Goal: Task Accomplishment & Management: Use online tool/utility

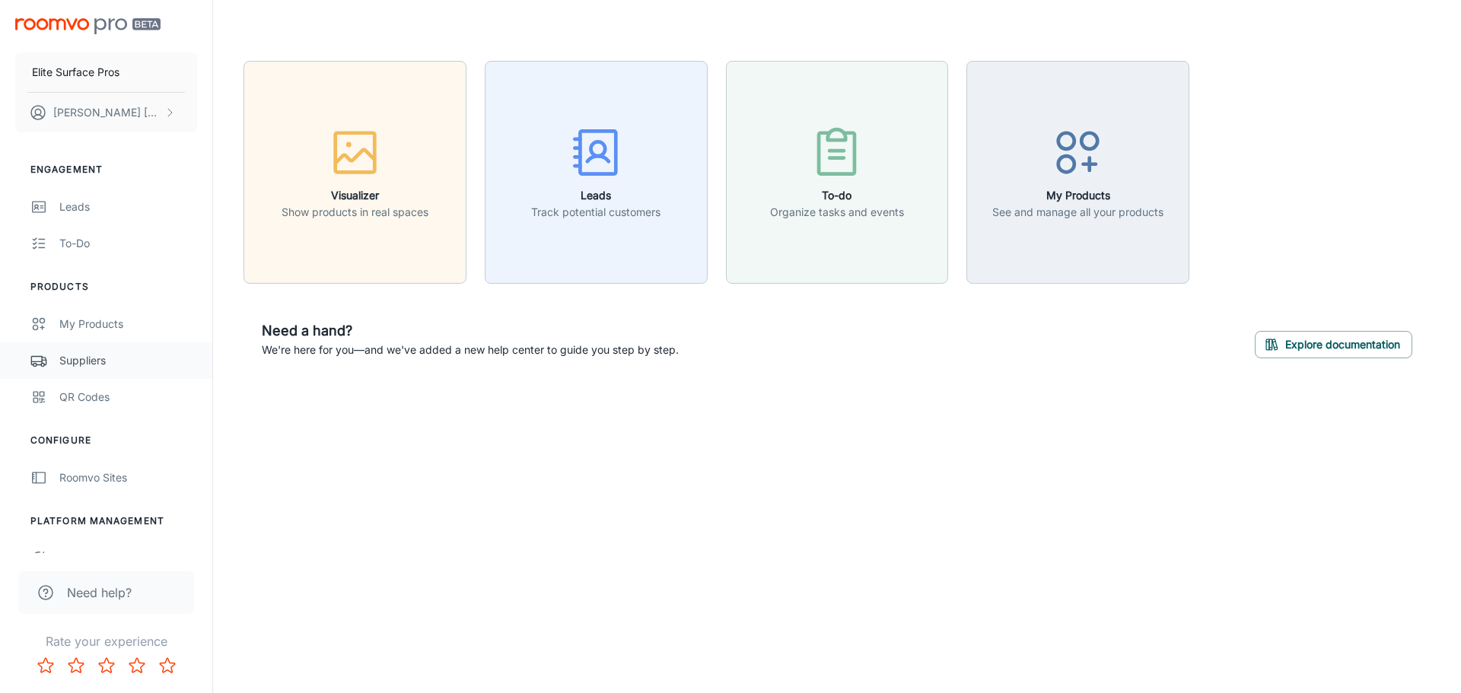
click at [107, 358] on div "Suppliers" at bounding box center [128, 360] width 138 height 17
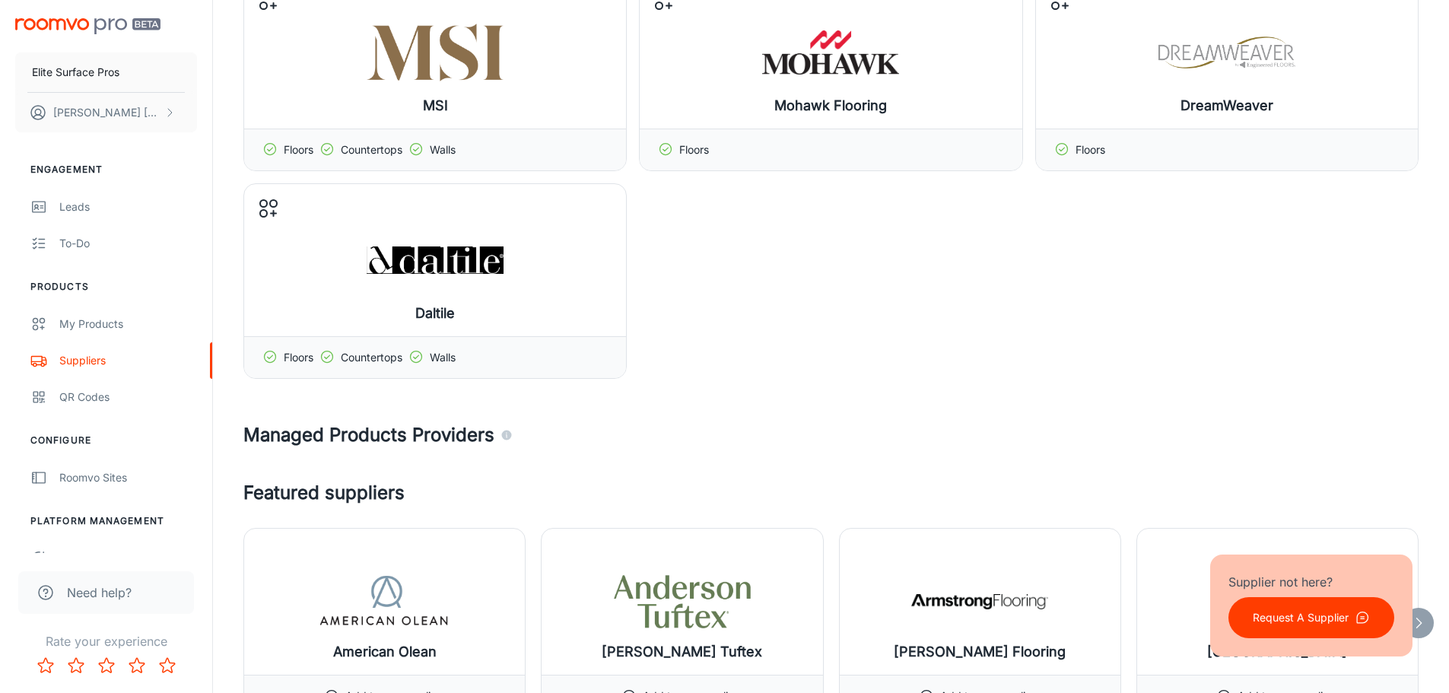
scroll to position [380, 0]
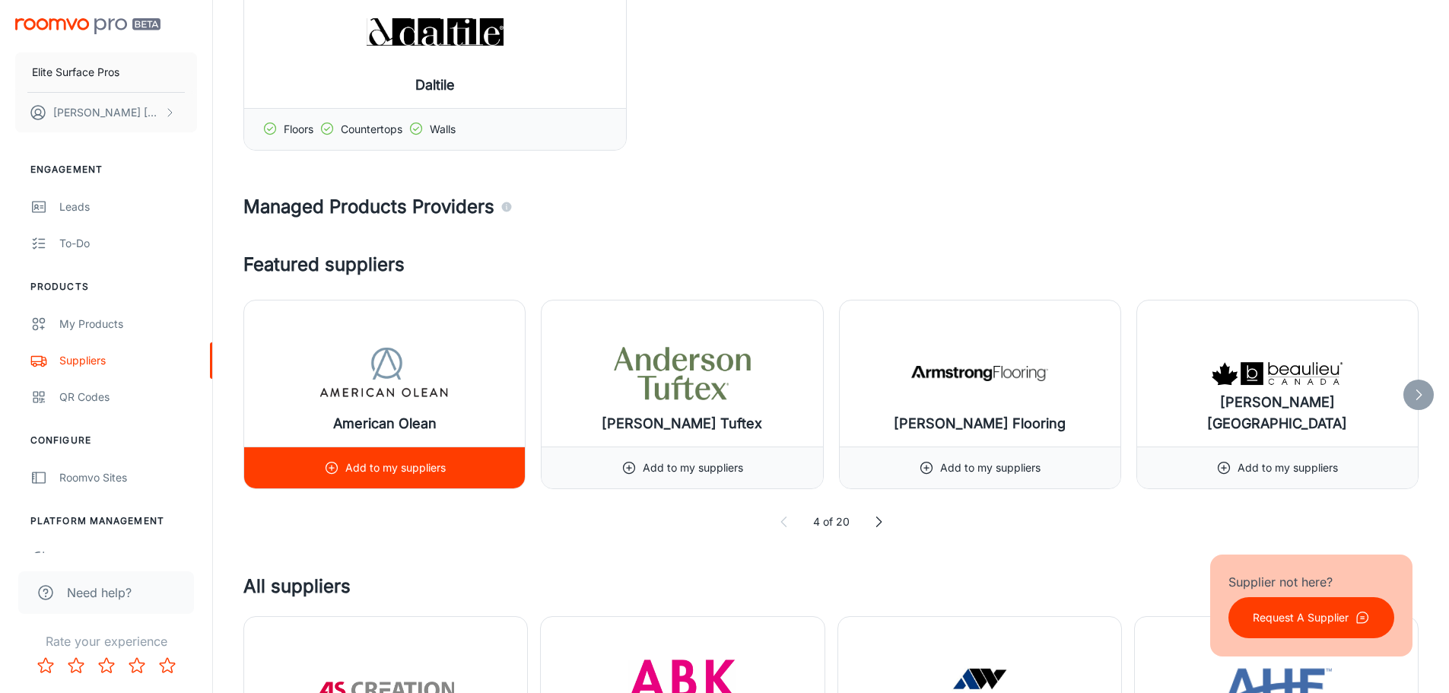
click at [397, 459] on div "Add to my suppliers" at bounding box center [385, 467] width 122 height 41
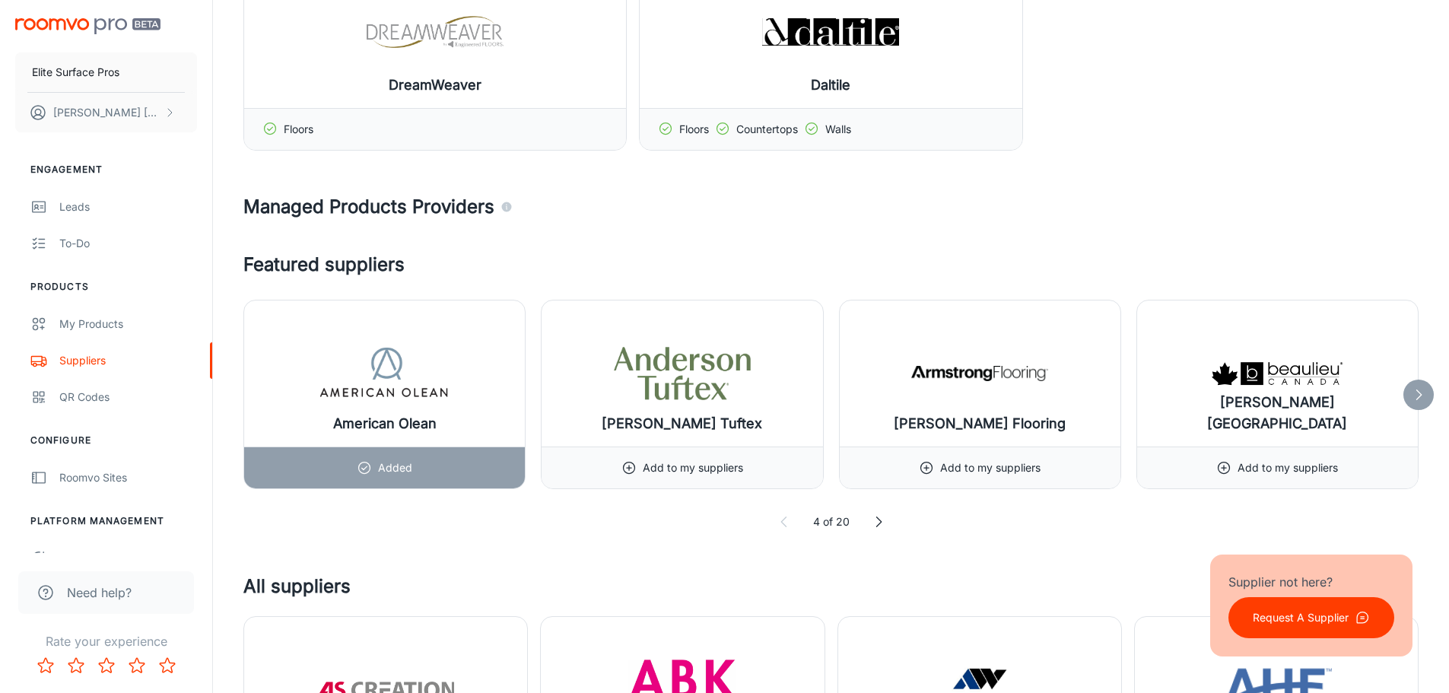
click at [869, 514] on div "4 of 20" at bounding box center [830, 521] width 1175 height 17
click at [877, 520] on icon at bounding box center [878, 521] width 15 height 15
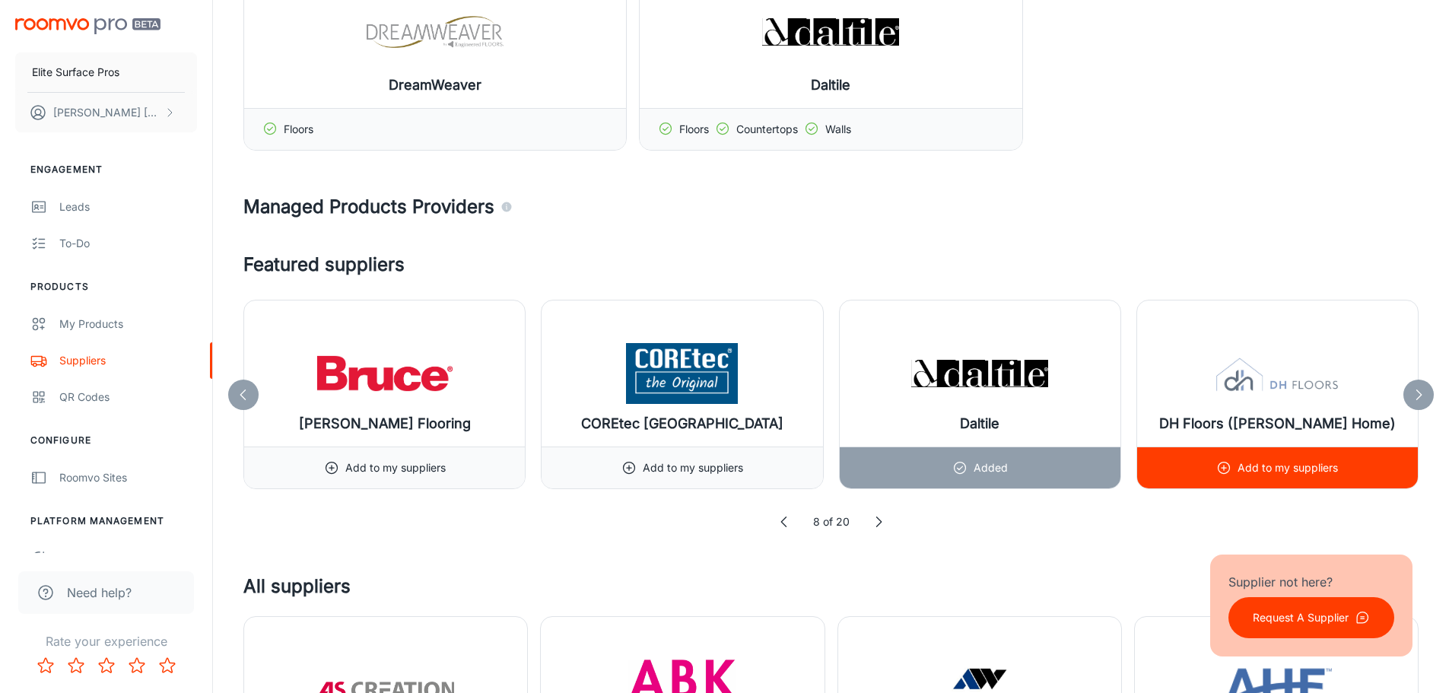
click at [1230, 449] on div "Add to my suppliers" at bounding box center [1277, 467] width 122 height 41
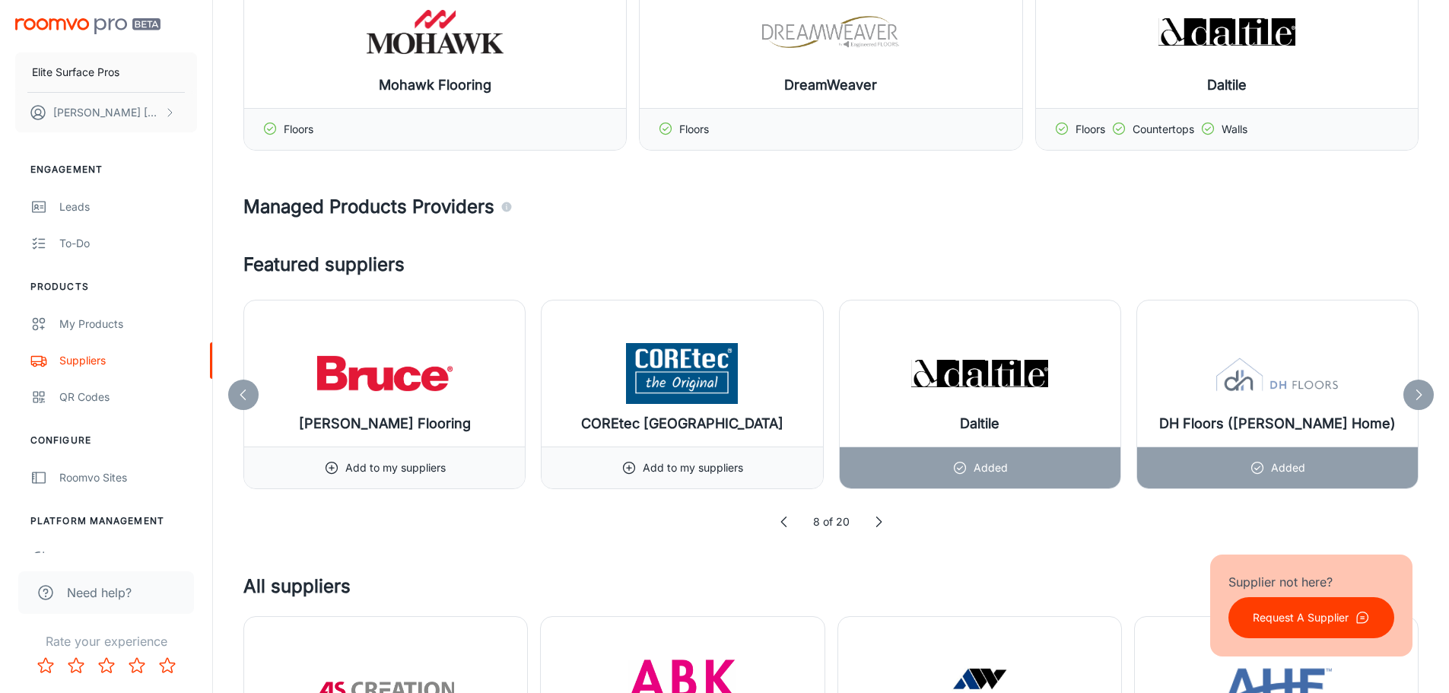
click at [879, 520] on polyline at bounding box center [878, 522] width 5 height 10
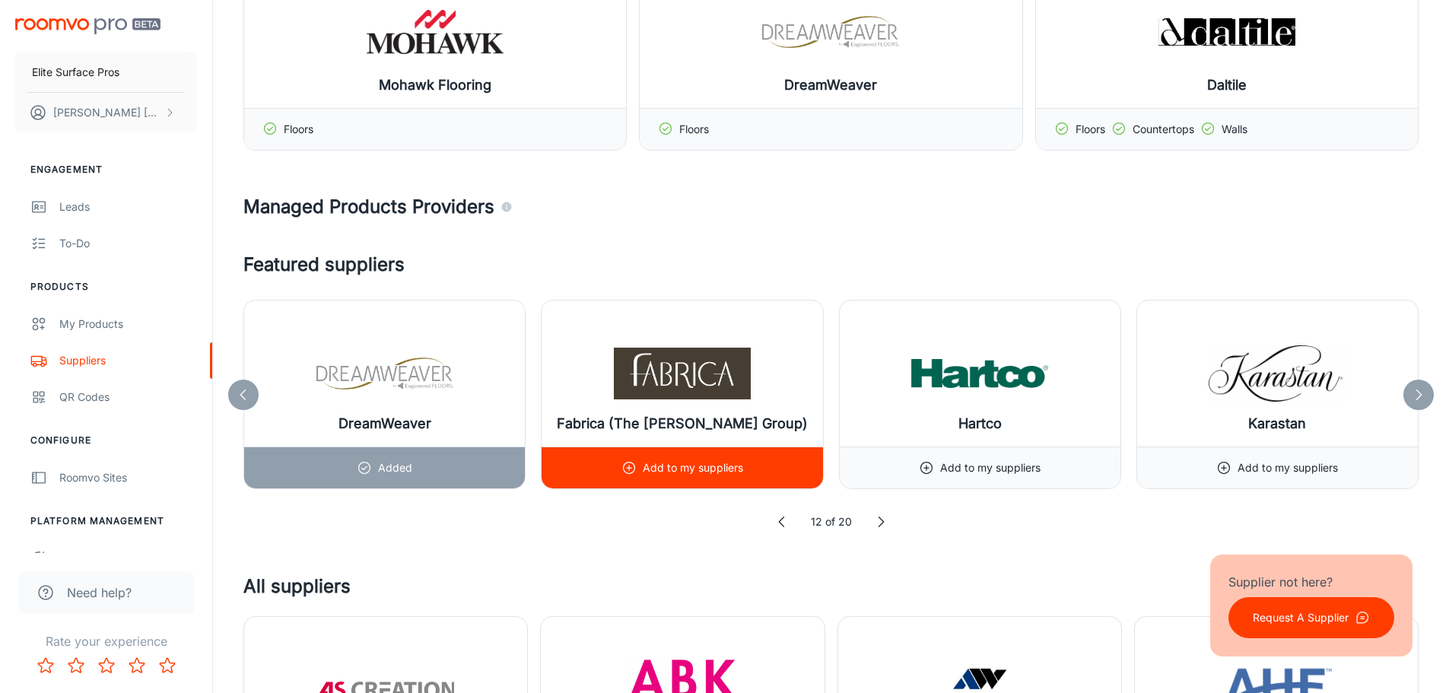
drag, startPoint x: 720, startPoint y: 479, endPoint x: 725, endPoint y: 489, distance: 10.9
click at [723, 485] on div "Add to my suppliers" at bounding box center [682, 467] width 122 height 41
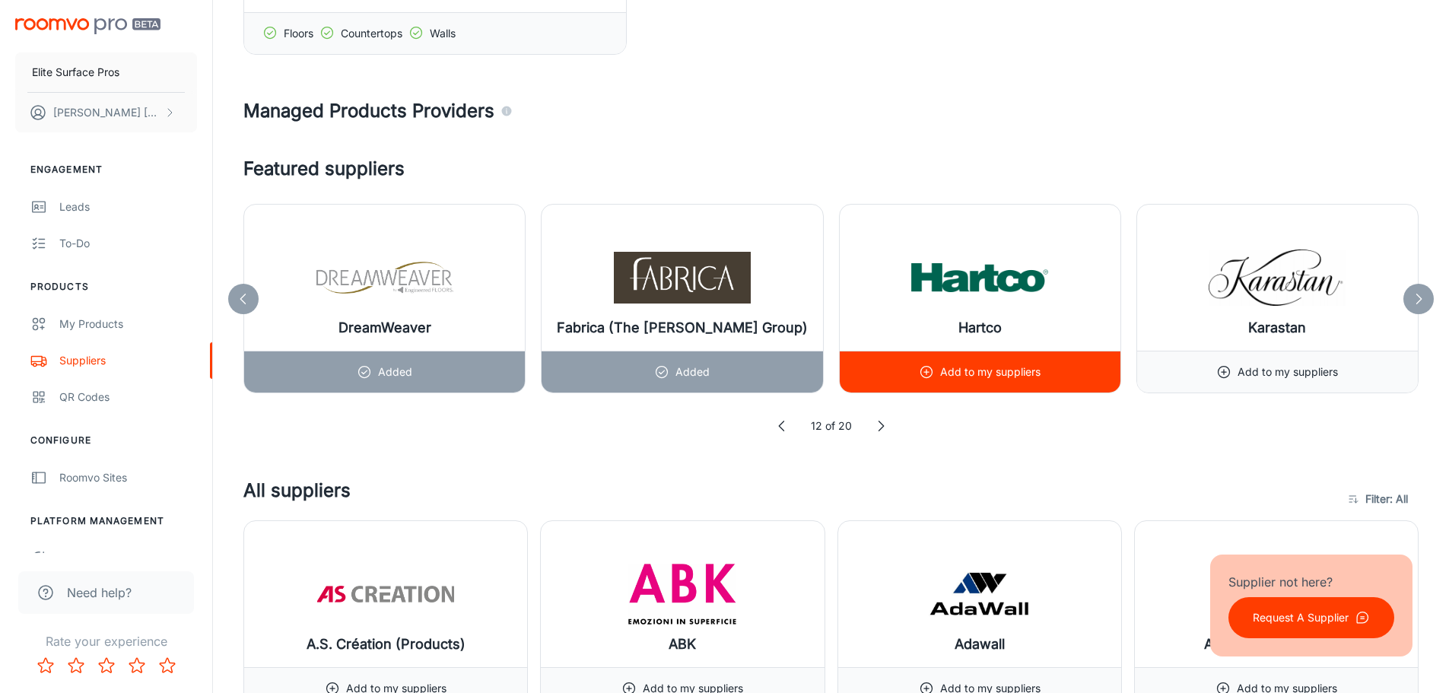
scroll to position [685, 0]
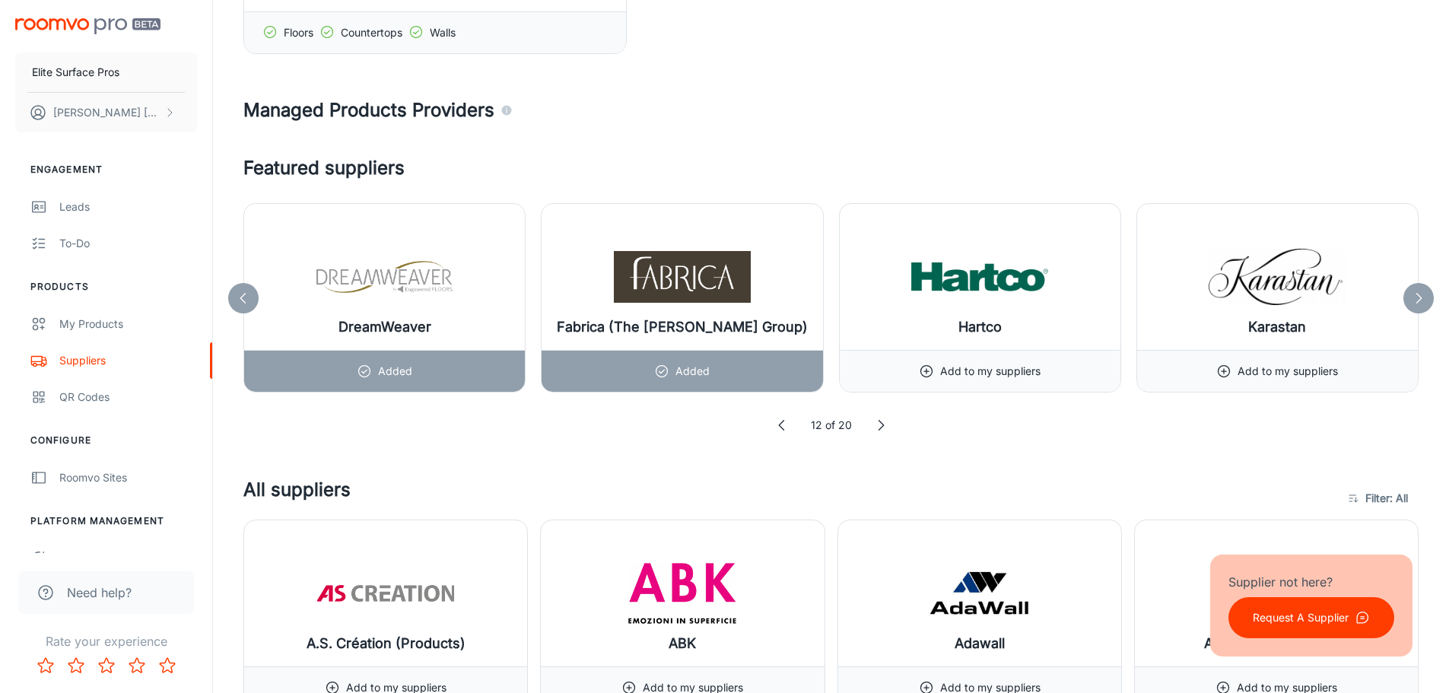
click at [878, 427] on icon at bounding box center [880, 425] width 15 height 15
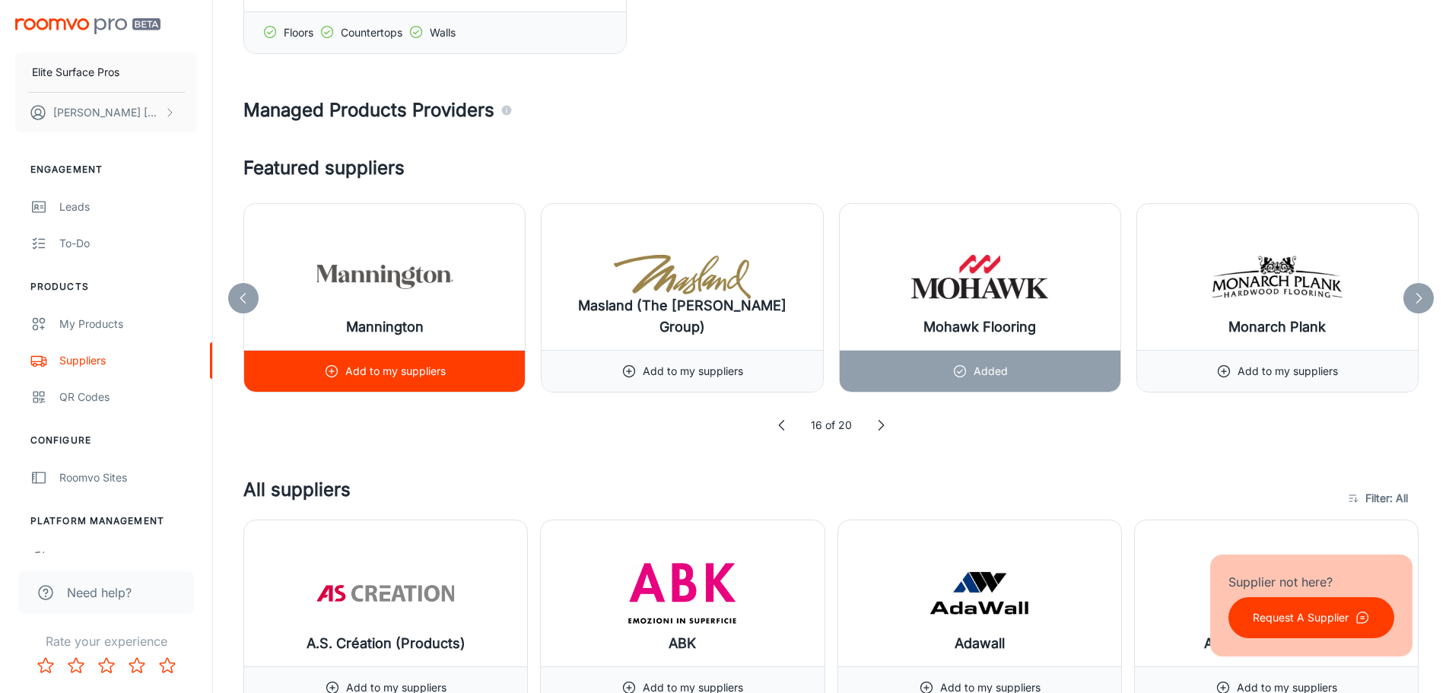
click at [448, 377] on div "Add to my suppliers" at bounding box center [384, 371] width 281 height 42
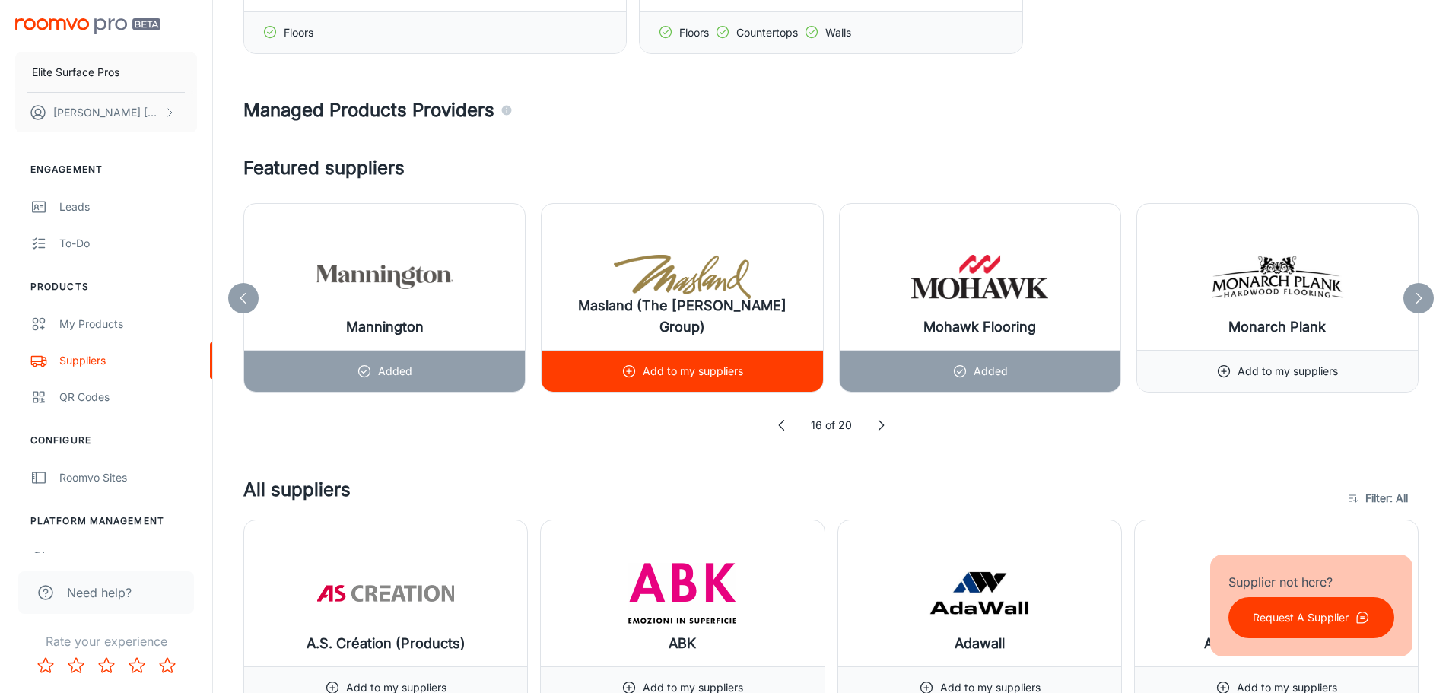
click at [739, 364] on p "Add to my suppliers" at bounding box center [693, 371] width 100 height 17
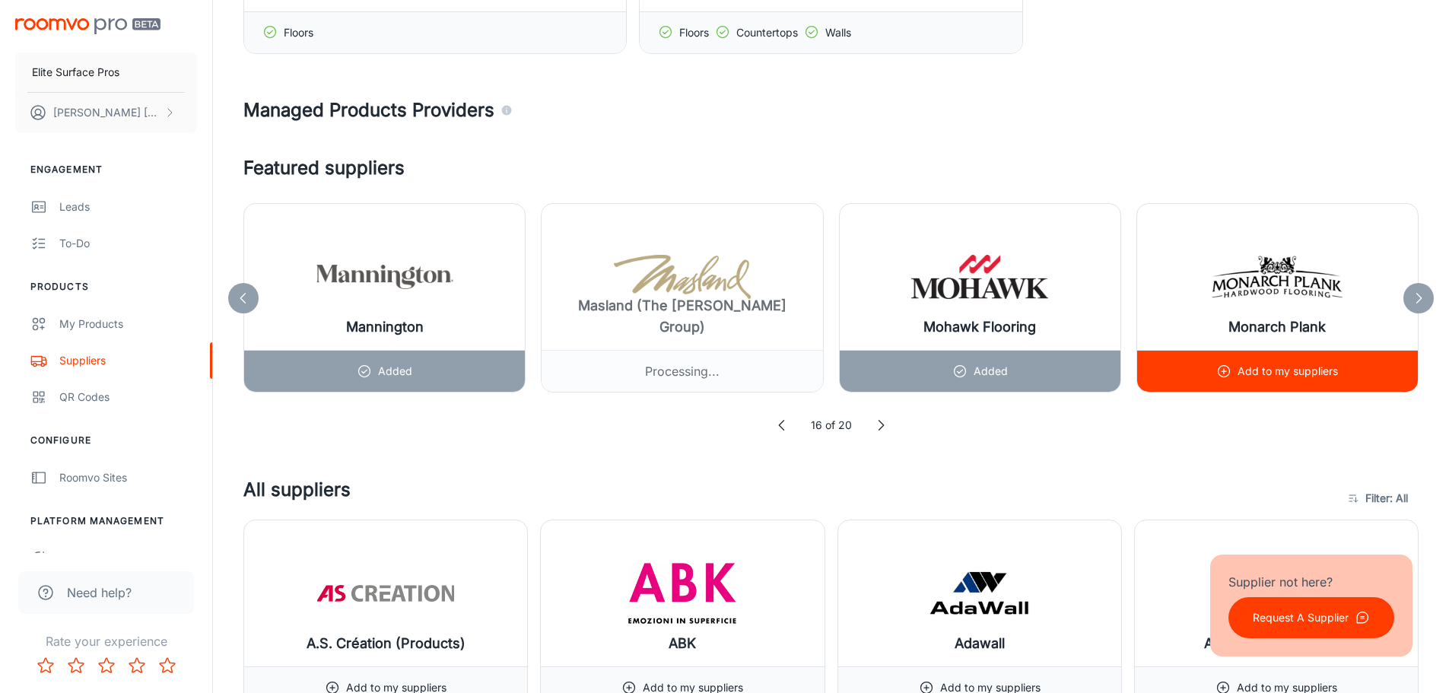
click at [1276, 373] on p "Add to my suppliers" at bounding box center [1288, 371] width 100 height 17
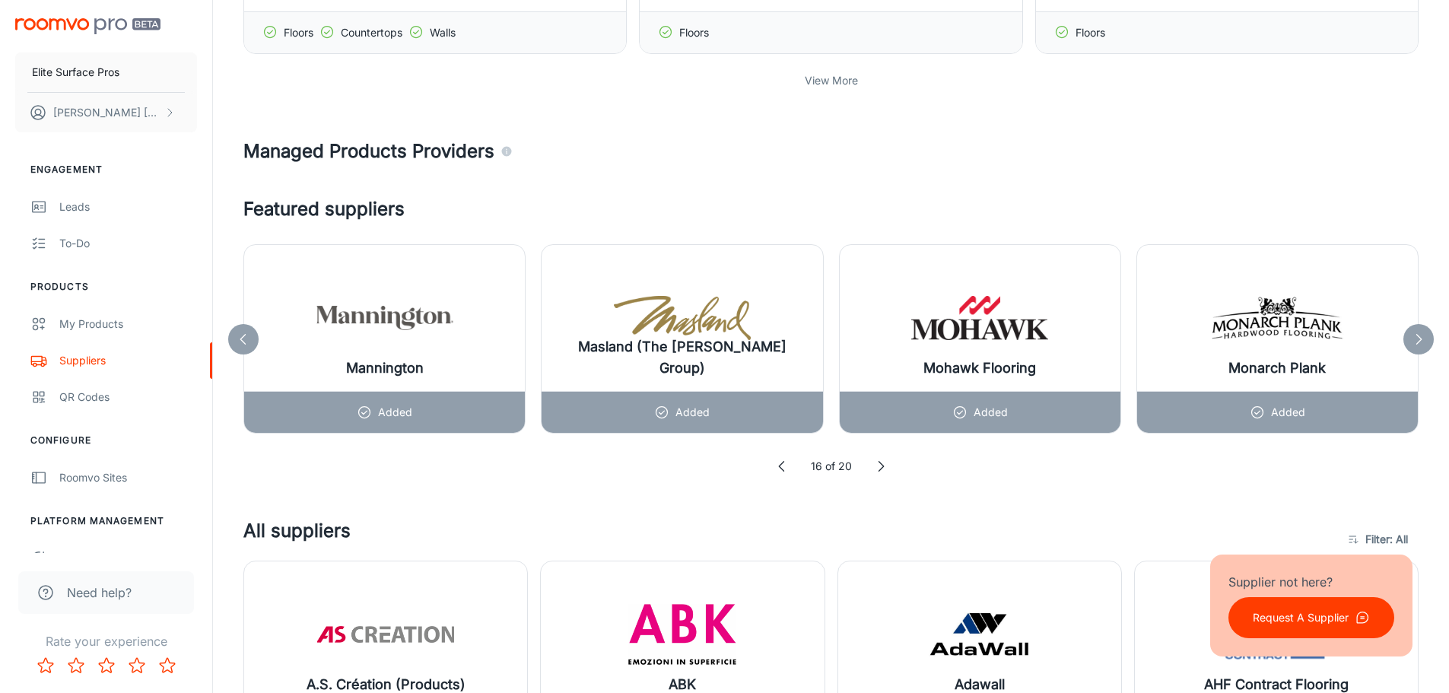
click at [876, 466] on icon at bounding box center [880, 466] width 15 height 15
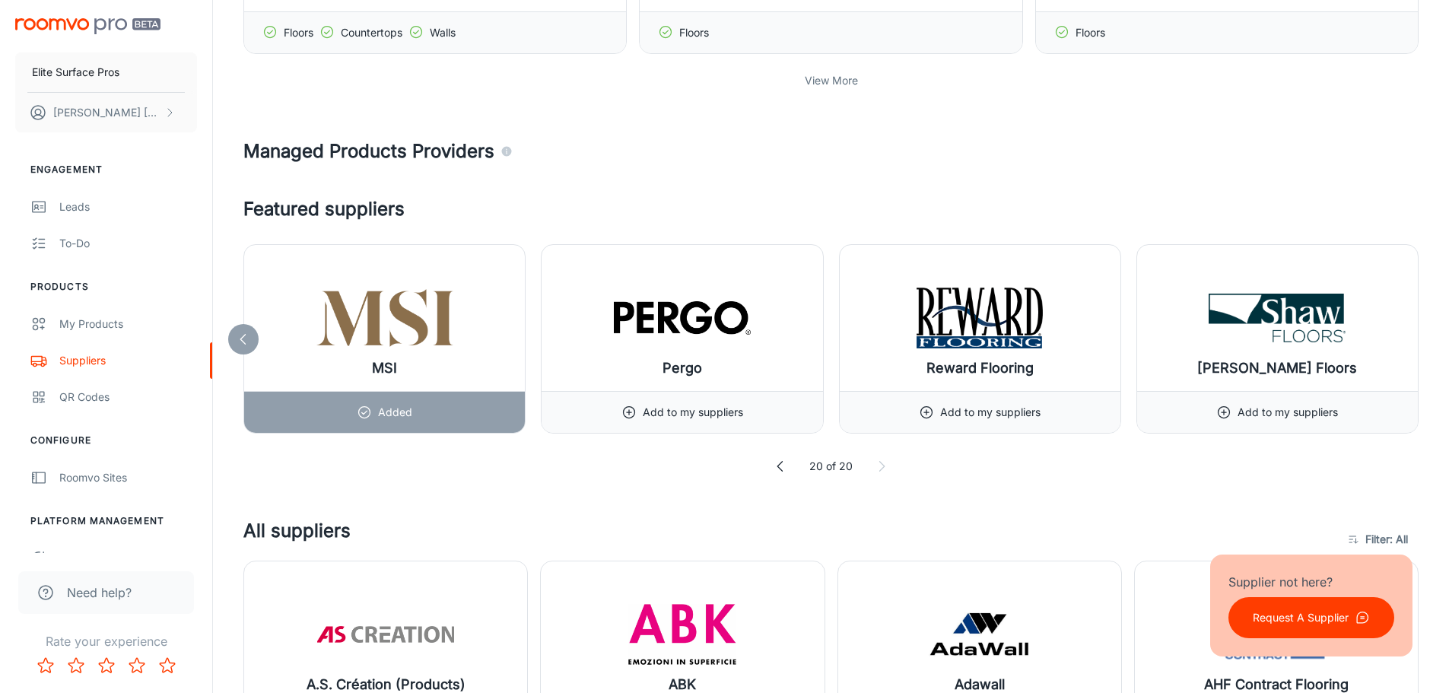
click at [882, 470] on icon at bounding box center [881, 466] width 15 height 15
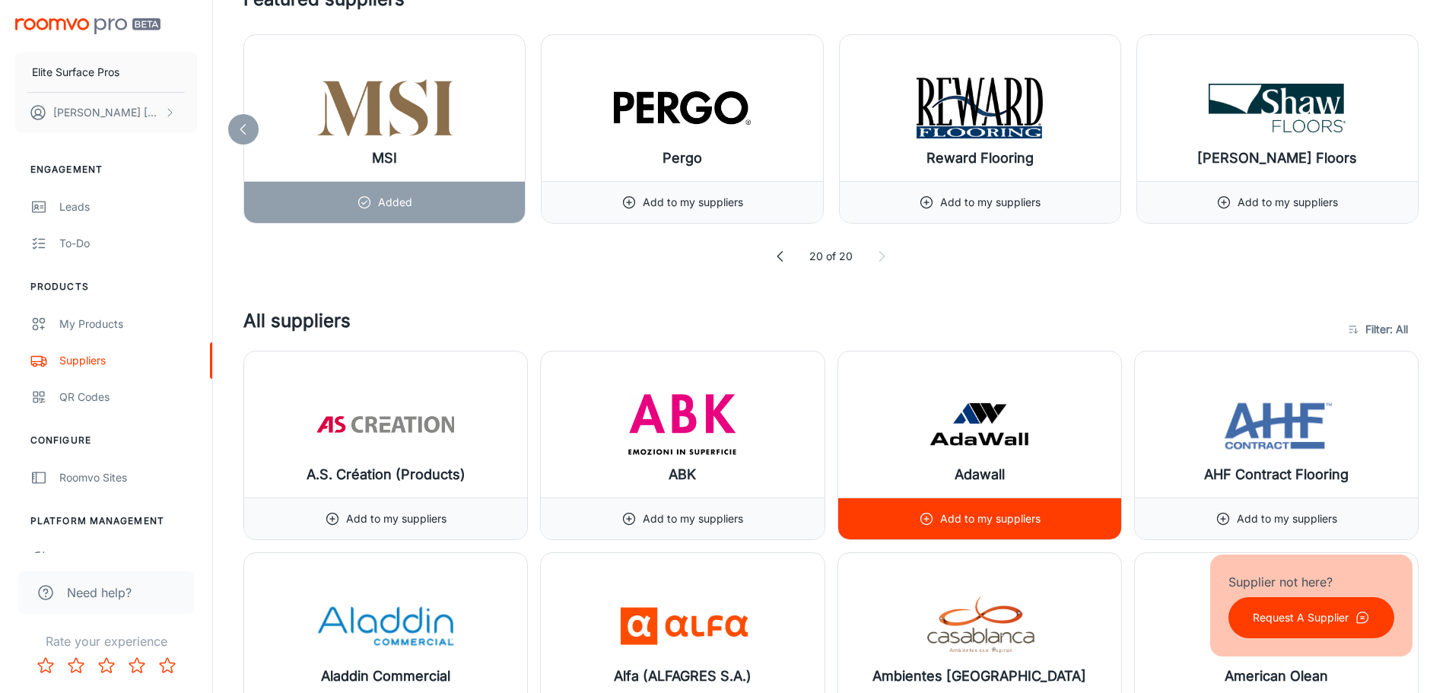
scroll to position [989, 0]
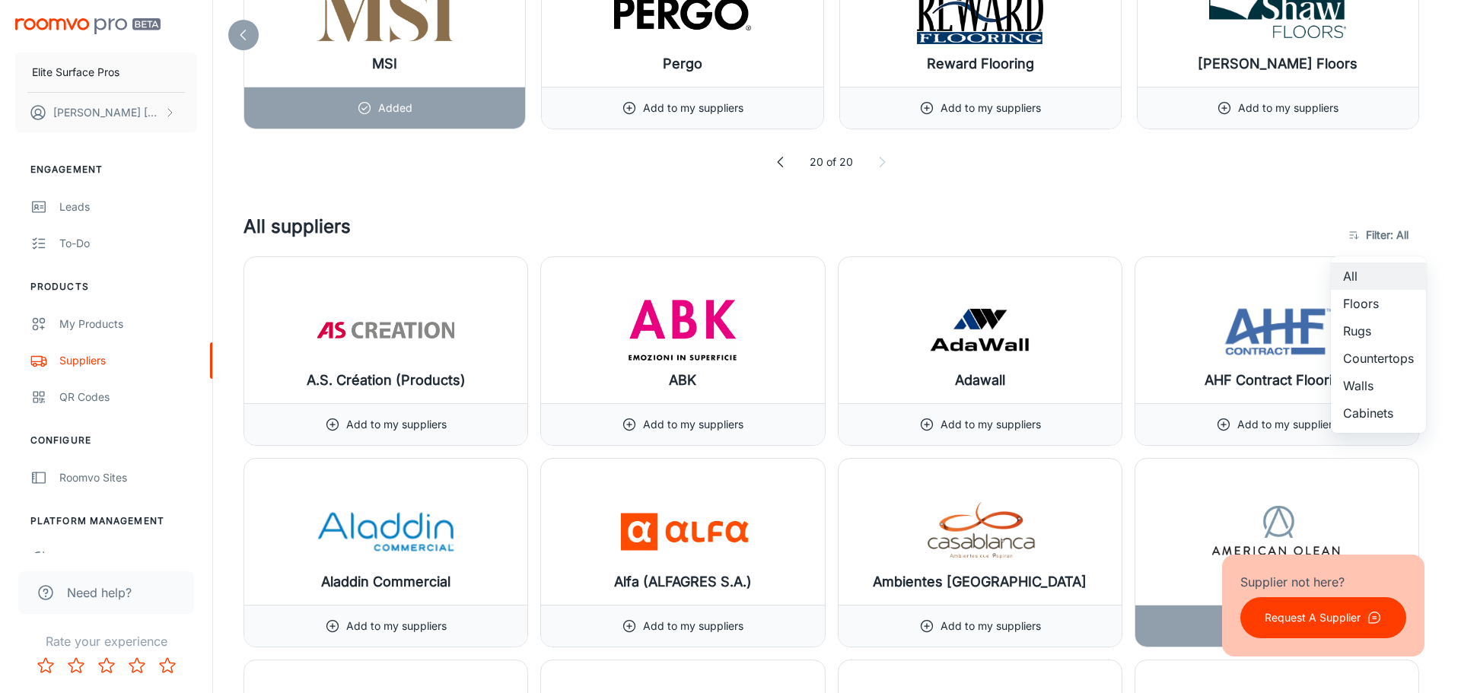
click at [1368, 307] on li "Floors" at bounding box center [1377, 303] width 95 height 27
type input "1"
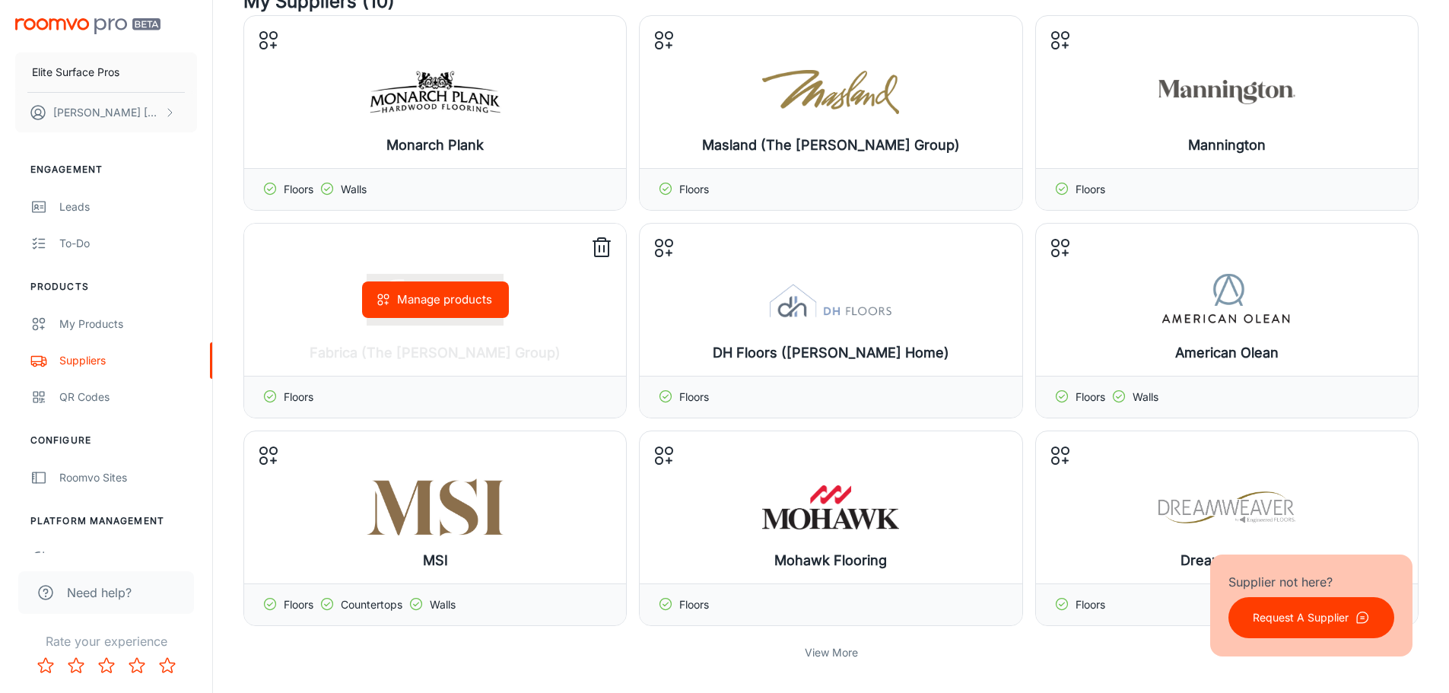
scroll to position [0, 0]
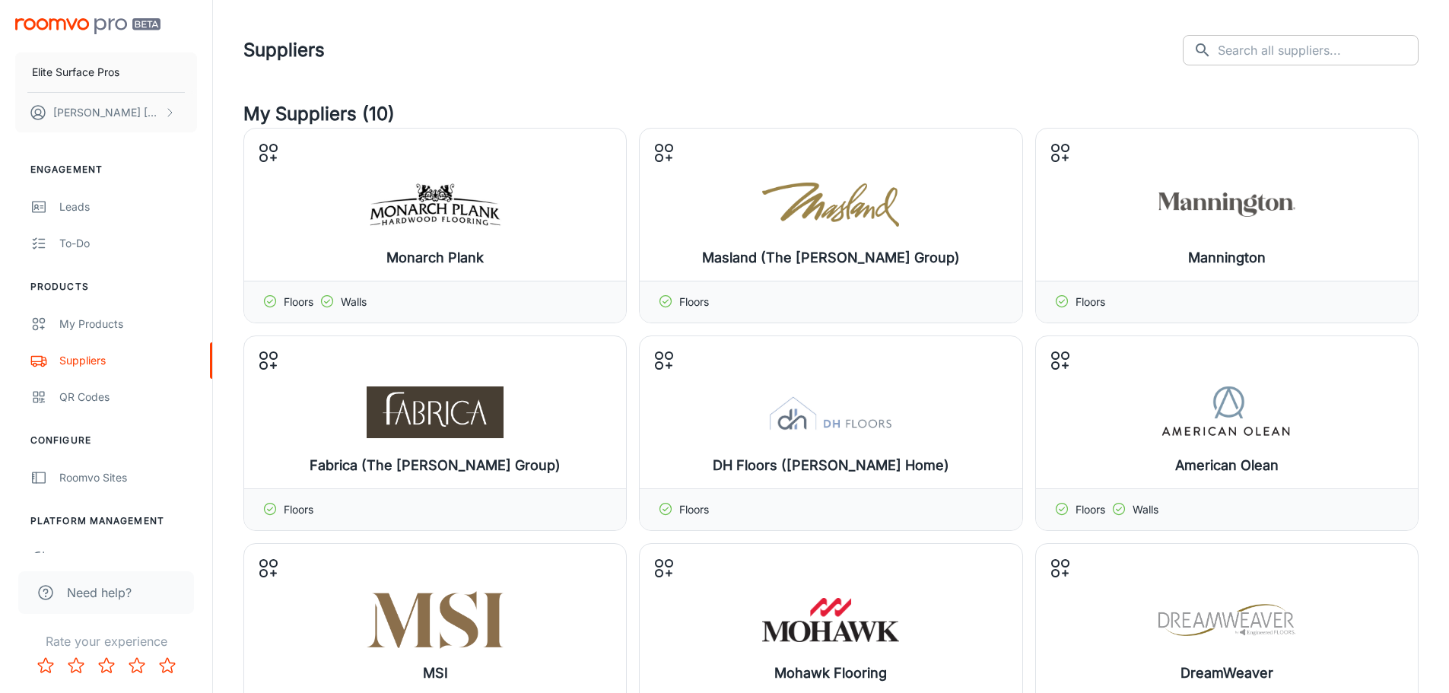
click at [1278, 62] on input "text" at bounding box center [1318, 50] width 201 height 30
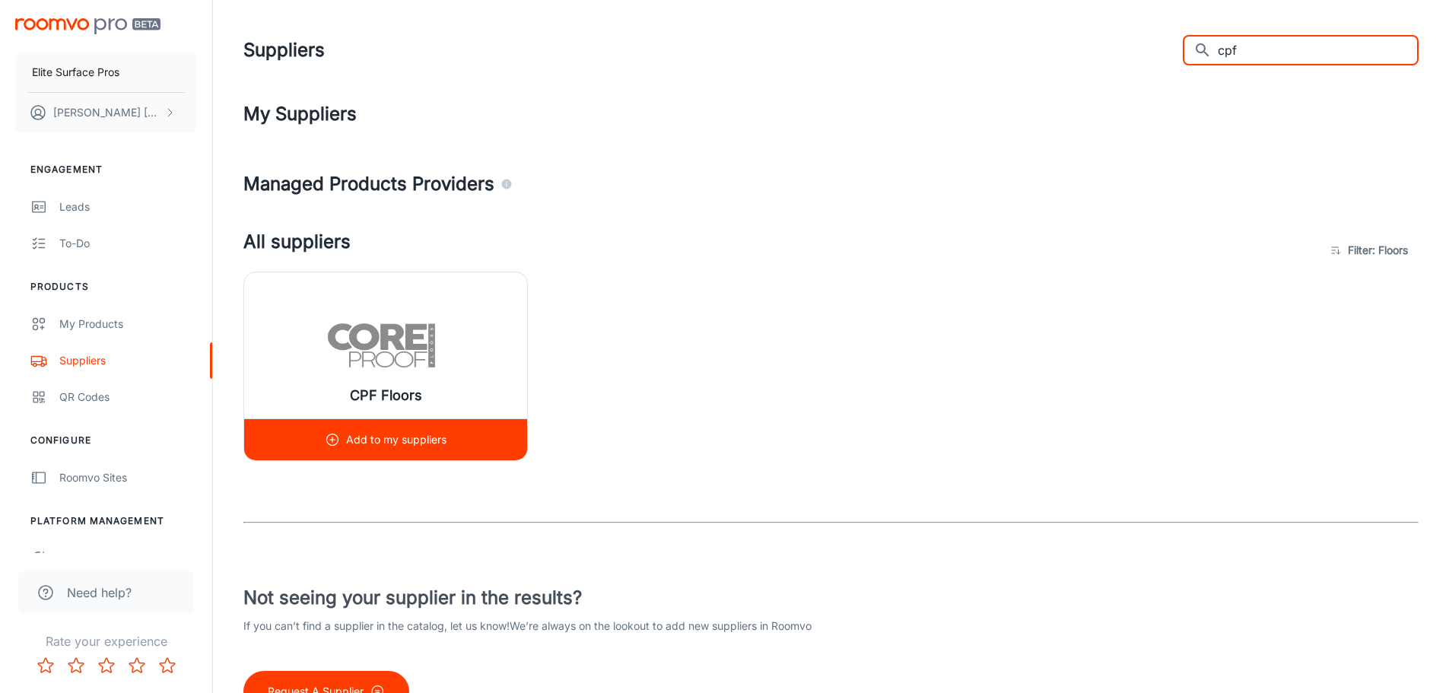
click at [390, 433] on p "Add to my suppliers" at bounding box center [396, 439] width 100 height 17
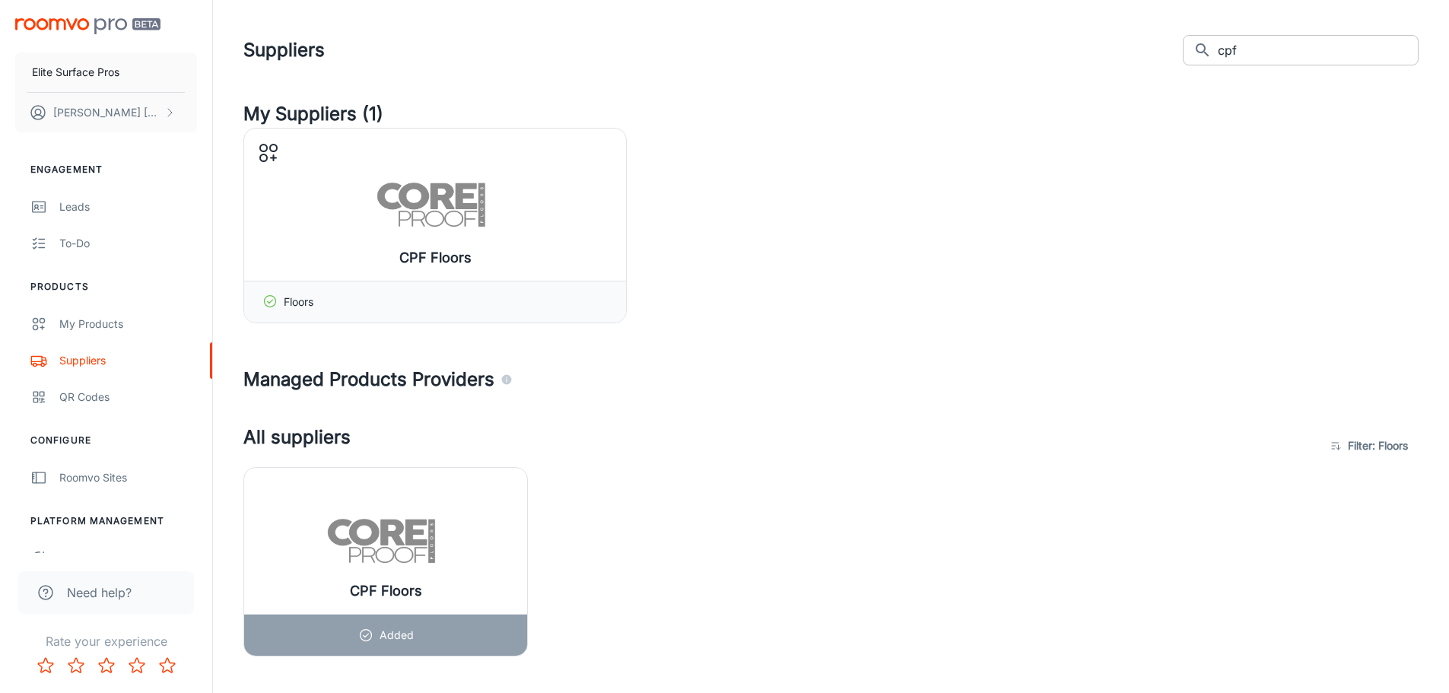
click at [1343, 40] on input "cpf" at bounding box center [1318, 50] width 201 height 30
drag, startPoint x: 1326, startPoint y: 52, endPoint x: 1073, endPoint y: 63, distance: 253.5
click at [1091, 64] on div "Suppliers ​ cpf ​" at bounding box center [830, 50] width 1175 height 40
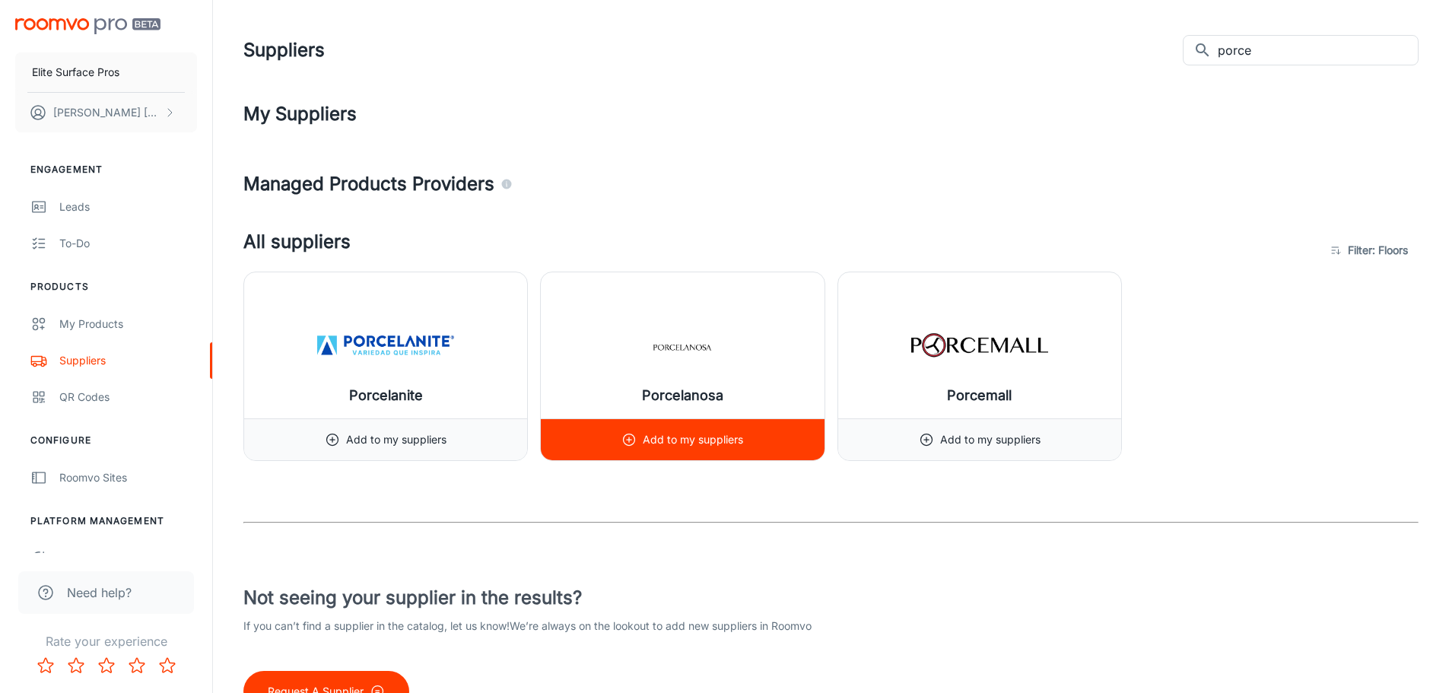
click at [628, 443] on icon at bounding box center [628, 439] width 15 height 15
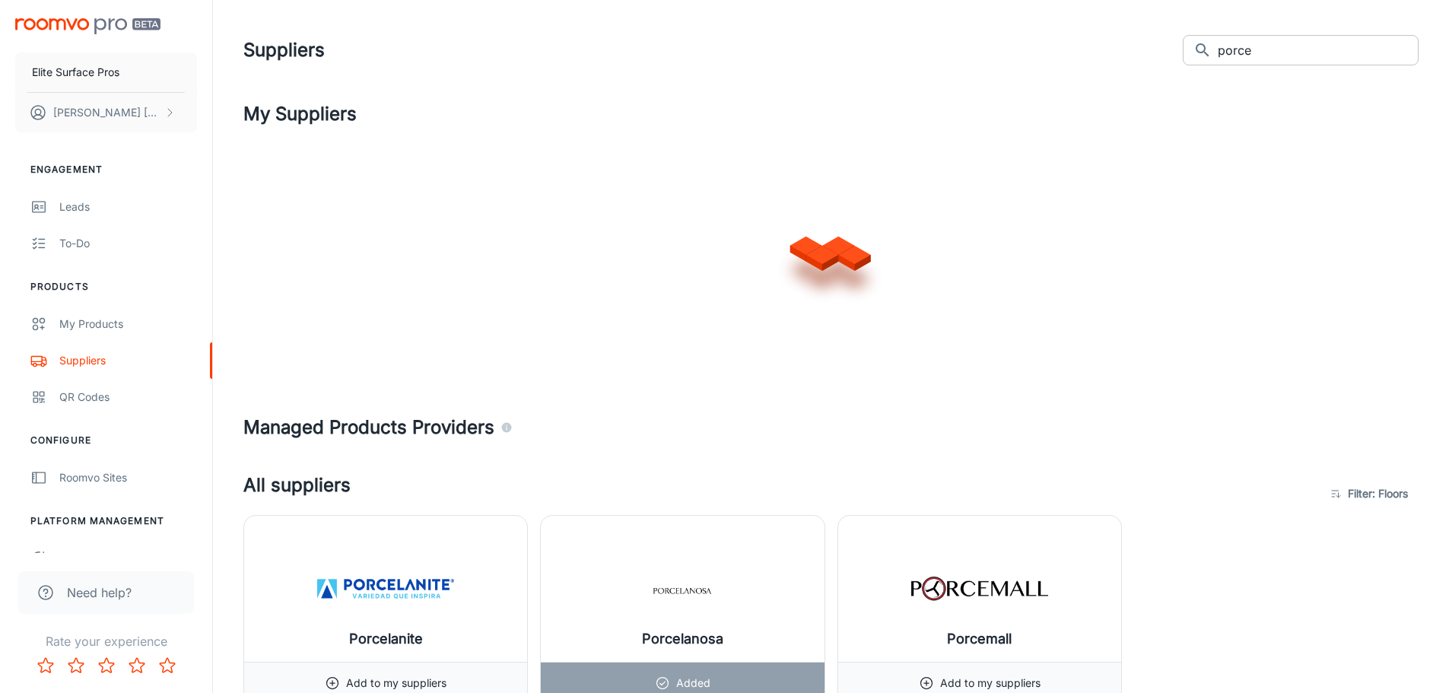
click at [1304, 47] on input "porce" at bounding box center [1318, 50] width 201 height 30
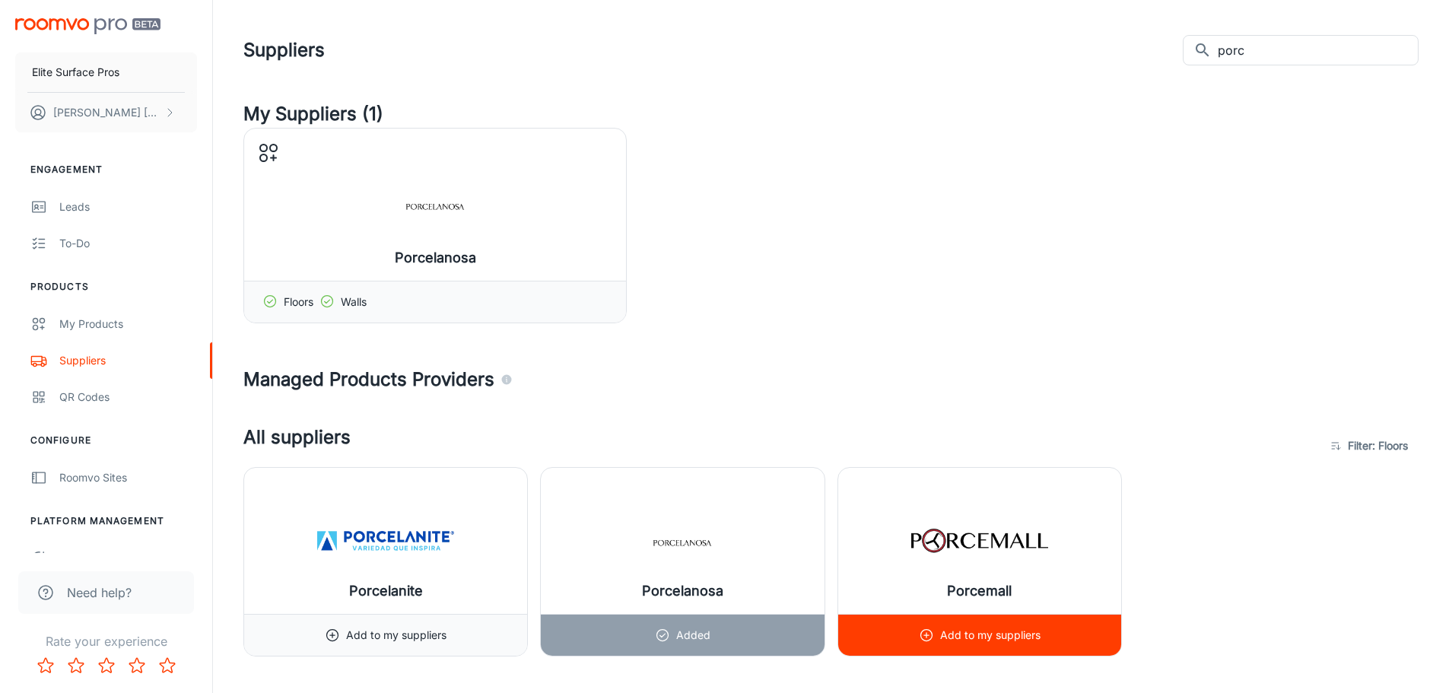
click at [993, 630] on p "Add to my suppliers" at bounding box center [990, 635] width 100 height 17
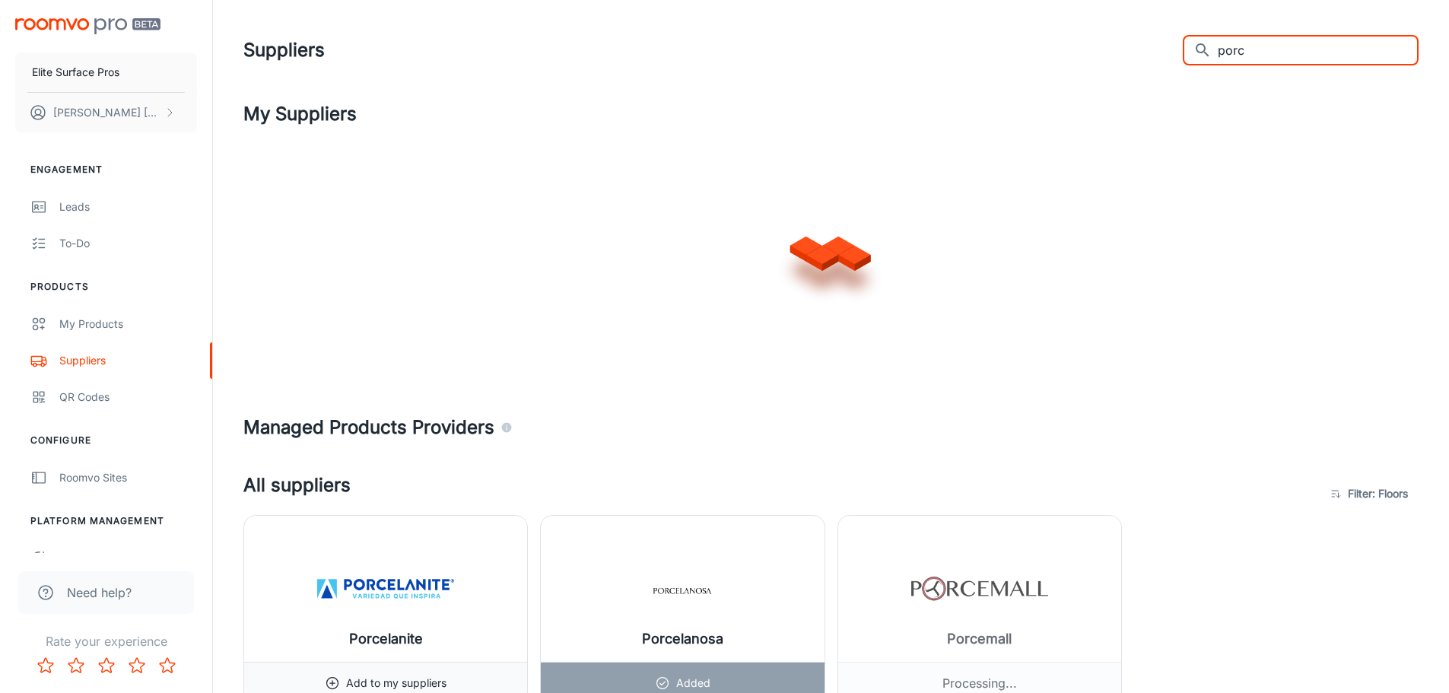
click at [1284, 54] on input "porc" at bounding box center [1318, 50] width 201 height 30
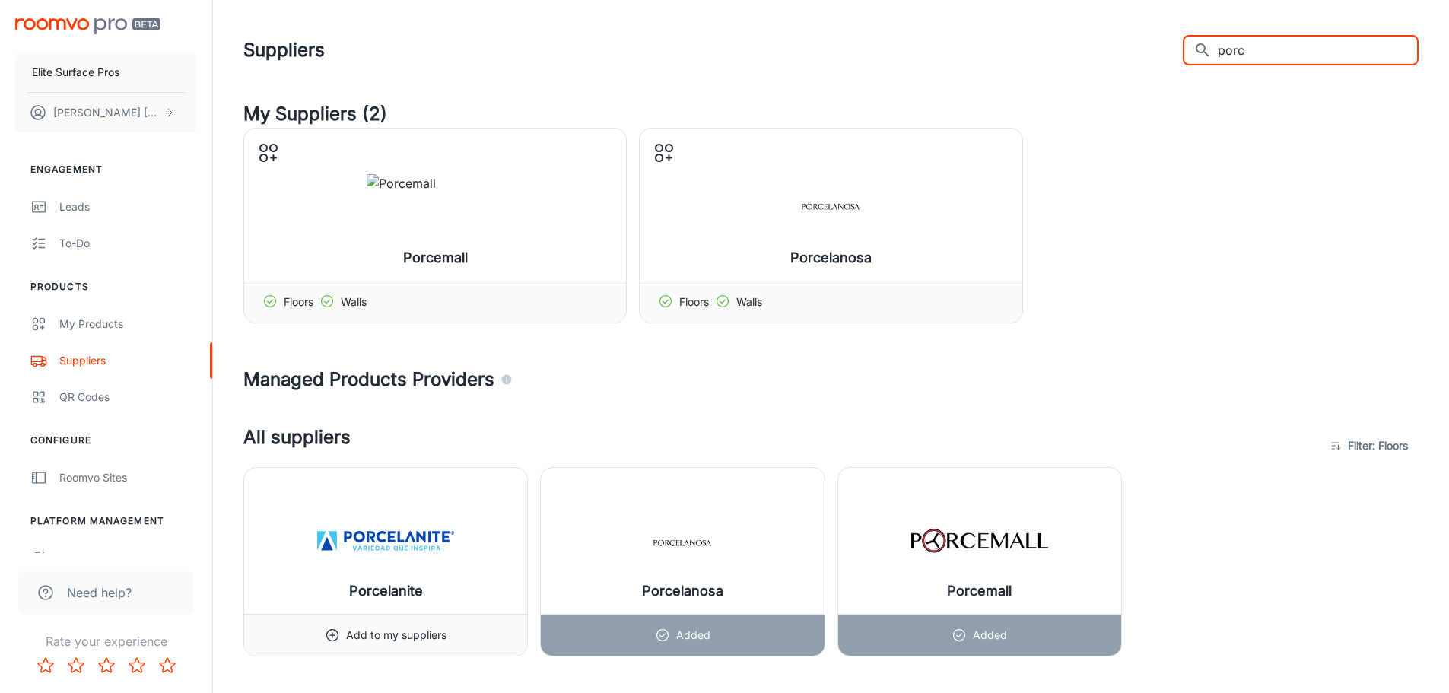
drag, startPoint x: 1289, startPoint y: 55, endPoint x: 949, endPoint y: 62, distance: 340.9
click at [958, 58] on div "Suppliers ​ porc ​" at bounding box center [830, 50] width 1175 height 40
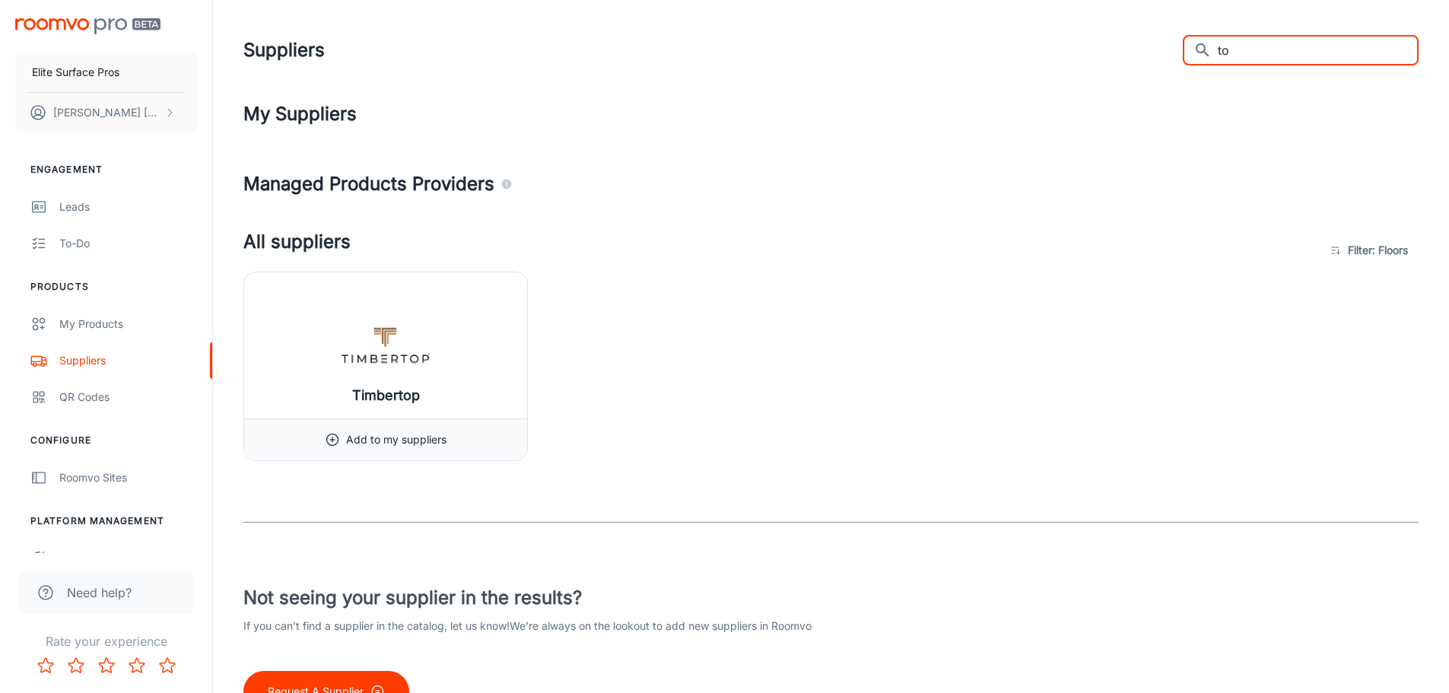
type input "t"
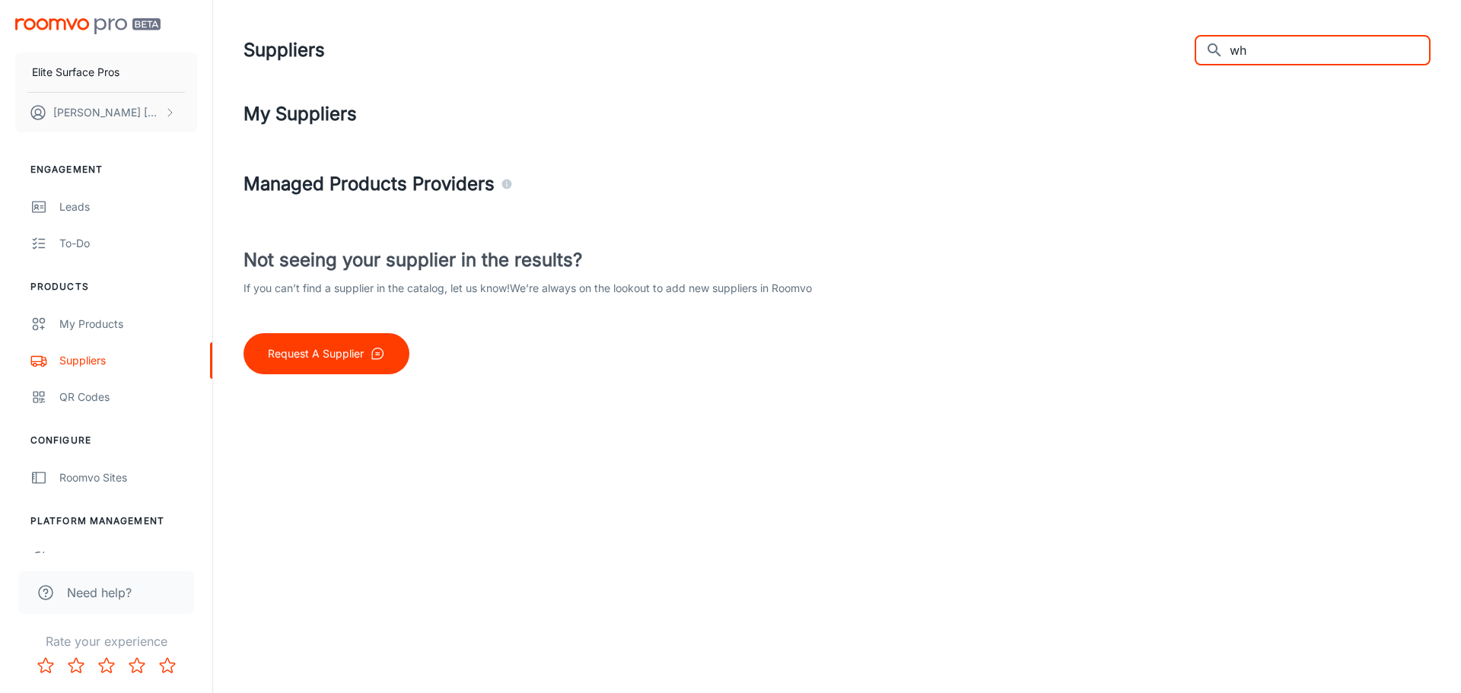
type input "w"
type input "b"
type input "c"
type input "s"
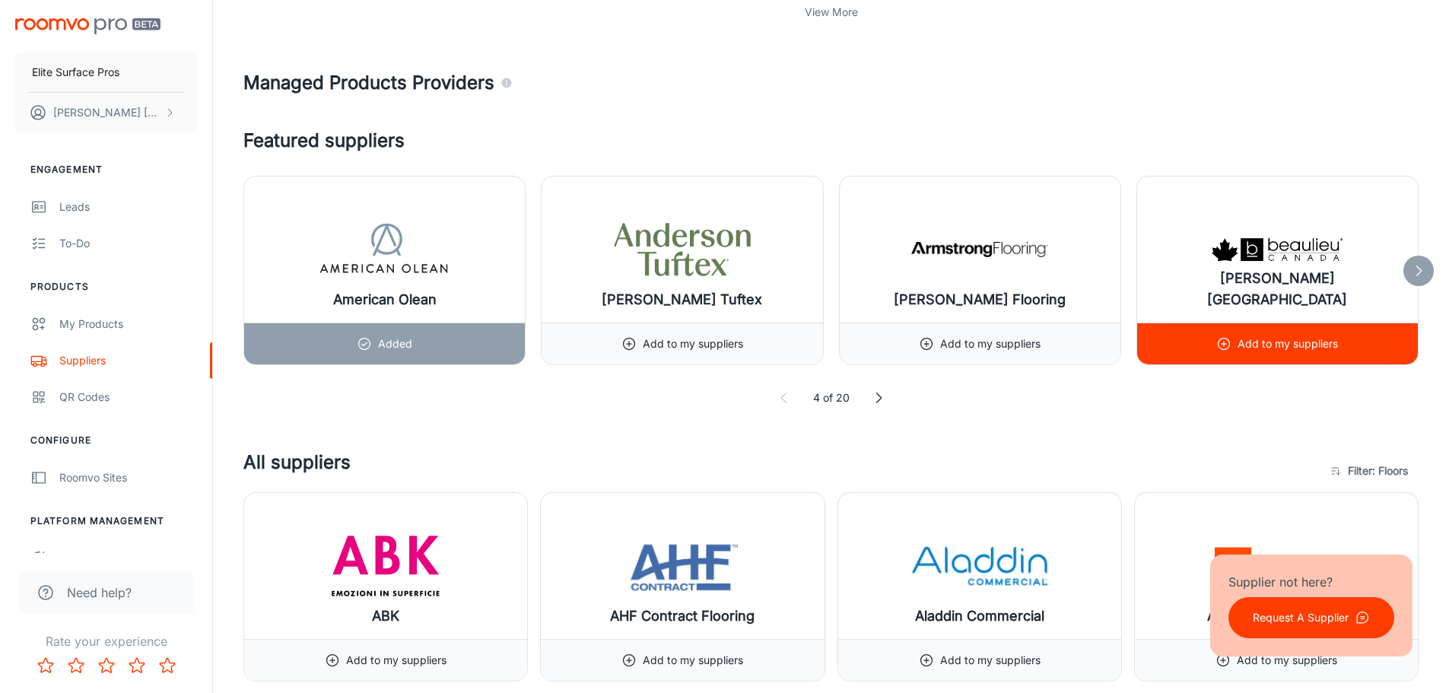
scroll to position [913, 0]
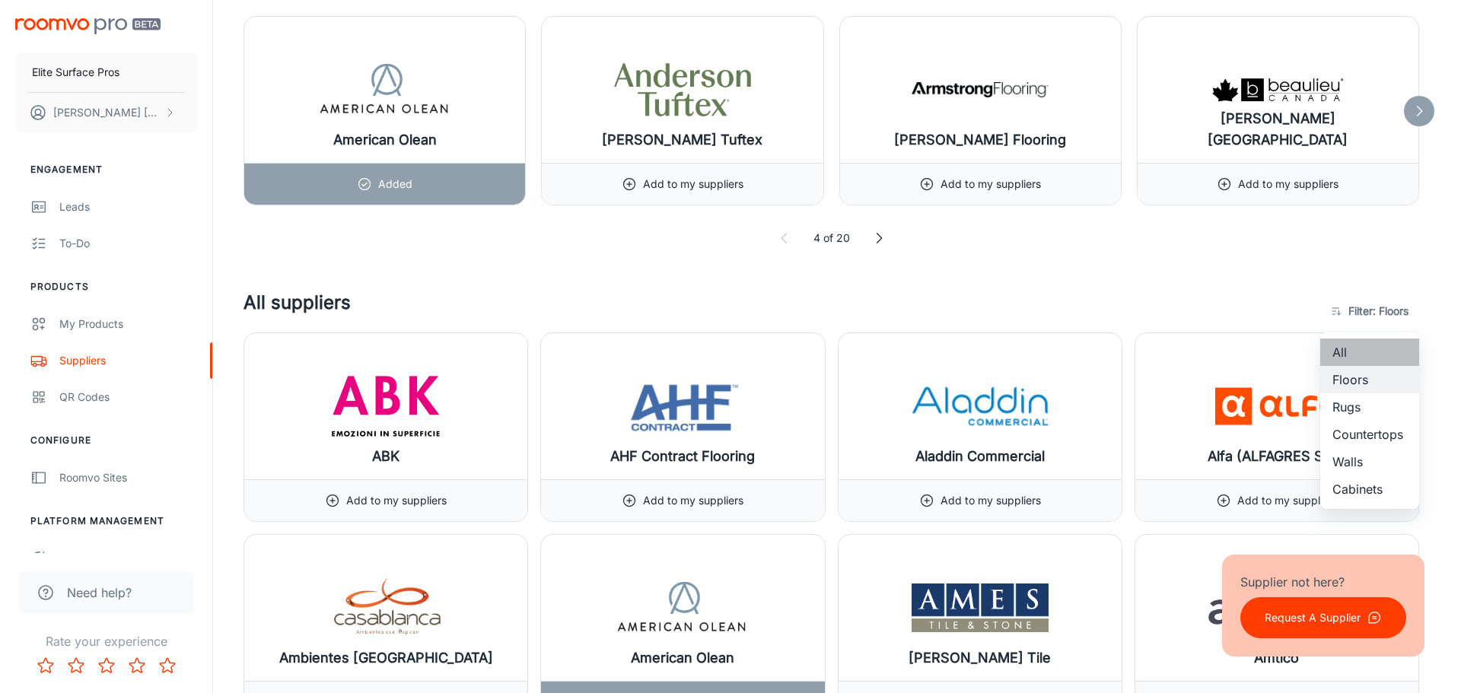
click at [1375, 348] on li "All" at bounding box center [1369, 352] width 99 height 27
type input "-1"
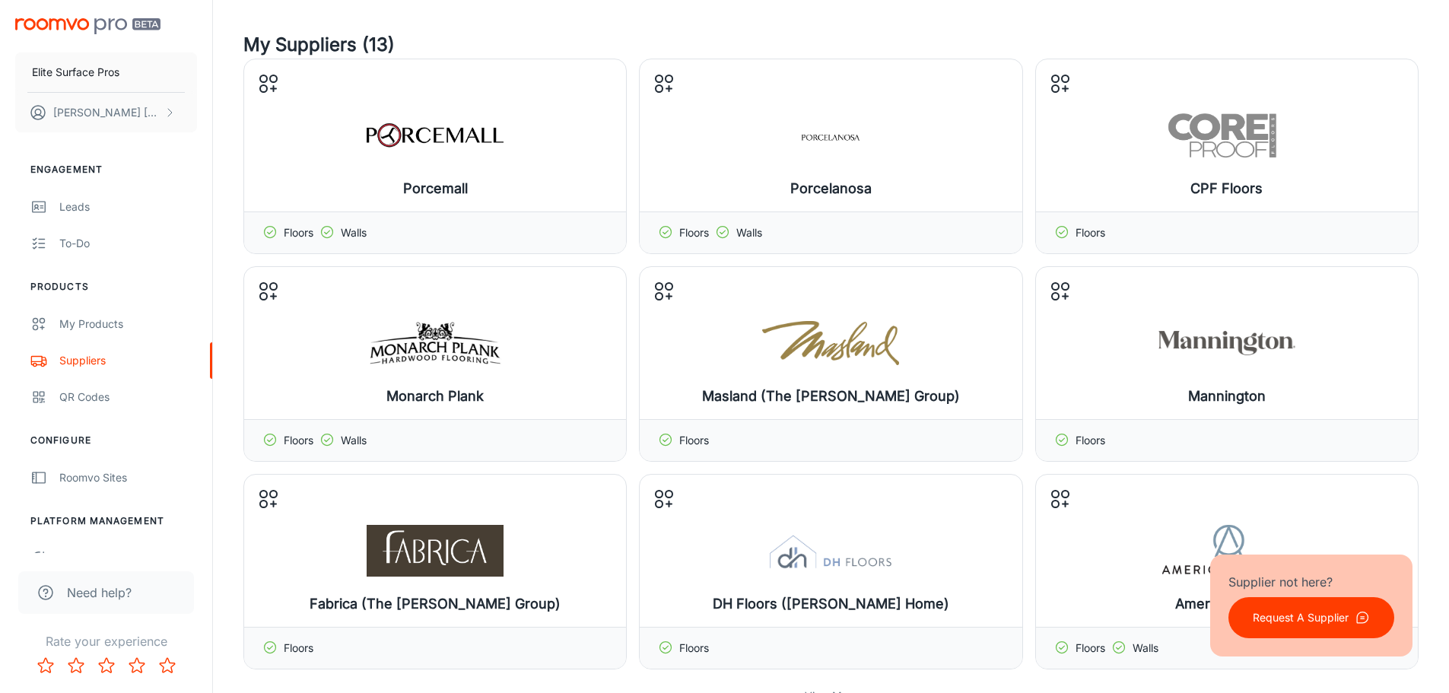
scroll to position [0, 0]
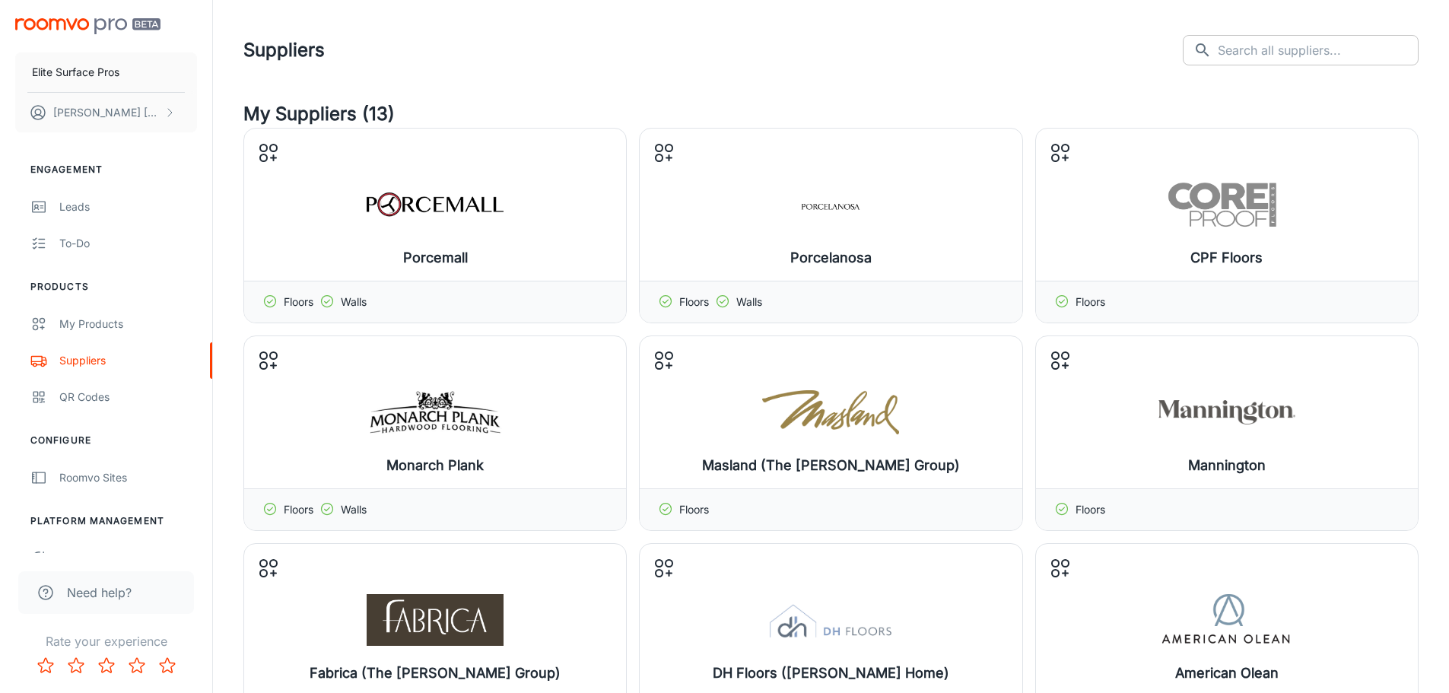
click at [1298, 46] on input "text" at bounding box center [1318, 50] width 201 height 30
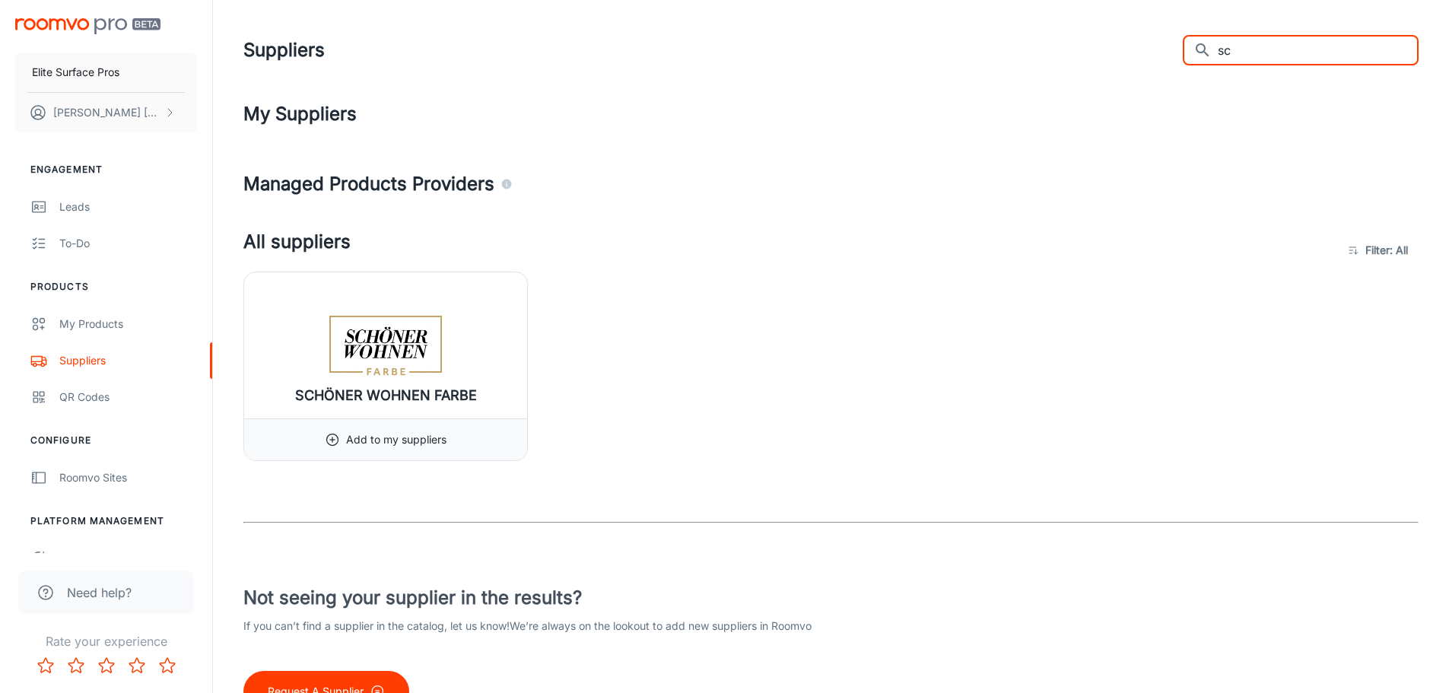
type input "s"
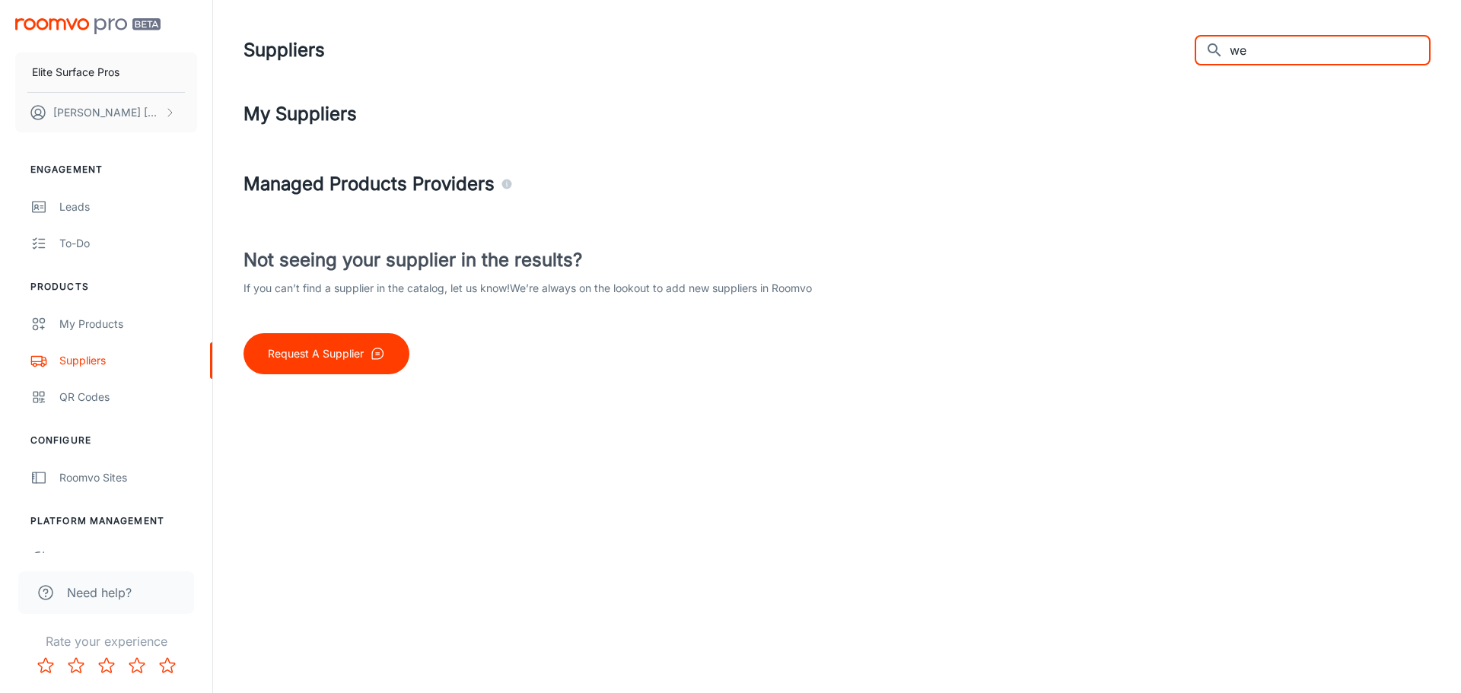
type input "w"
type input "c"
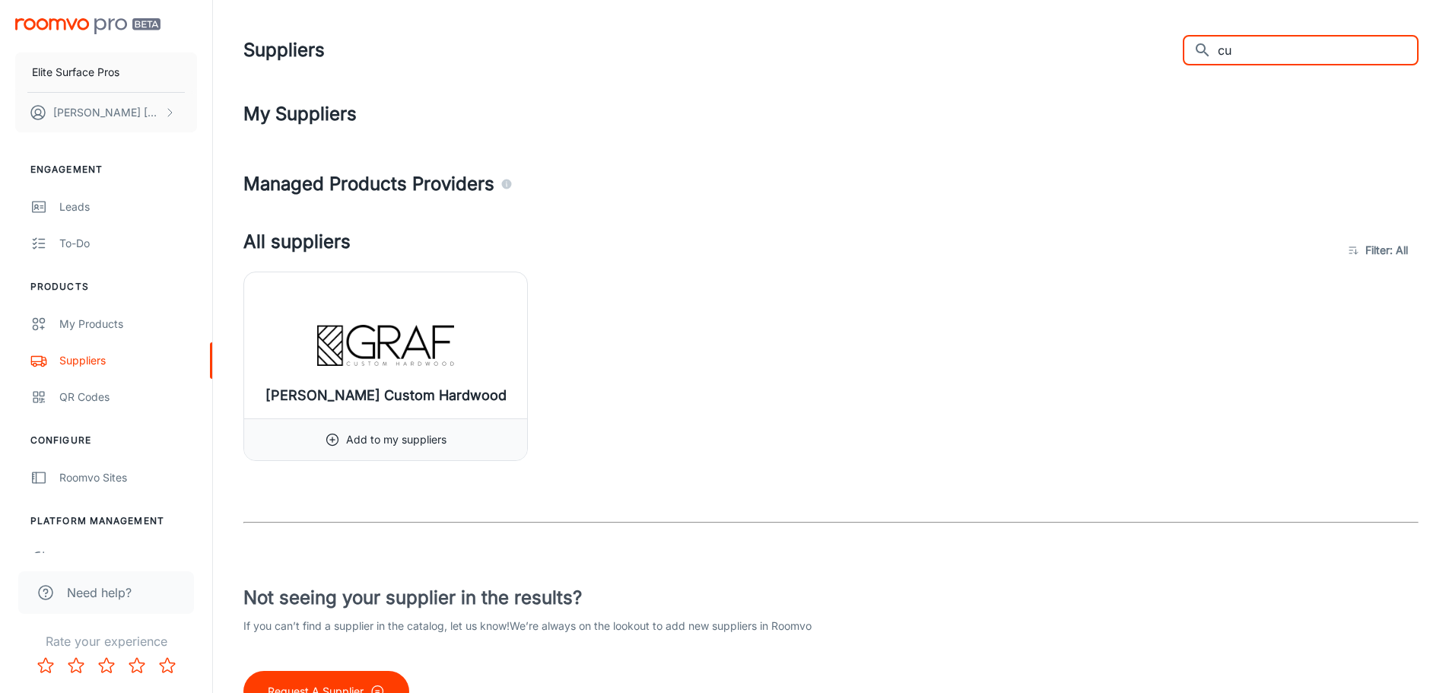
type input "c"
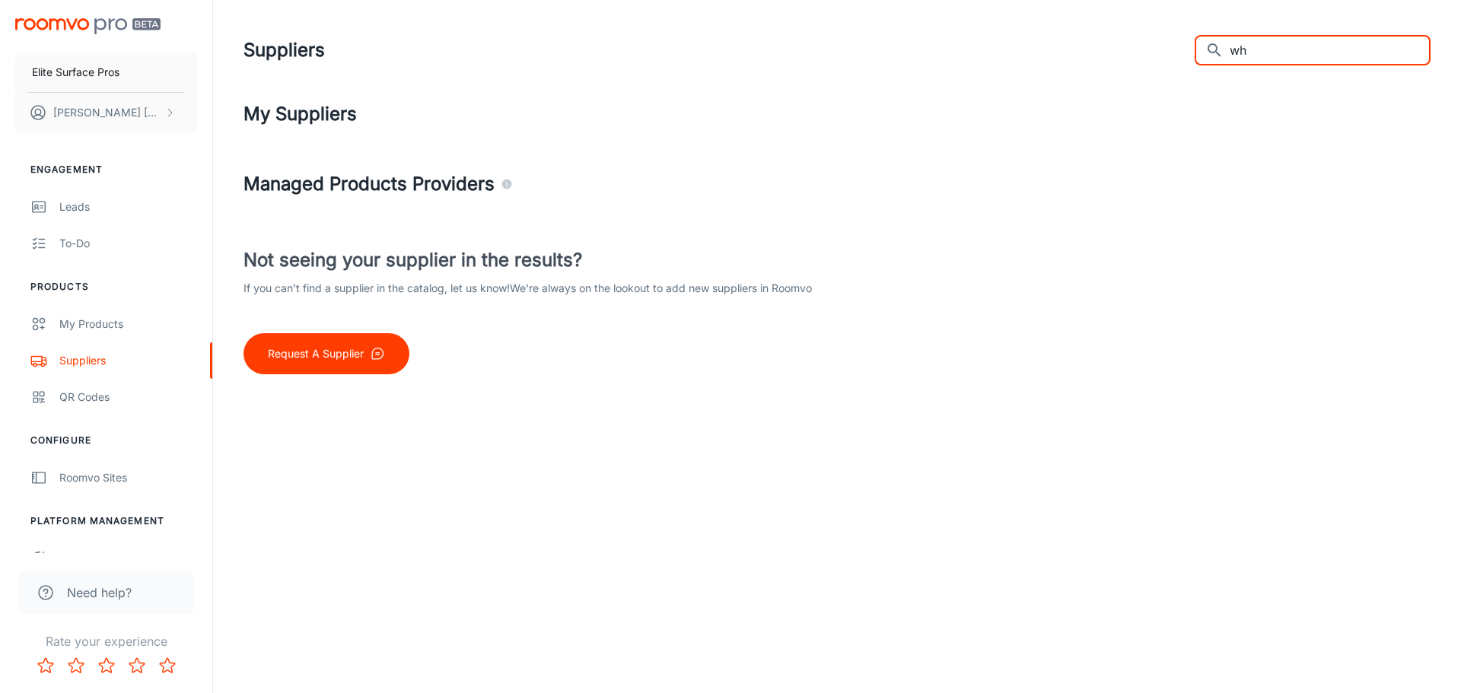
type input "w"
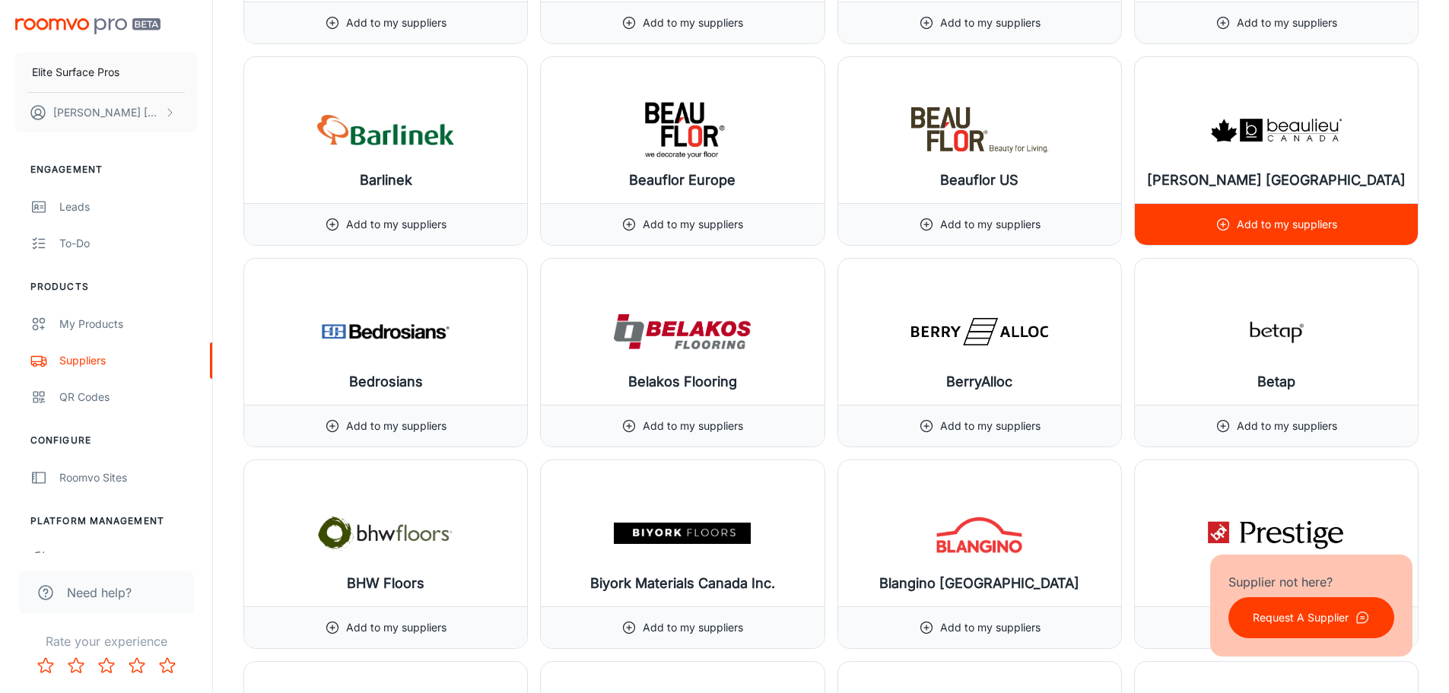
scroll to position [3043, 0]
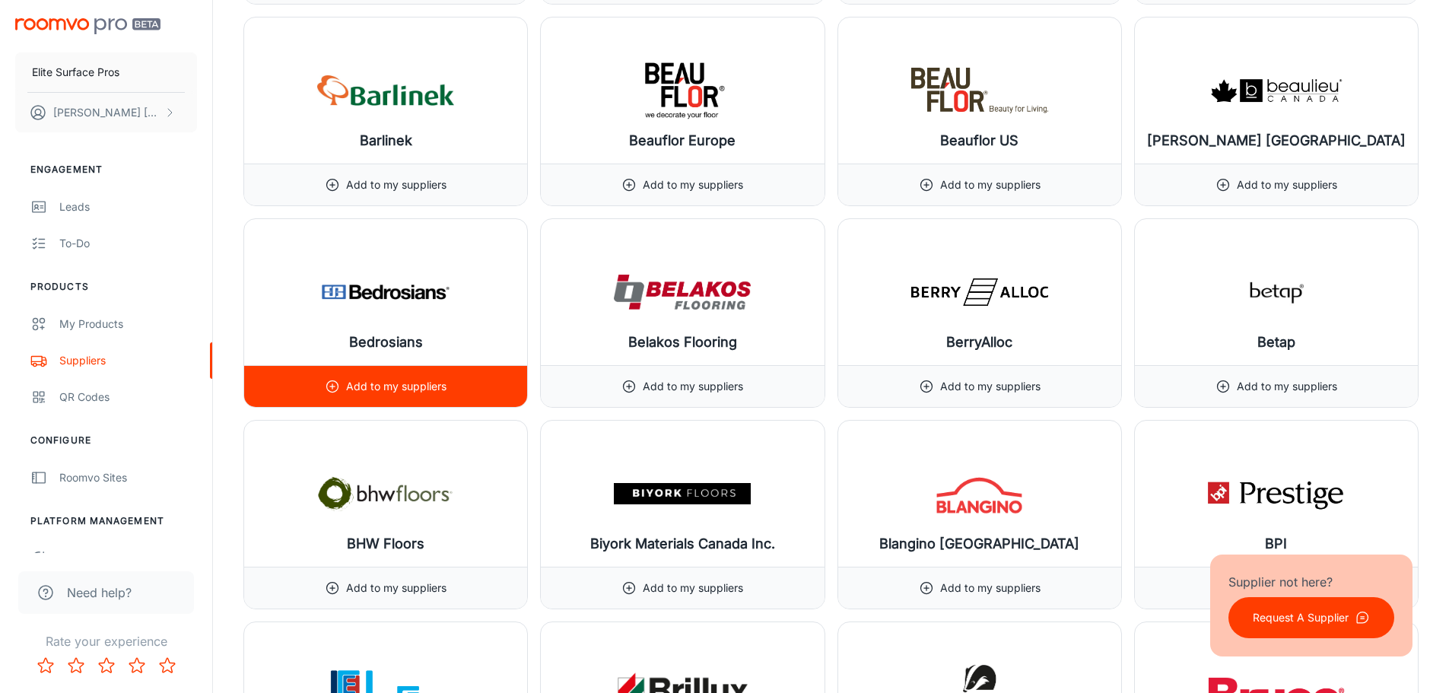
click at [420, 394] on p "Add to my suppliers" at bounding box center [396, 386] width 100 height 17
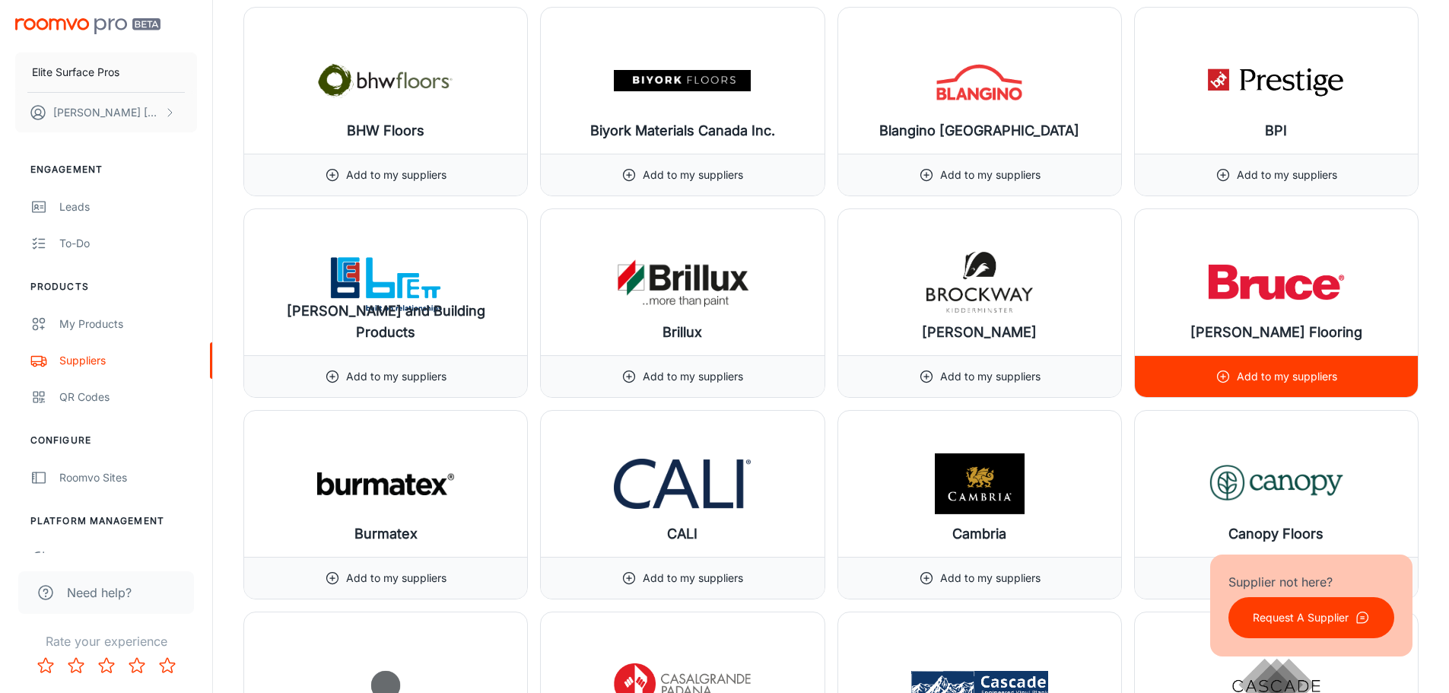
scroll to position [3575, 0]
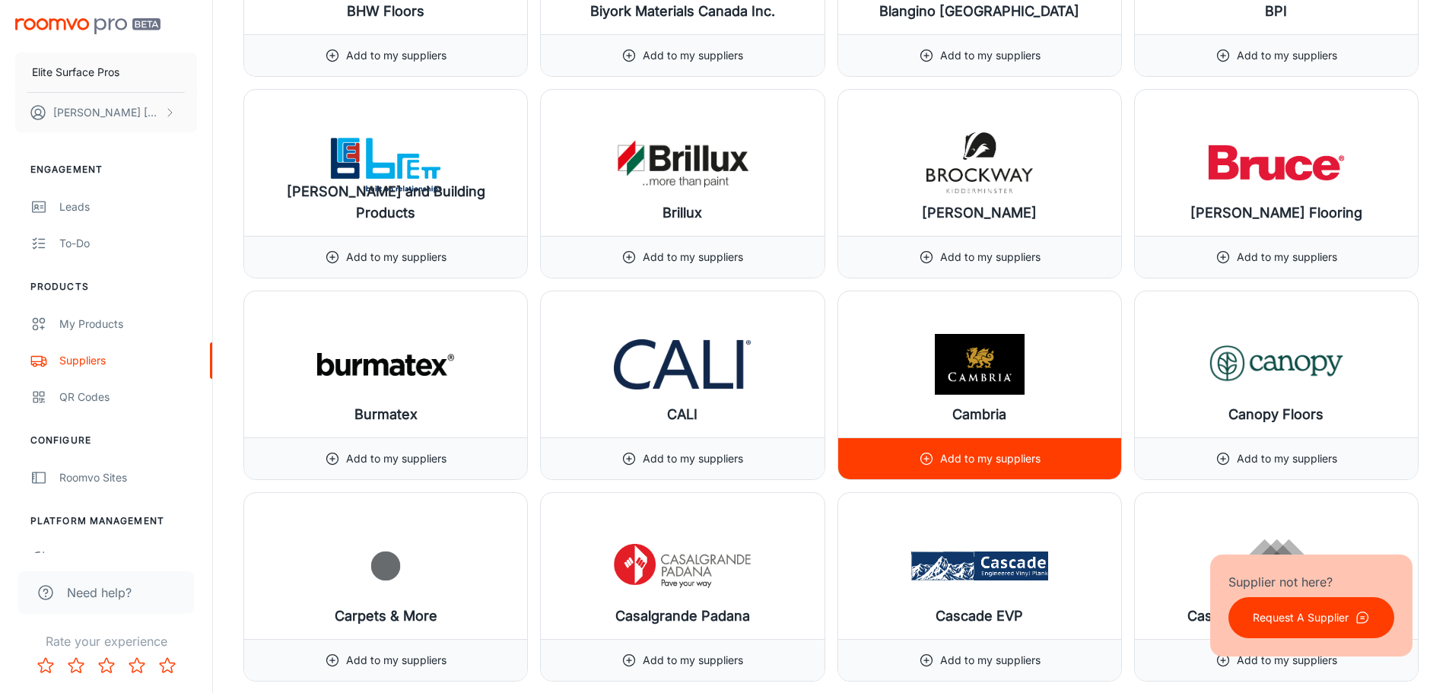
click at [997, 460] on p "Add to my suppliers" at bounding box center [990, 458] width 100 height 17
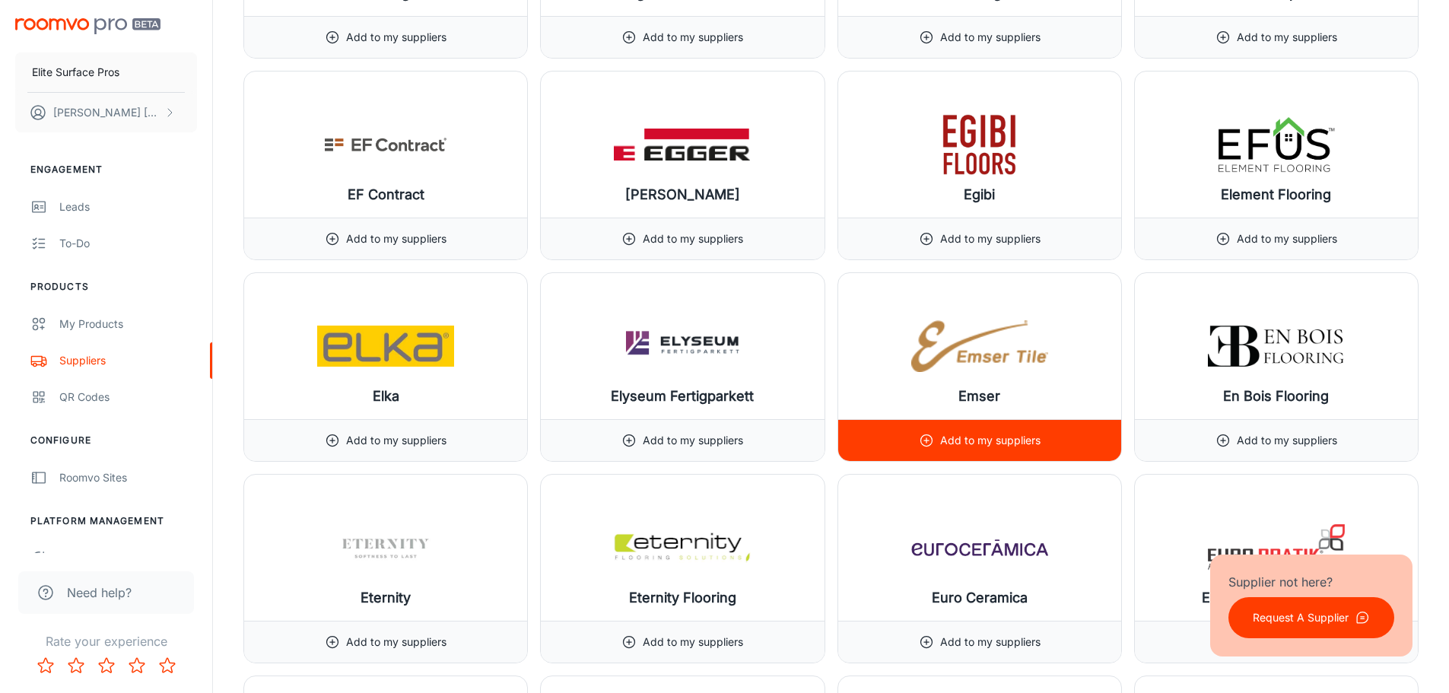
scroll to position [6618, 0]
click at [994, 441] on p "Add to my suppliers" at bounding box center [990, 439] width 100 height 17
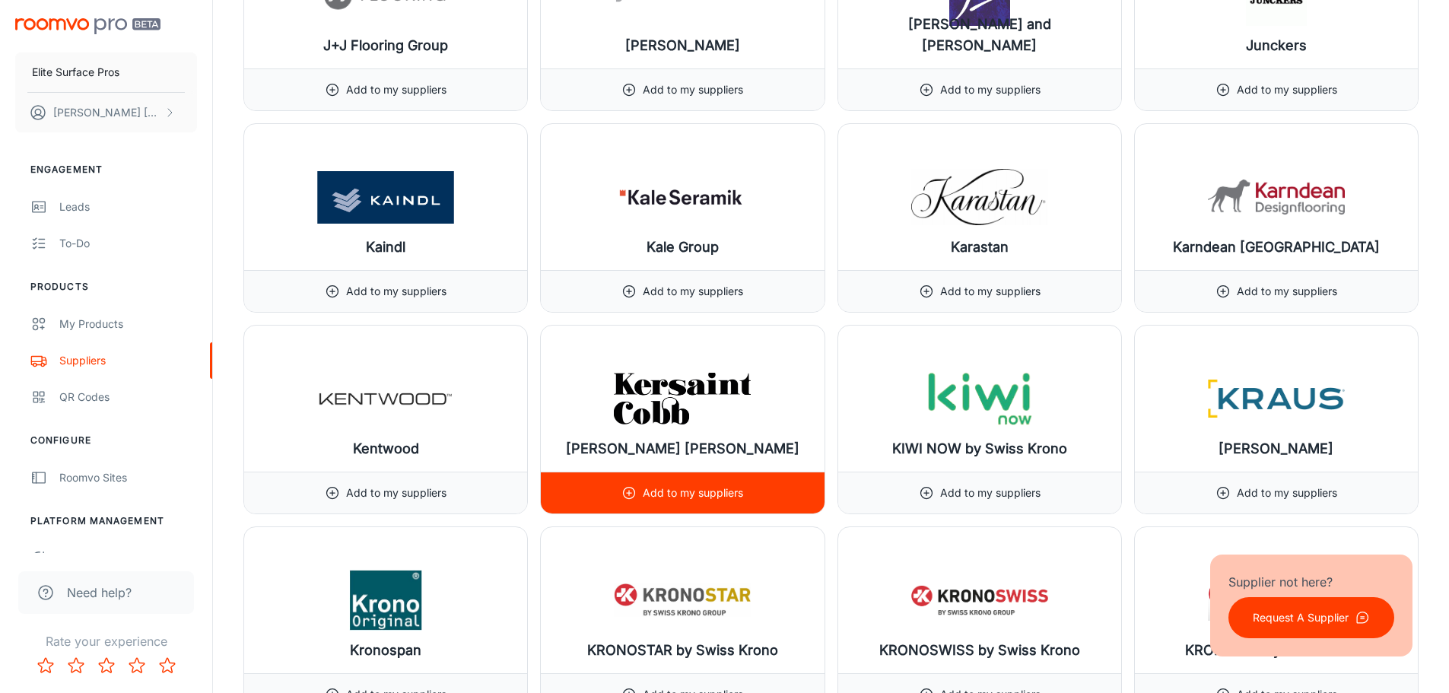
scroll to position [10269, 0]
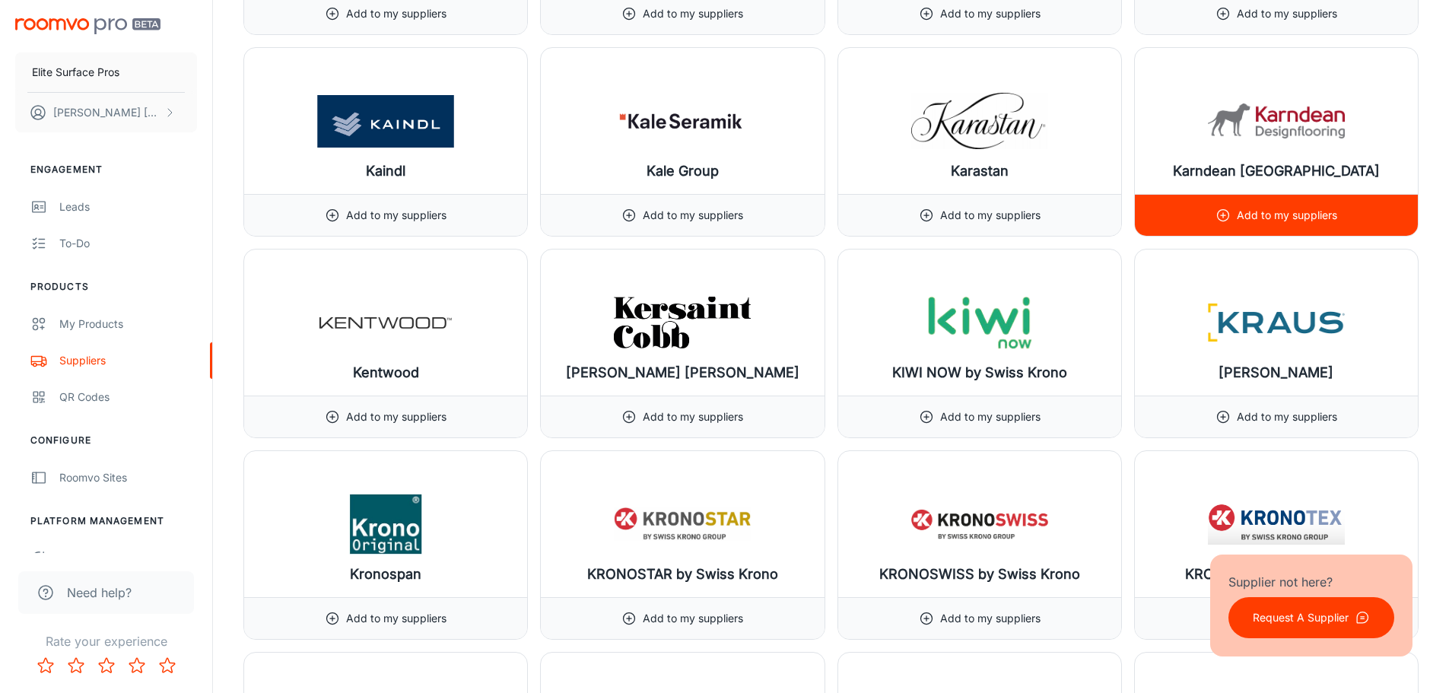
click at [1333, 209] on p "Add to my suppliers" at bounding box center [1287, 215] width 100 height 17
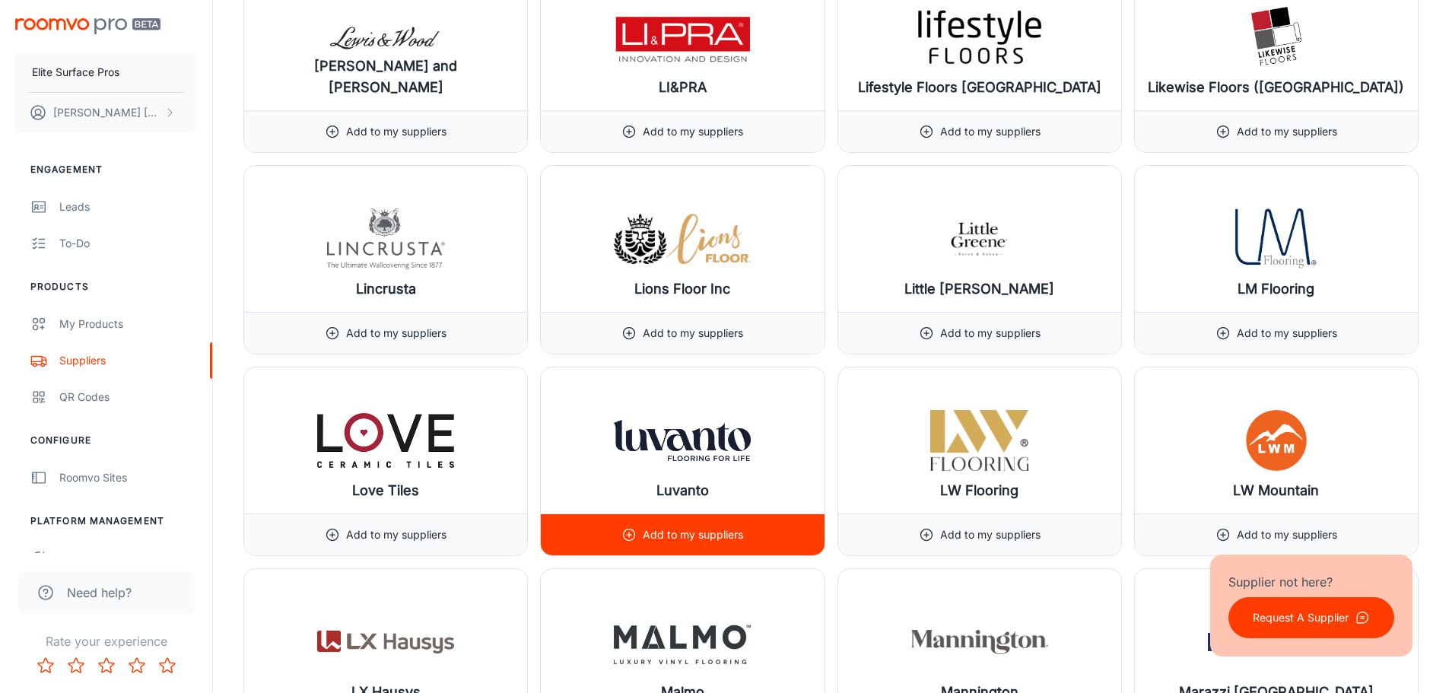
scroll to position [11638, 0]
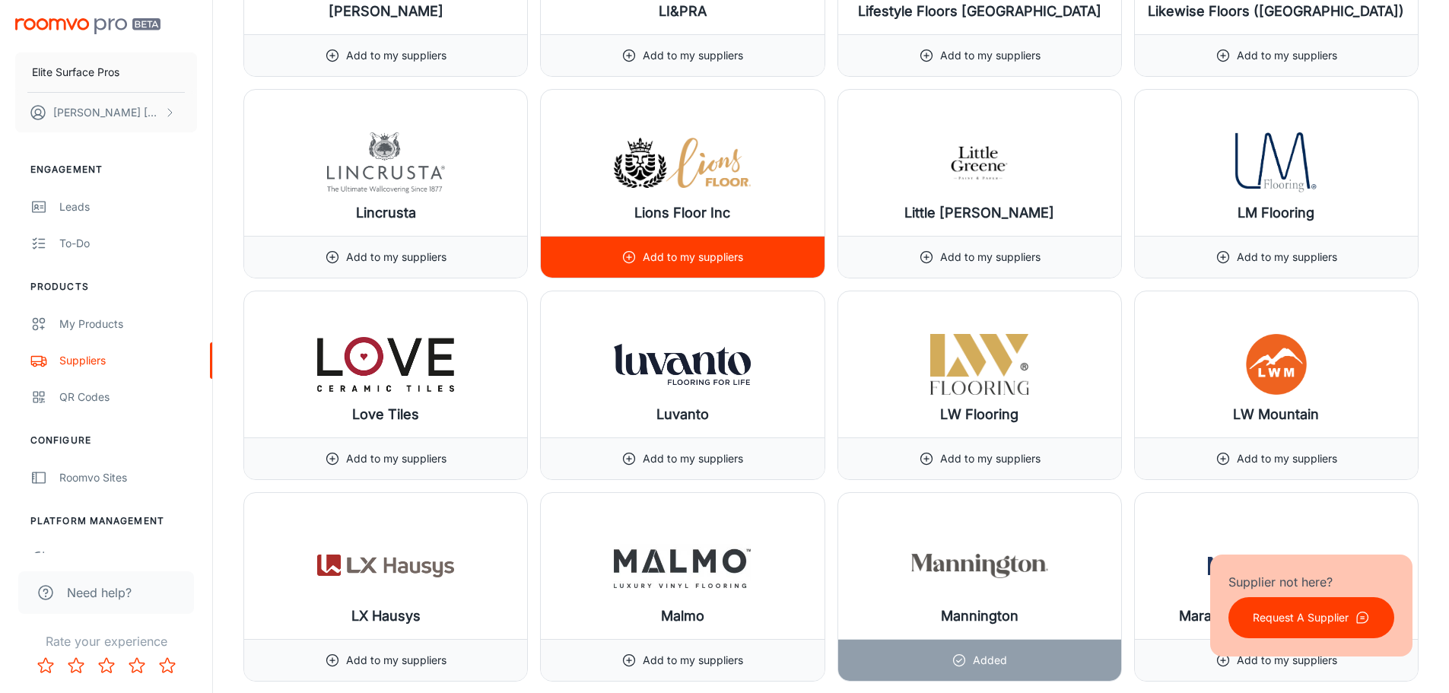
click at [675, 259] on p "Add to my suppliers" at bounding box center [693, 257] width 100 height 17
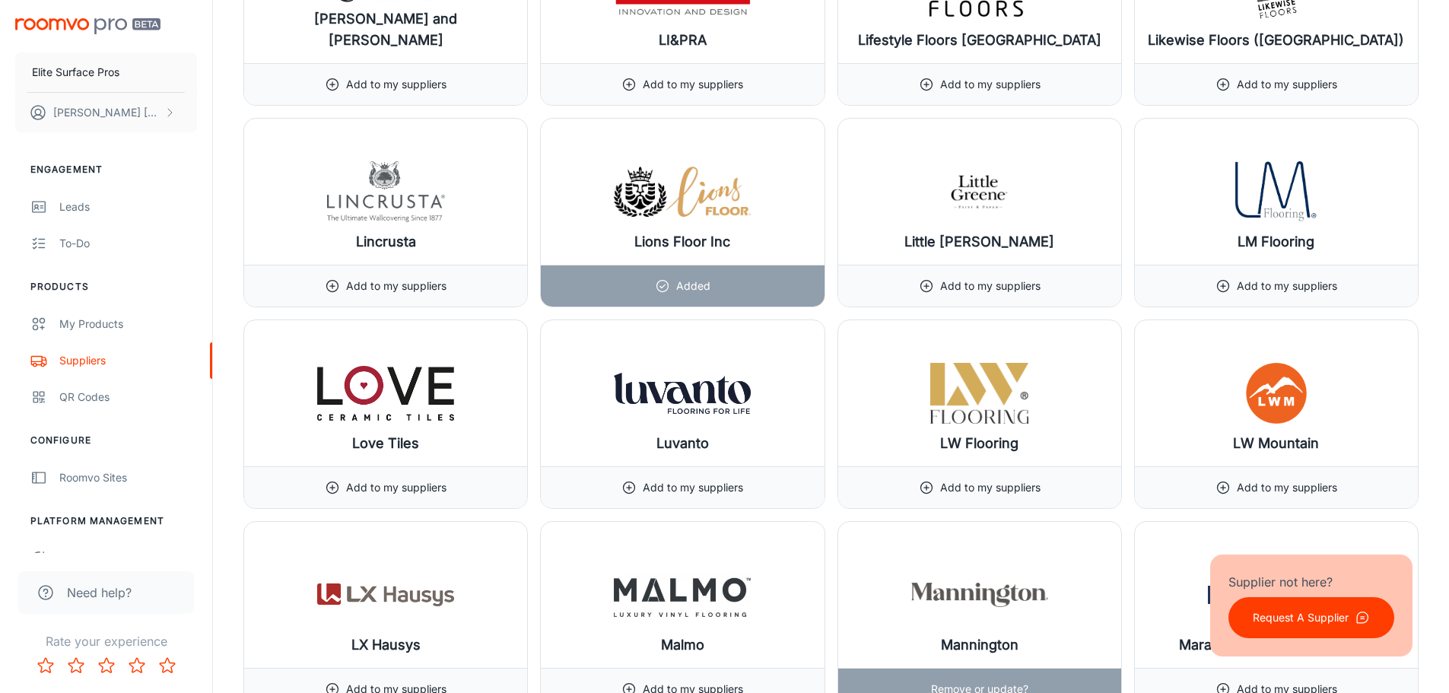
scroll to position [11791, 0]
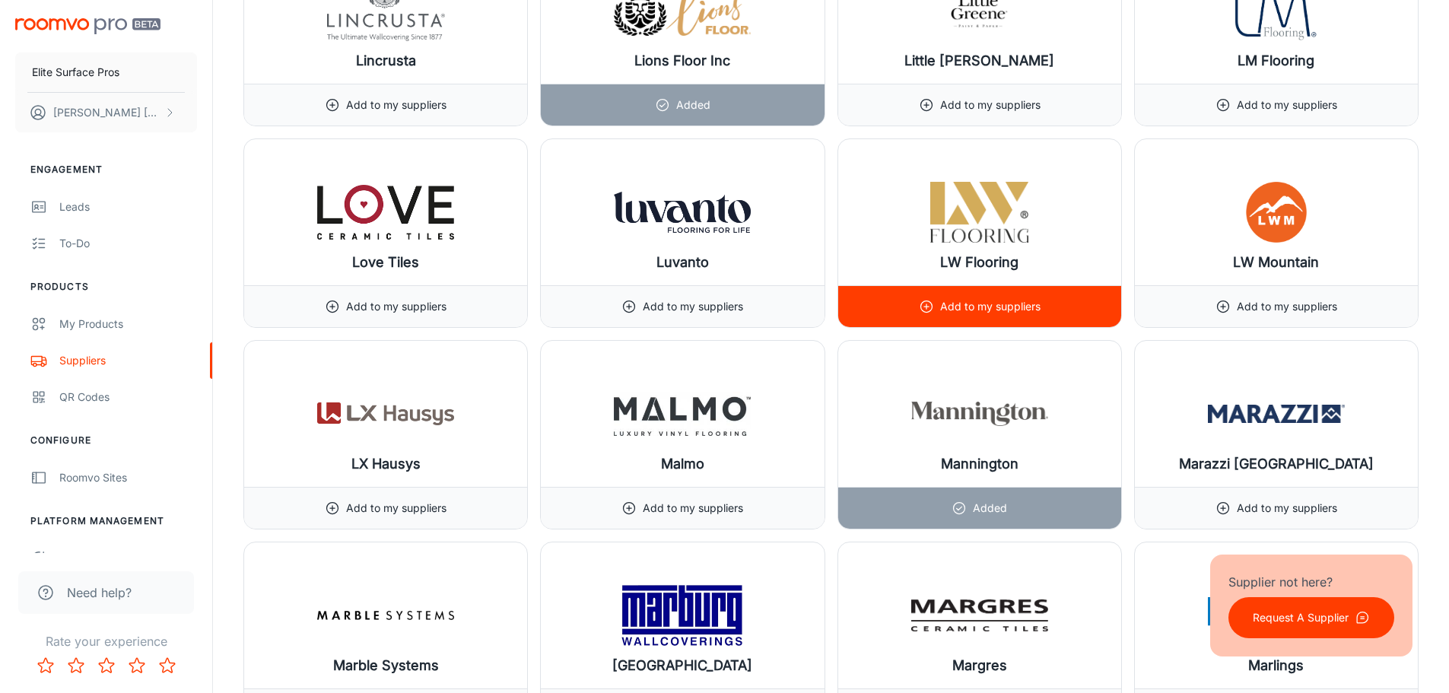
click at [1003, 307] on p "Add to my suppliers" at bounding box center [990, 306] width 100 height 17
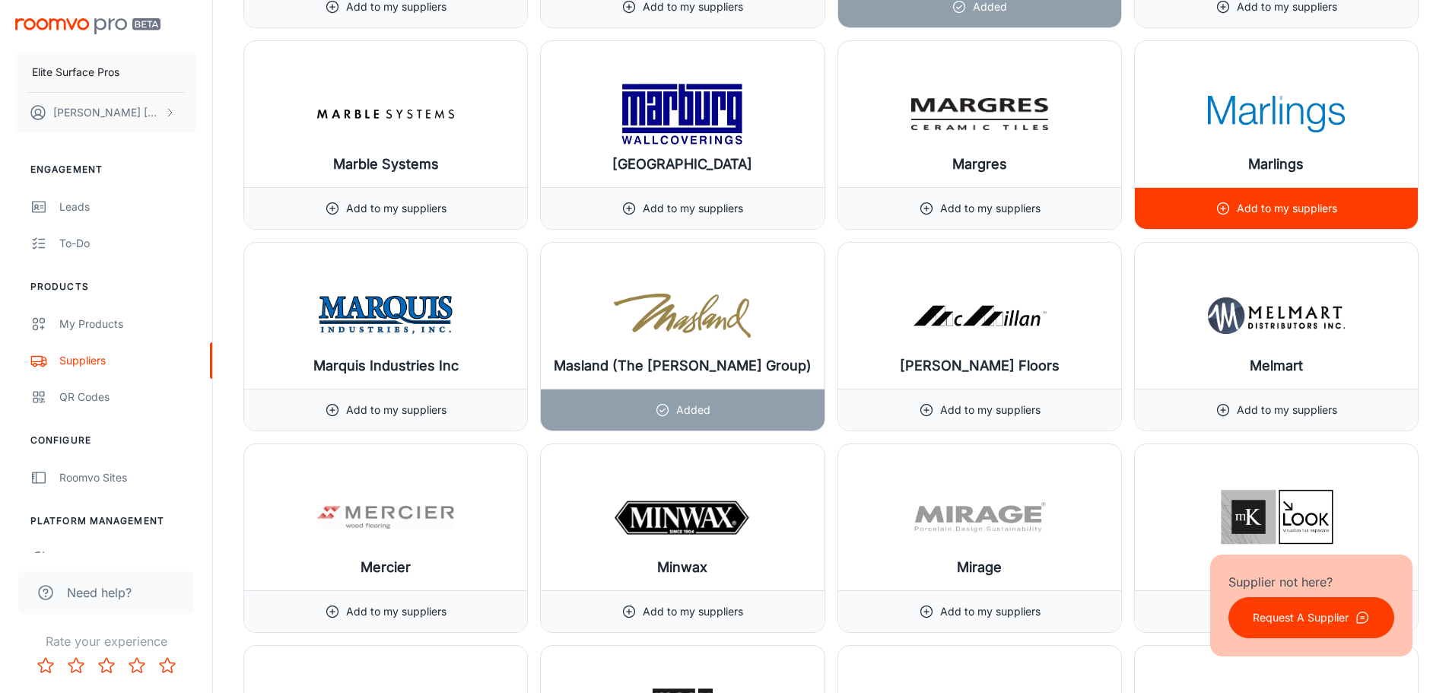
scroll to position [12323, 0]
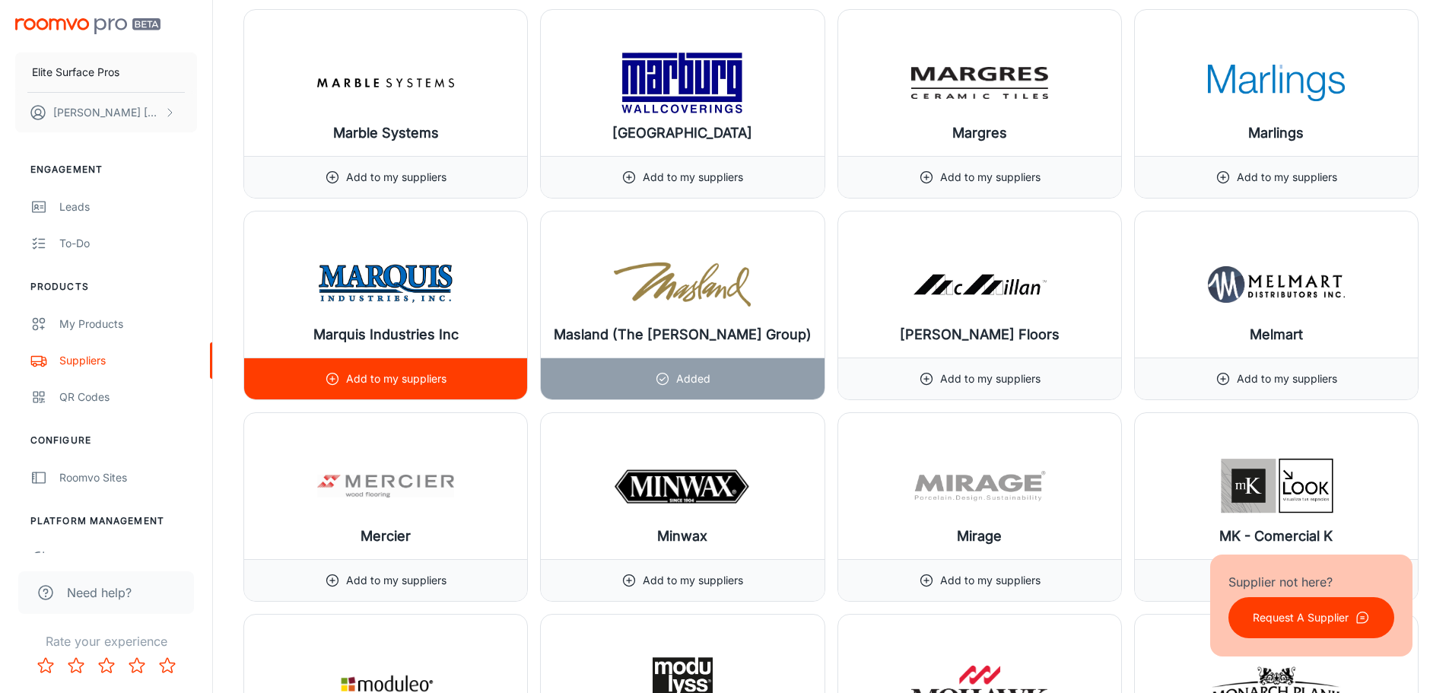
click at [443, 367] on div "Add to my suppliers" at bounding box center [386, 378] width 122 height 41
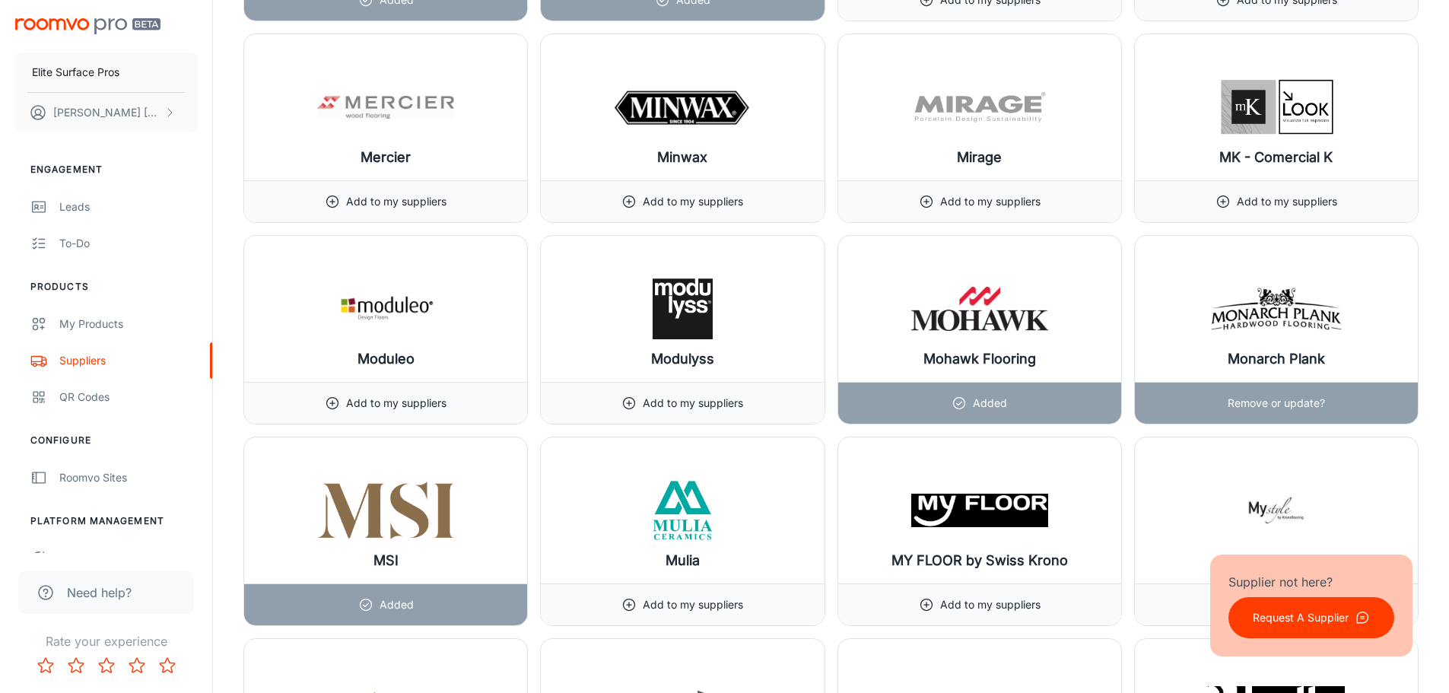
scroll to position [12703, 0]
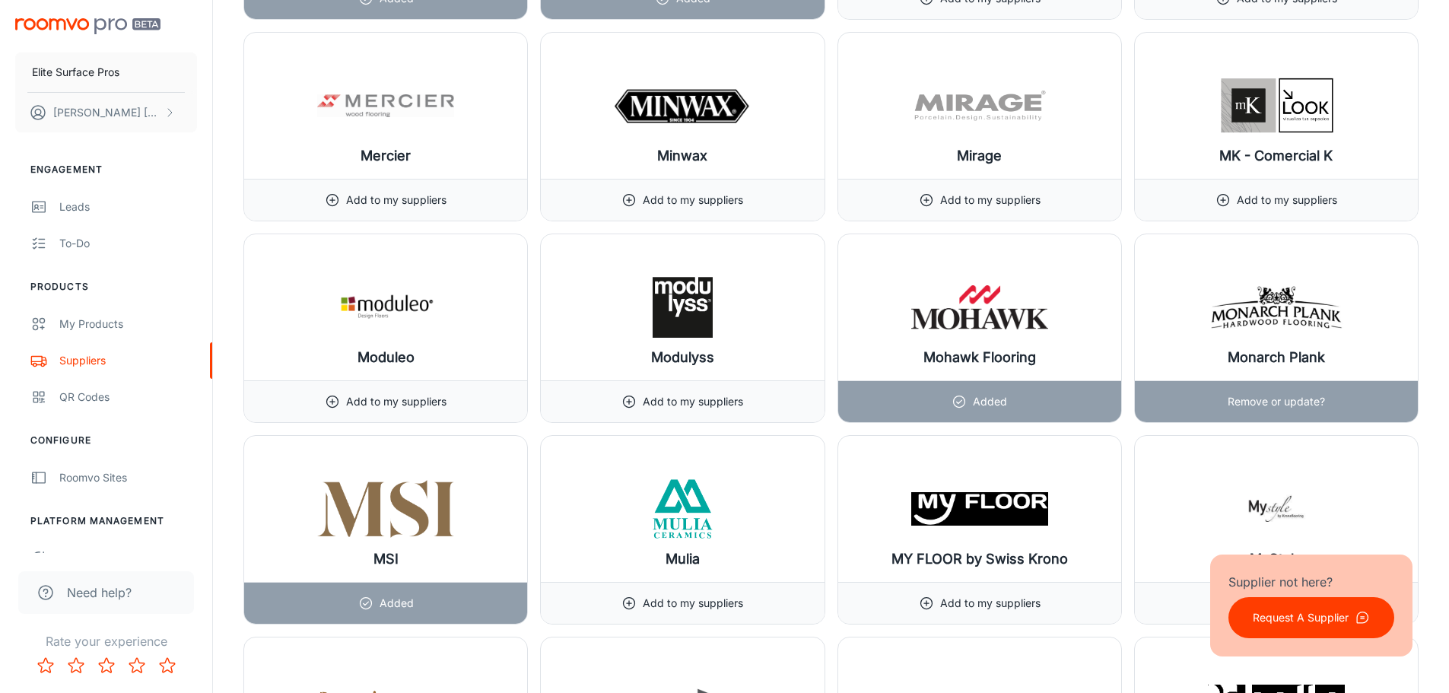
click at [1258, 406] on p "Remove or update?" at bounding box center [1276, 401] width 97 height 17
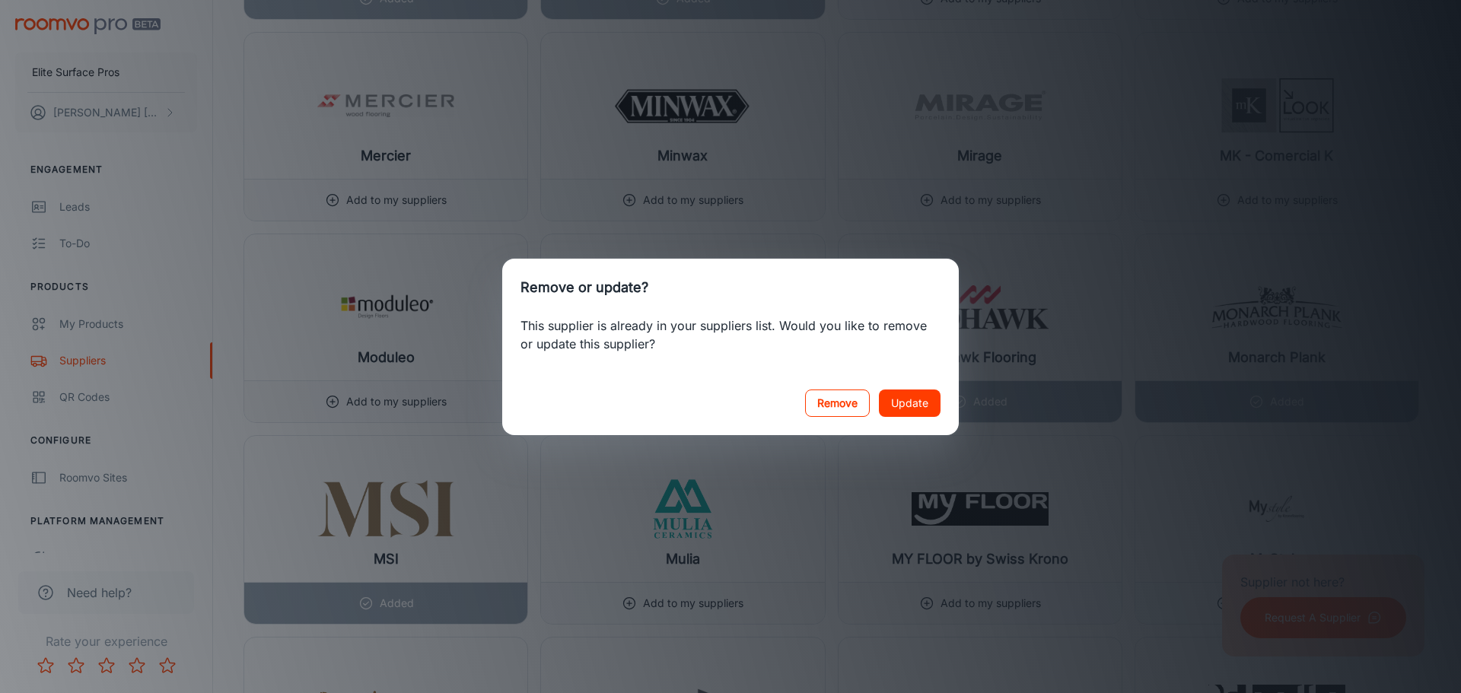
click at [825, 411] on button "Remove" at bounding box center [837, 402] width 65 height 27
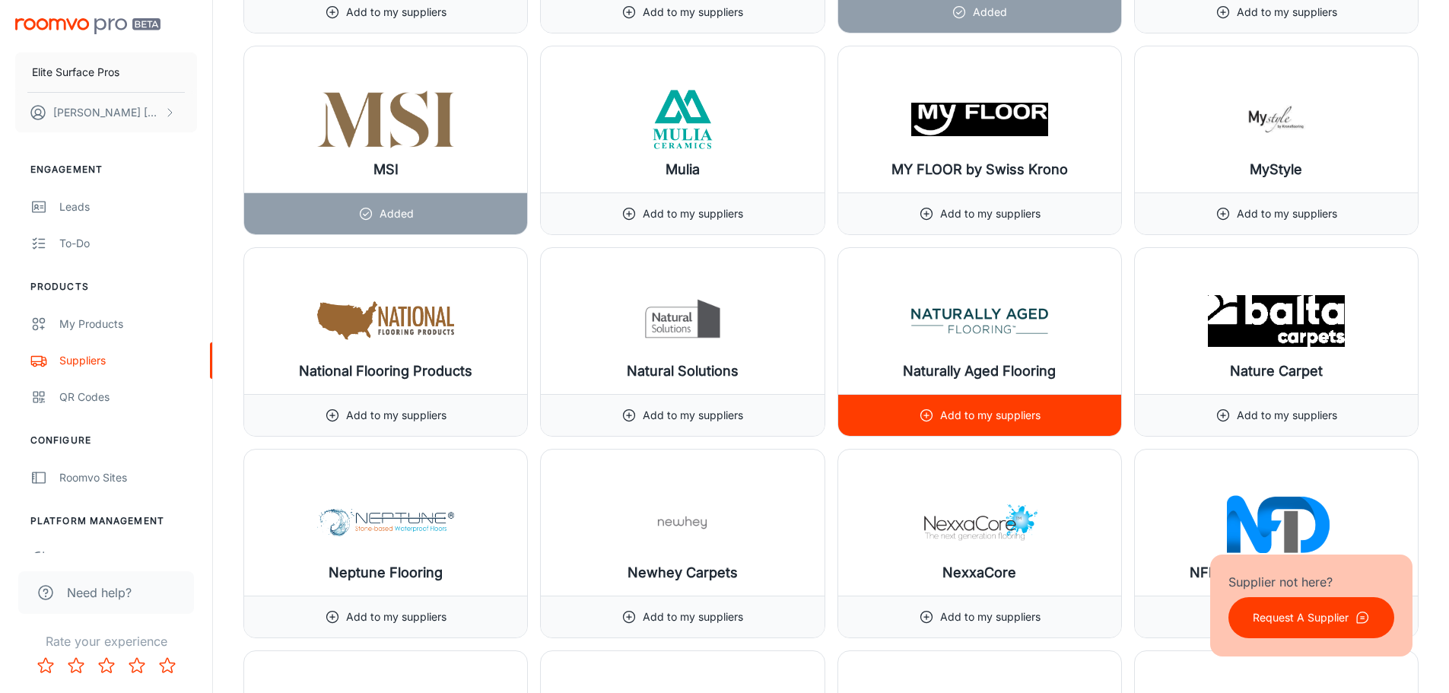
scroll to position [13084, 0]
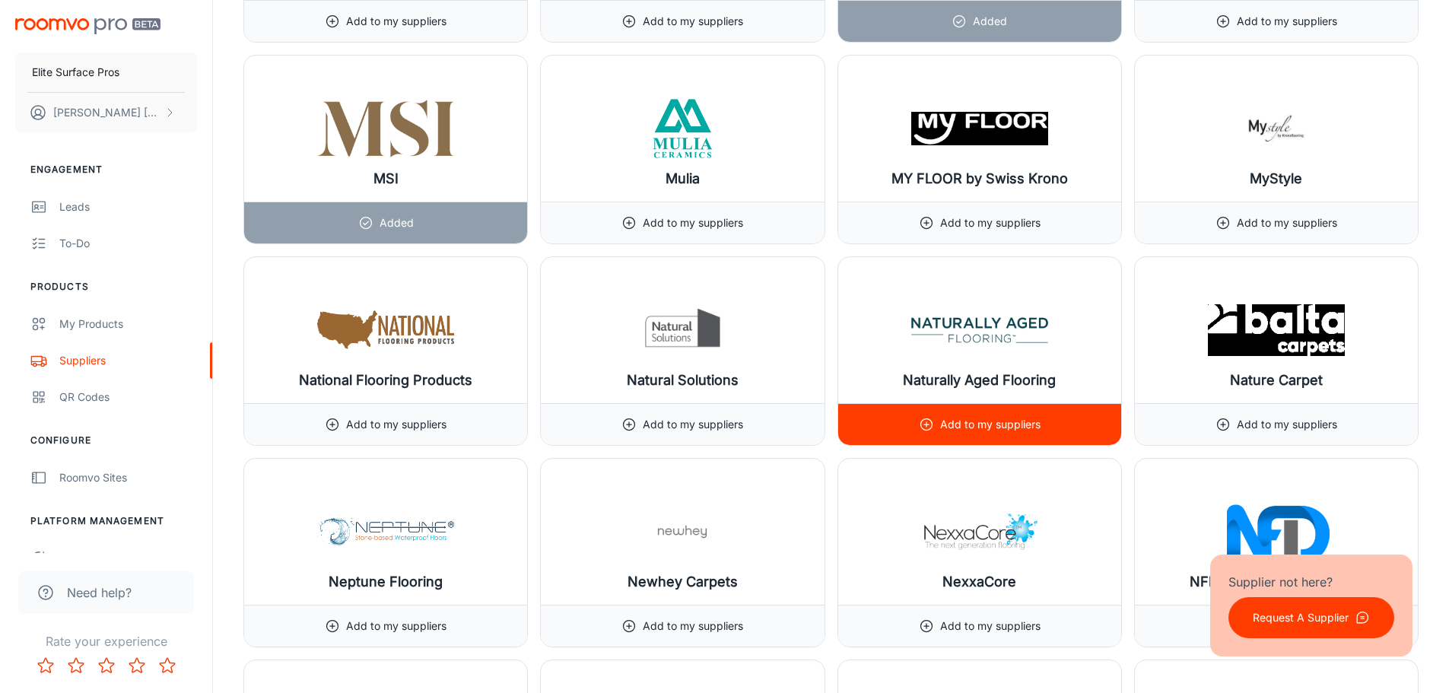
click at [1047, 416] on div "Add to my suppliers" at bounding box center [979, 424] width 283 height 42
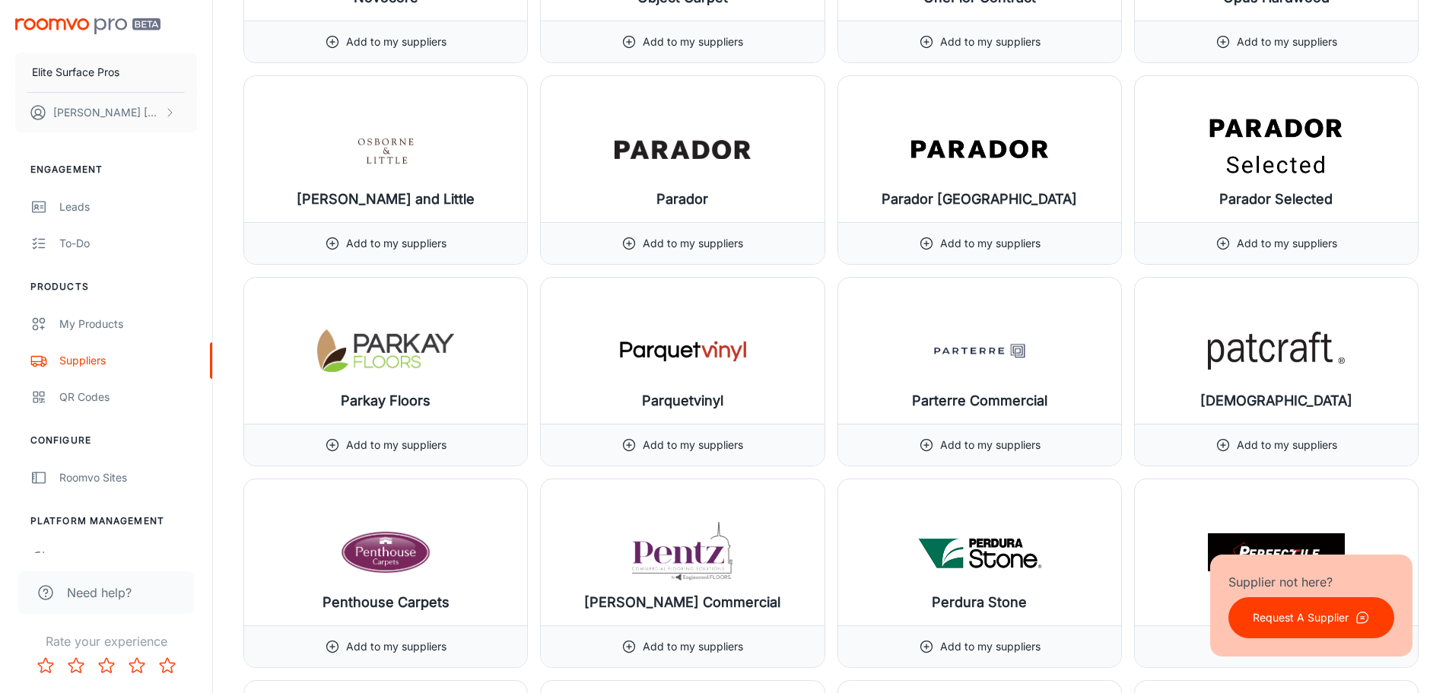
scroll to position [14073, 0]
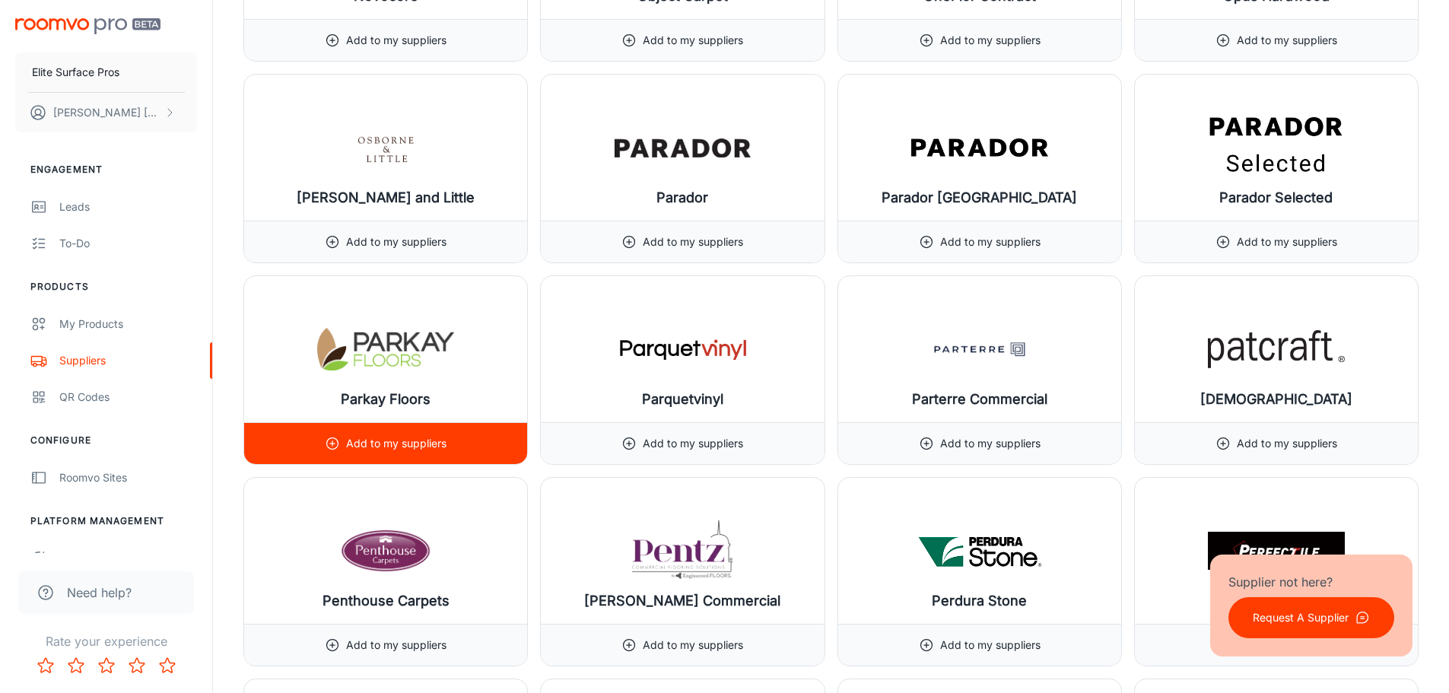
click at [471, 448] on div "Add to my suppliers" at bounding box center [385, 443] width 283 height 42
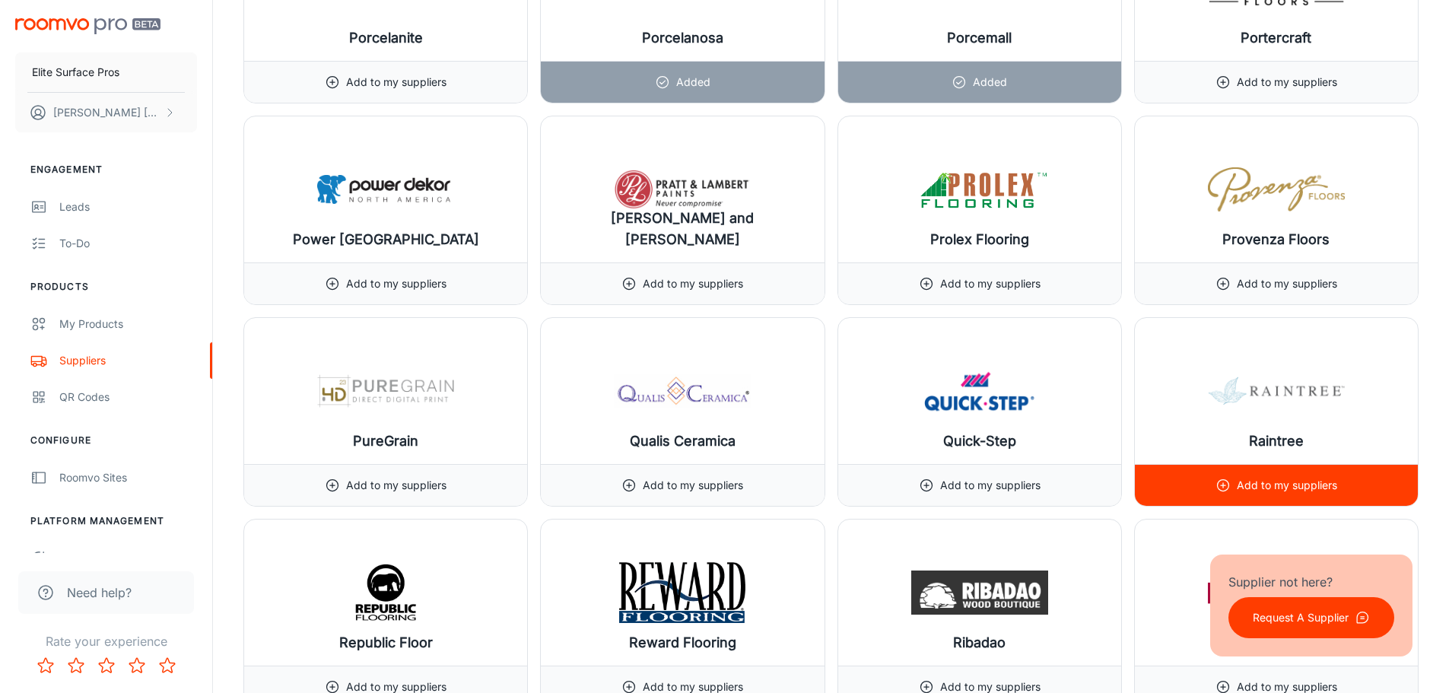
scroll to position [15061, 0]
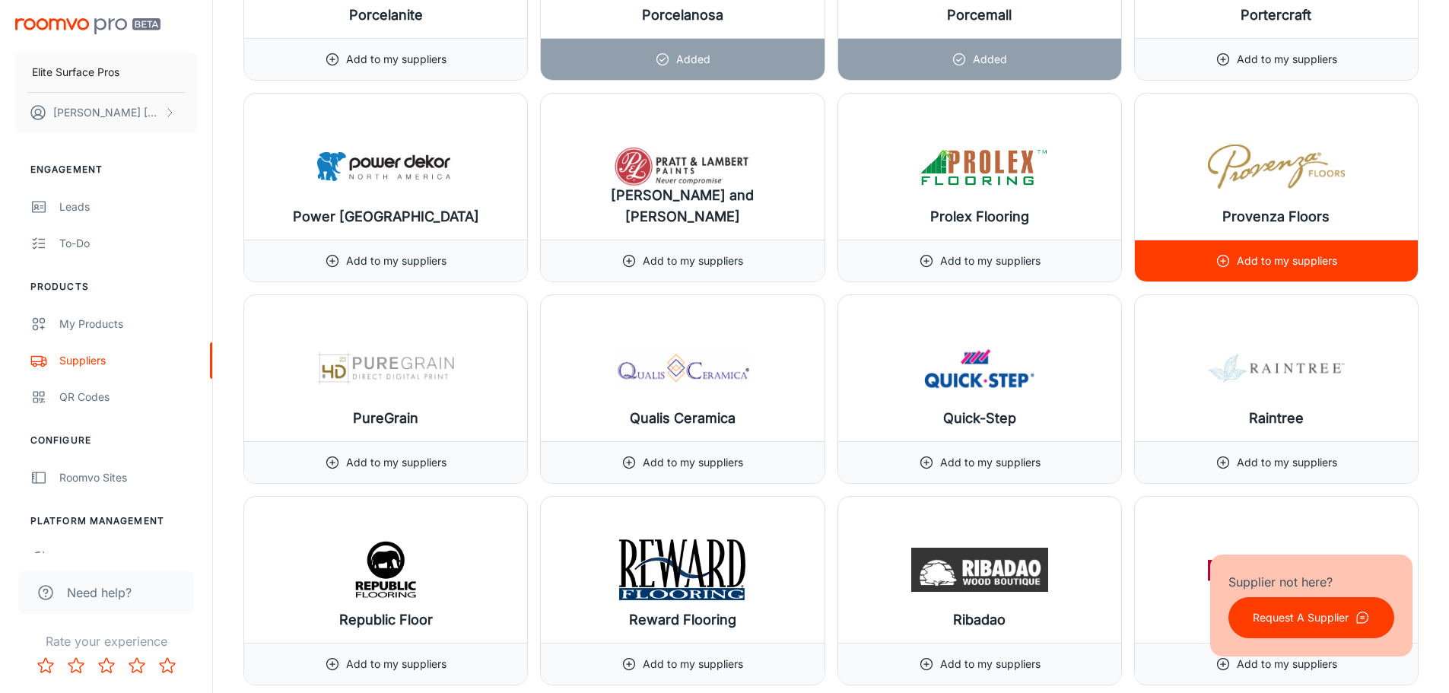
click at [1273, 265] on p "Add to my suppliers" at bounding box center [1287, 261] width 100 height 17
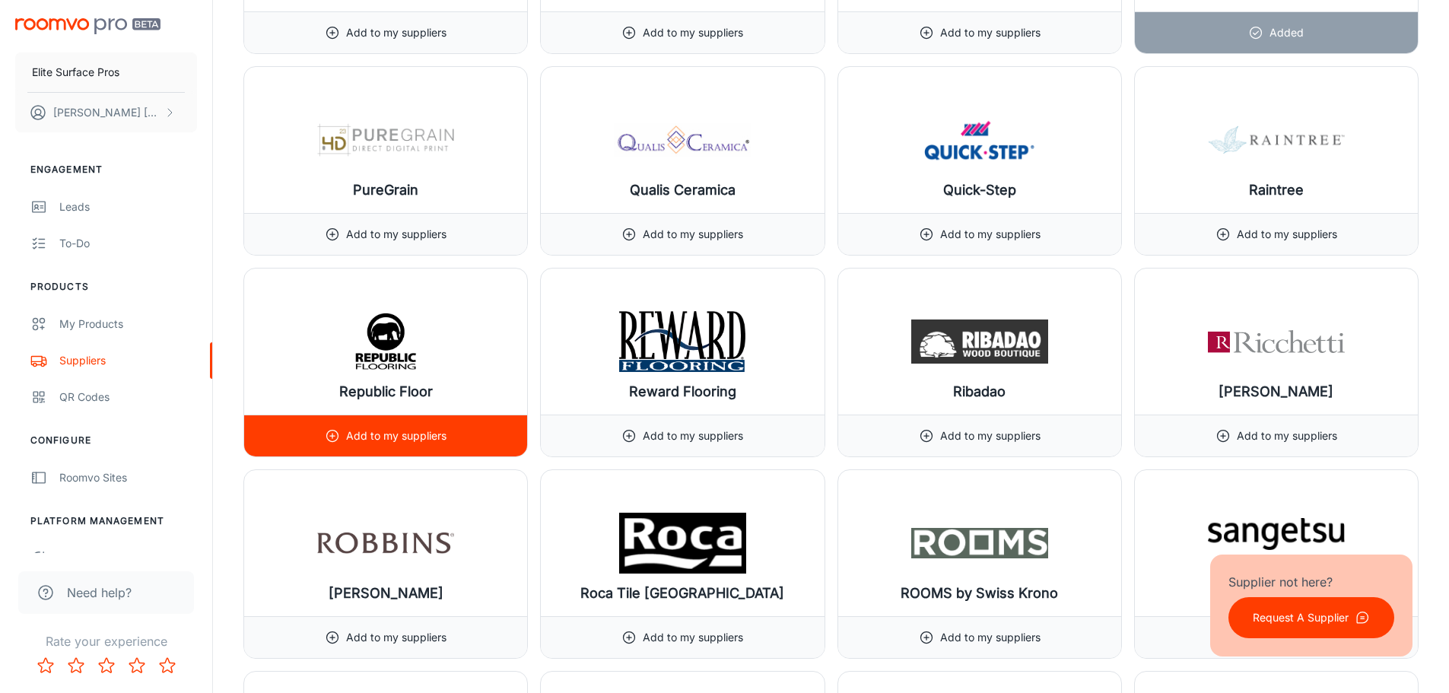
scroll to position [15366, 0]
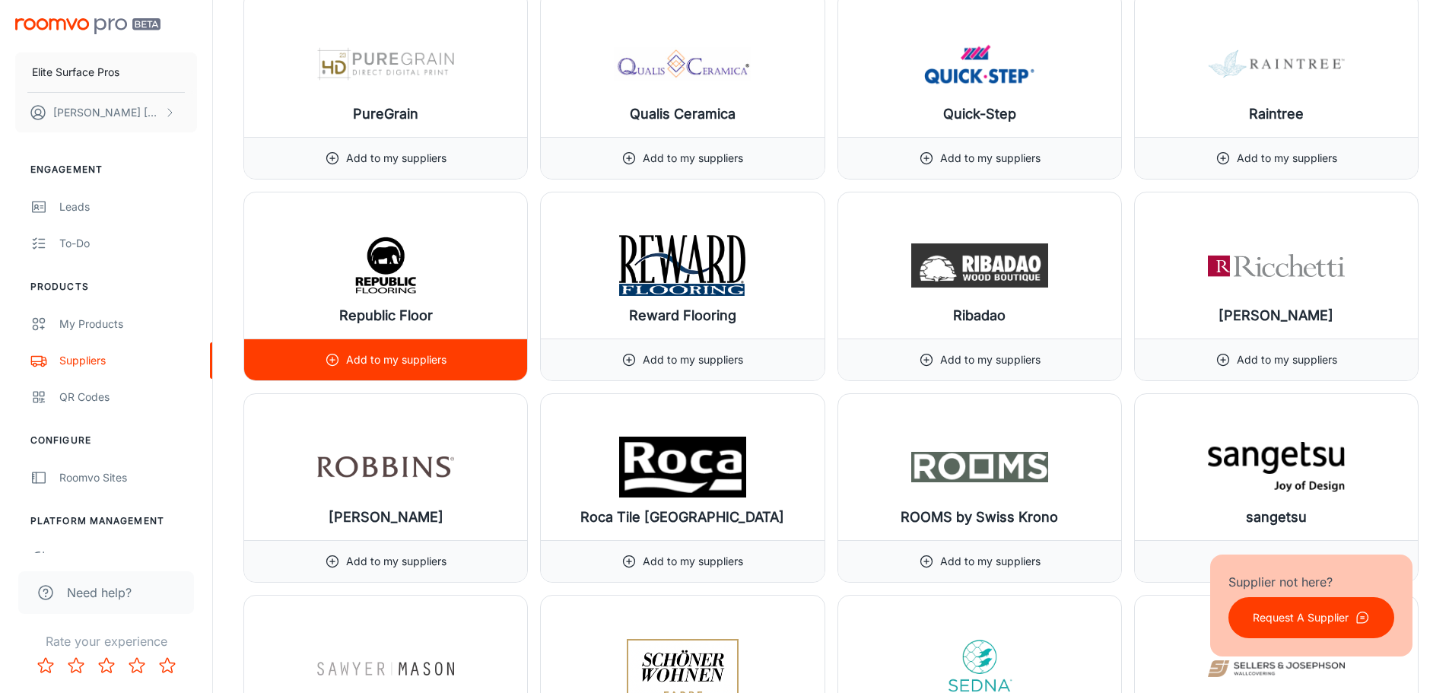
click at [472, 358] on div "Add to my suppliers" at bounding box center [385, 360] width 283 height 42
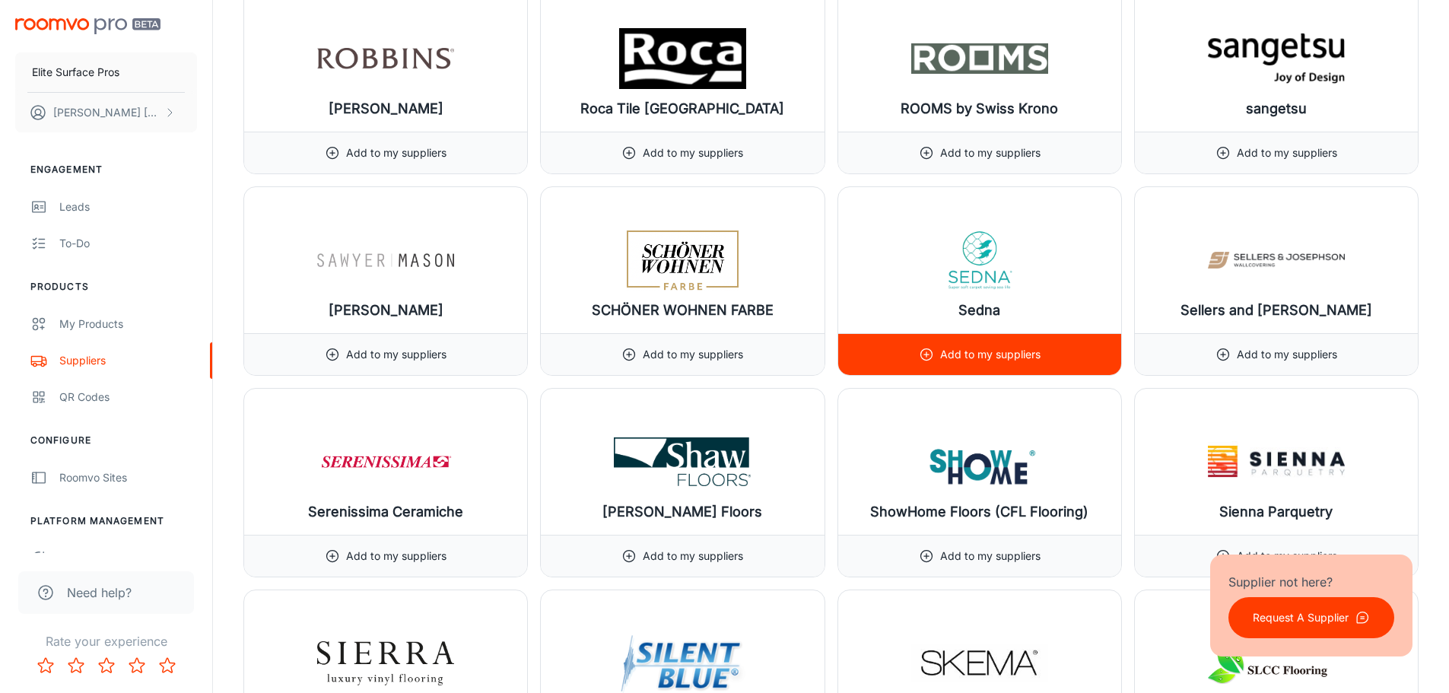
click at [1067, 351] on div "Add to my suppliers" at bounding box center [979, 354] width 283 height 42
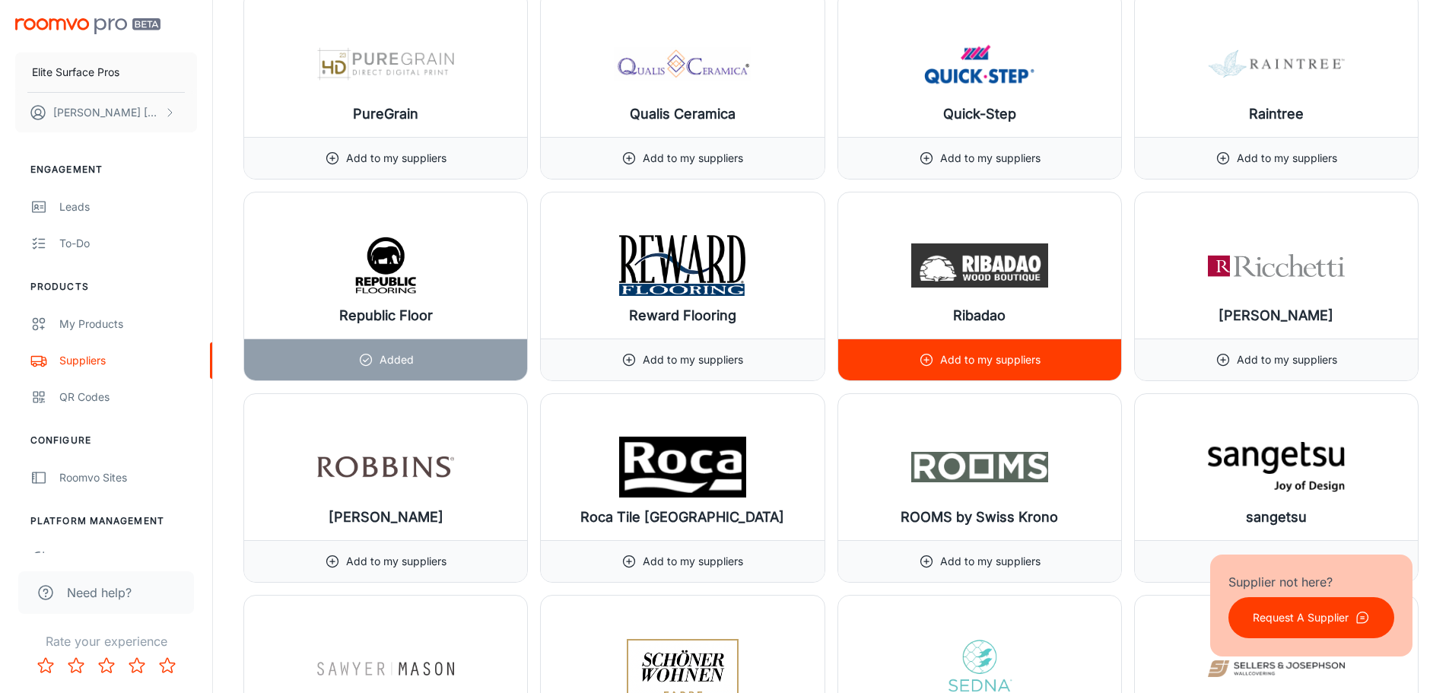
click at [1007, 347] on div "Add to my suppliers" at bounding box center [980, 359] width 122 height 41
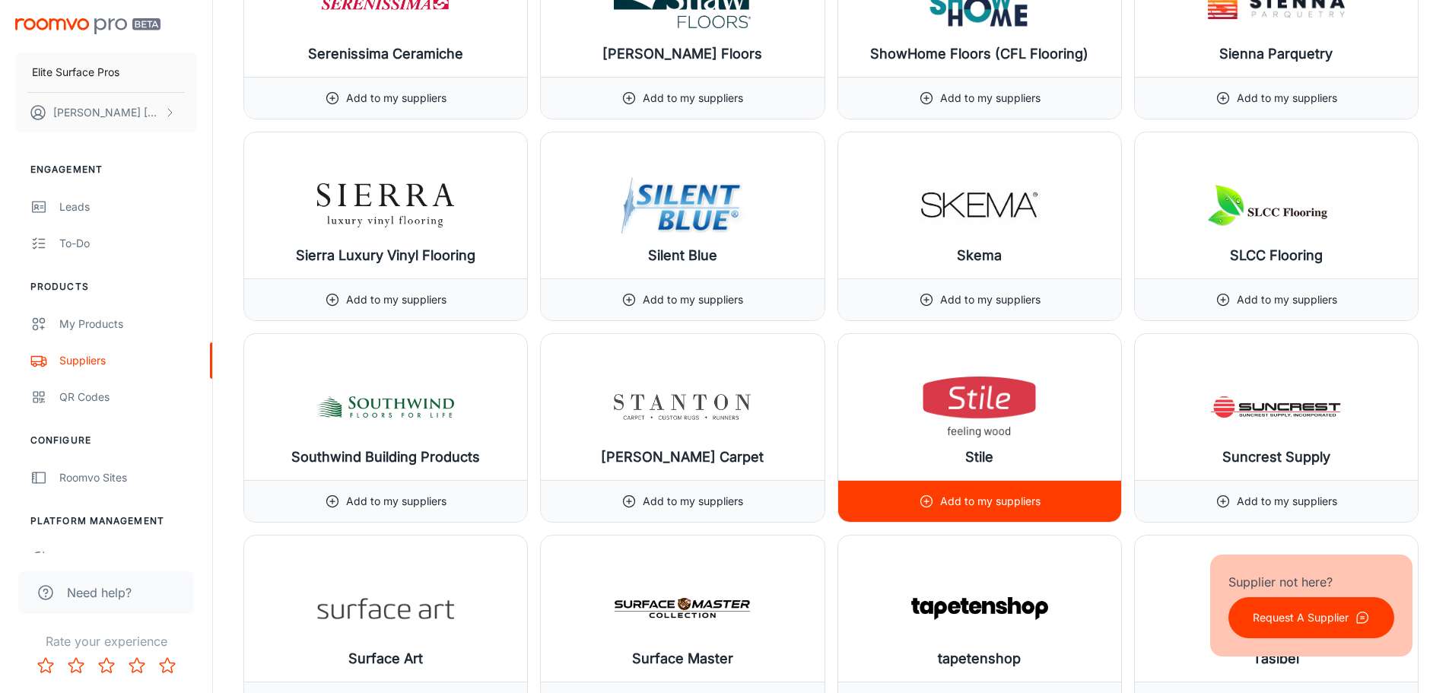
scroll to position [15898, 0]
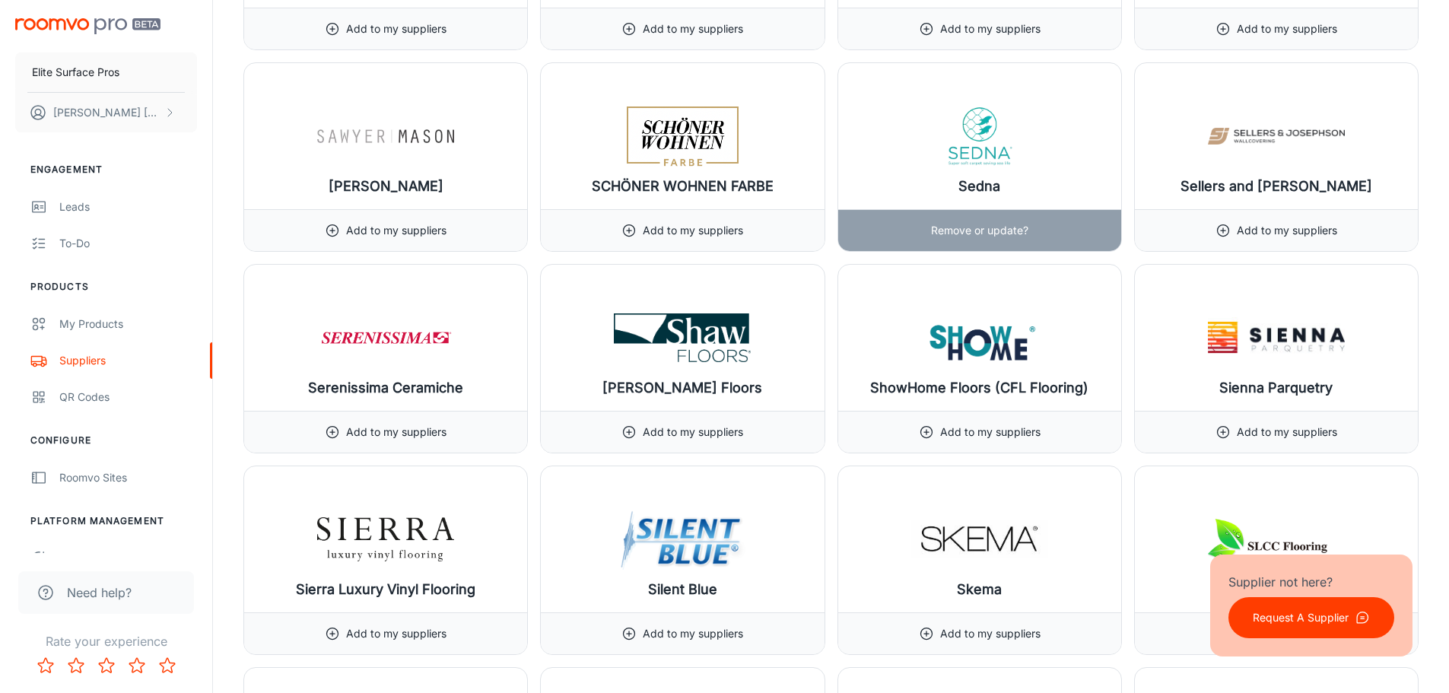
click at [936, 224] on p "Remove or update?" at bounding box center [979, 230] width 97 height 17
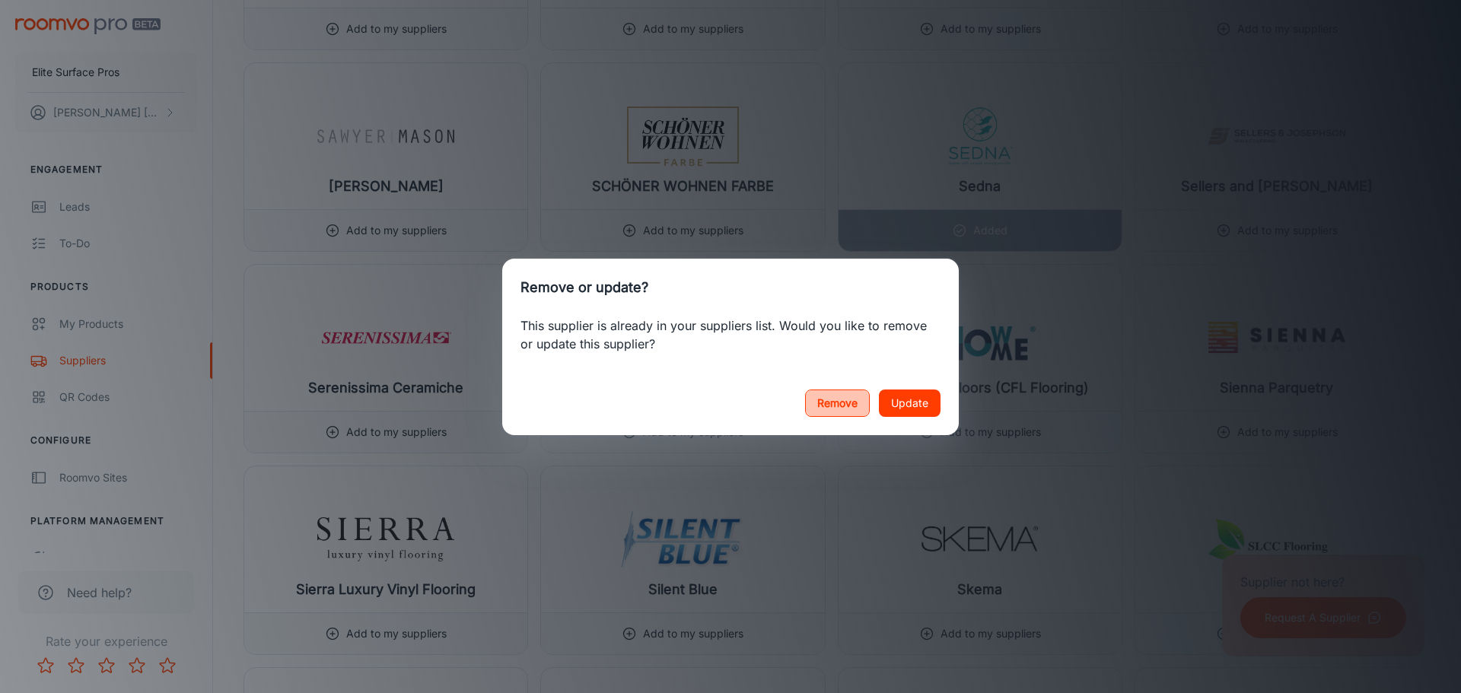
click at [822, 410] on button "Remove" at bounding box center [837, 402] width 65 height 27
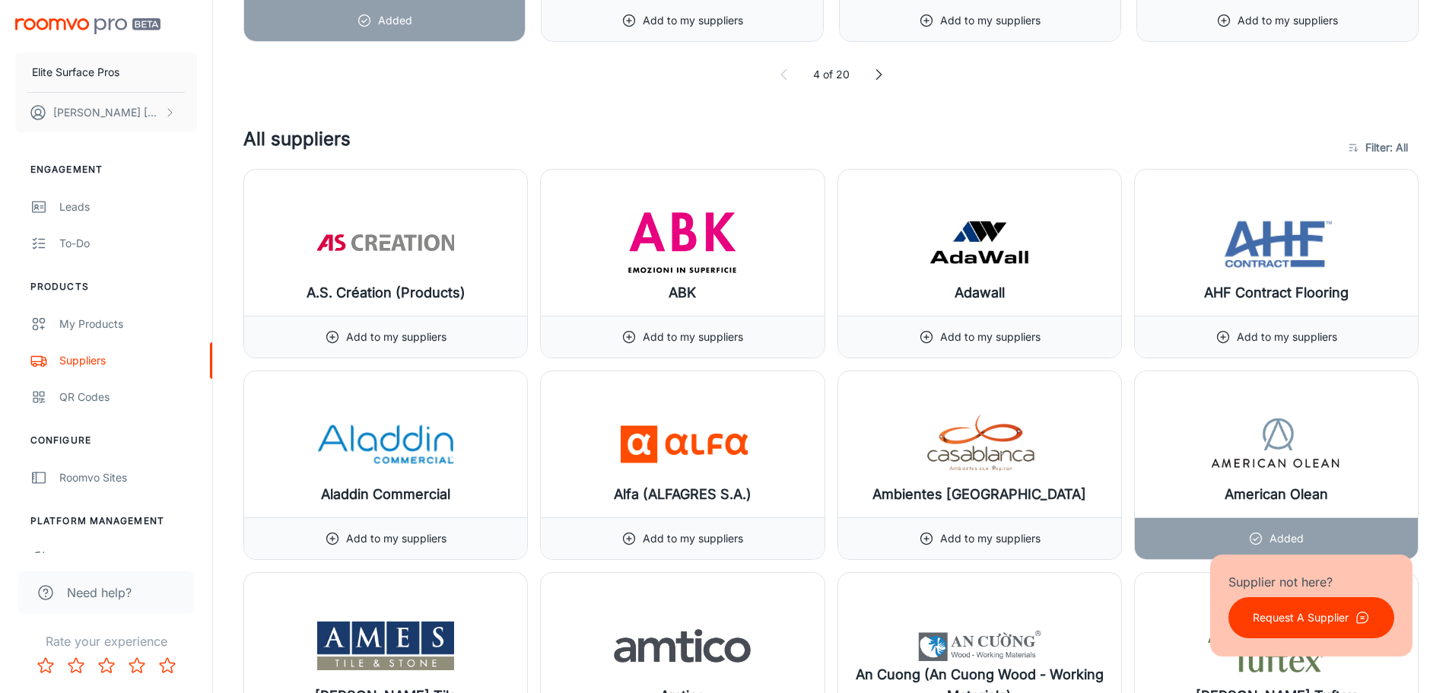
scroll to position [791, 0]
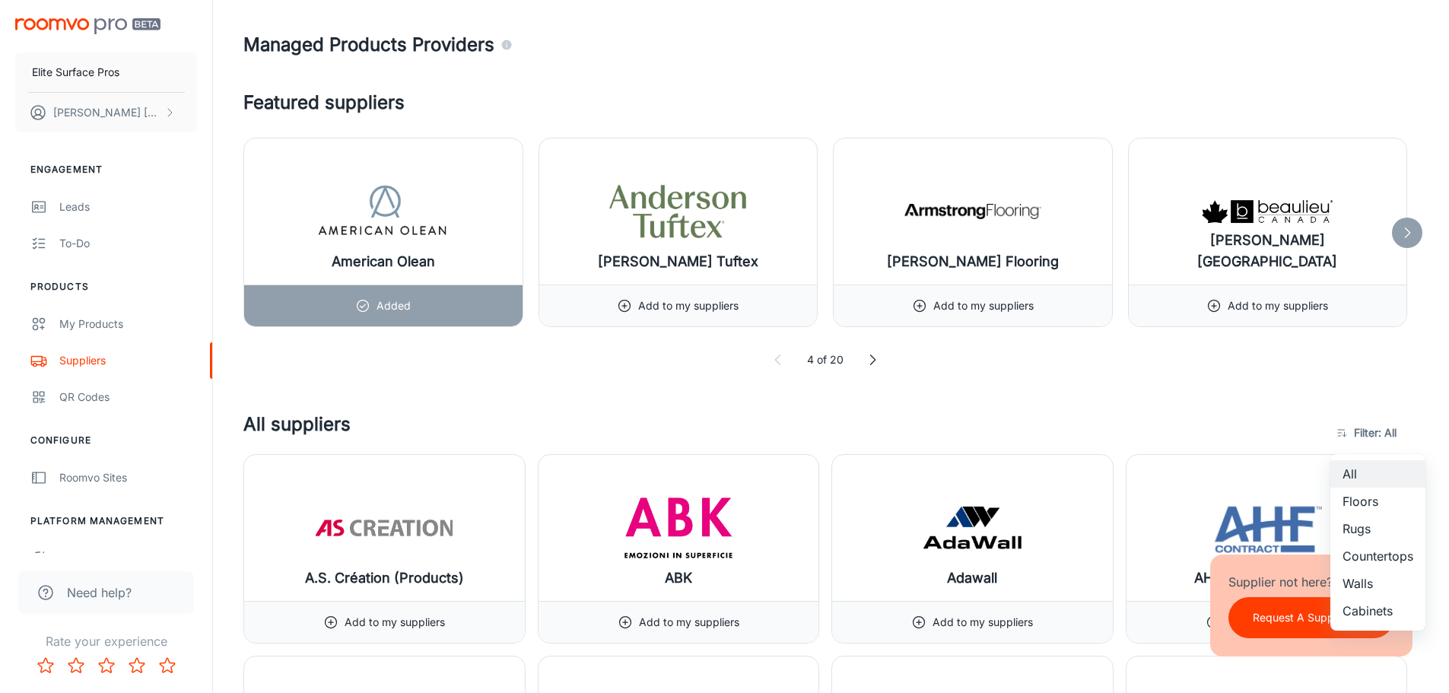
click at [1400, 610] on li "Cabinets" at bounding box center [1377, 610] width 95 height 27
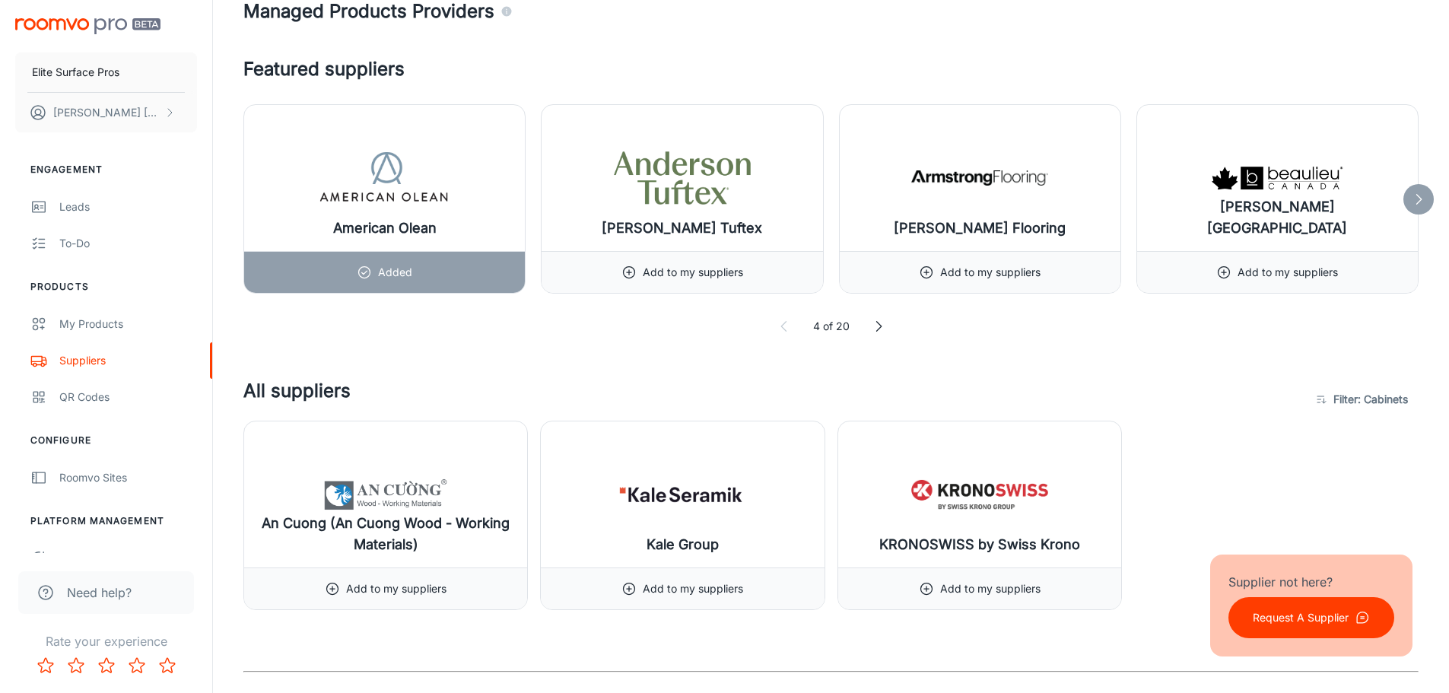
scroll to position [825, 0]
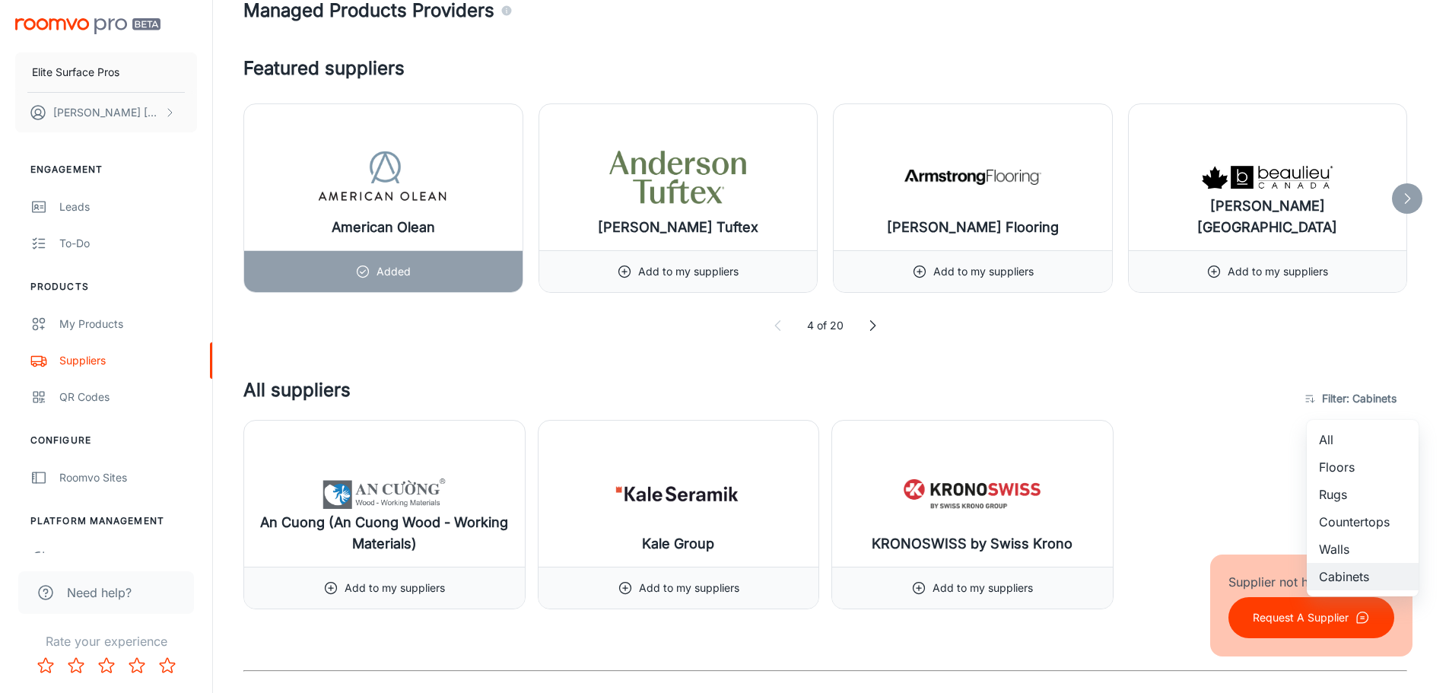
click at [1360, 524] on li "Countertops" at bounding box center [1363, 521] width 112 height 27
type input "4"
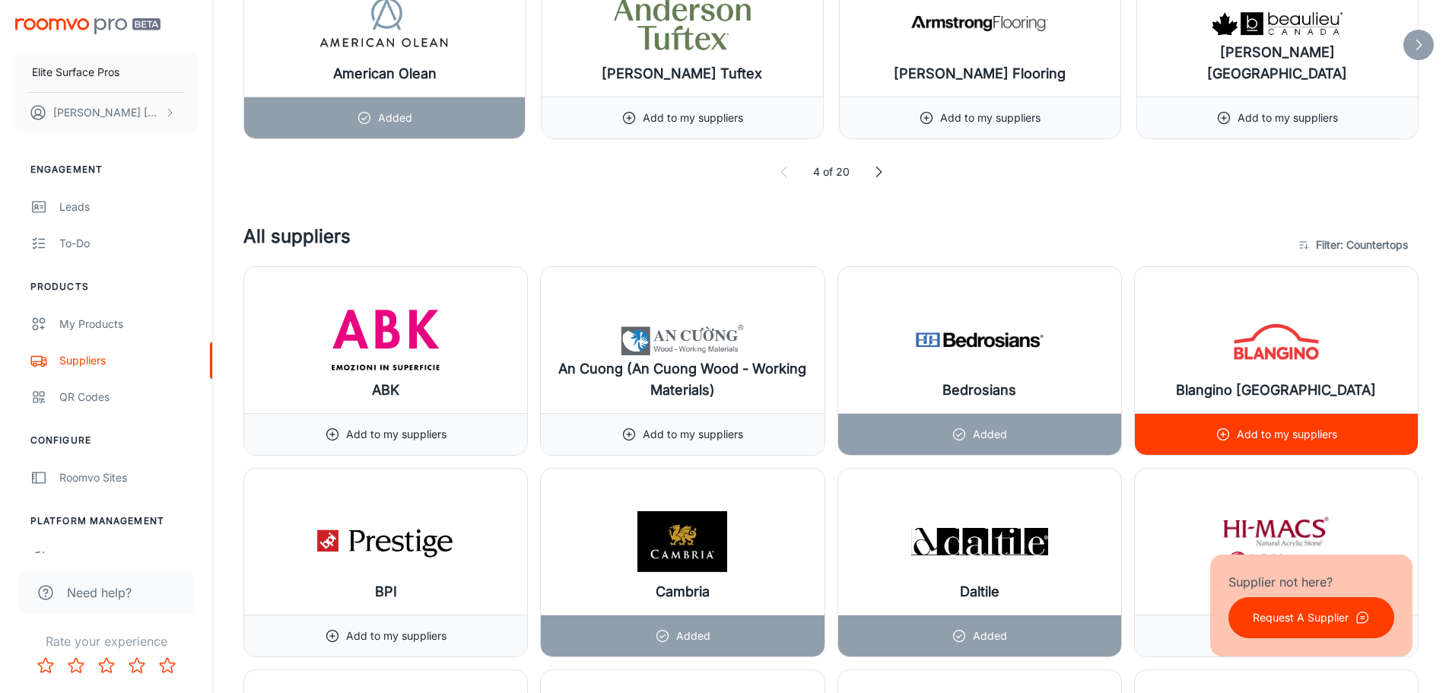
scroll to position [977, 0]
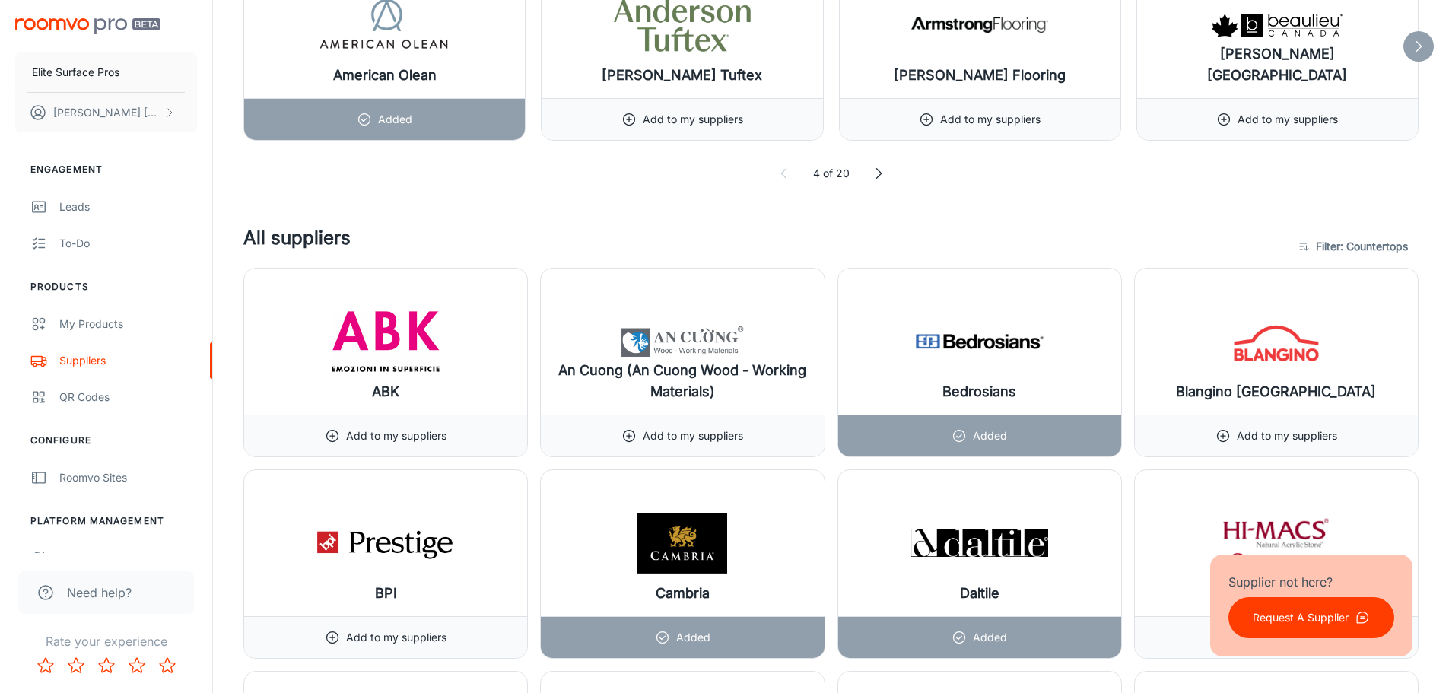
click at [1308, 612] on p "Request A Supplier" at bounding box center [1301, 617] width 96 height 17
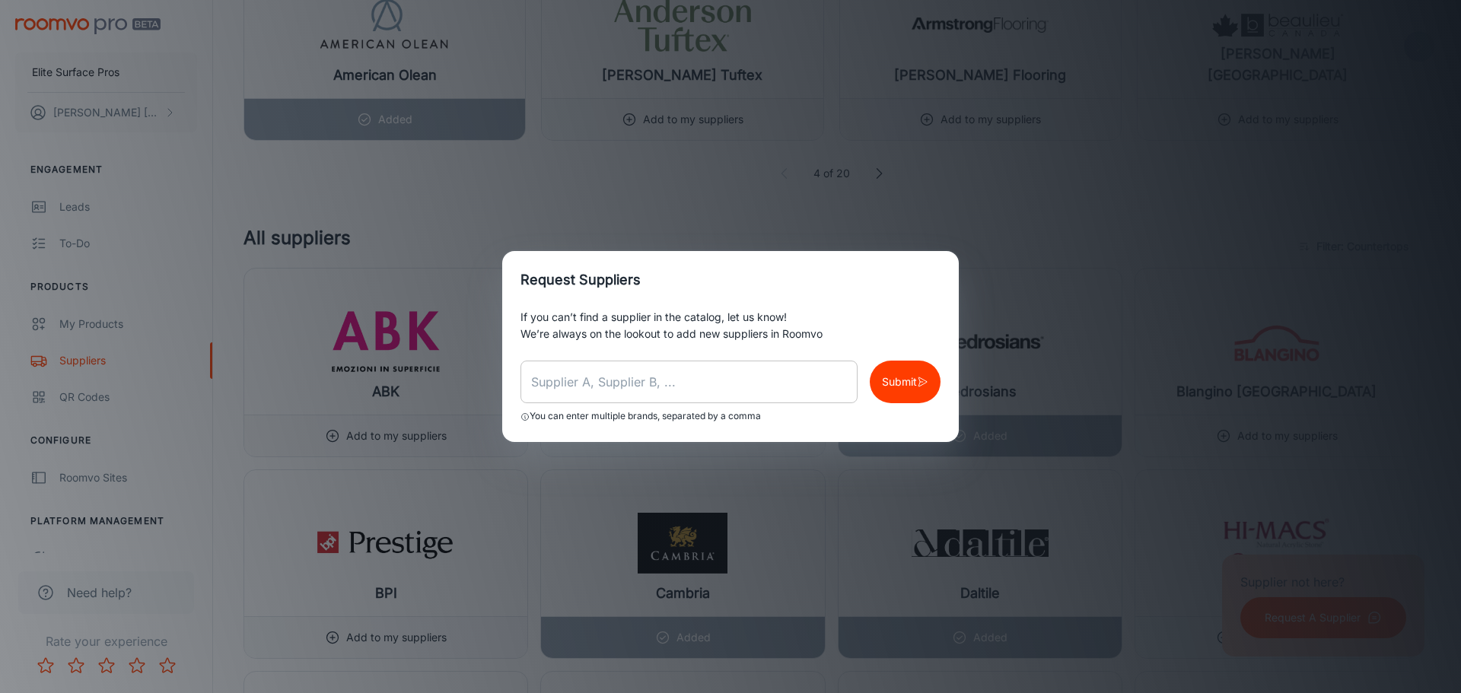
click at [675, 374] on input "text" at bounding box center [688, 382] width 337 height 43
click at [908, 387] on p "Submit" at bounding box center [899, 381] width 35 height 17
drag, startPoint x: 716, startPoint y: 393, endPoint x: 0, endPoint y: 445, distance: 717.7
click at [0, 445] on div "Request Suppliers If you can’t find a supplier in the catalog, let us know! We’…" at bounding box center [730, 346] width 1461 height 693
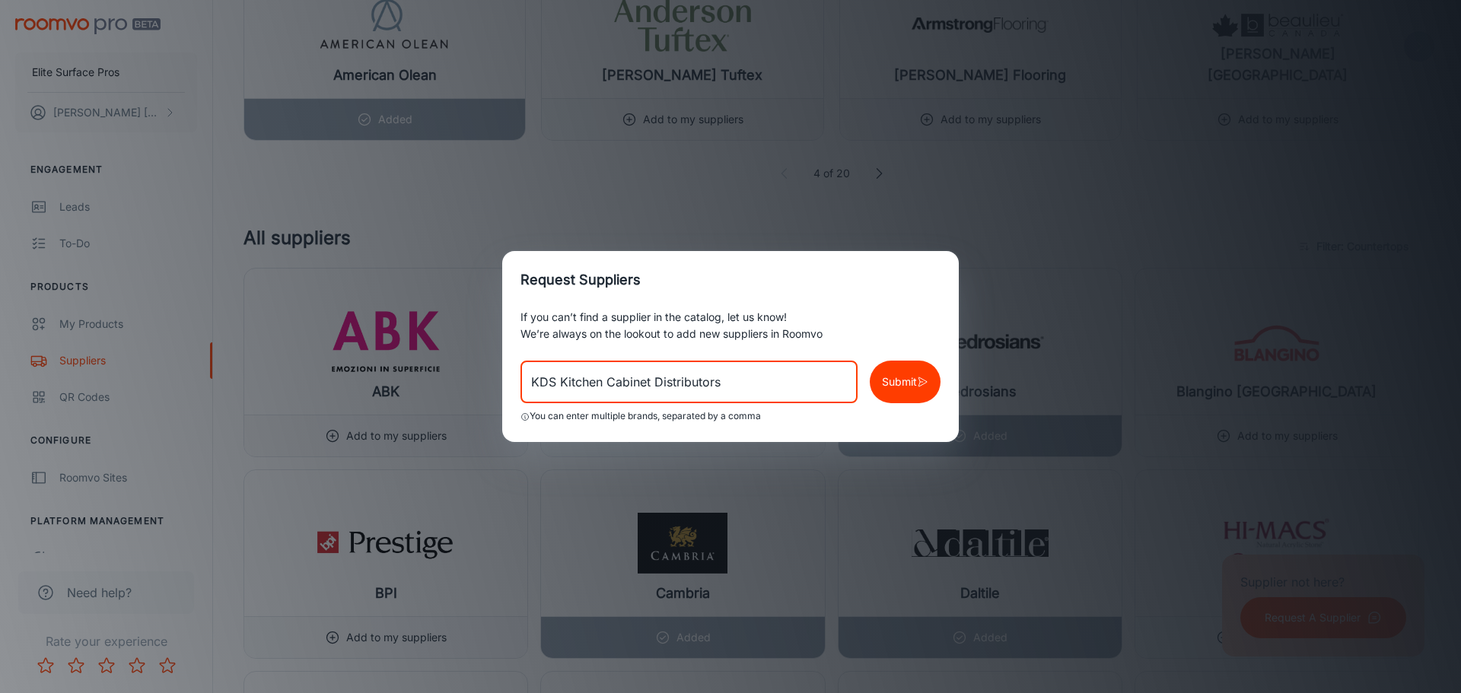
click at [908, 383] on p "Submit" at bounding box center [899, 381] width 35 height 17
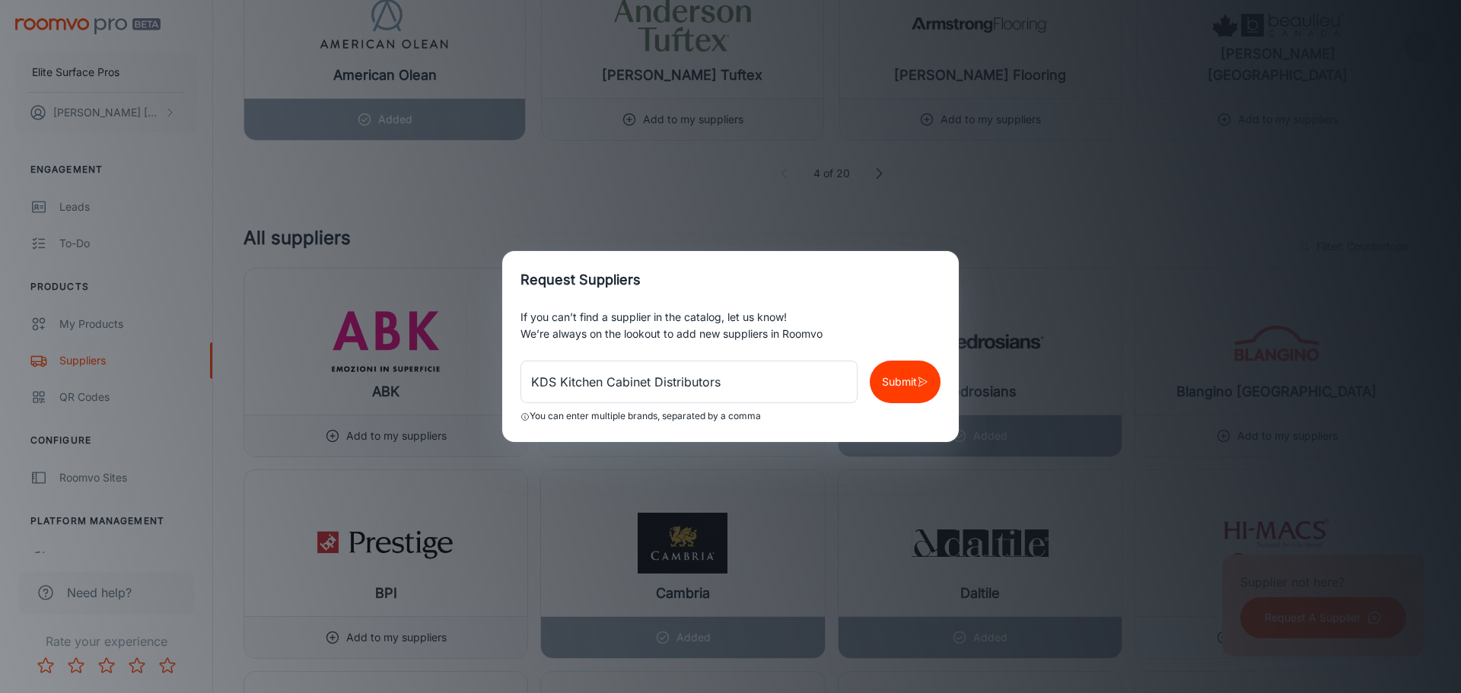
drag, startPoint x: 307, startPoint y: 370, endPoint x: 24, endPoint y: 351, distance: 284.4
click at [94, 351] on div "Request Suppliers If you can’t find a supplier in the catalog, let us know! We’…" at bounding box center [730, 346] width 1461 height 693
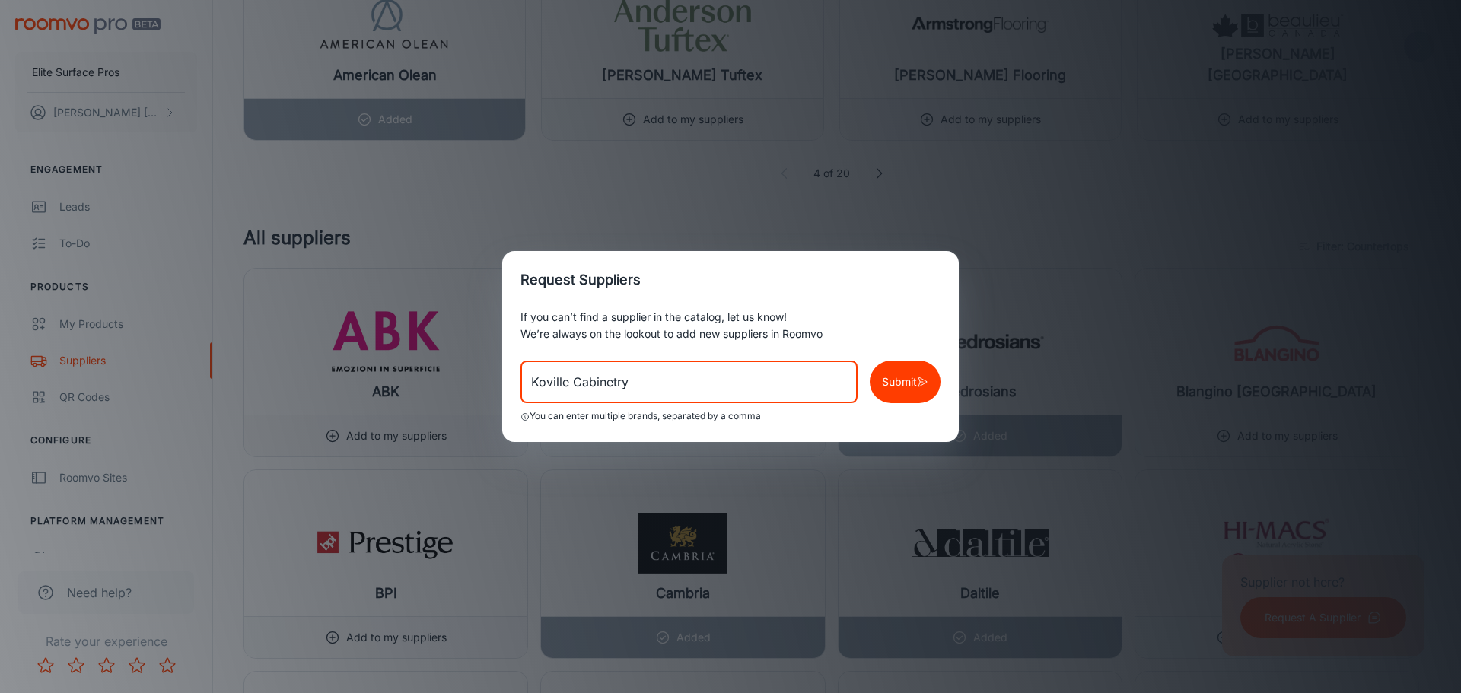
click at [912, 370] on button "Submit" at bounding box center [904, 382] width 71 height 43
drag, startPoint x: 412, startPoint y: 379, endPoint x: 55, endPoint y: 415, distance: 359.3
click at [64, 412] on div "Request Suppliers If you can’t find a supplier in the catalog, let us know! We’…" at bounding box center [730, 346] width 1461 height 693
type input "Silestone"
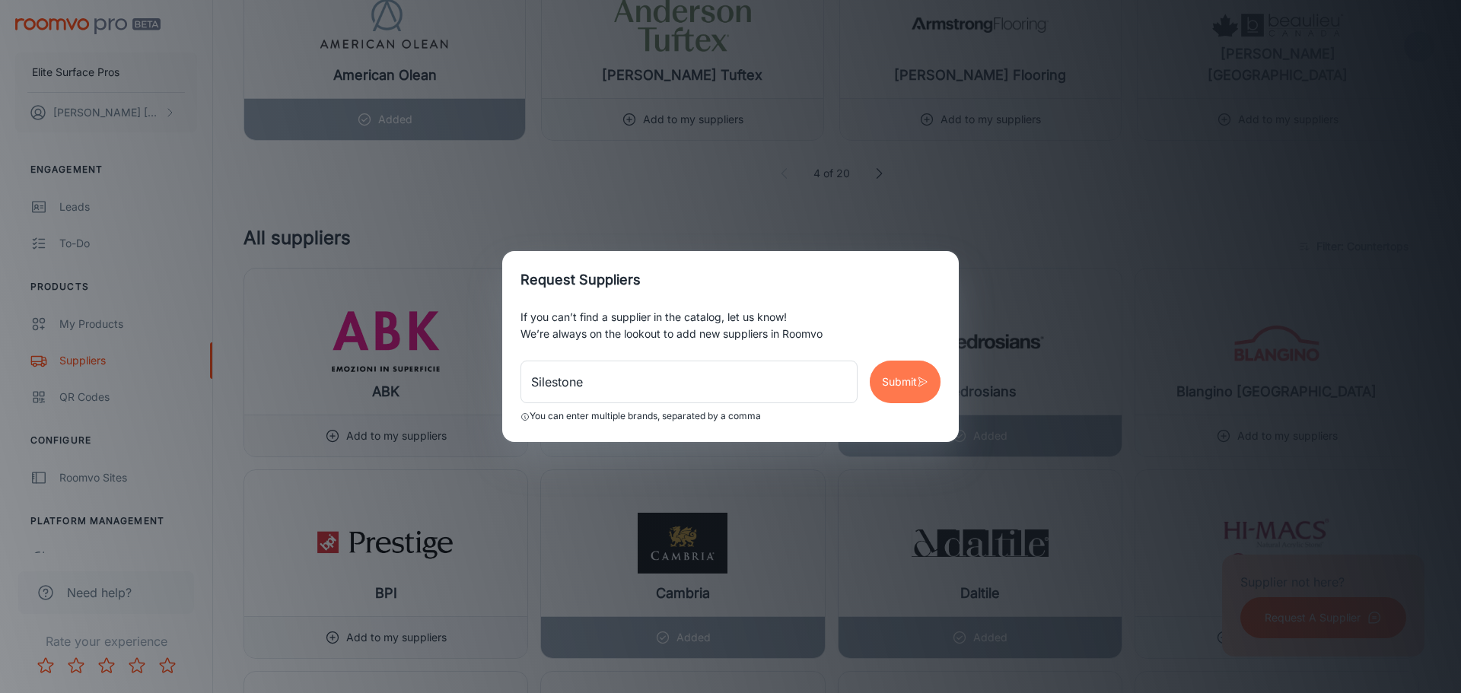
click at [899, 380] on p "Submit" at bounding box center [899, 381] width 35 height 17
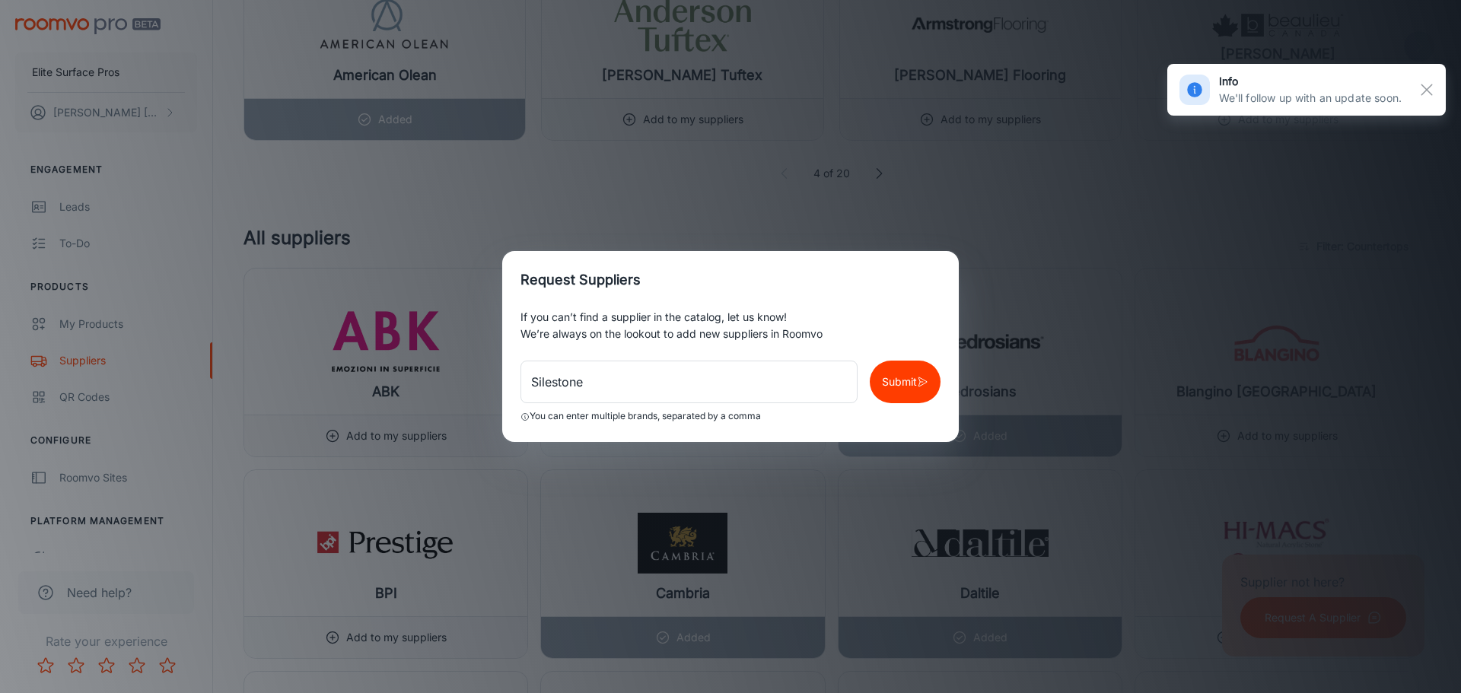
click at [234, 380] on div "Request Suppliers If you can’t find a supplier in the catalog, let us know! We’…" at bounding box center [730, 346] width 1461 height 693
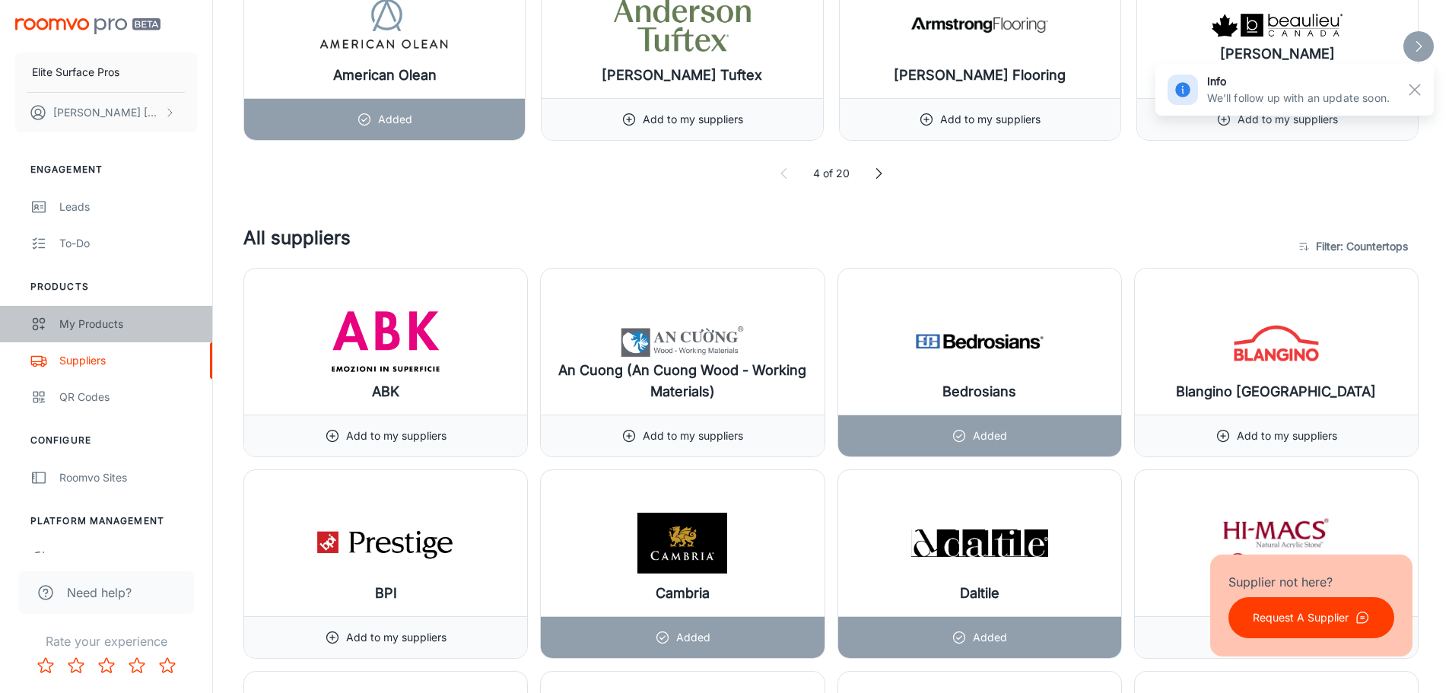
click at [67, 319] on div "My Products" at bounding box center [128, 324] width 138 height 17
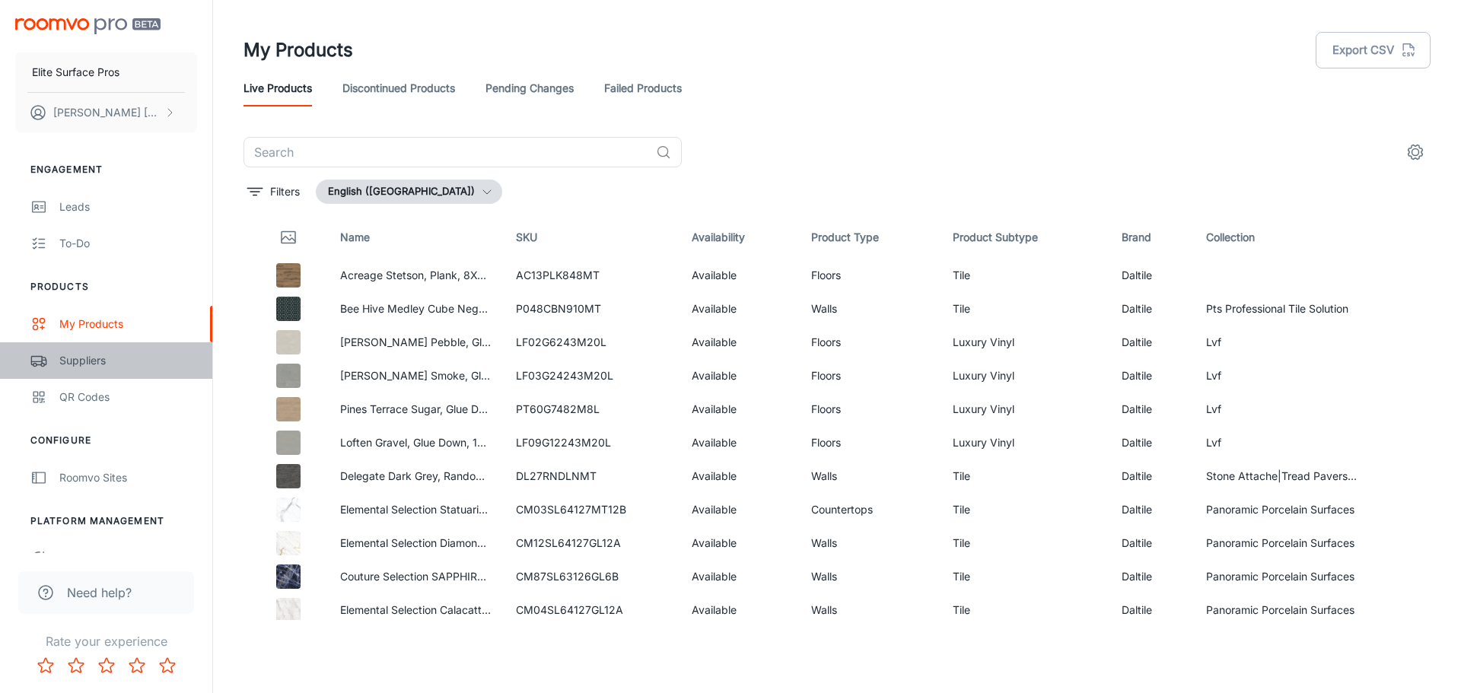
click at [60, 365] on div "Suppliers" at bounding box center [128, 360] width 138 height 17
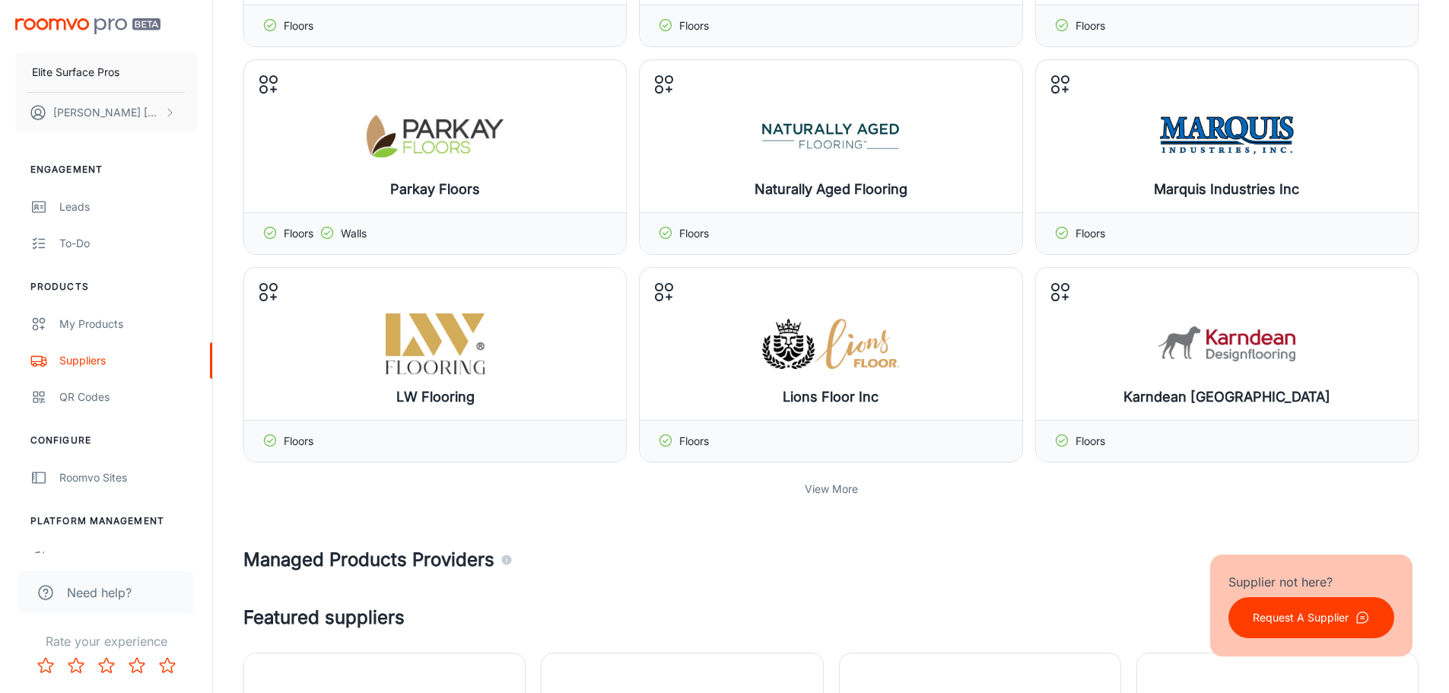
scroll to position [304, 0]
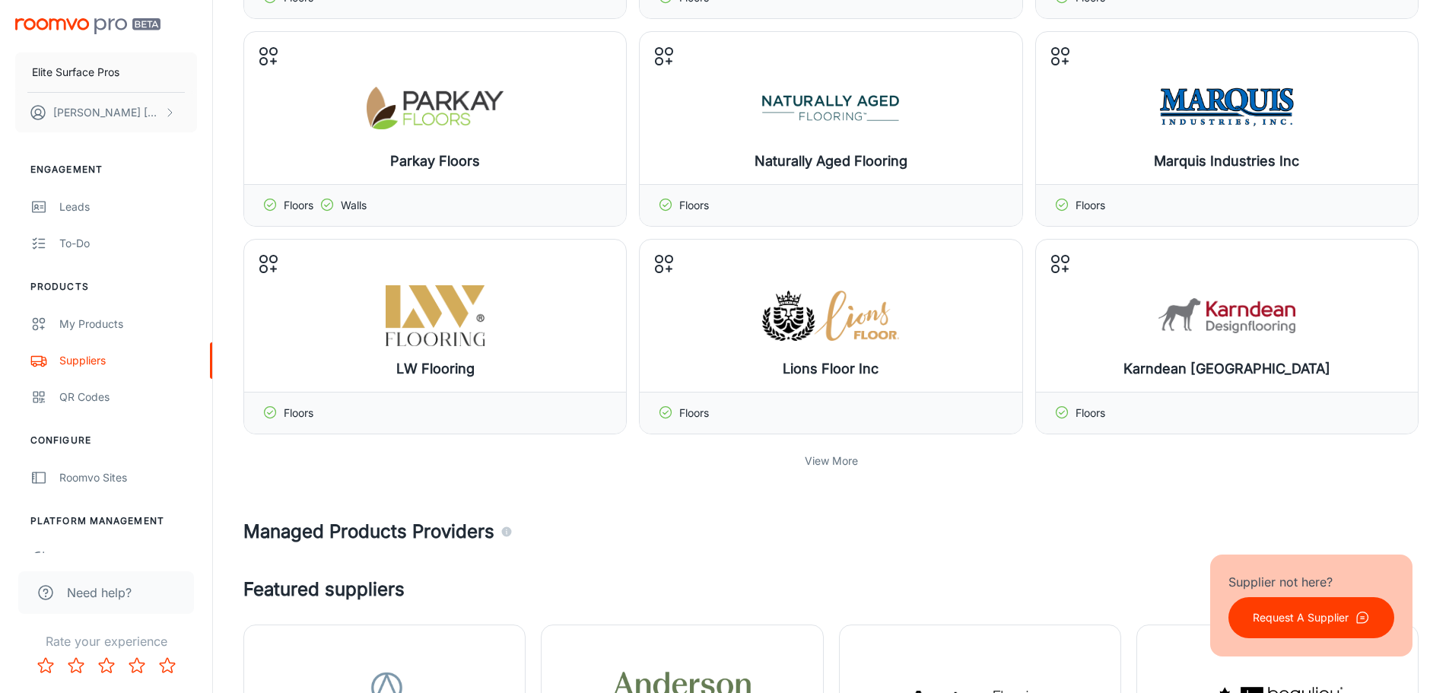
click at [832, 454] on p "View More" at bounding box center [831, 461] width 53 height 17
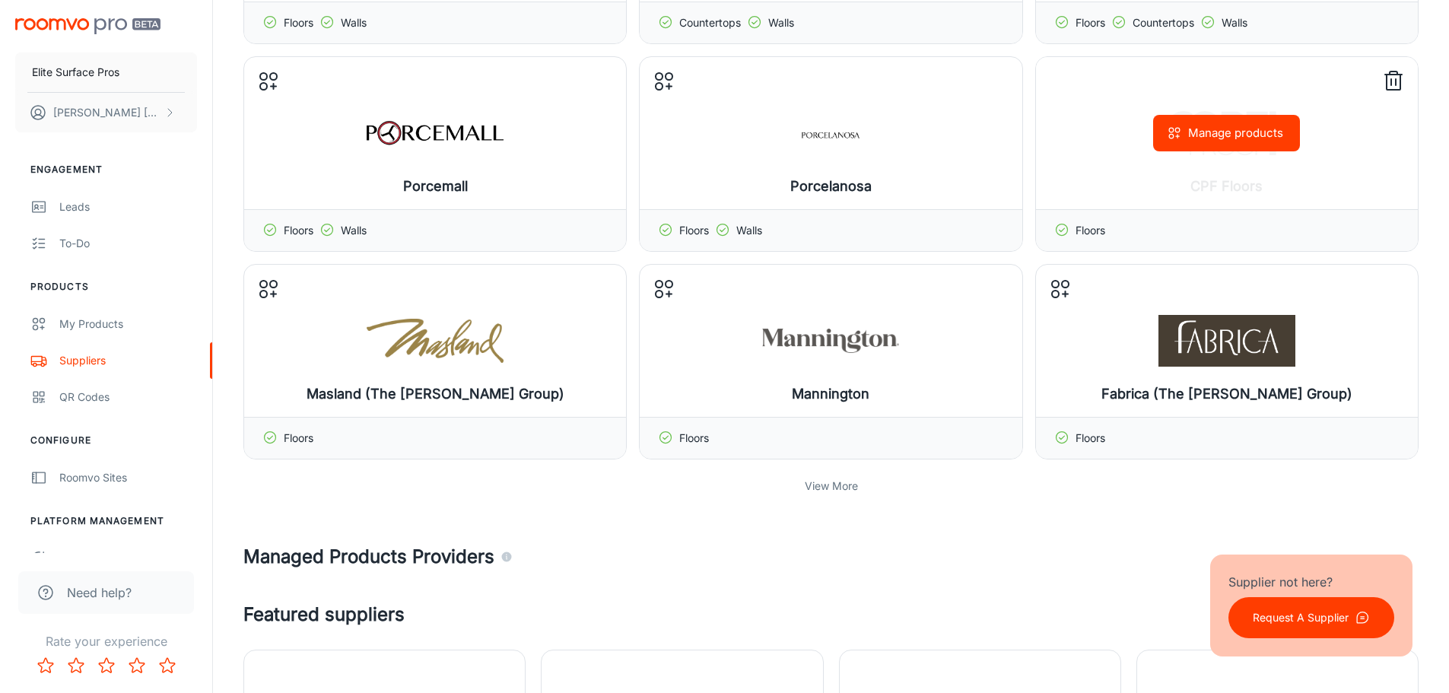
scroll to position [913, 0]
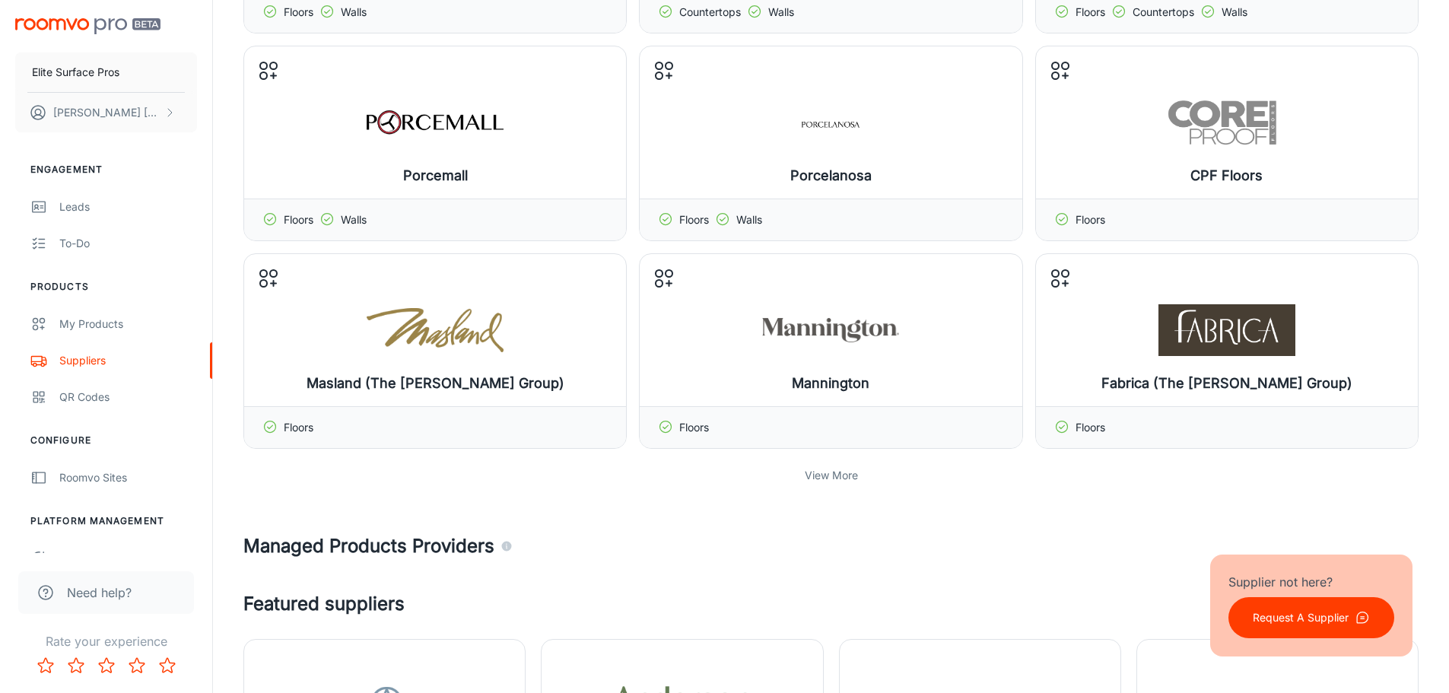
click at [836, 478] on p "View More" at bounding box center [831, 475] width 53 height 17
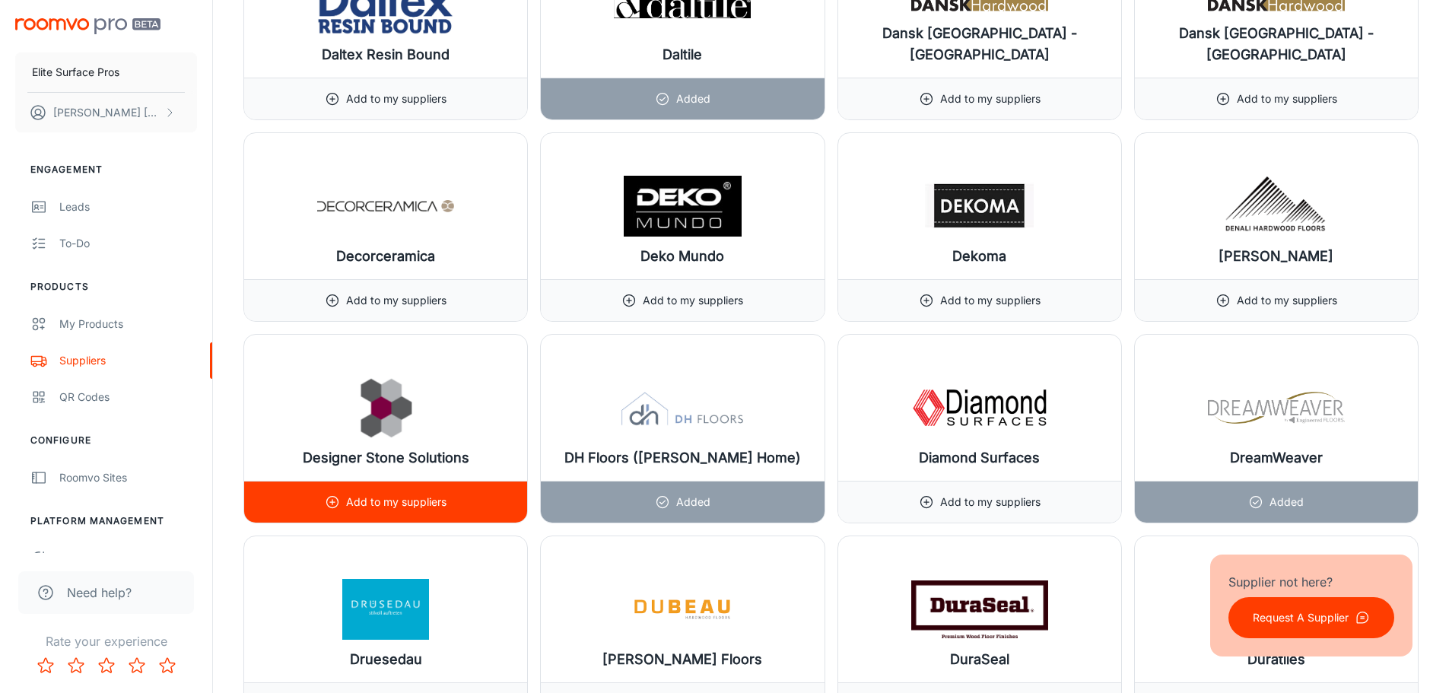
scroll to position [6770, 0]
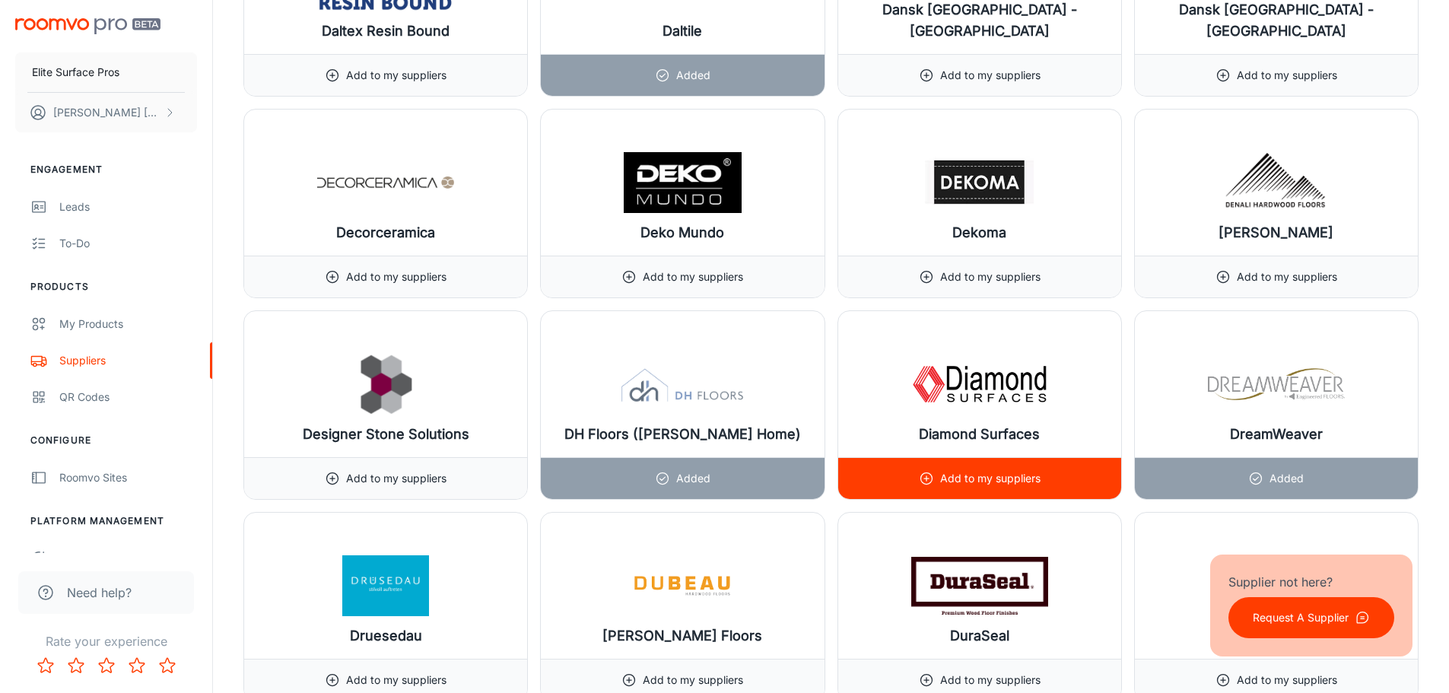
click at [898, 473] on div "Add to my suppliers" at bounding box center [979, 478] width 283 height 42
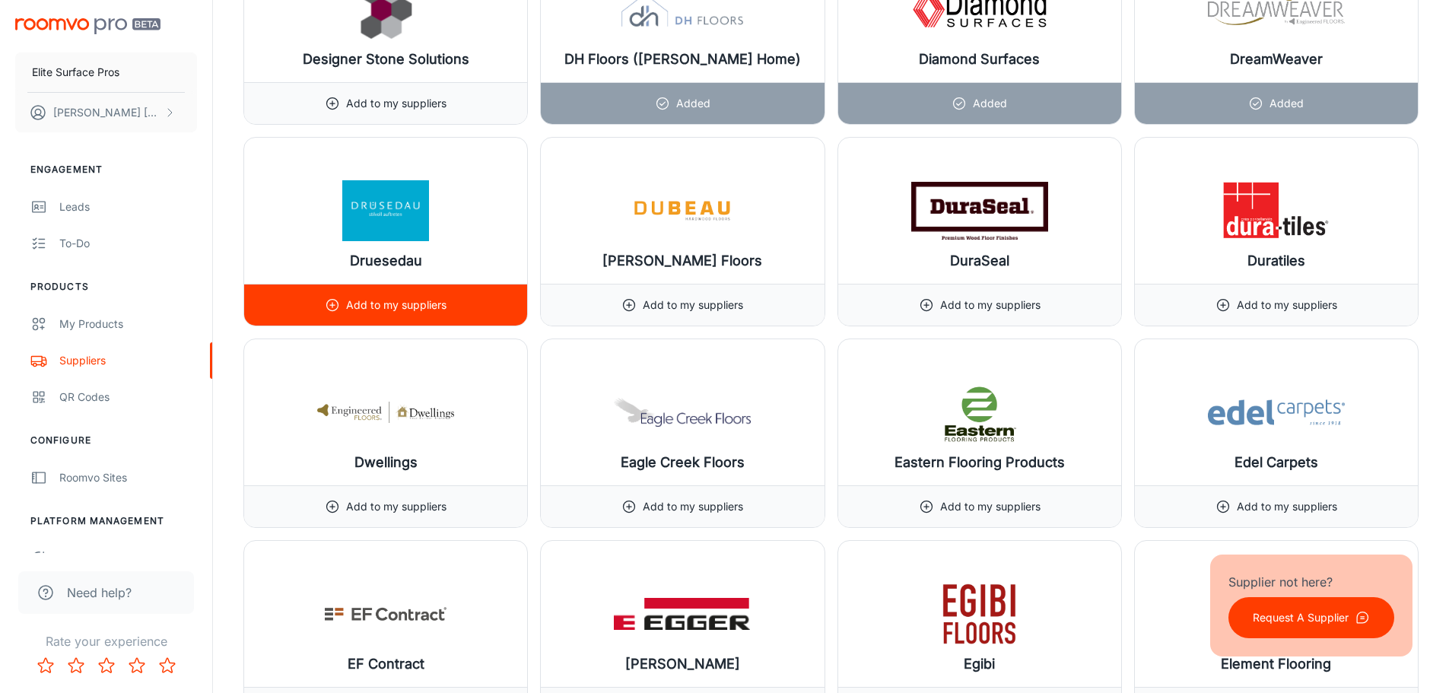
scroll to position [7379, 0]
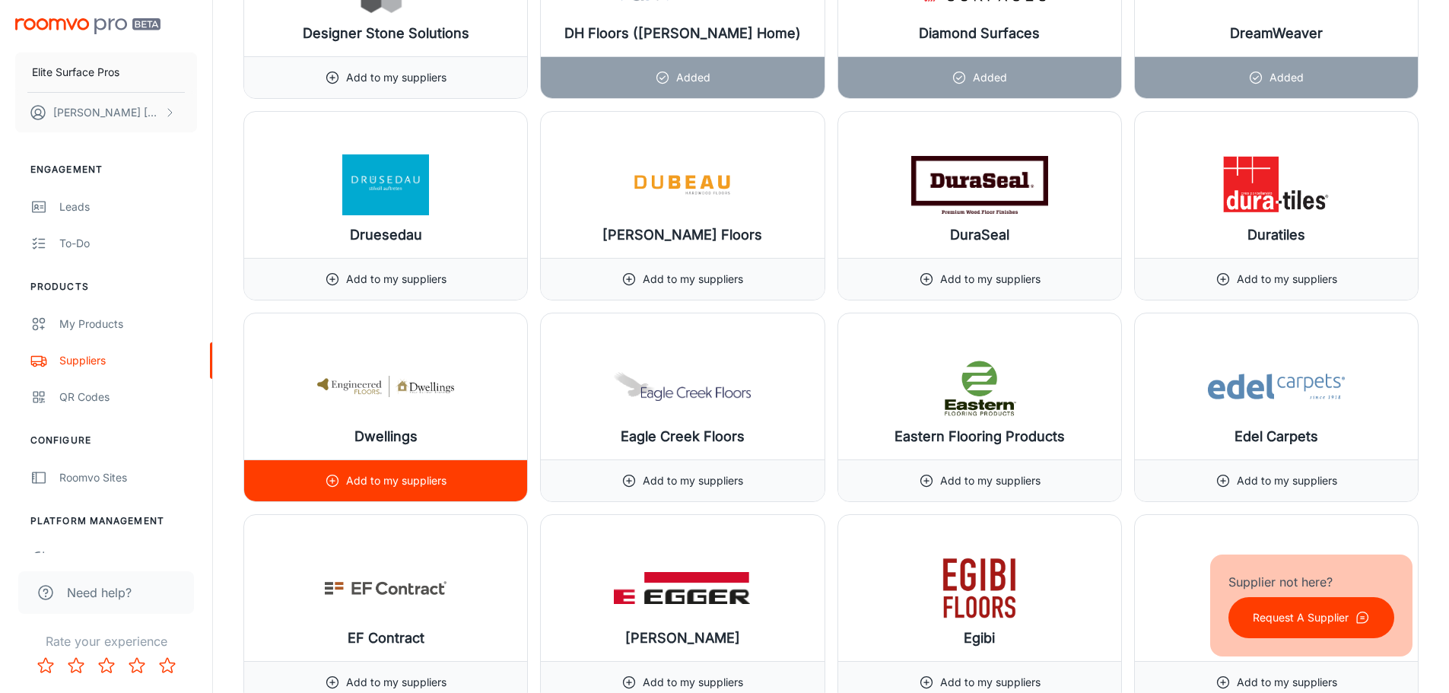
click at [415, 490] on div "Add to my suppliers" at bounding box center [386, 480] width 122 height 41
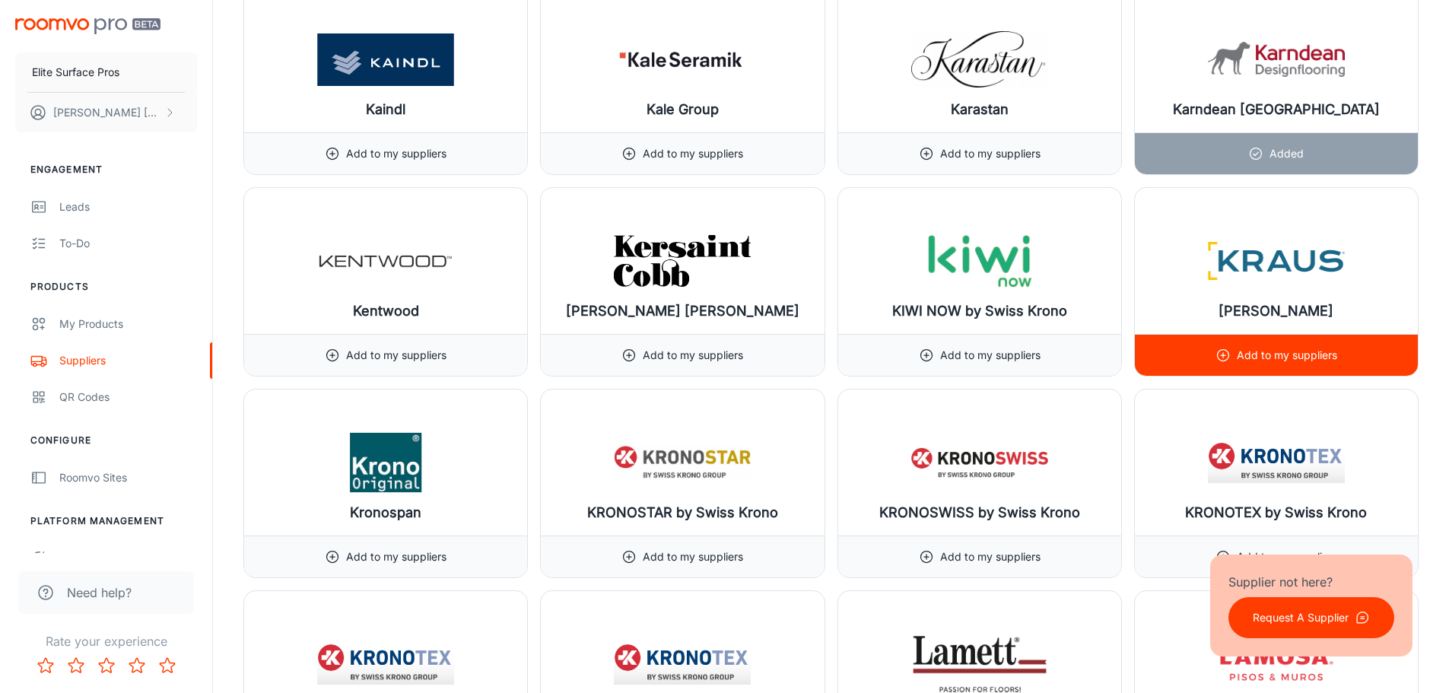
scroll to position [11562, 0]
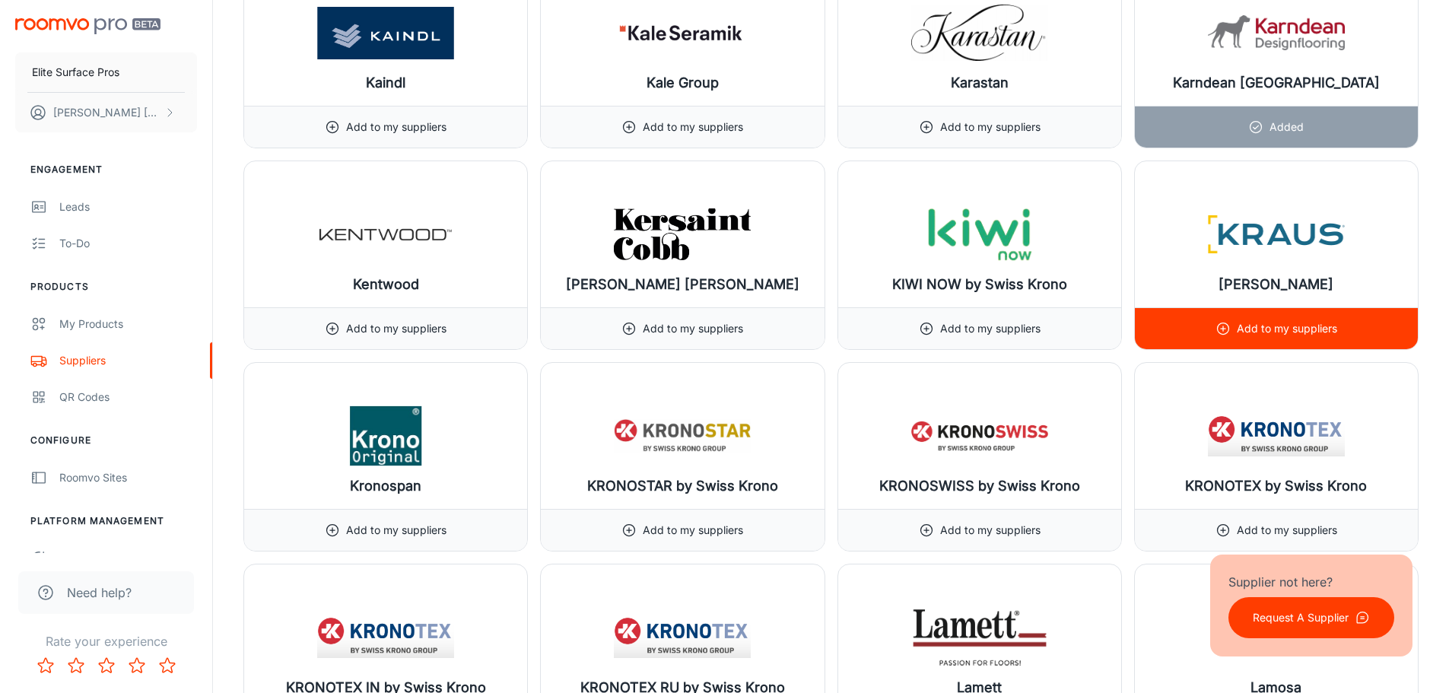
click at [1324, 334] on p "Add to my suppliers" at bounding box center [1287, 328] width 100 height 17
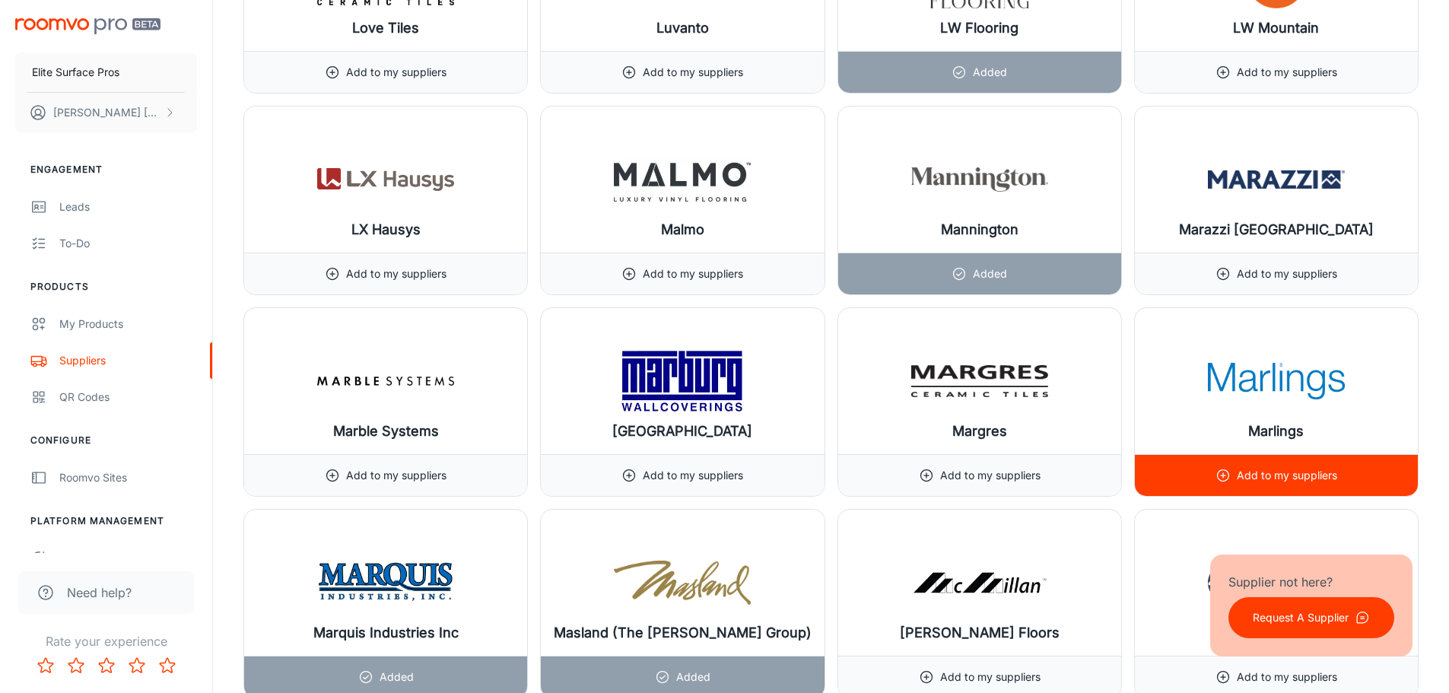
scroll to position [13236, 0]
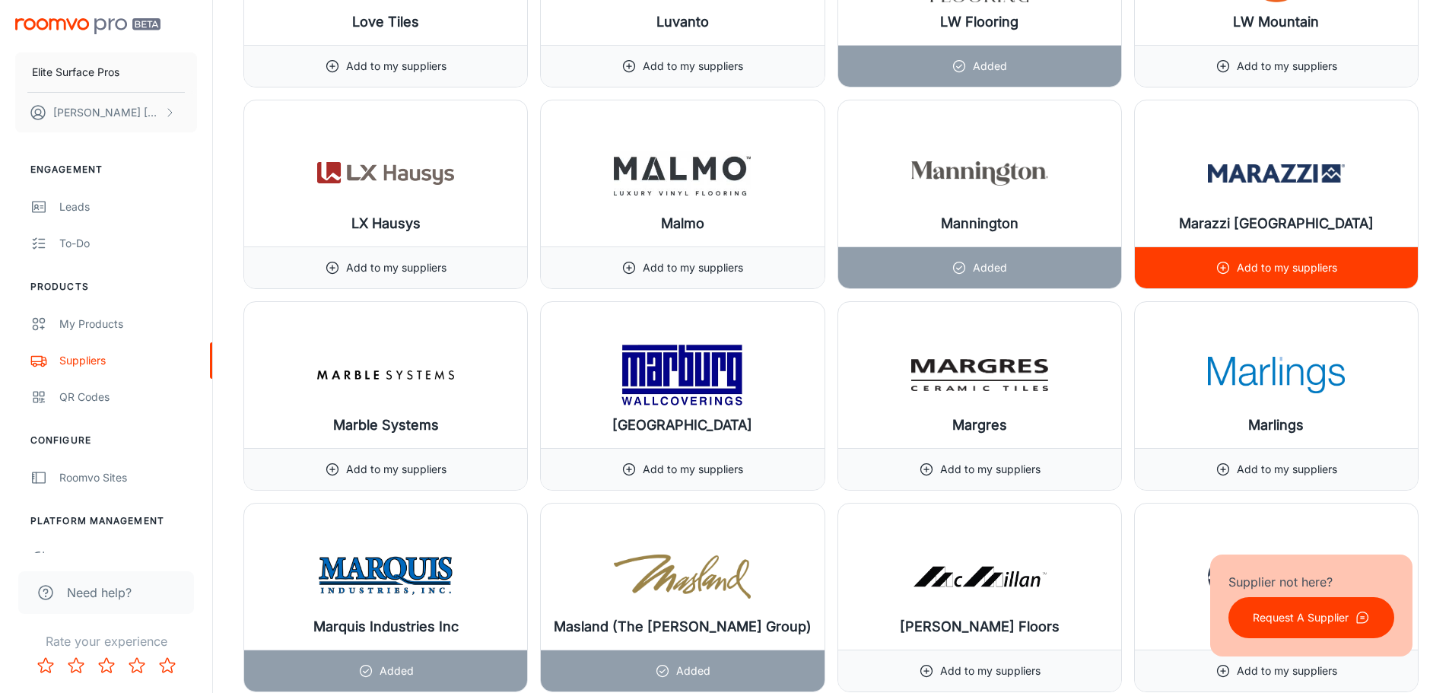
click at [1275, 273] on p "Add to my suppliers" at bounding box center [1287, 267] width 100 height 17
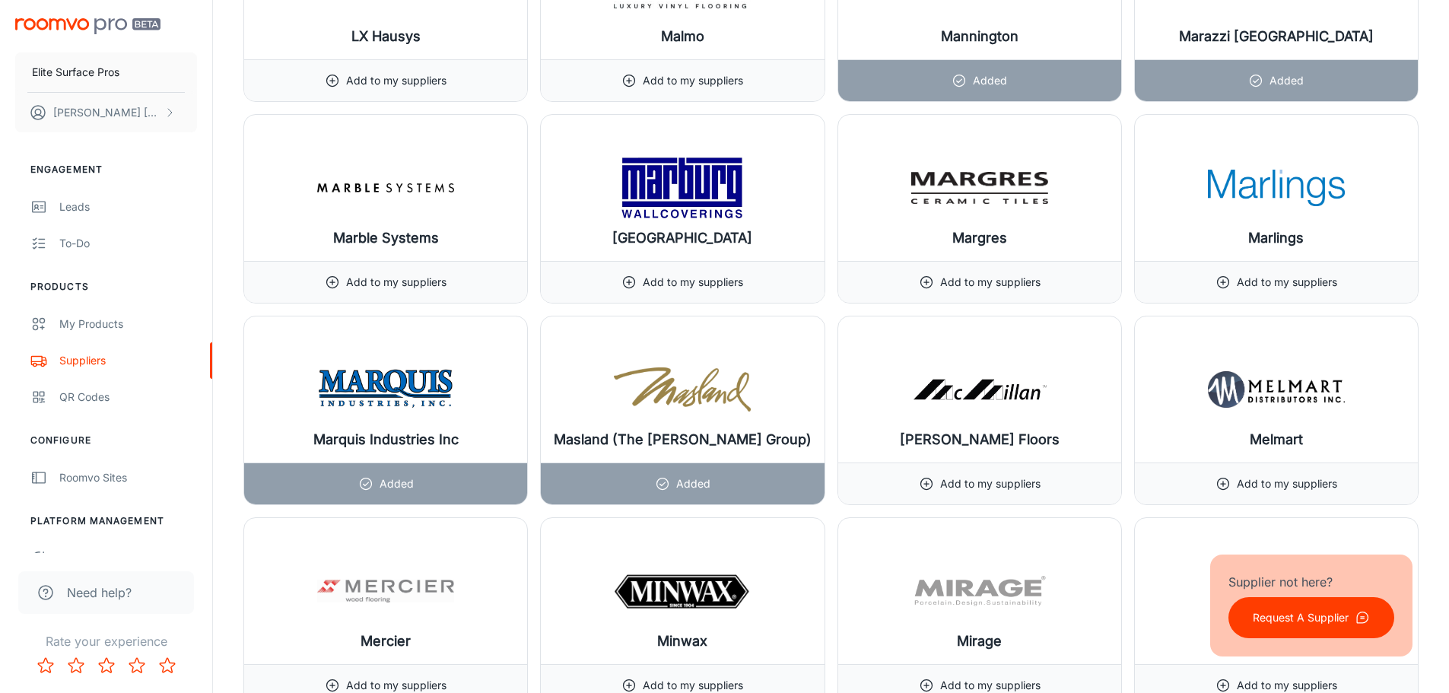
scroll to position [13540, 0]
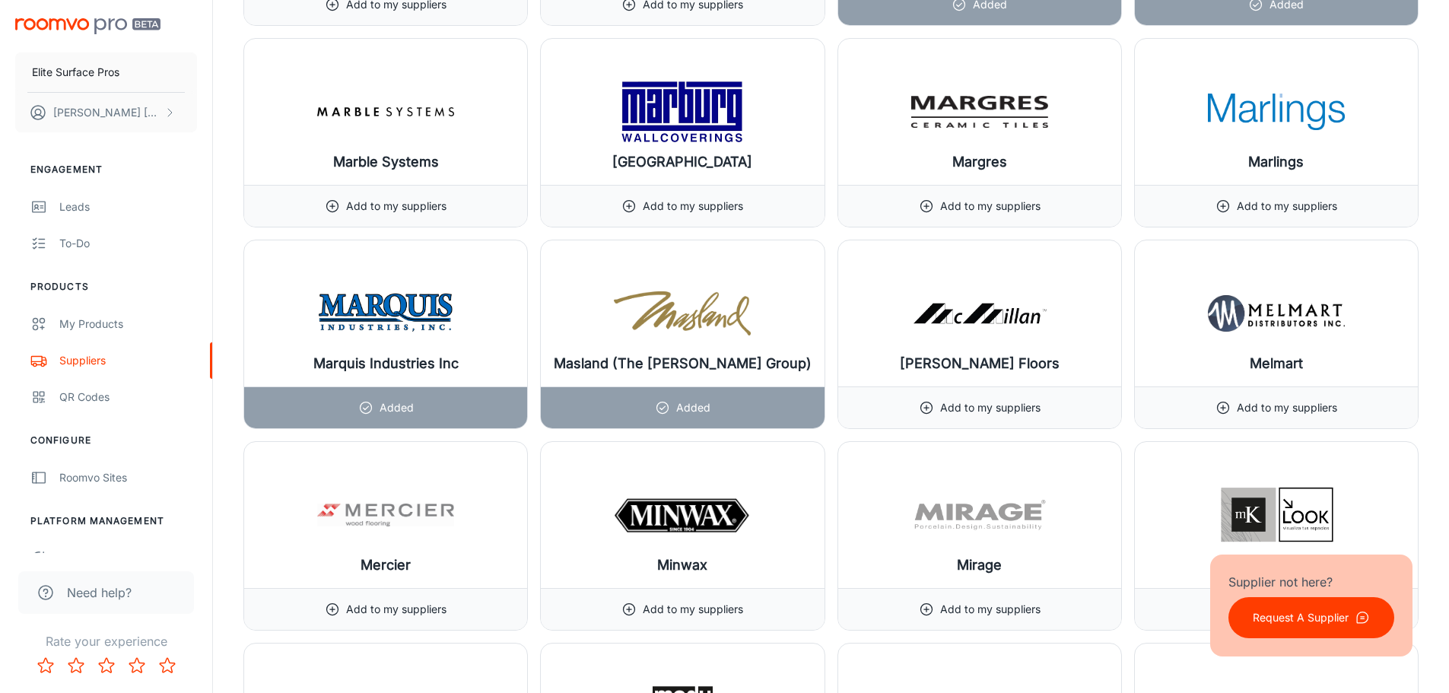
click at [1289, 617] on p "Request A Supplier" at bounding box center [1301, 617] width 96 height 17
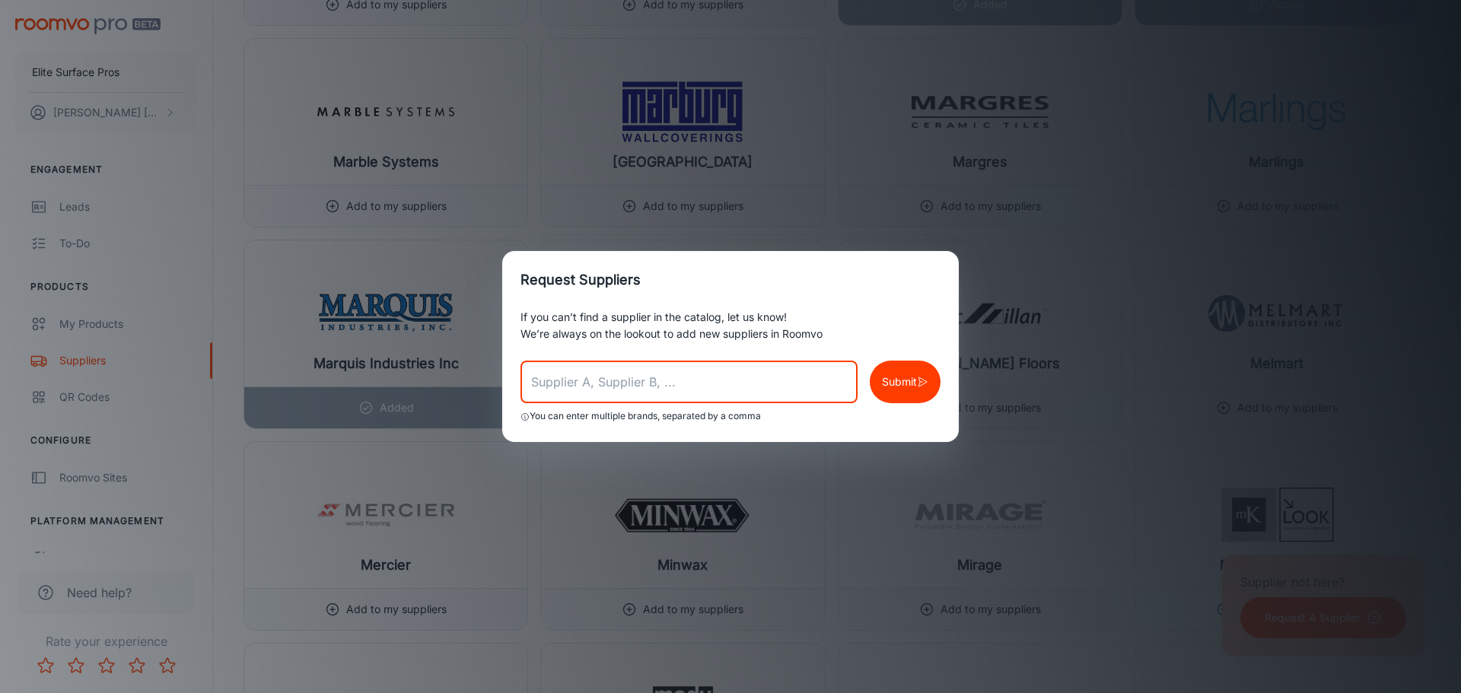
click at [668, 386] on input "text" at bounding box center [688, 382] width 337 height 43
type input "Topcu"
click at [910, 394] on button "Submit" at bounding box center [904, 382] width 71 height 43
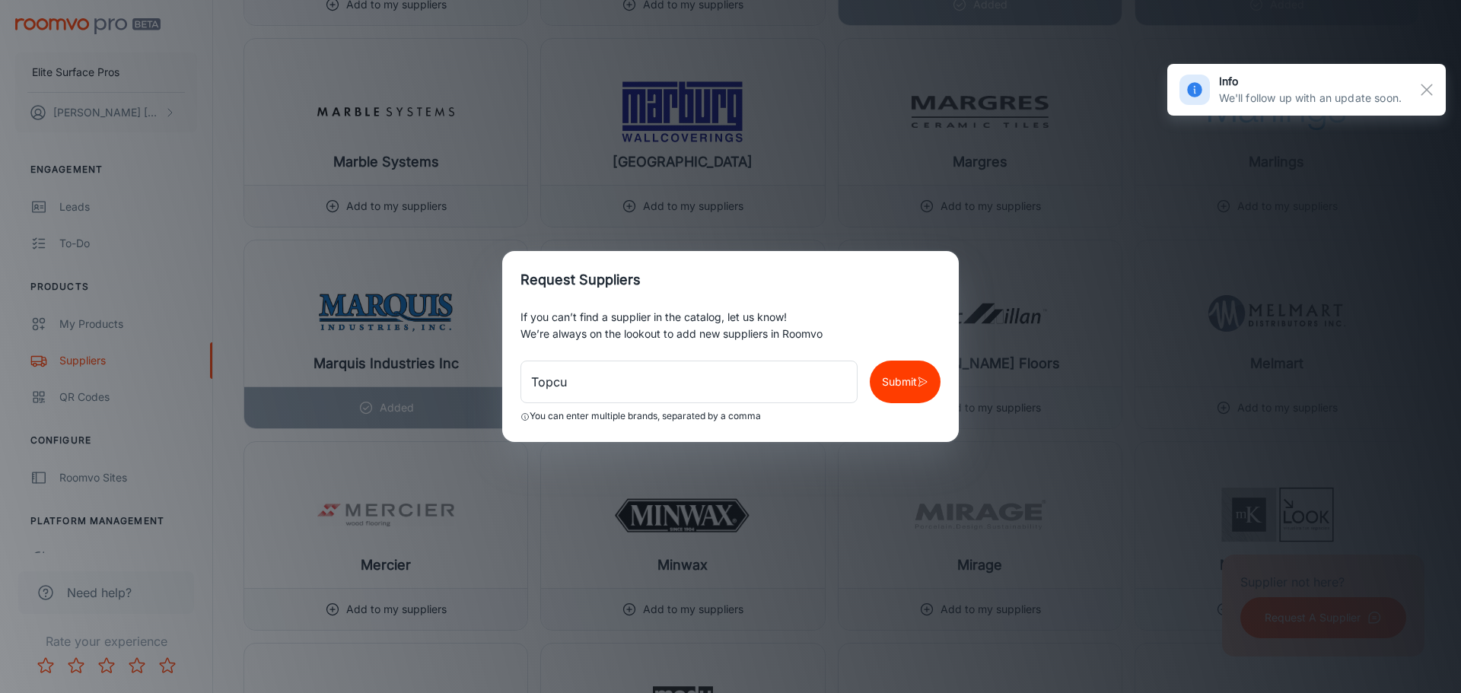
click at [1081, 279] on div "Request Suppliers If you can’t find a supplier in the catalog, let us know! We’…" at bounding box center [730, 346] width 1461 height 693
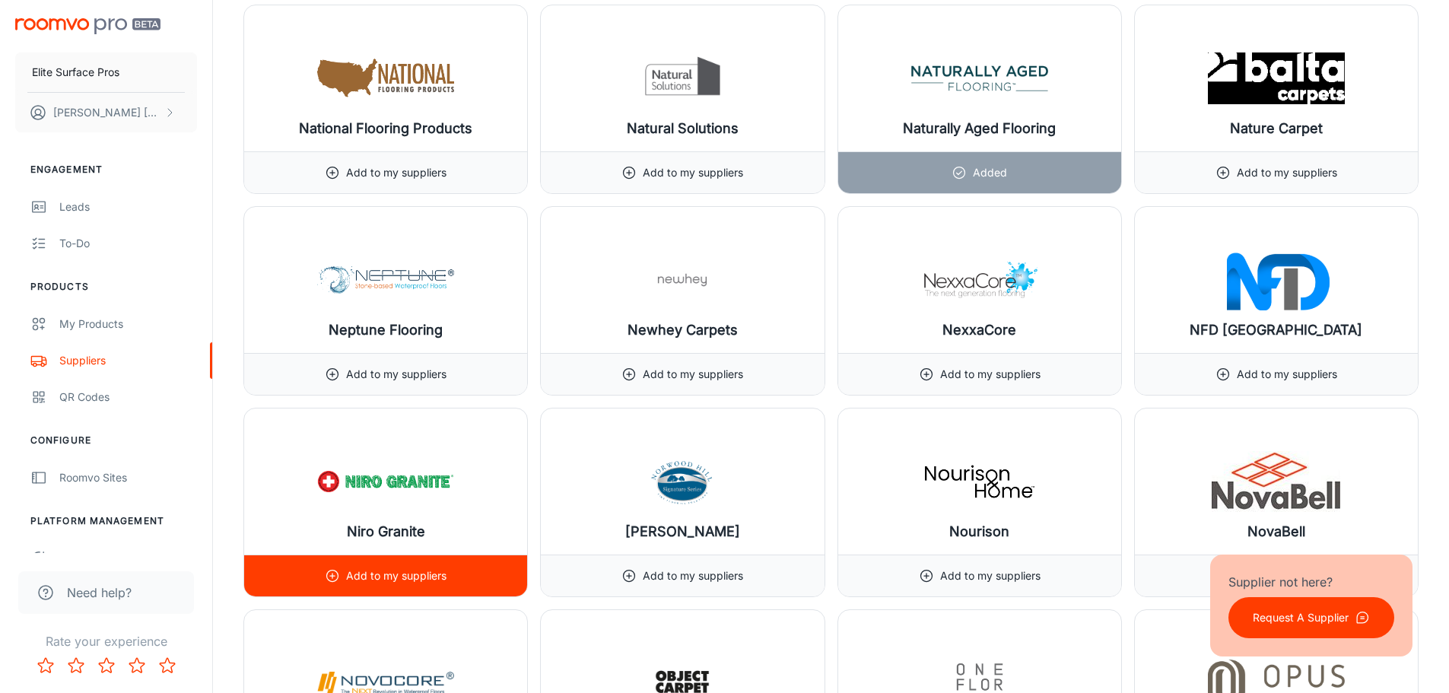
scroll to position [14605, 0]
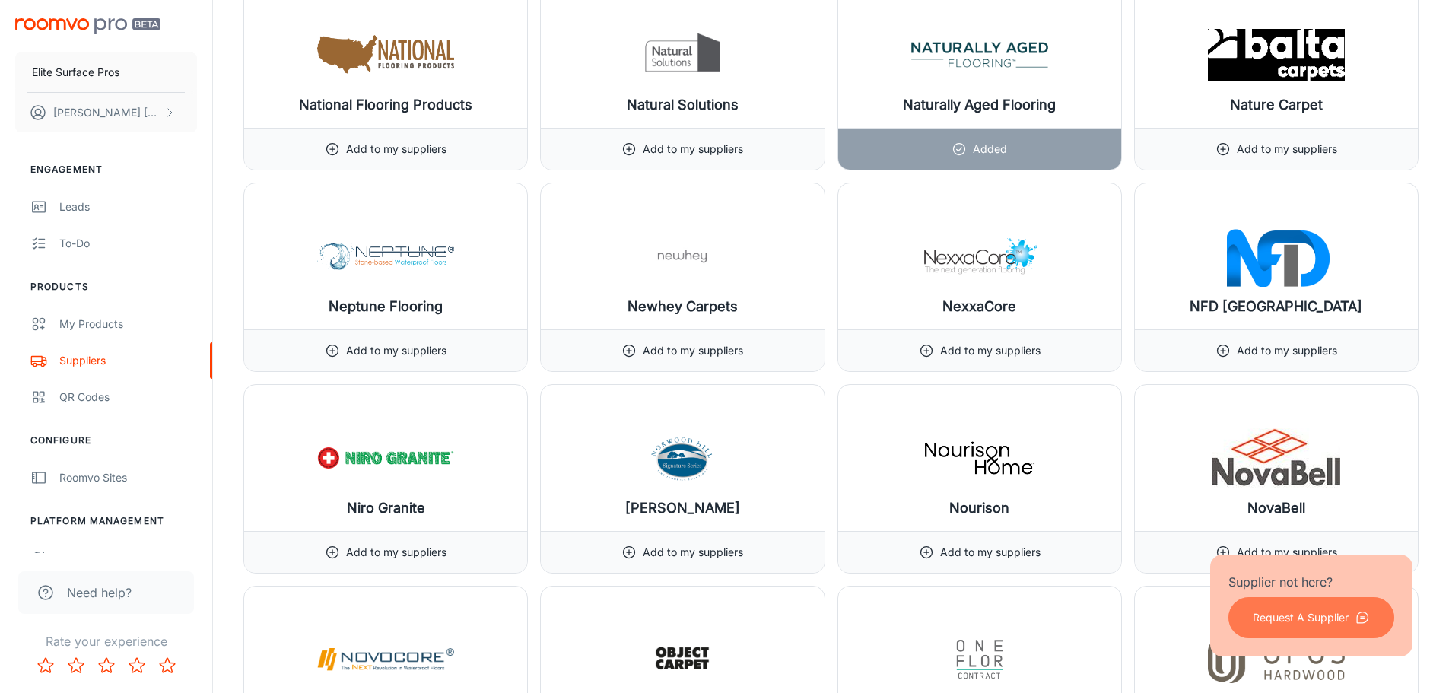
click at [1325, 620] on p "Request A Supplier" at bounding box center [1301, 617] width 96 height 17
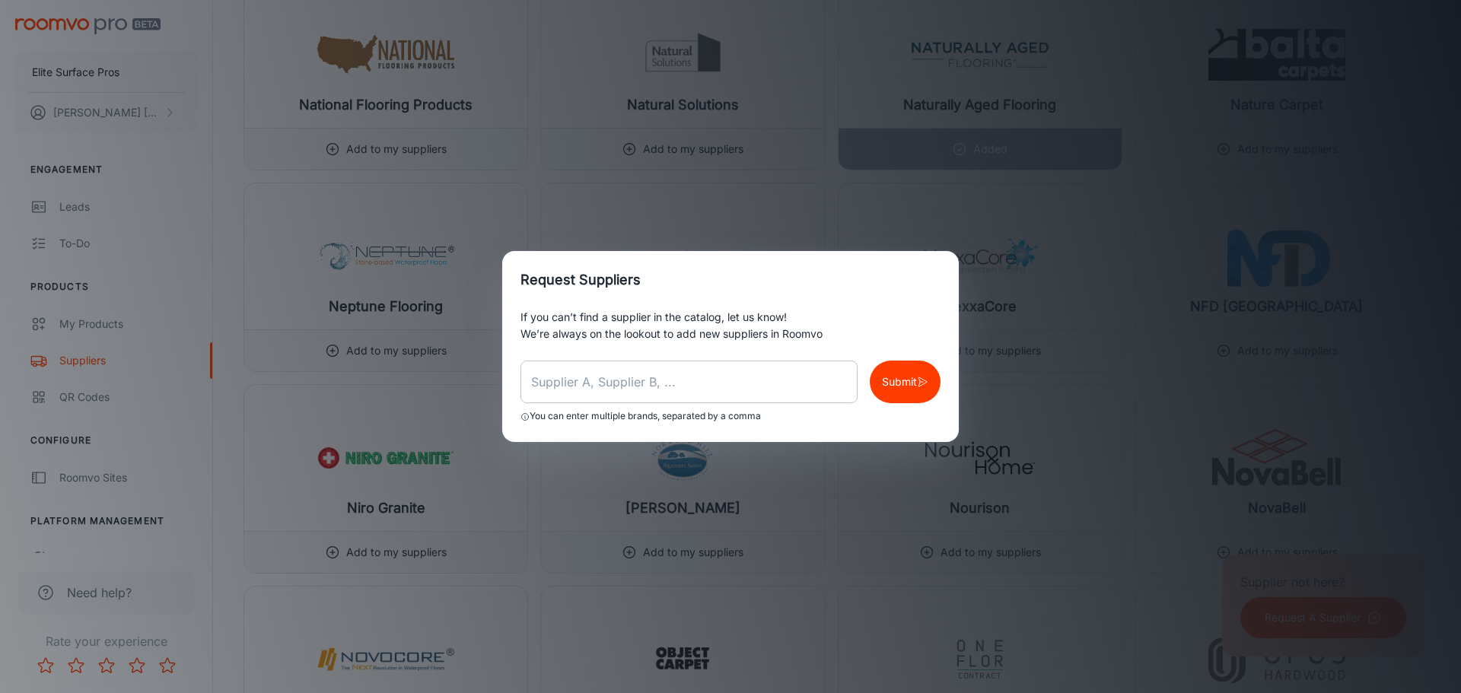
click at [724, 373] on input "text" at bounding box center [688, 382] width 337 height 43
type input "[PERSON_NAME]"
click at [908, 375] on p "Submit" at bounding box center [899, 381] width 35 height 17
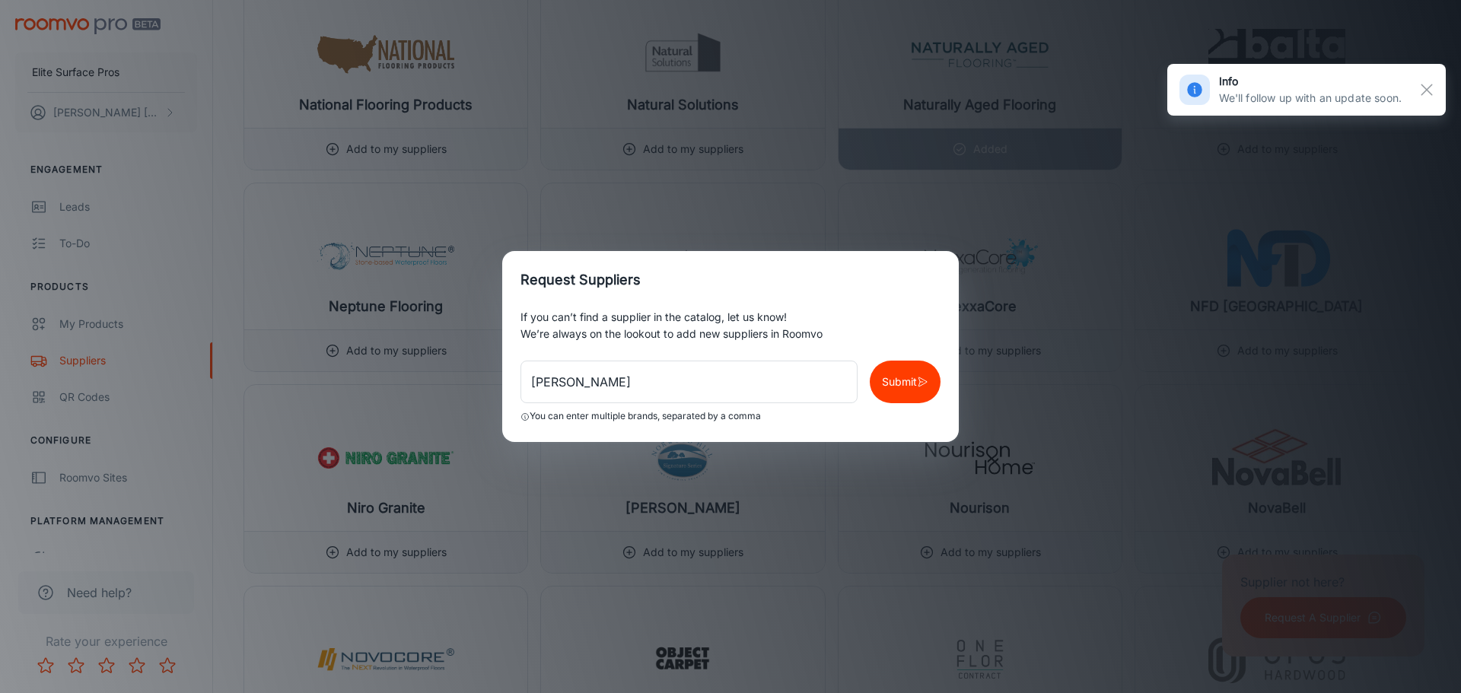
click at [226, 414] on div "Request Suppliers If you can’t find a supplier in the catalog, let us know! We’…" at bounding box center [730, 346] width 1461 height 693
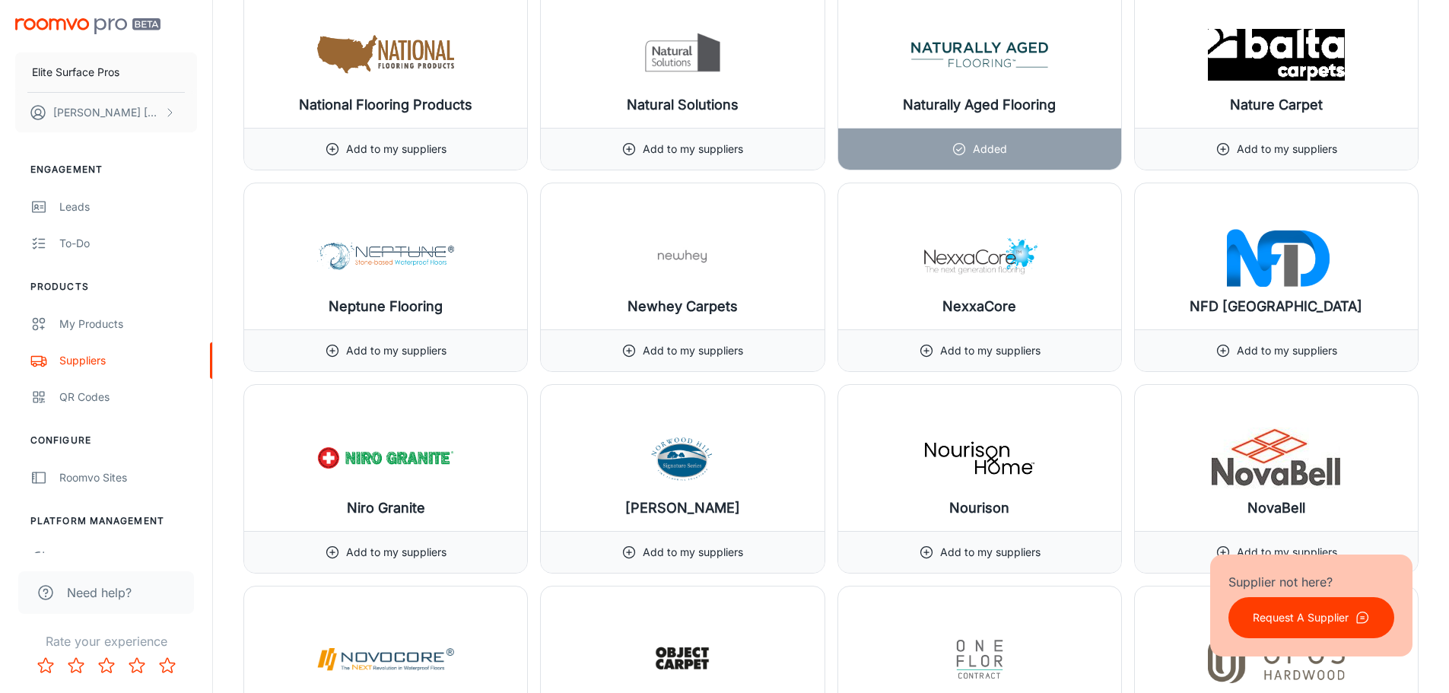
click at [1320, 618] on p "Request A Supplier" at bounding box center [1301, 617] width 96 height 17
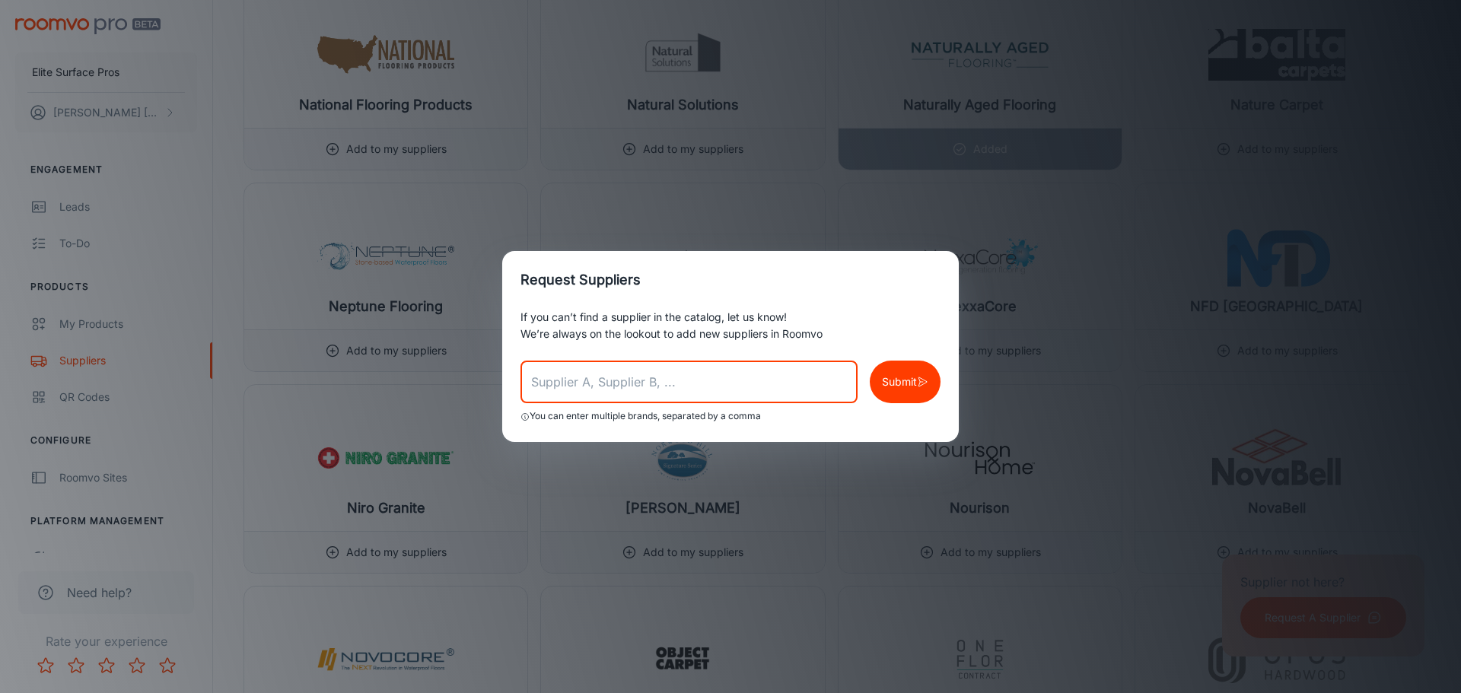
click at [590, 379] on input "text" at bounding box center [688, 382] width 337 height 43
type input "[PERSON_NAME]"
click at [933, 386] on button "Submit" at bounding box center [904, 382] width 71 height 43
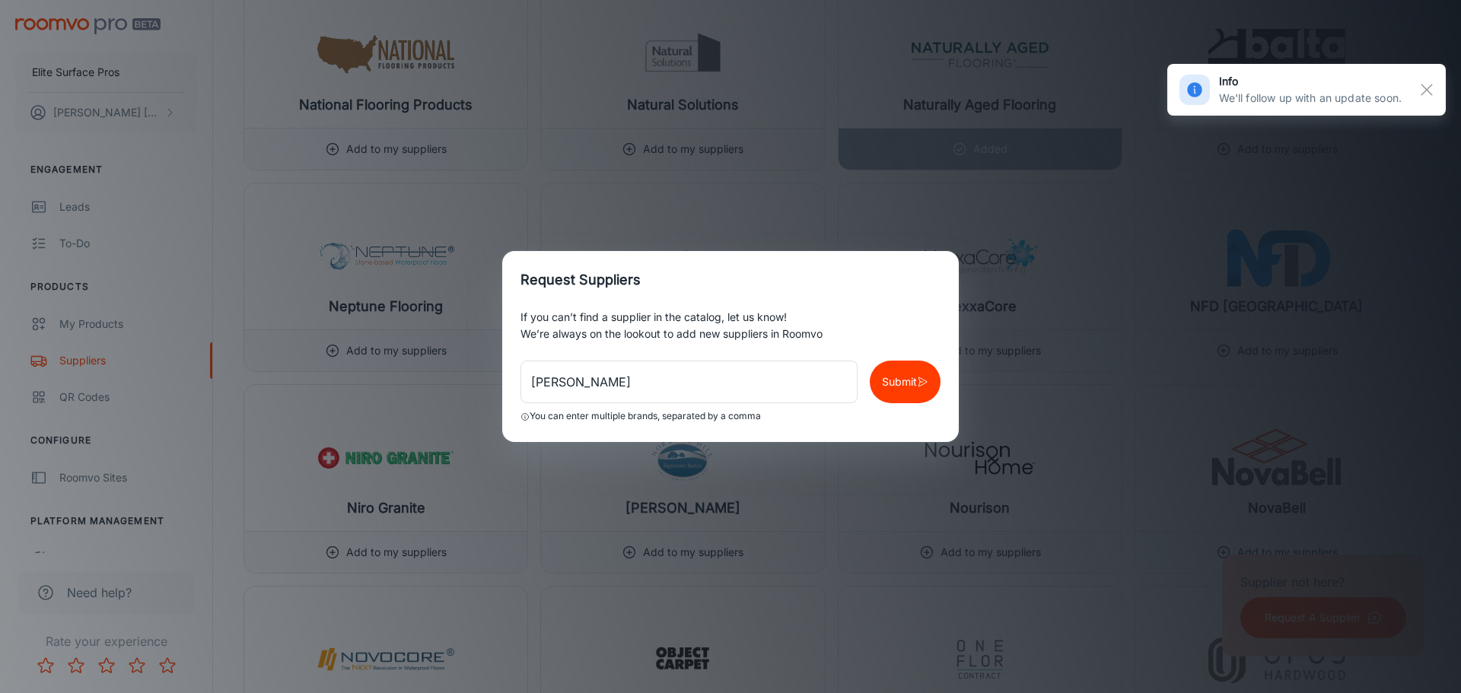
click at [223, 424] on div "Request Suppliers If you can’t find a supplier in the catalog, let us know! We’…" at bounding box center [730, 346] width 1461 height 693
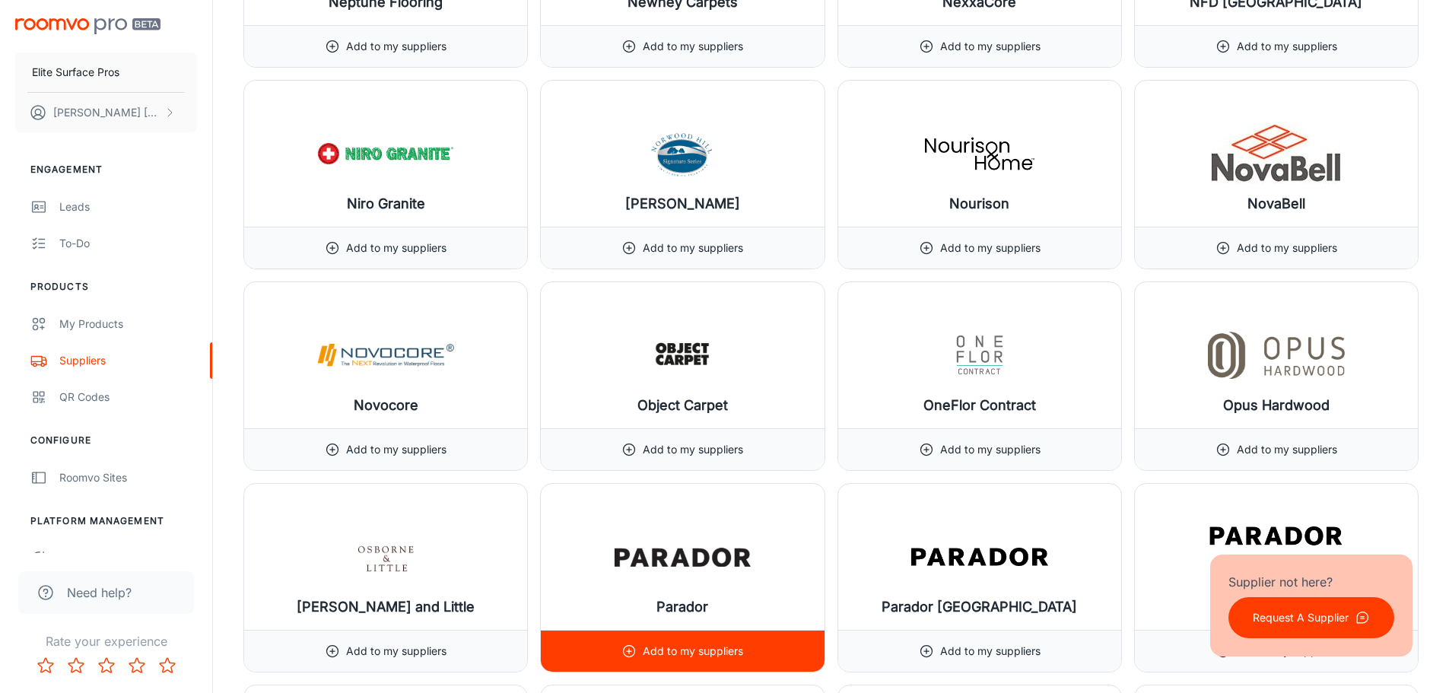
scroll to position [14985, 0]
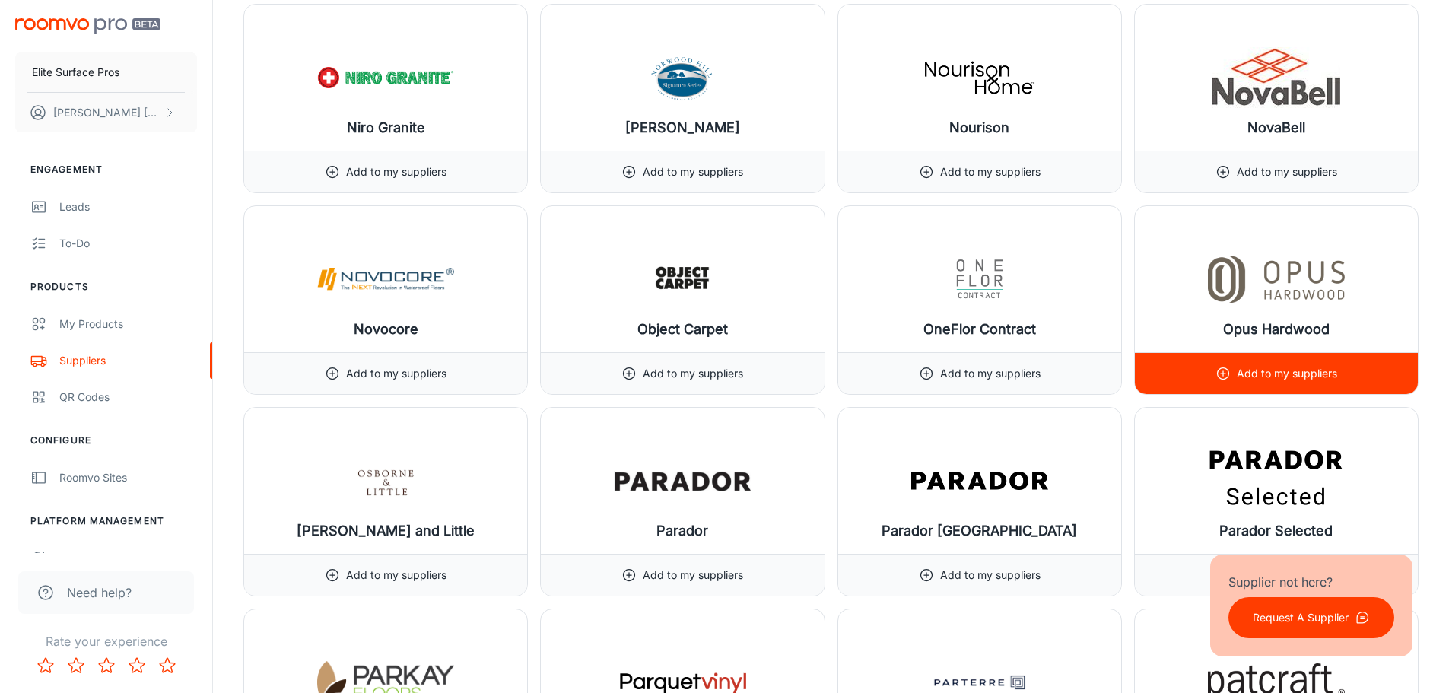
click at [1391, 364] on div "Add to my suppliers" at bounding box center [1276, 373] width 283 height 42
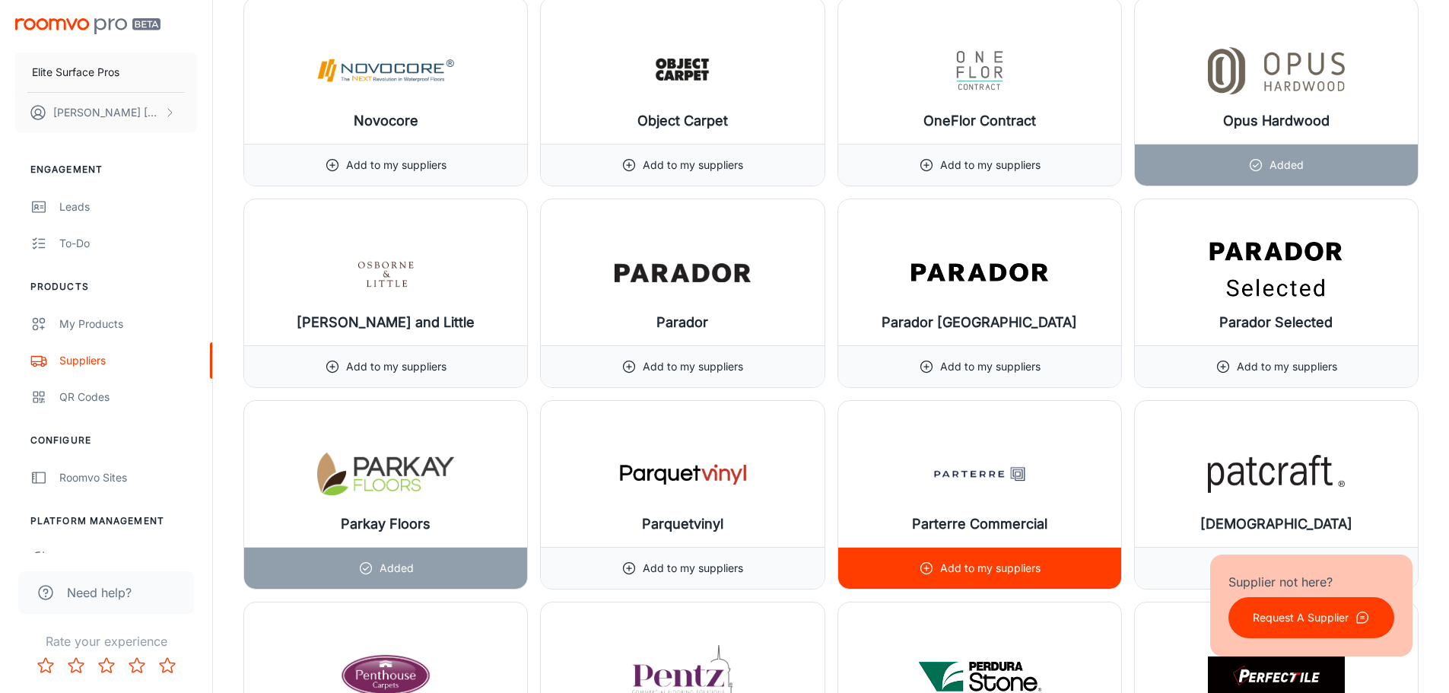
scroll to position [15366, 0]
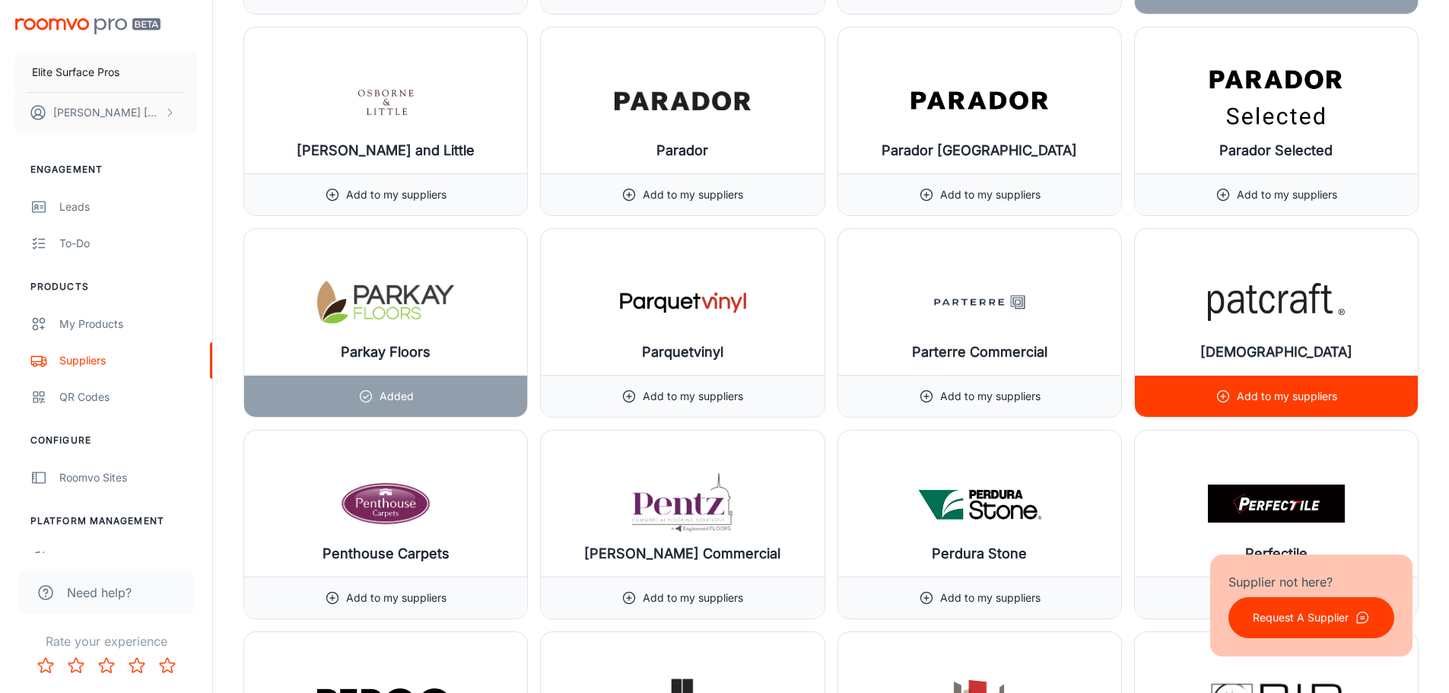
click at [1283, 389] on p "Add to my suppliers" at bounding box center [1287, 396] width 100 height 17
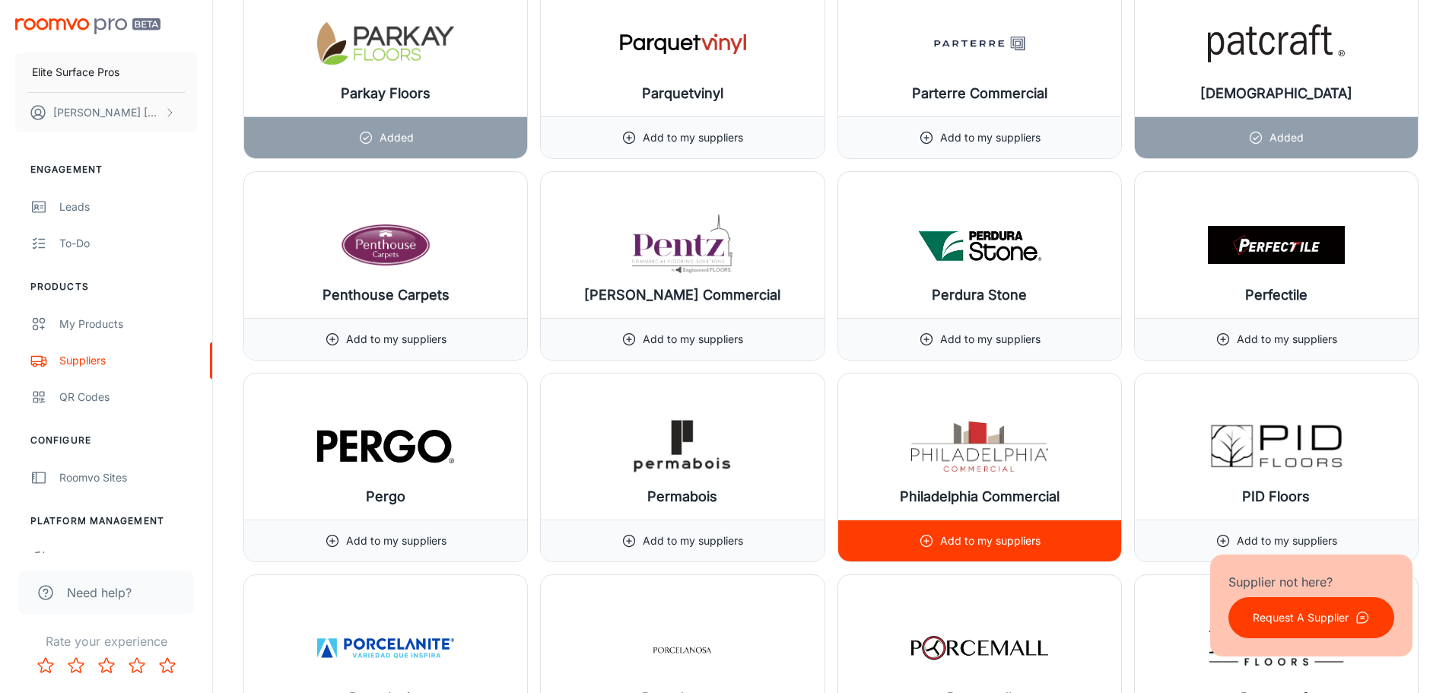
scroll to position [15670, 0]
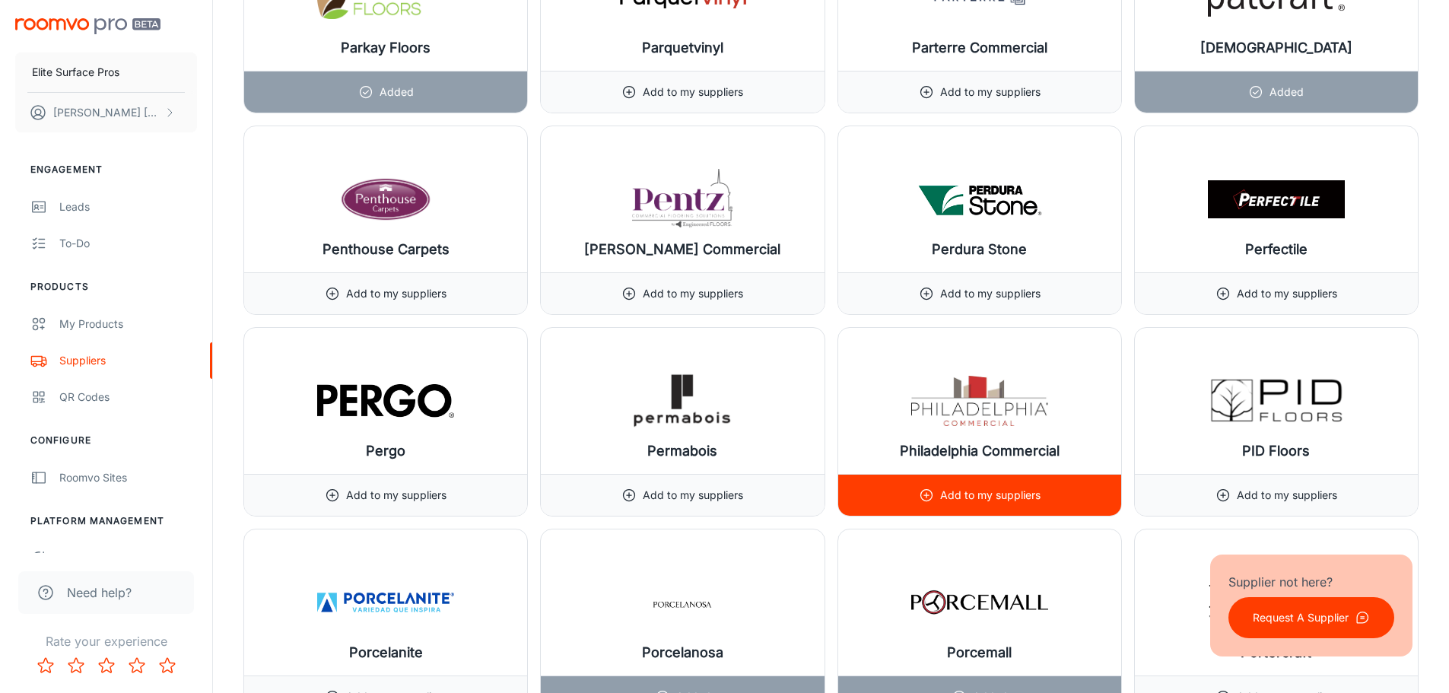
click at [1057, 499] on div "Add to my suppliers" at bounding box center [979, 495] width 283 height 42
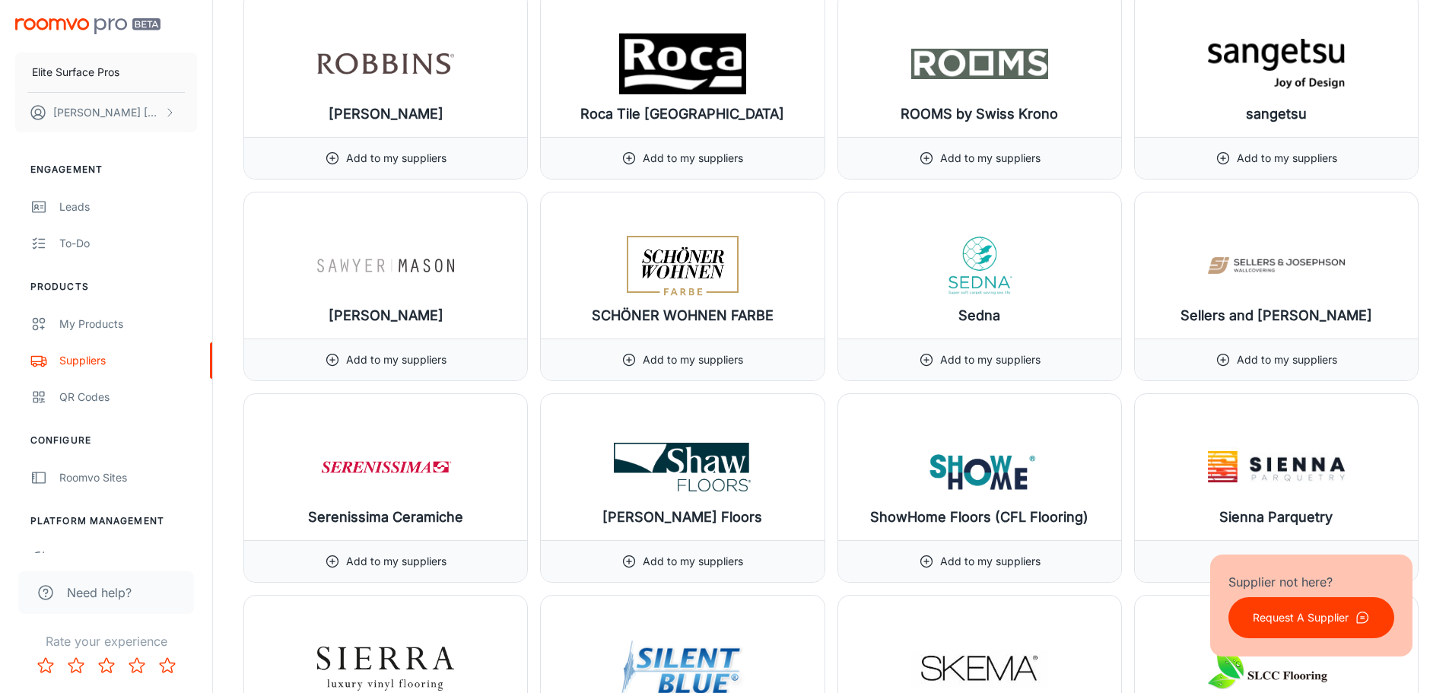
scroll to position [17039, 0]
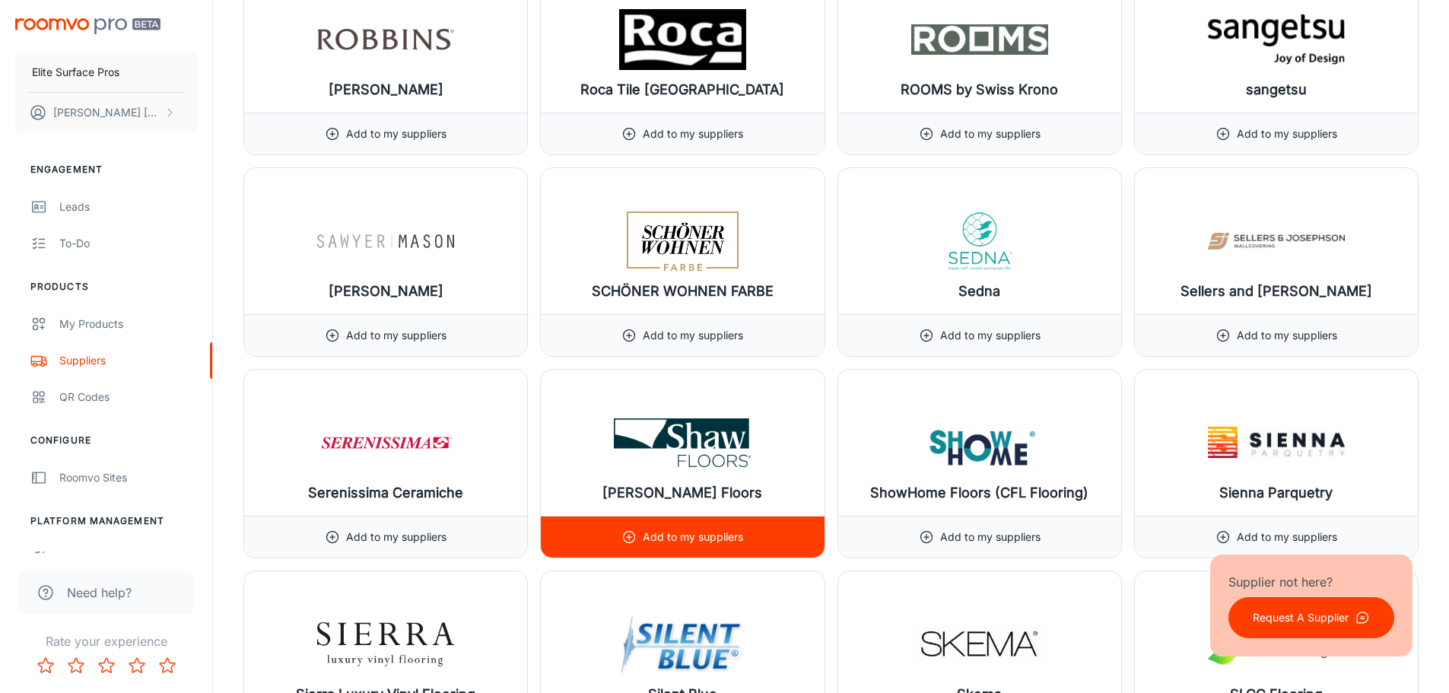
click at [698, 530] on p "Add to my suppliers" at bounding box center [693, 537] width 100 height 17
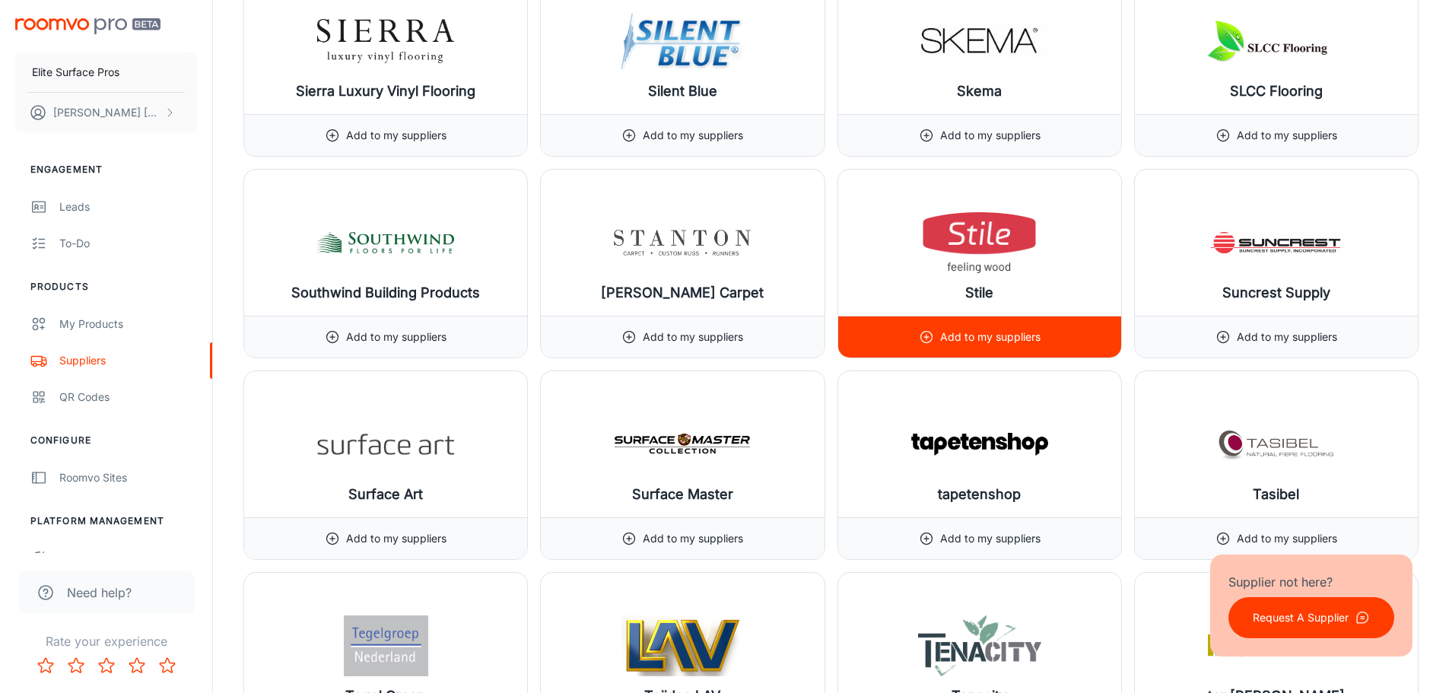
scroll to position [17648, 0]
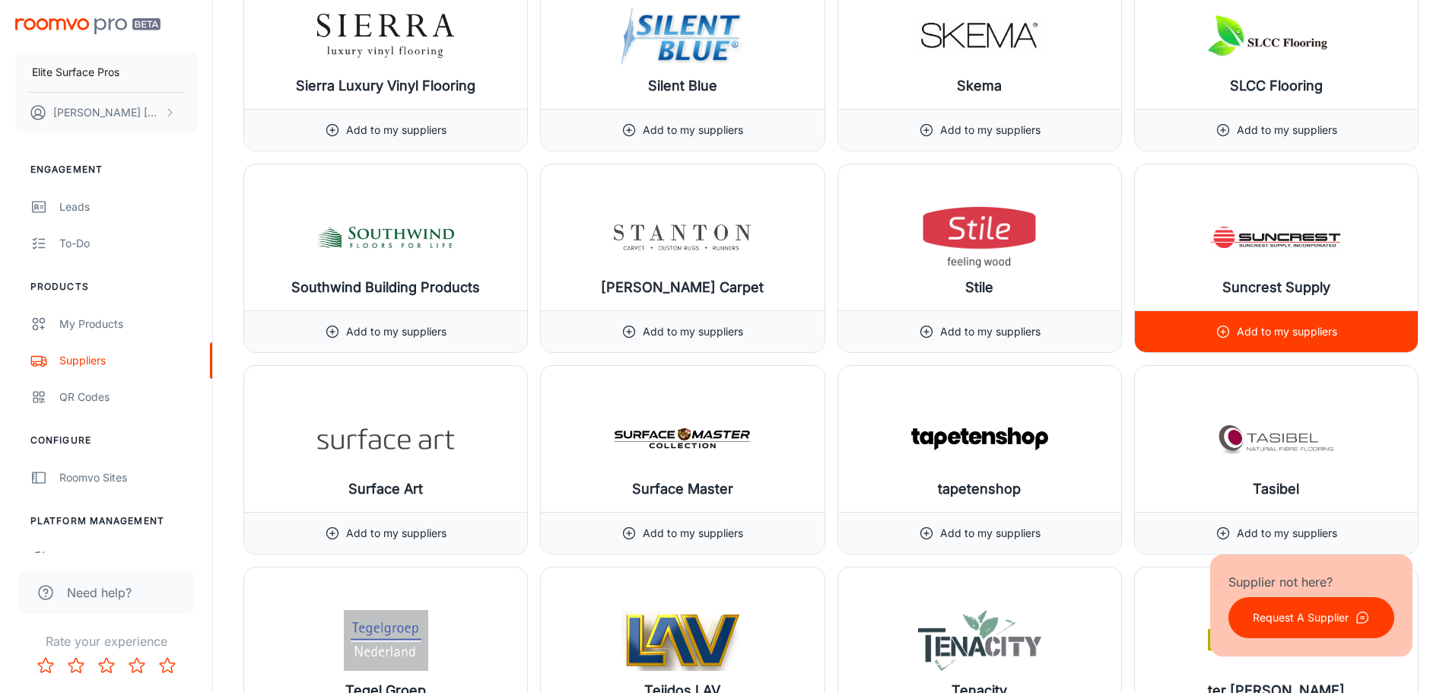
click at [1286, 329] on p "Add to my suppliers" at bounding box center [1287, 331] width 100 height 17
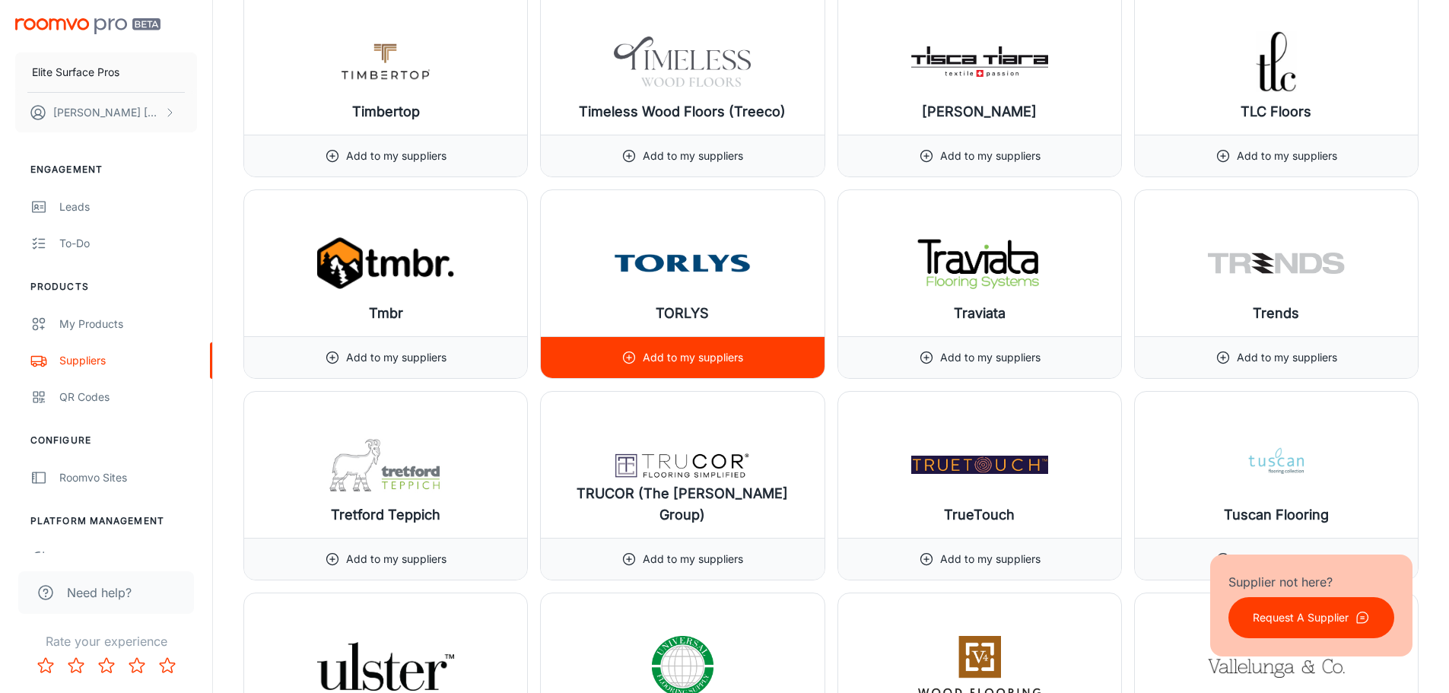
scroll to position [18637, 0]
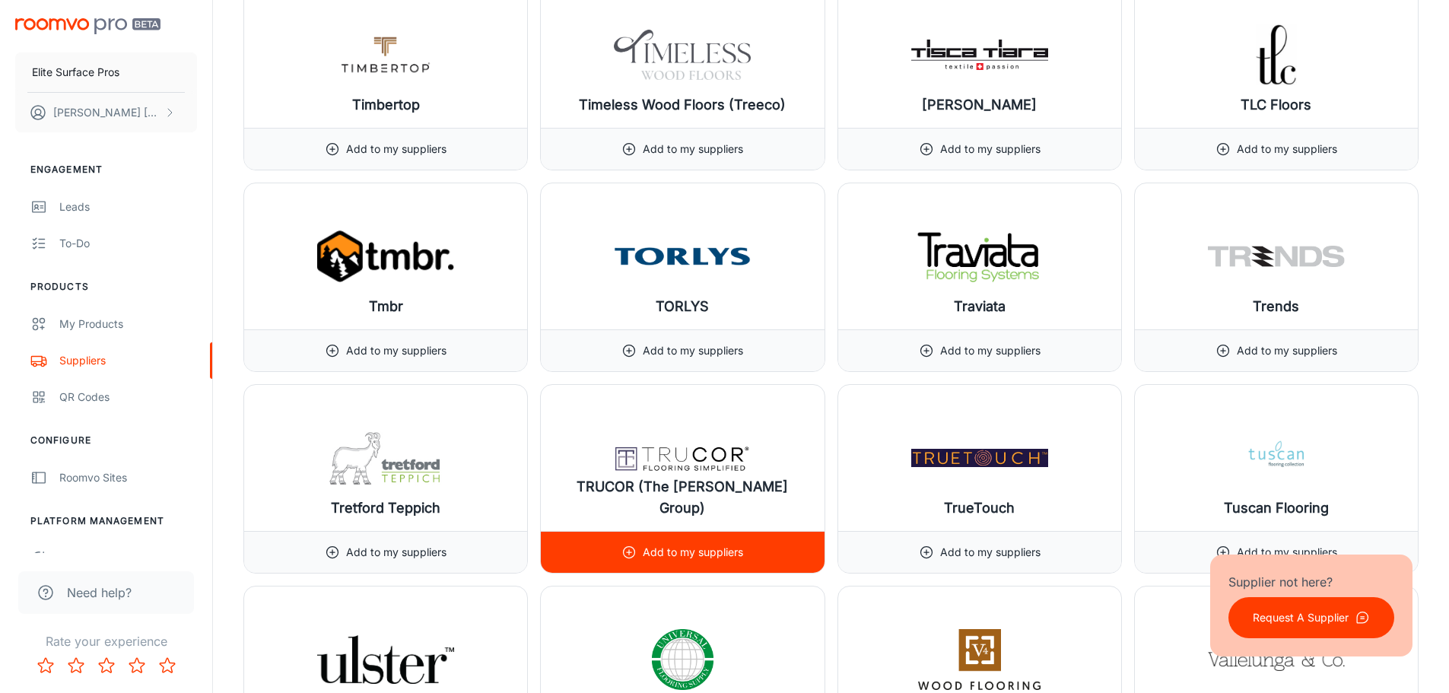
click at [682, 550] on p "Add to my suppliers" at bounding box center [693, 552] width 100 height 17
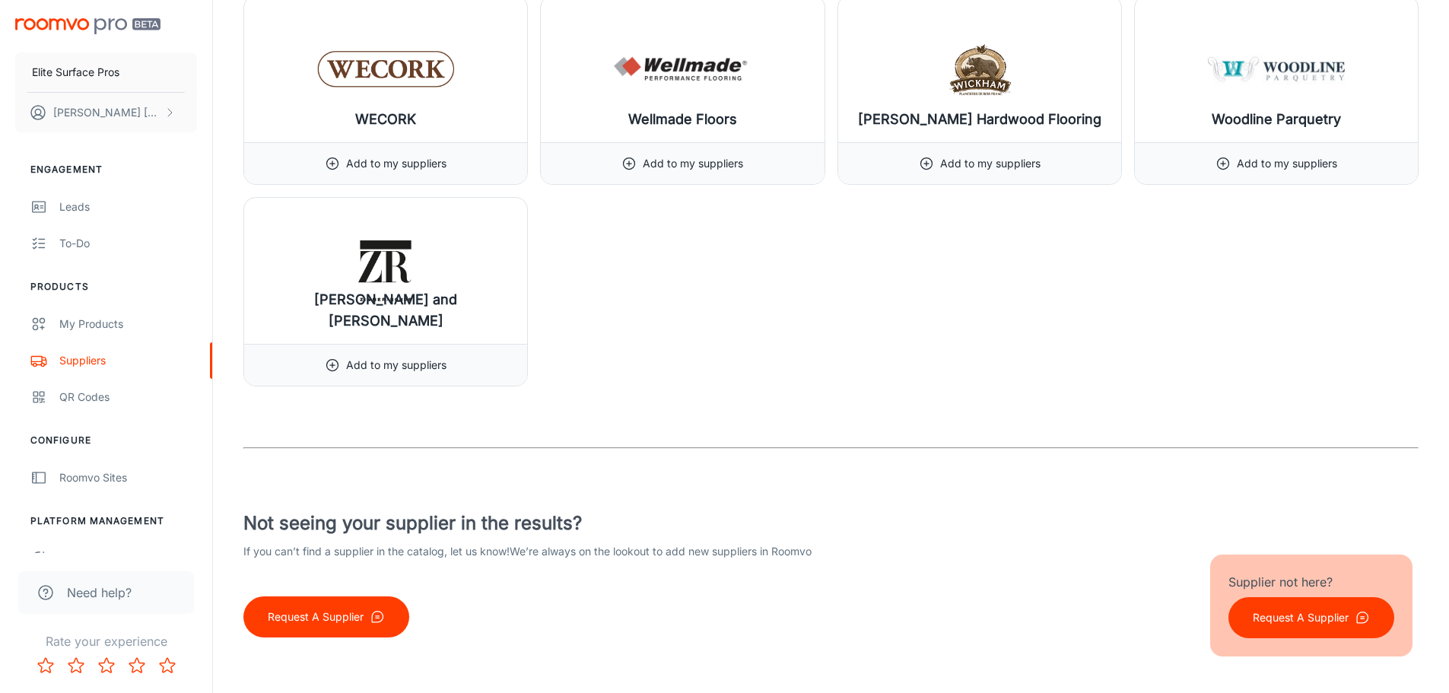
scroll to position [19837, 0]
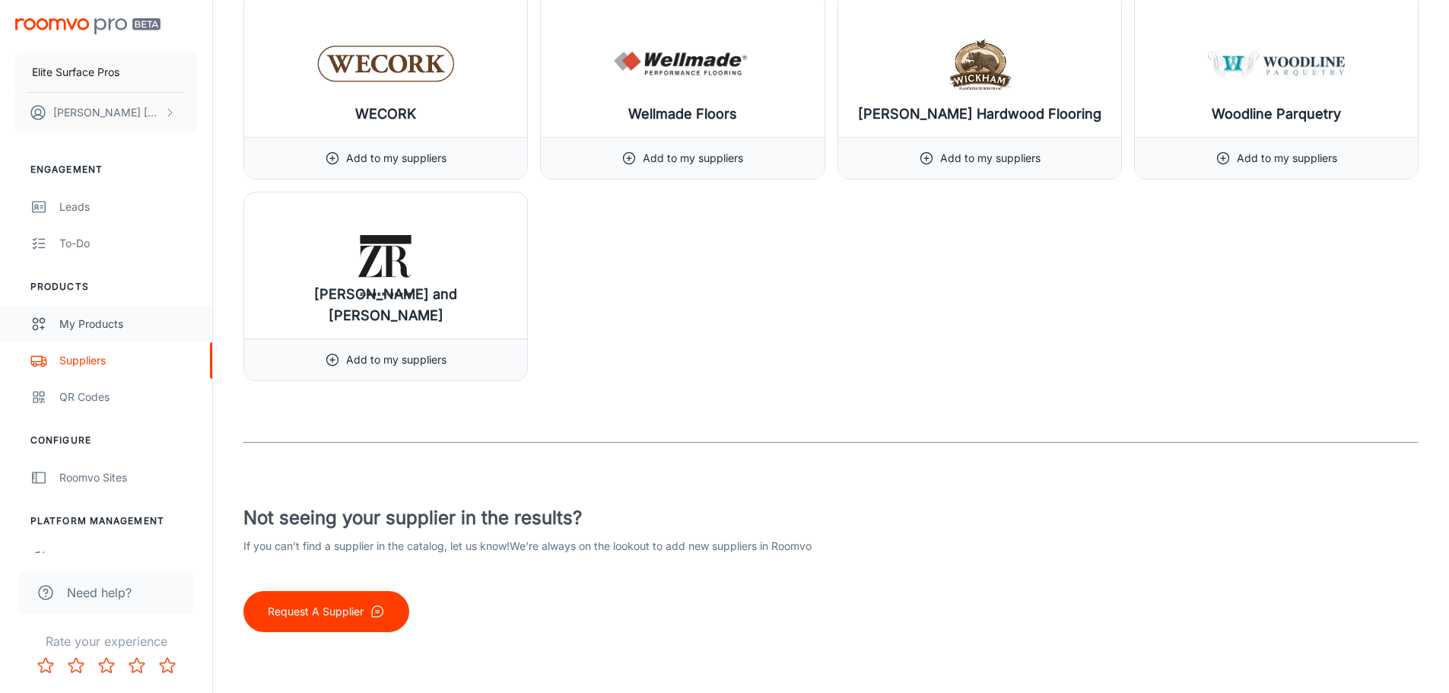
click at [111, 323] on div "My Products" at bounding box center [128, 324] width 138 height 17
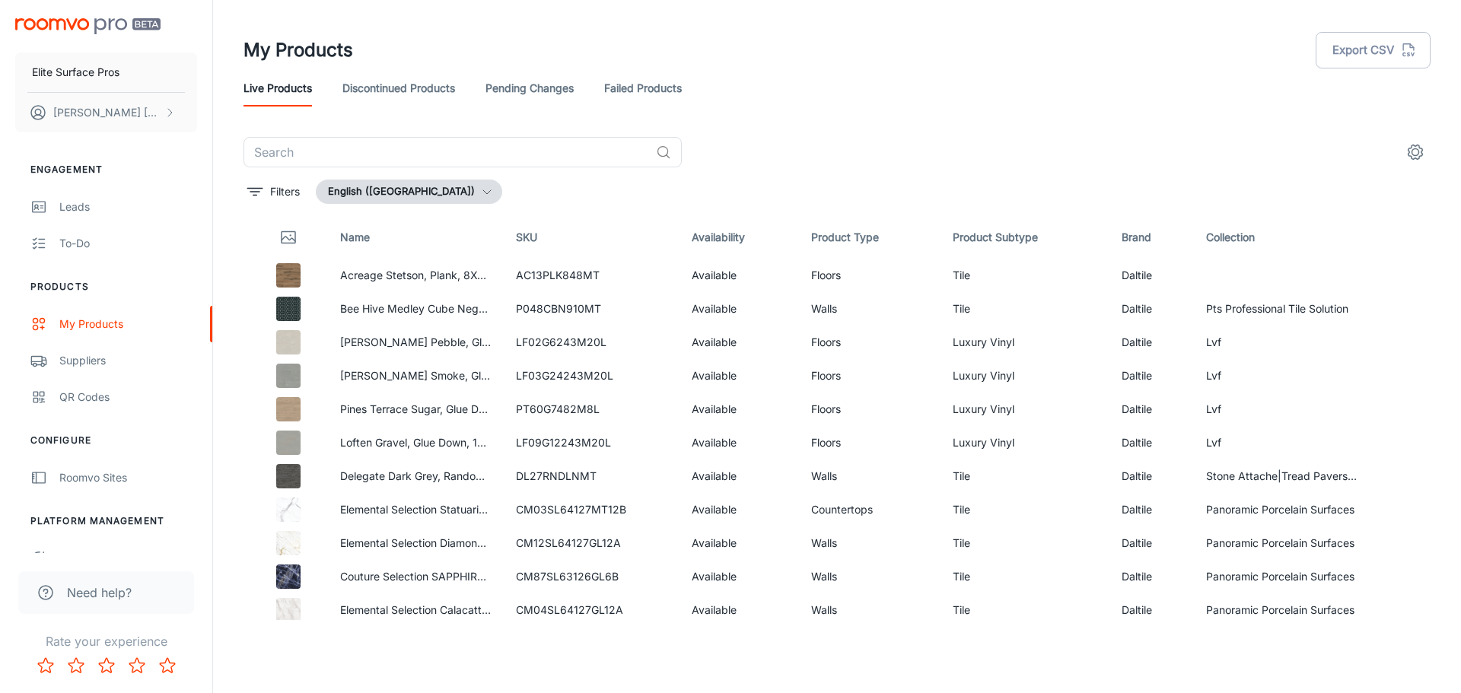
click at [519, 99] on link "Pending Changes" at bounding box center [529, 88] width 88 height 37
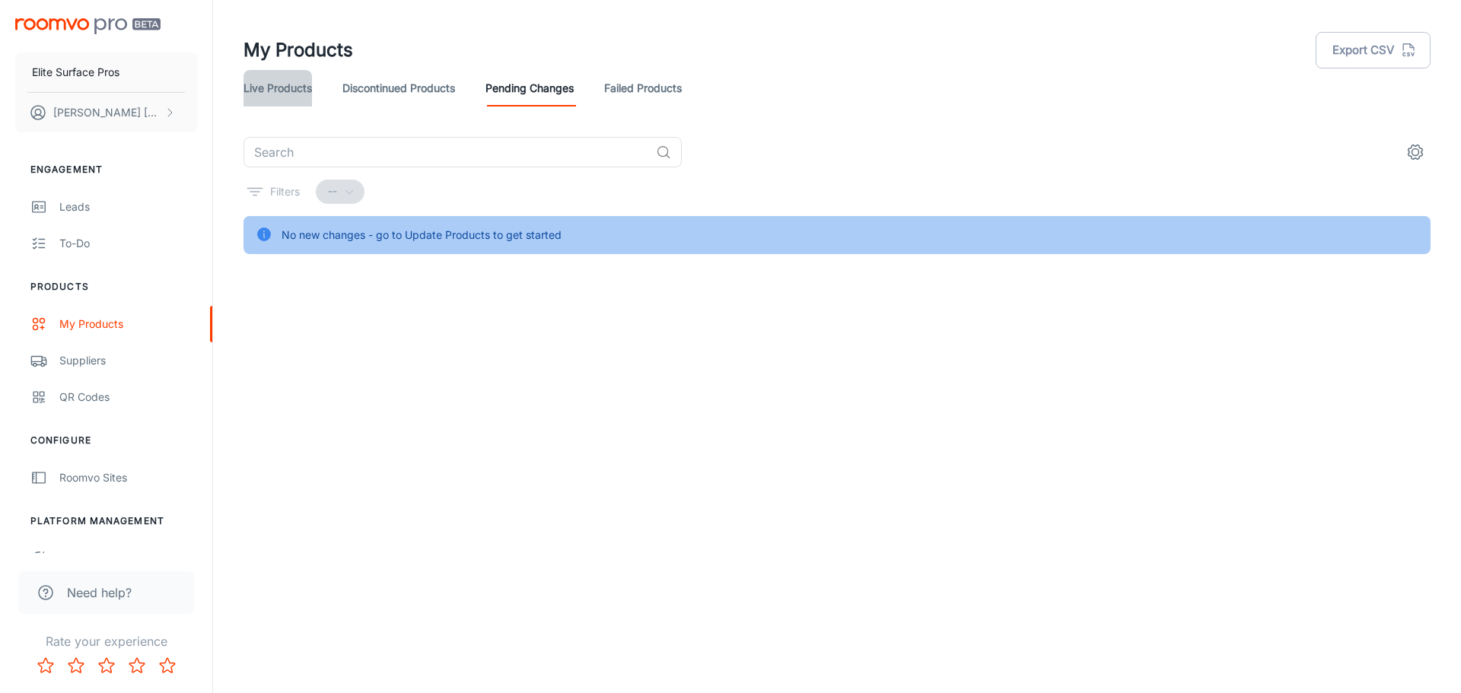
click at [295, 94] on link "Live Products" at bounding box center [277, 88] width 68 height 37
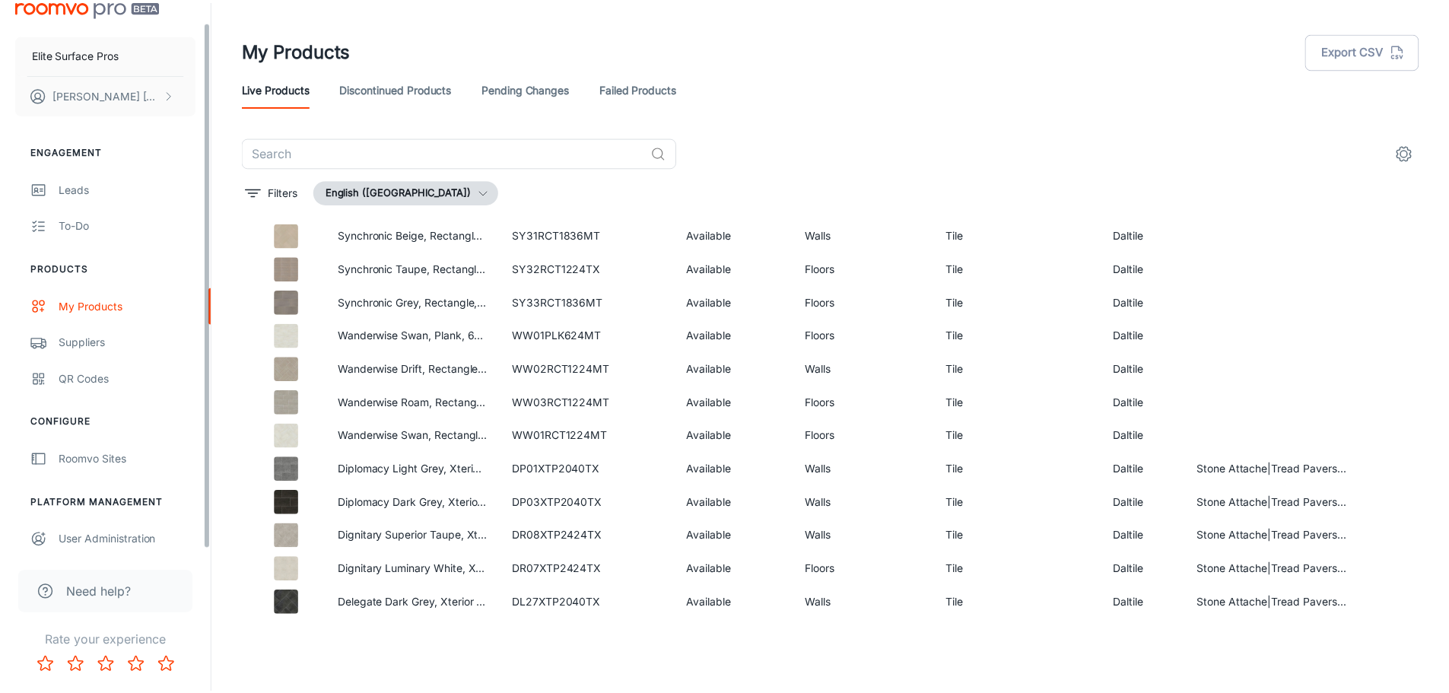
scroll to position [24, 0]
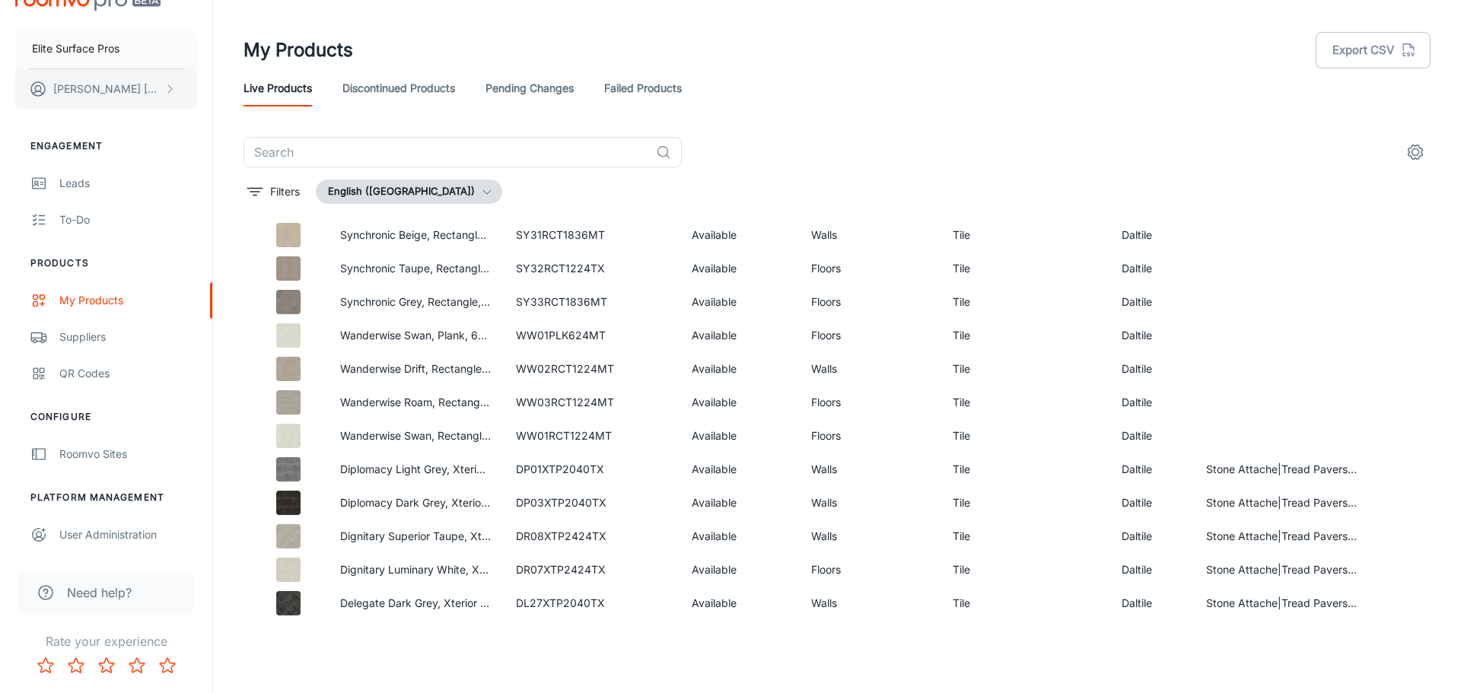
click at [117, 84] on p "[PERSON_NAME]" at bounding box center [106, 89] width 107 height 17
click at [963, 113] on div at bounding box center [730, 346] width 1461 height 693
click at [115, 536] on div "User Administration" at bounding box center [128, 534] width 138 height 17
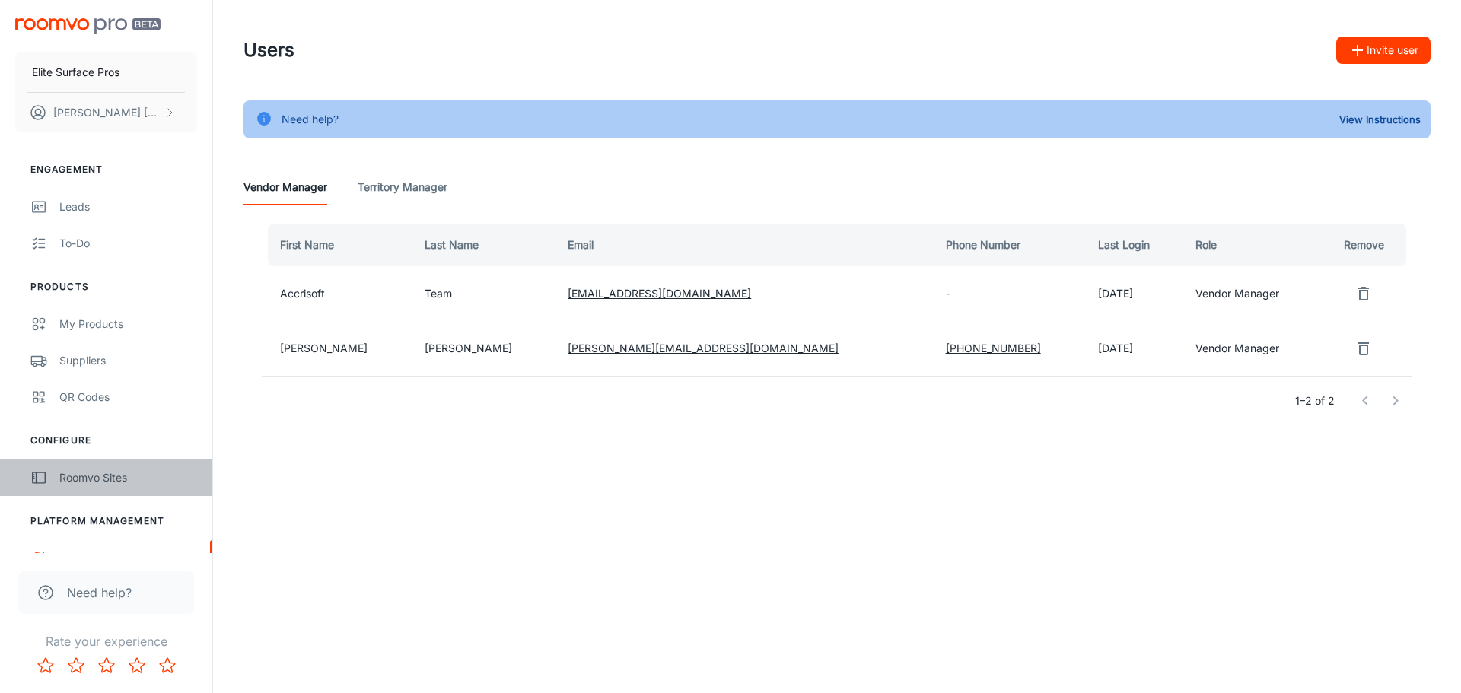
click at [85, 477] on div "Roomvo Sites" at bounding box center [128, 477] width 138 height 17
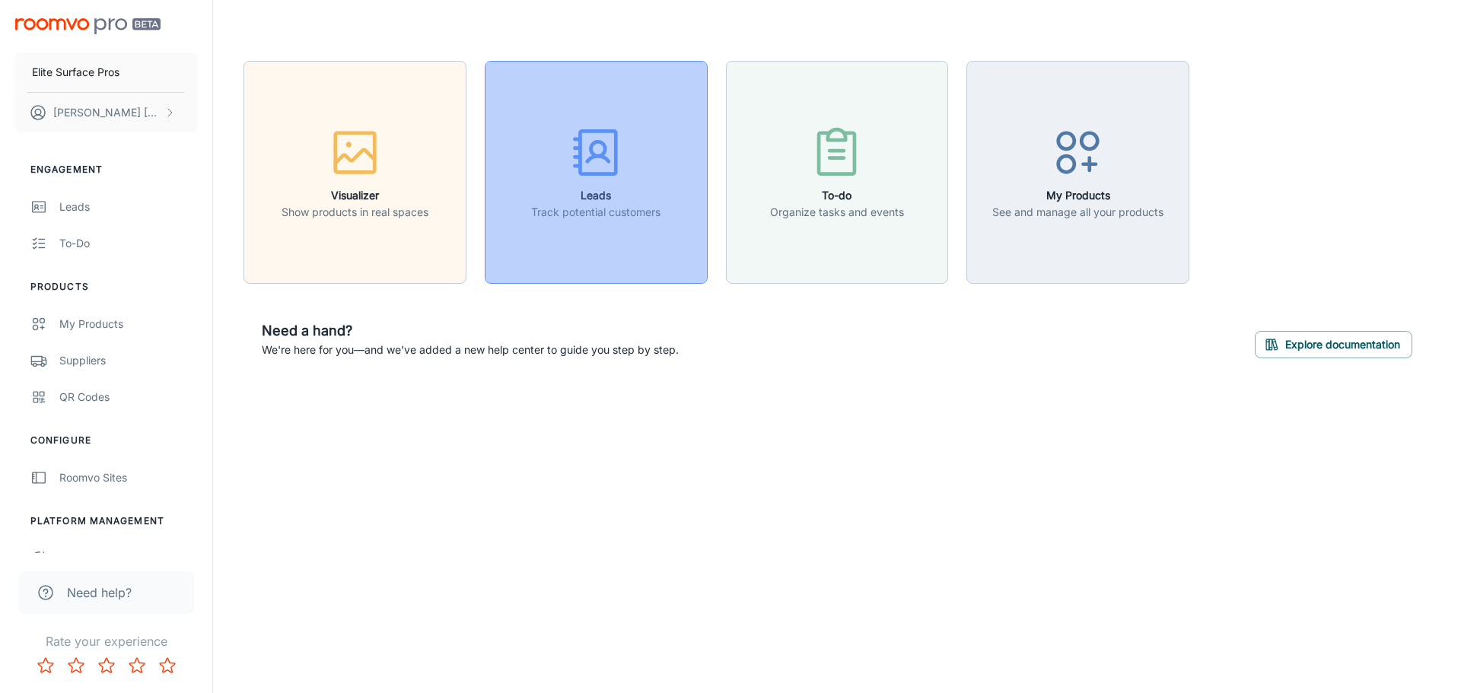
click at [628, 195] on h6 "Leads" at bounding box center [595, 195] width 129 height 17
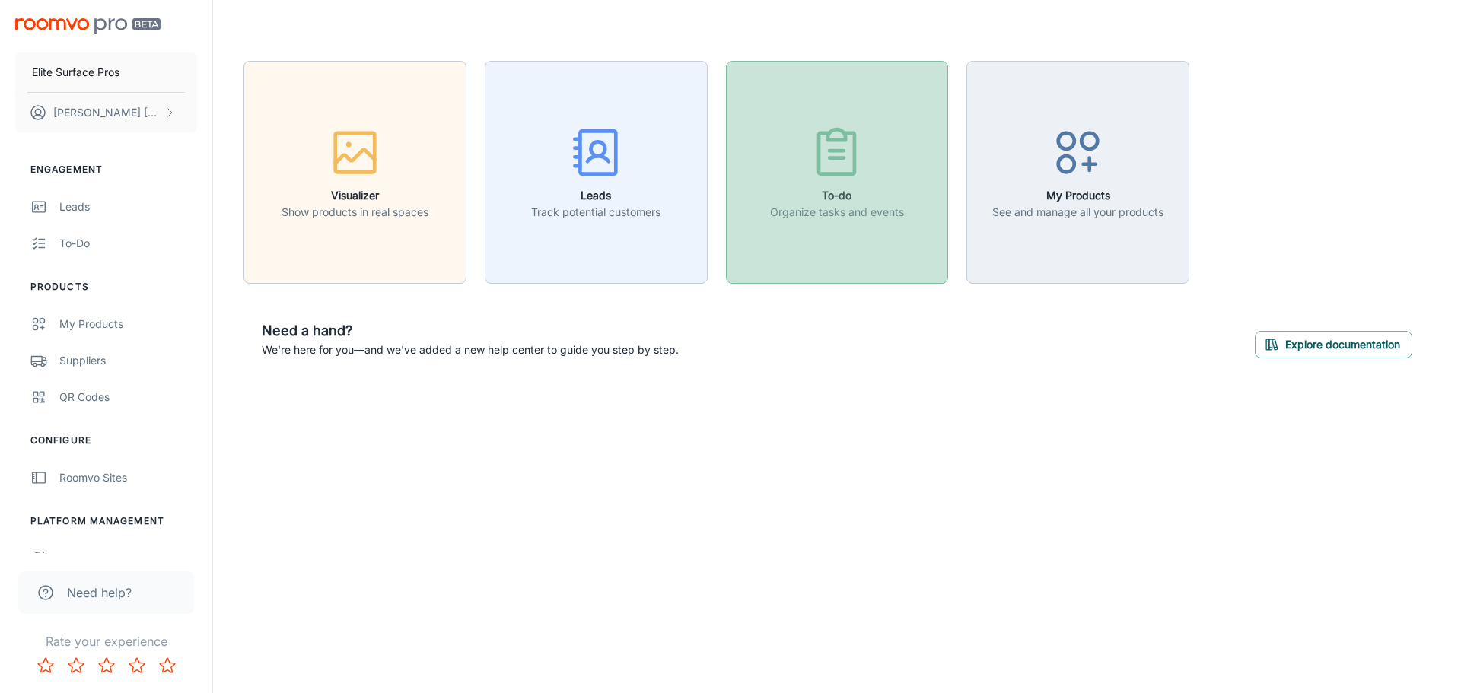
click at [855, 160] on icon "button" at bounding box center [837, 152] width 36 height 41
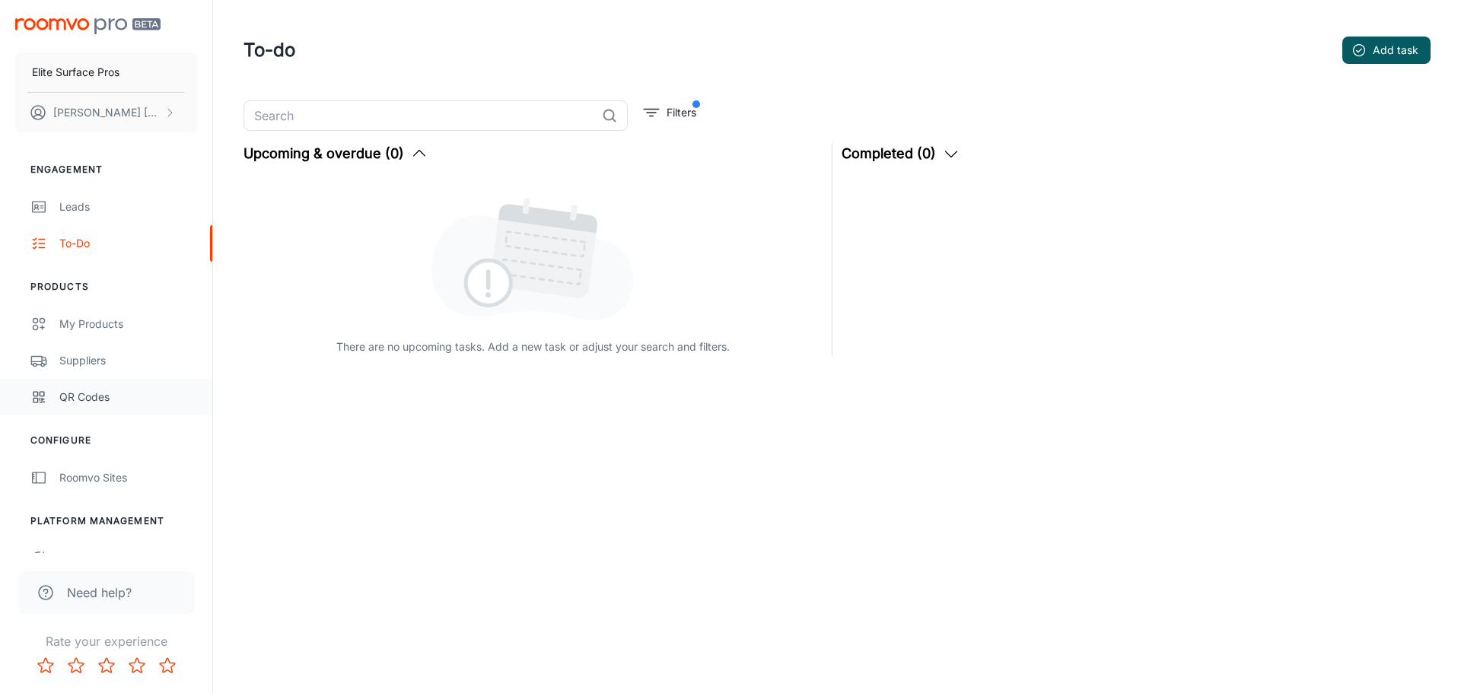
click at [140, 389] on div "QR Codes" at bounding box center [128, 397] width 138 height 17
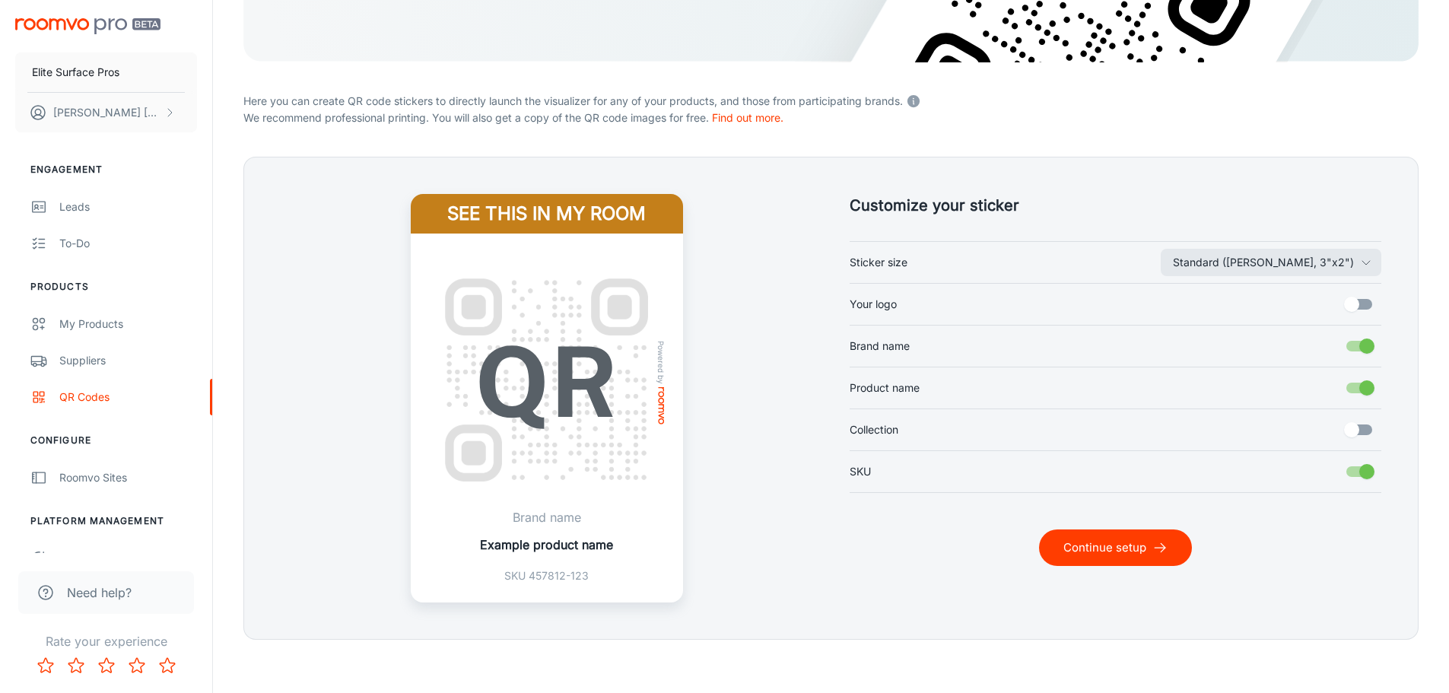
scroll to position [310, 0]
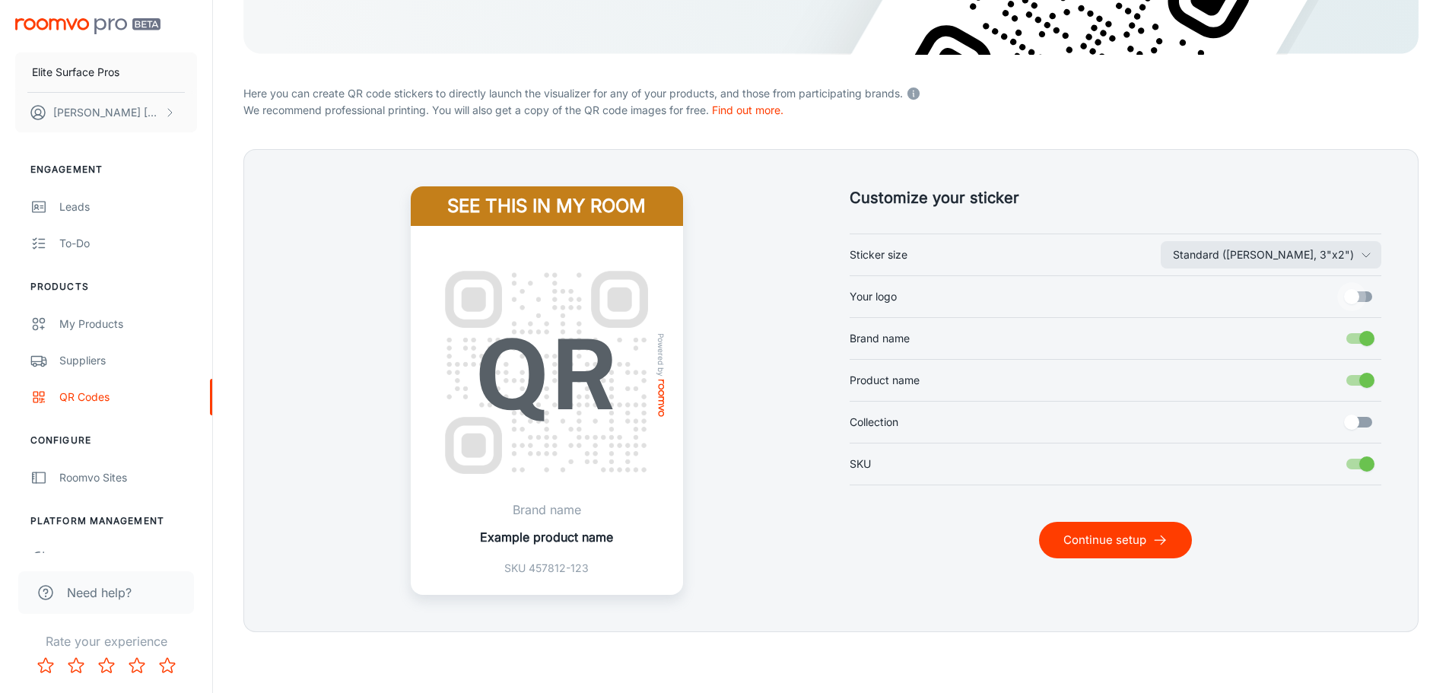
click at [1355, 299] on input "Your logo" at bounding box center [1351, 296] width 87 height 29
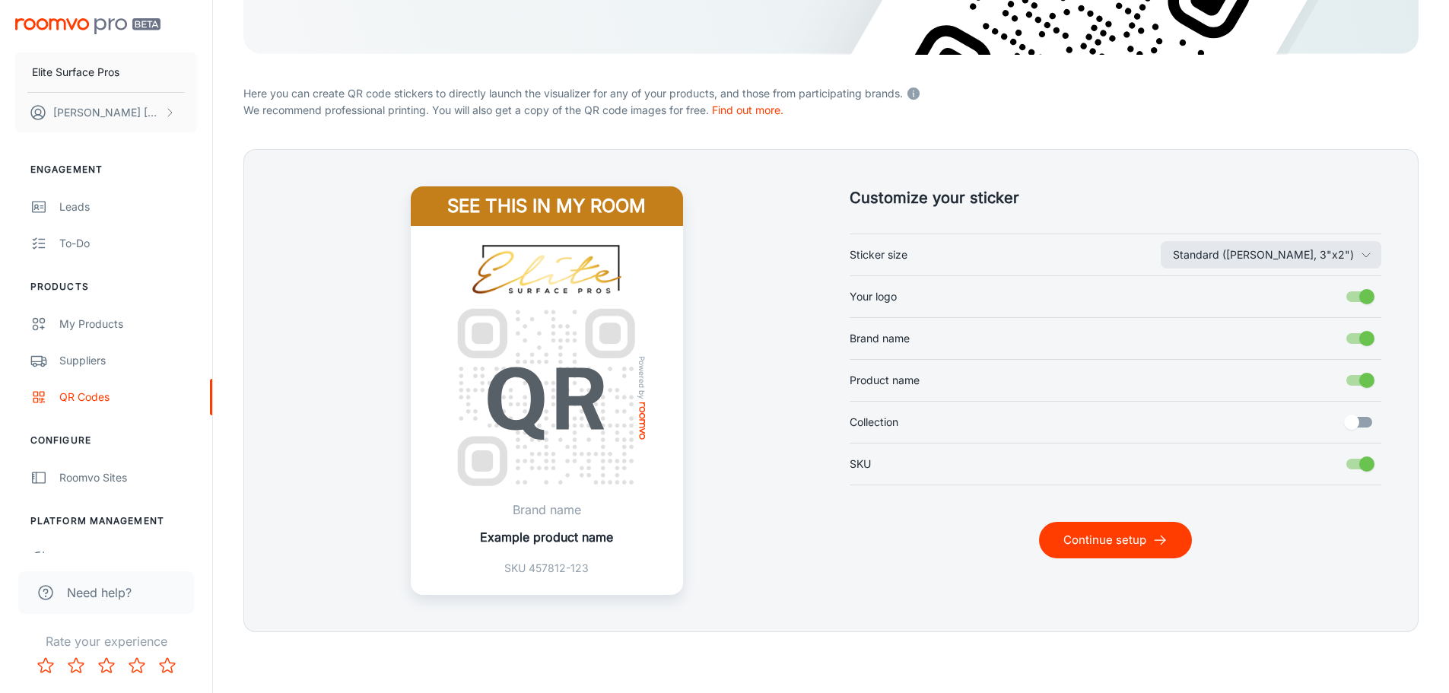
click at [1365, 296] on input "Your logo" at bounding box center [1367, 296] width 87 height 29
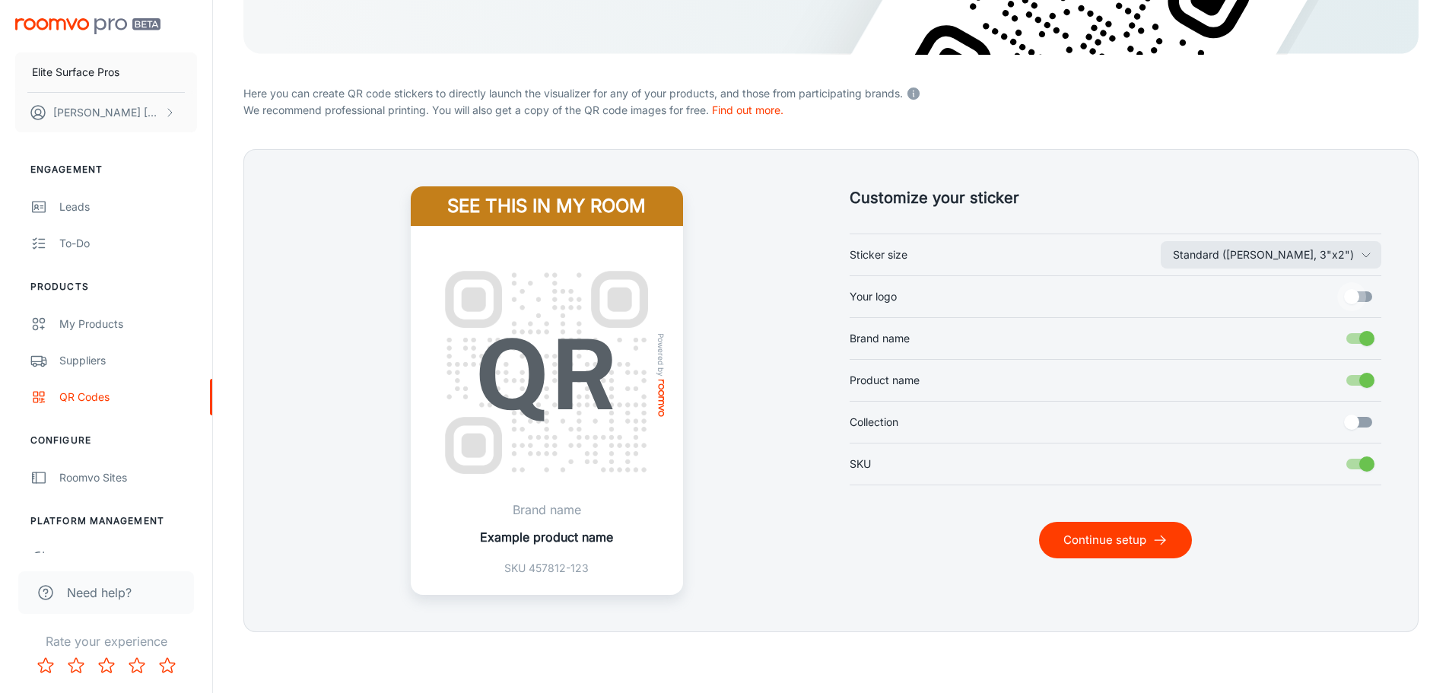
click at [1365, 296] on input "Your logo" at bounding box center [1351, 296] width 87 height 29
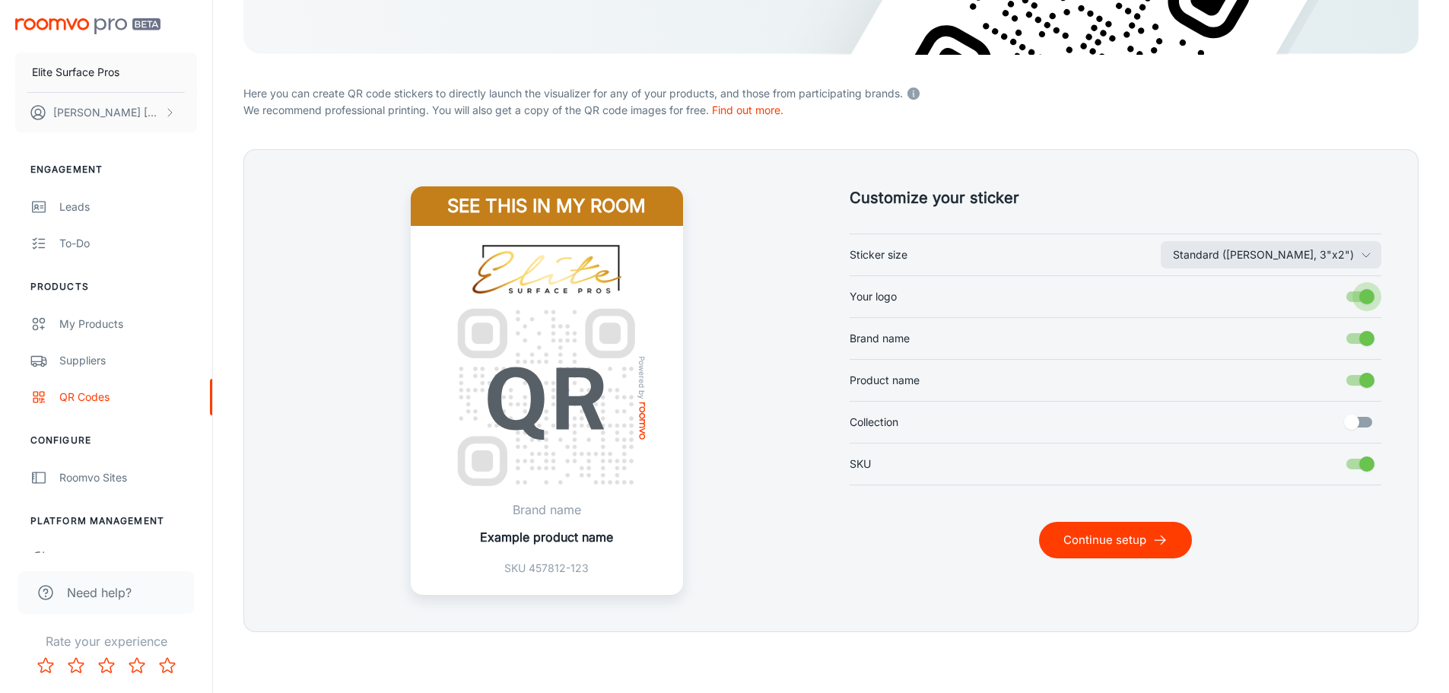
click at [1365, 296] on input "Your logo" at bounding box center [1367, 296] width 87 height 29
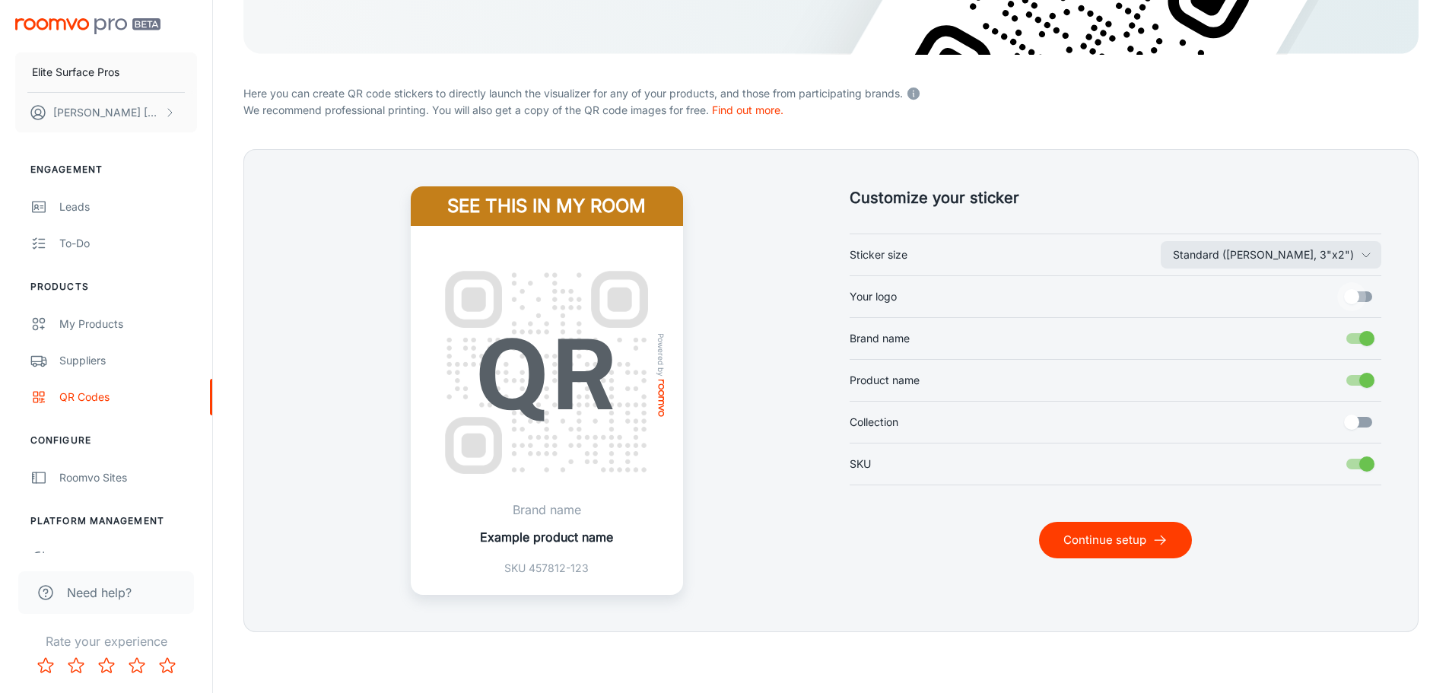
click at [1365, 296] on input "Your logo" at bounding box center [1351, 296] width 87 height 29
checkbox input "true"
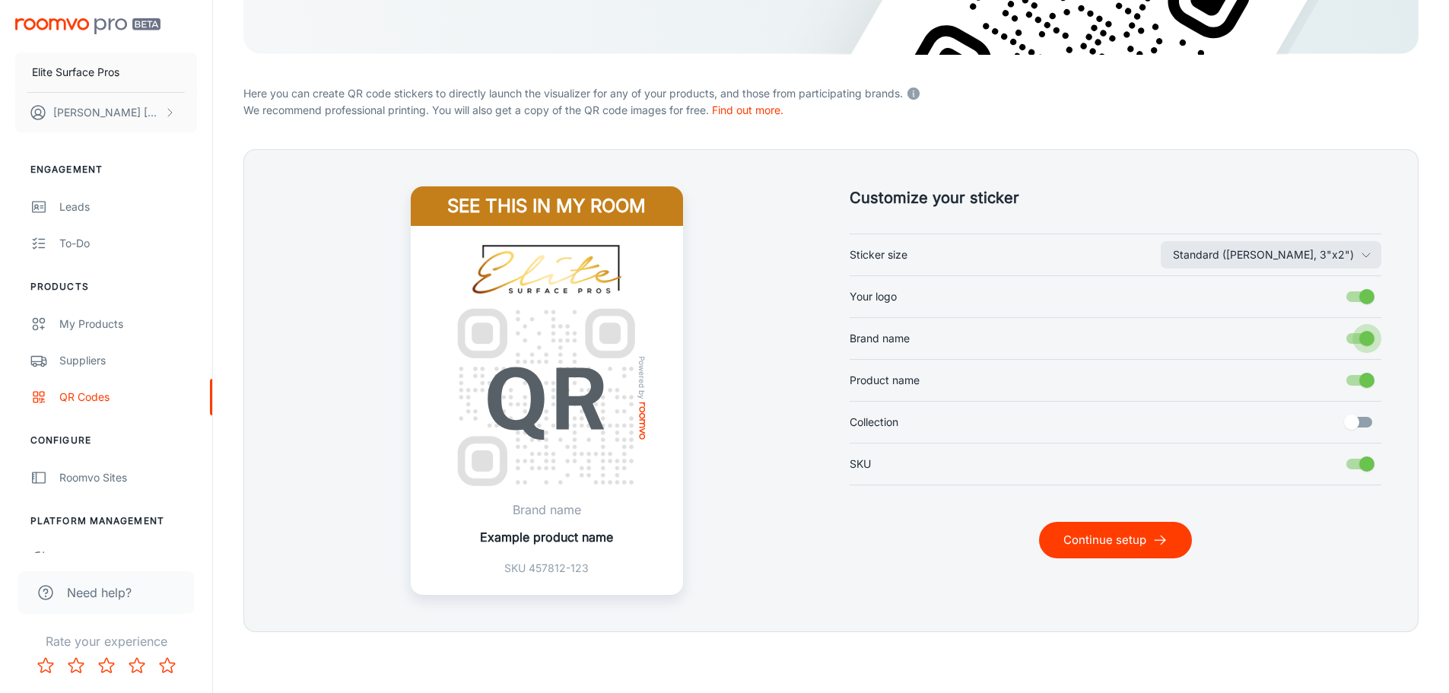
click at [1367, 339] on input "Brand name" at bounding box center [1367, 338] width 87 height 29
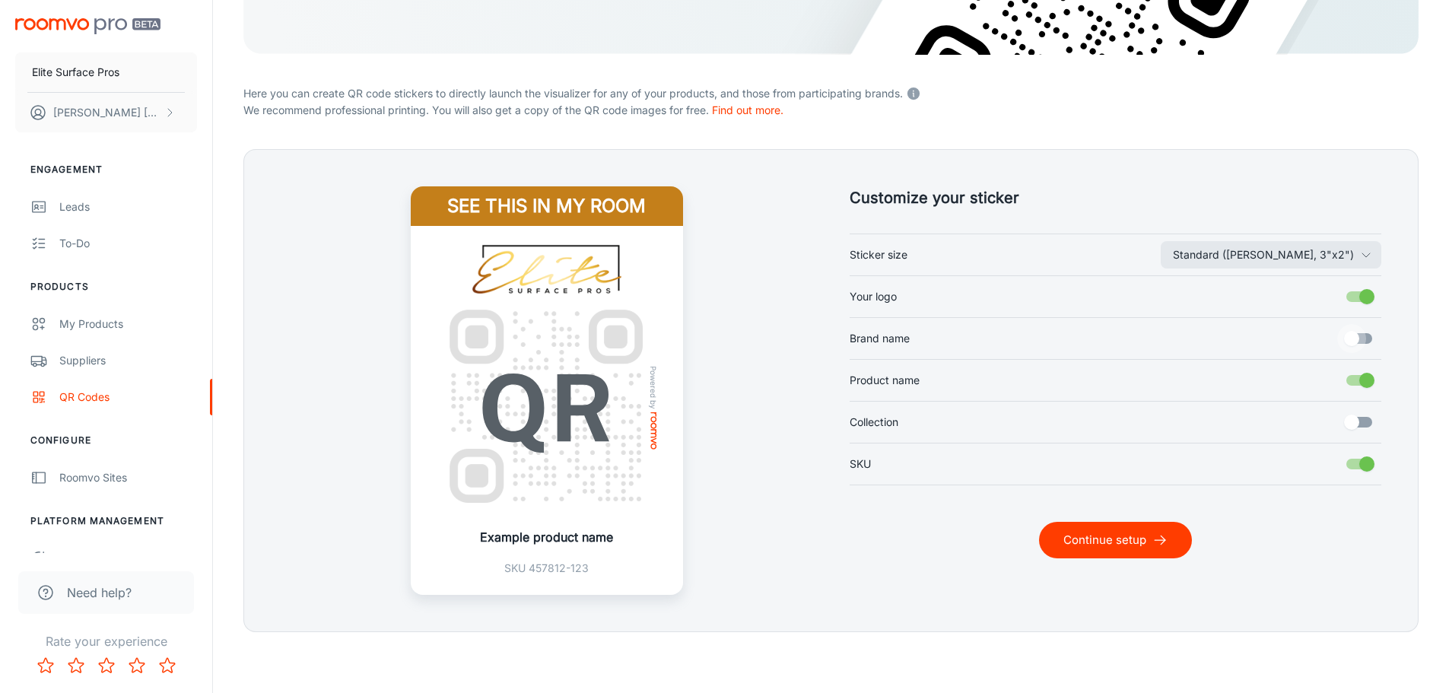
click at [1367, 339] on input "Brand name" at bounding box center [1351, 338] width 87 height 29
checkbox input "true"
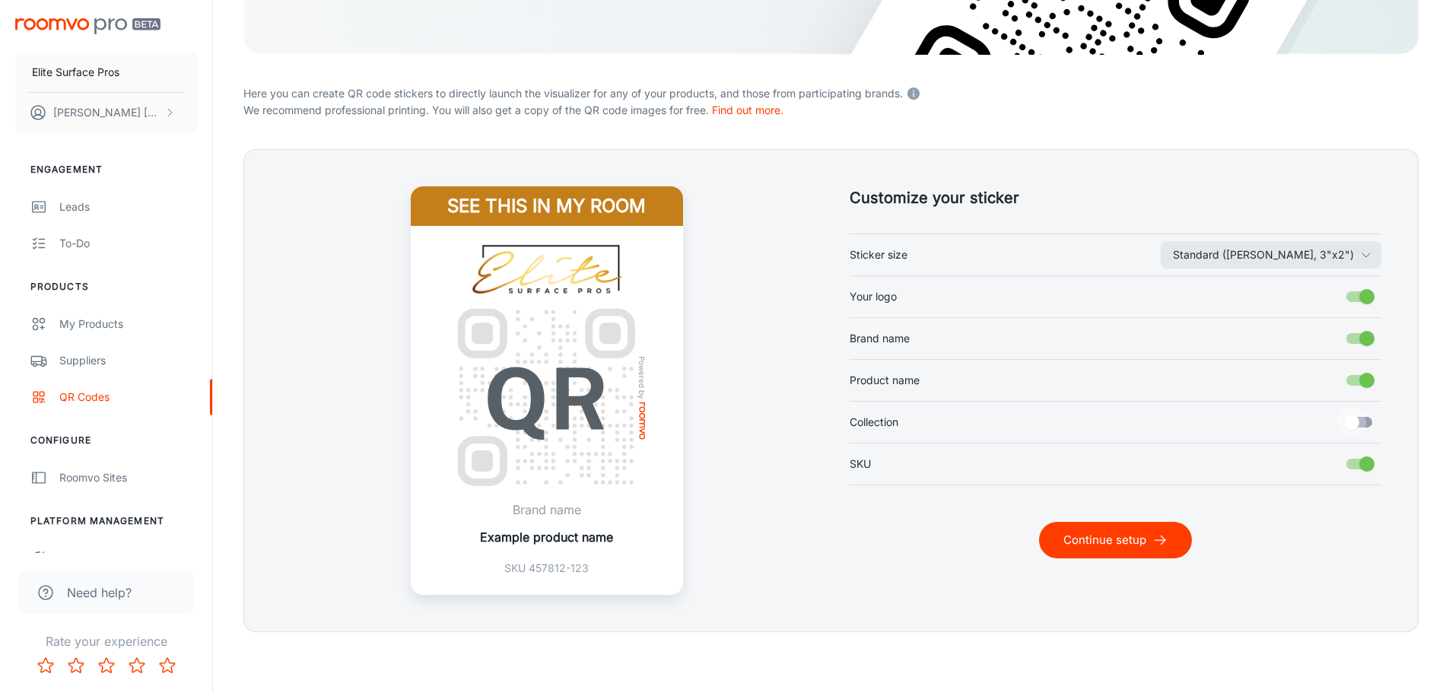
click at [1358, 422] on input "Collection" at bounding box center [1351, 422] width 87 height 29
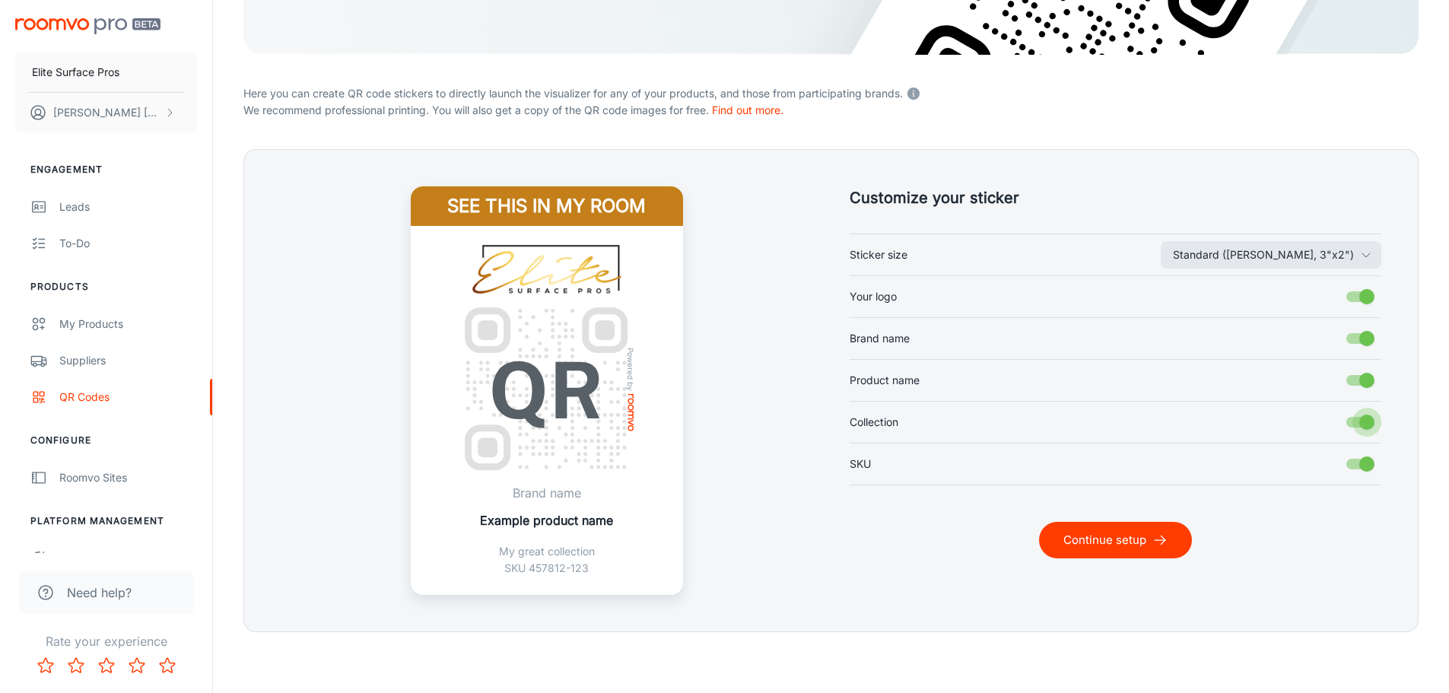
click at [1359, 422] on input "Collection" at bounding box center [1367, 422] width 87 height 29
checkbox input "false"
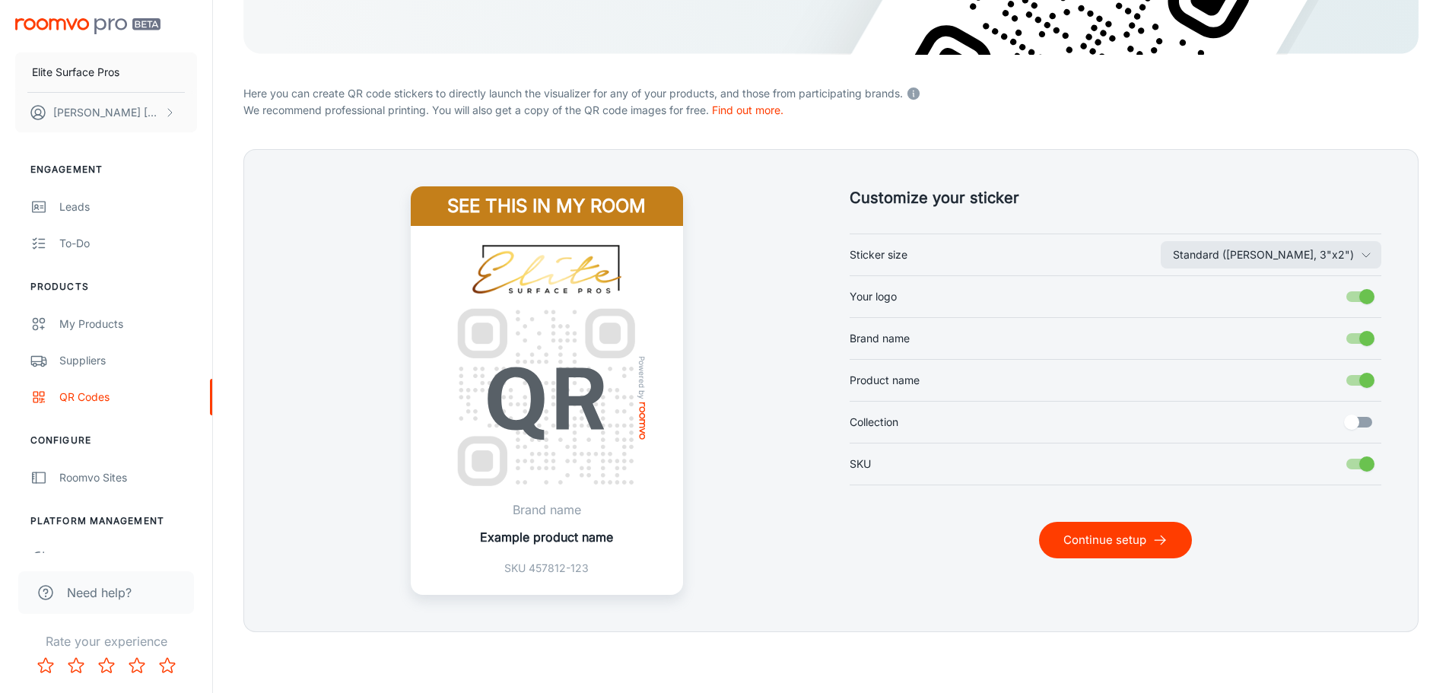
click at [1368, 462] on input "SKU" at bounding box center [1367, 464] width 87 height 29
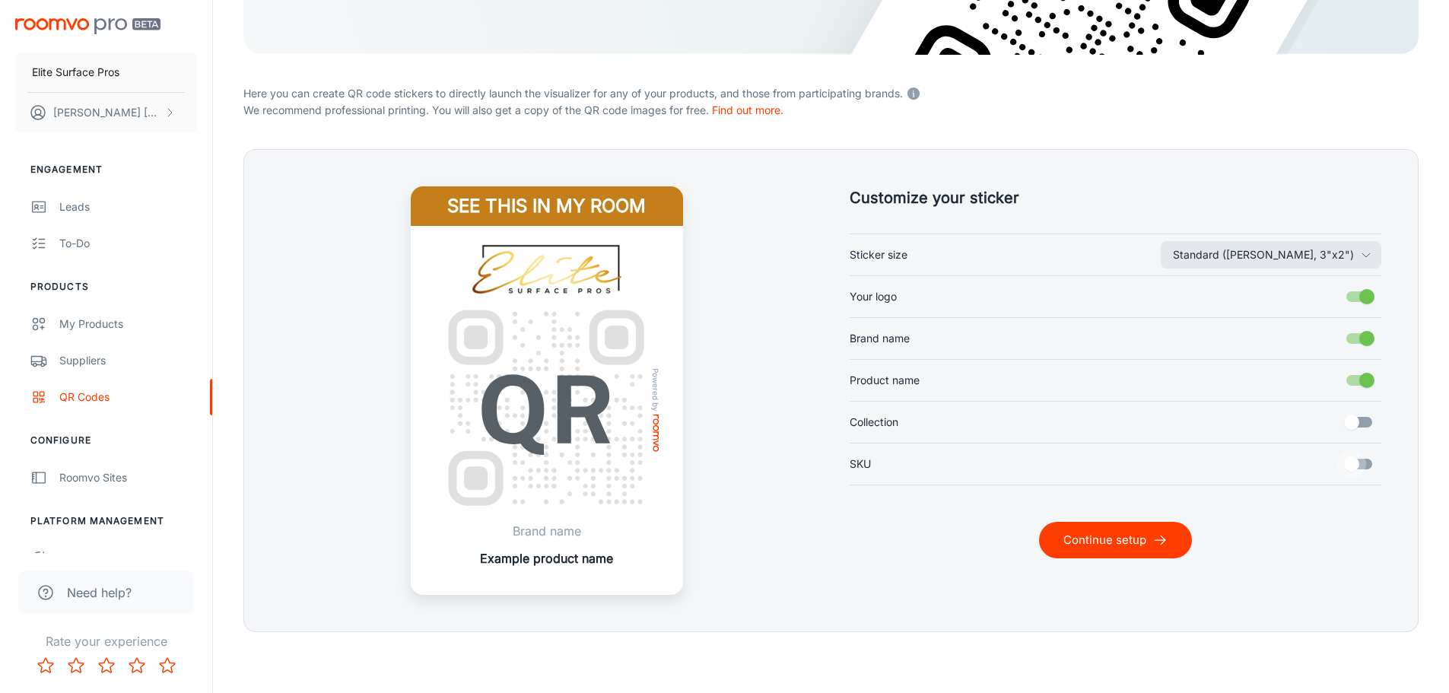
click at [1361, 465] on input "SKU" at bounding box center [1351, 464] width 87 height 29
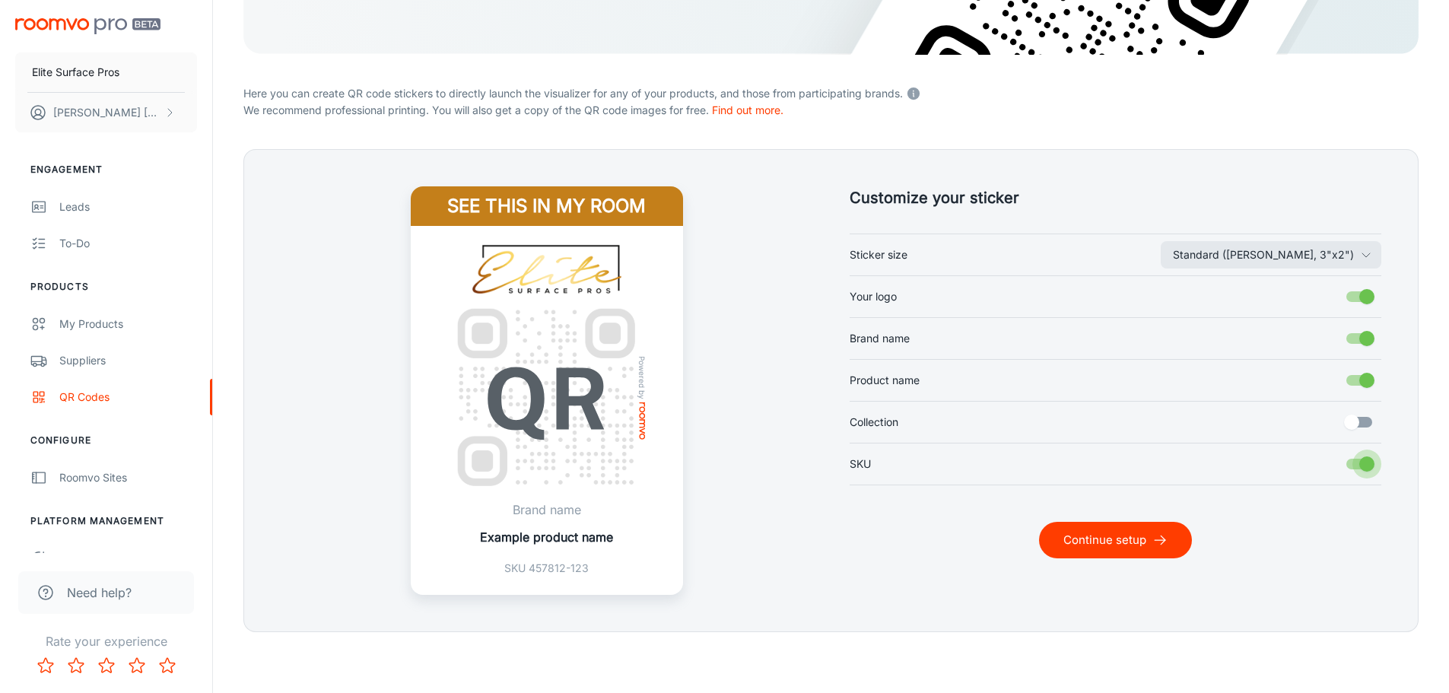
click at [1361, 465] on input "SKU" at bounding box center [1367, 464] width 87 height 29
checkbox input "false"
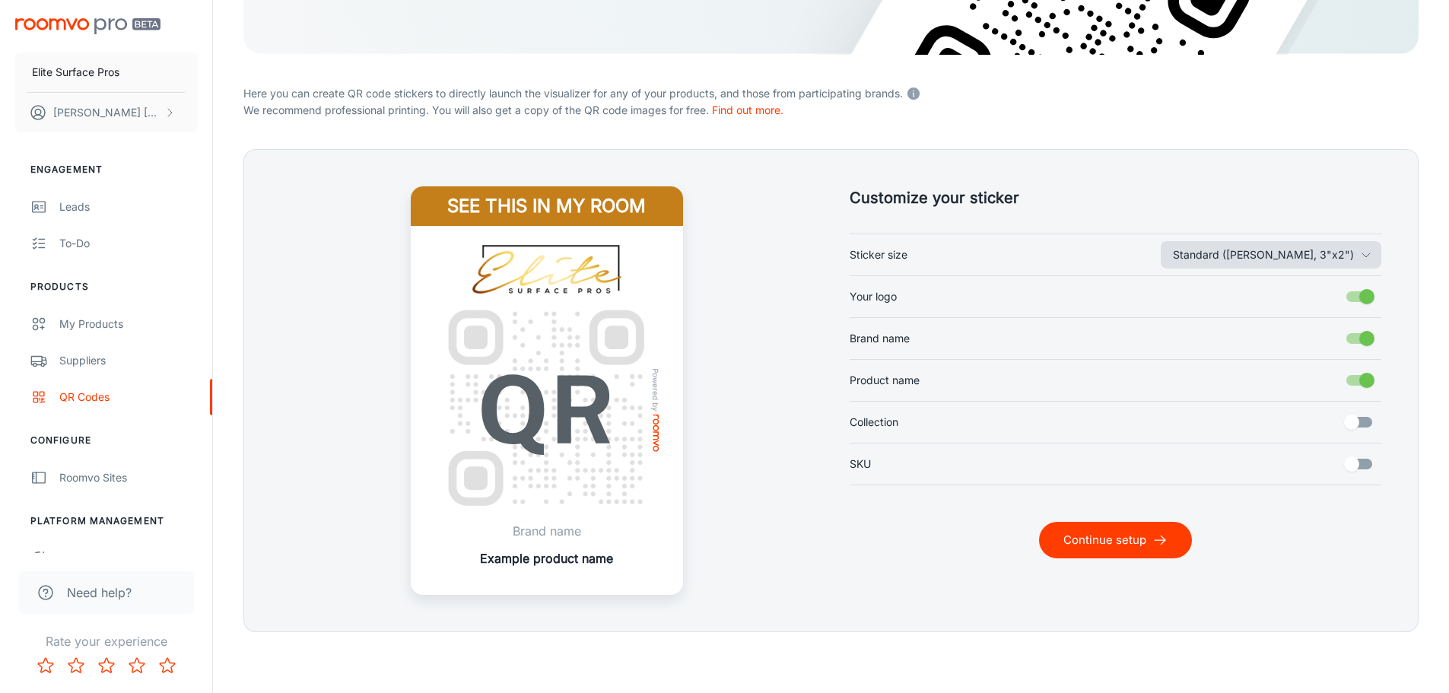
click at [1297, 260] on button "Standard ([PERSON_NAME], 3"x2")" at bounding box center [1271, 254] width 221 height 27
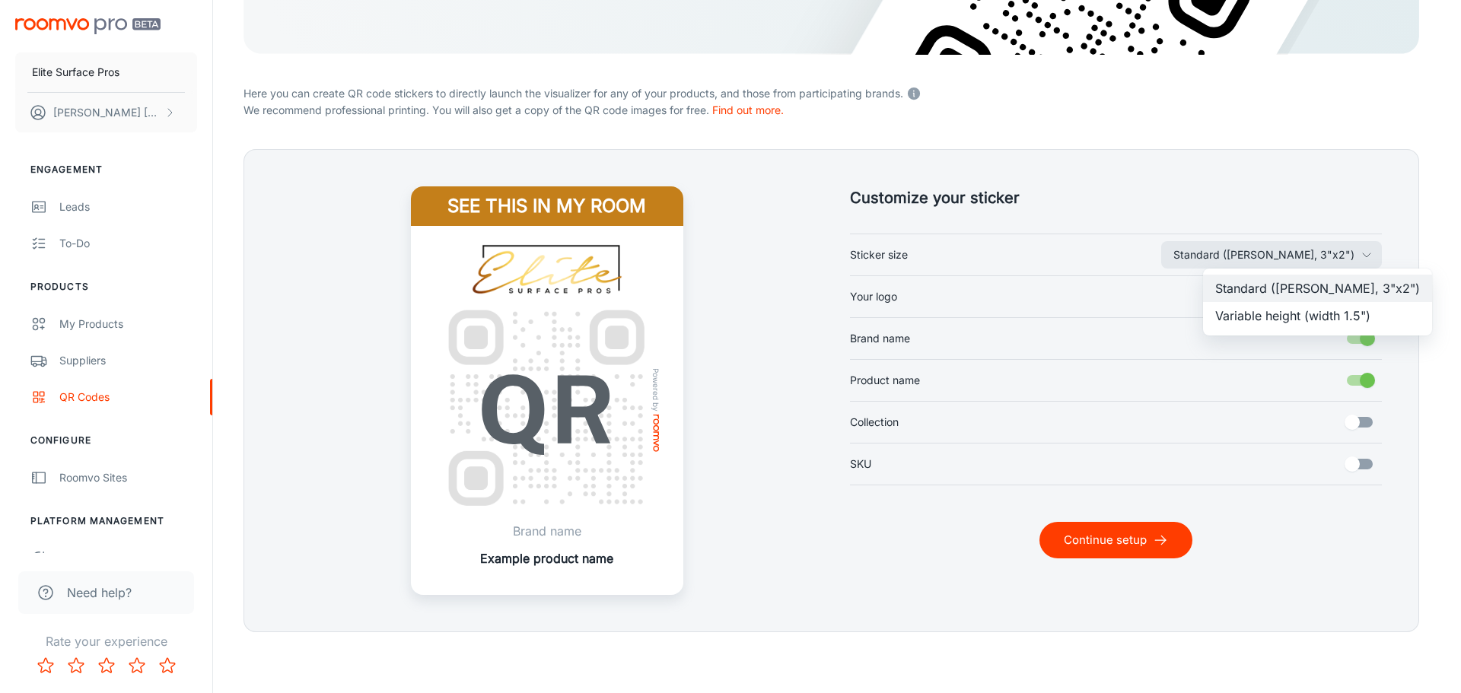
click at [1317, 522] on div at bounding box center [730, 346] width 1461 height 693
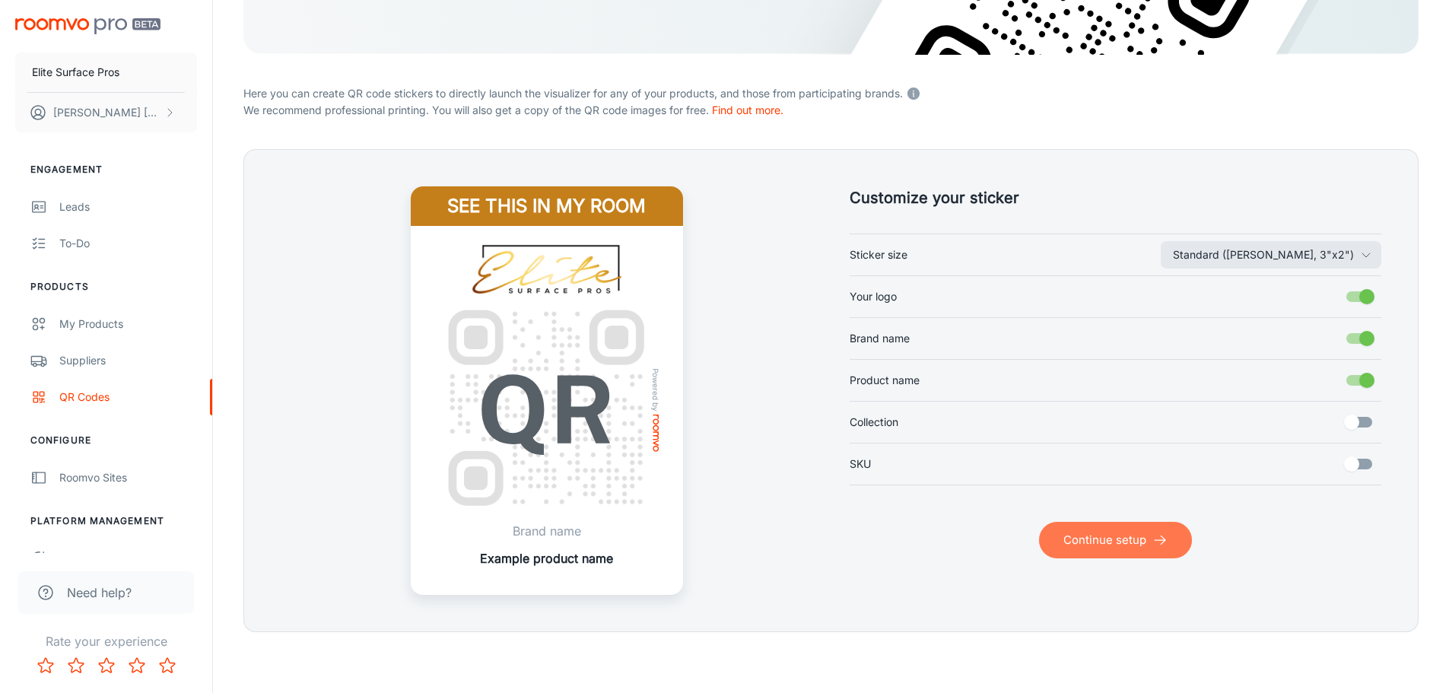
click at [1151, 542] on button "Continue setup" at bounding box center [1115, 540] width 153 height 37
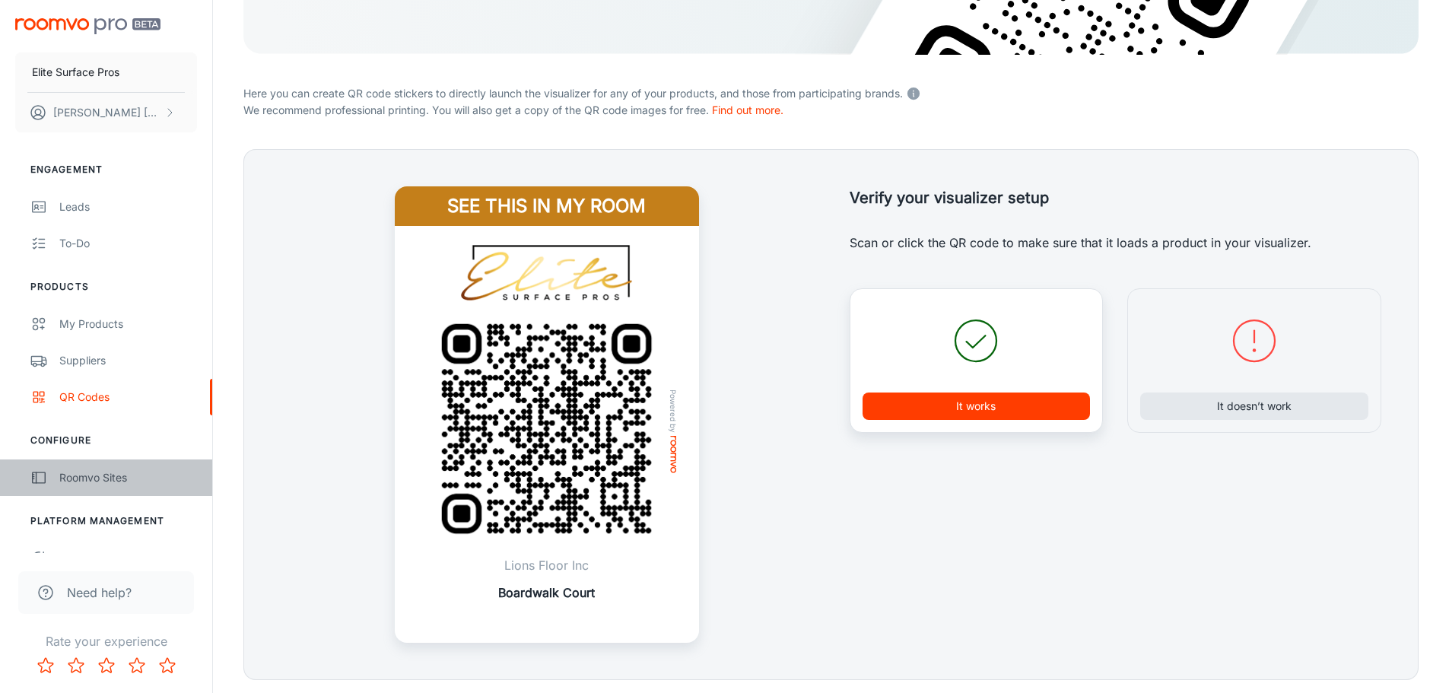
click at [101, 471] on div "Roomvo Sites" at bounding box center [128, 477] width 138 height 17
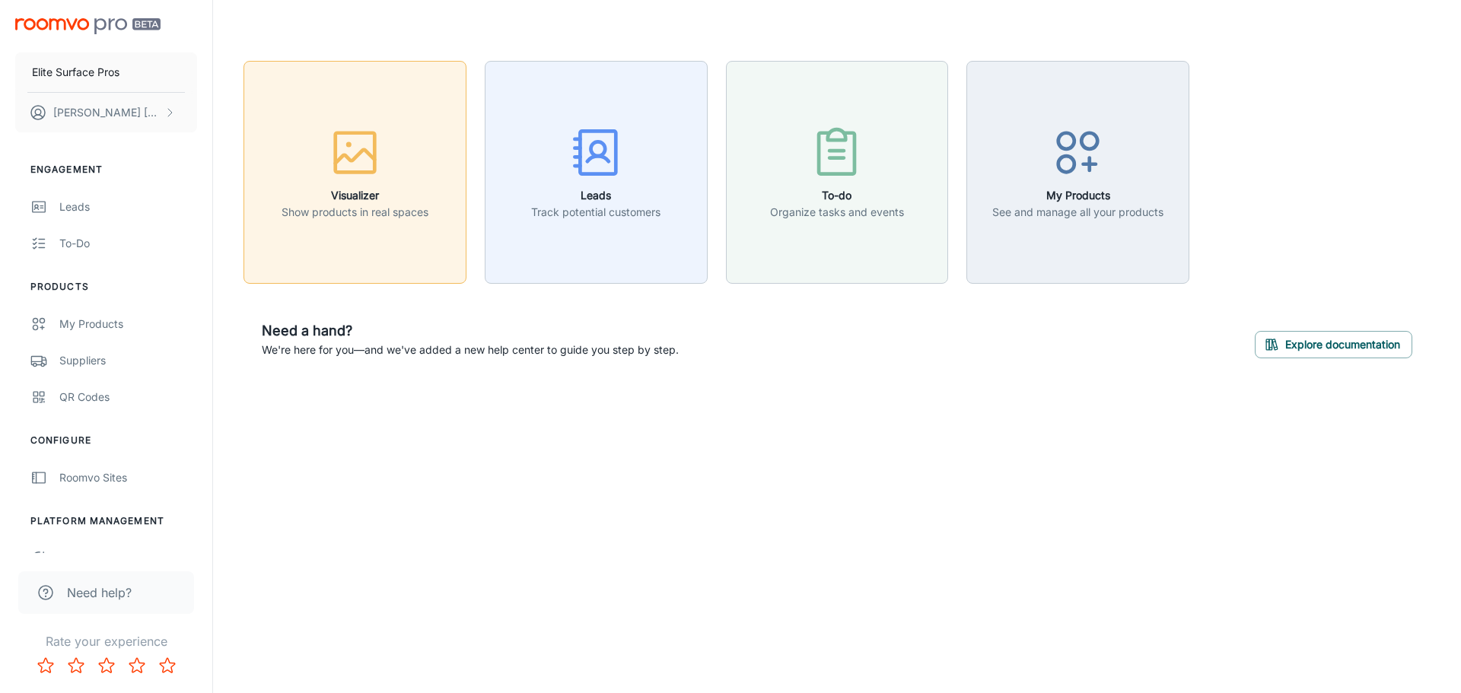
click at [403, 199] on h6 "Visualizer" at bounding box center [354, 195] width 147 height 17
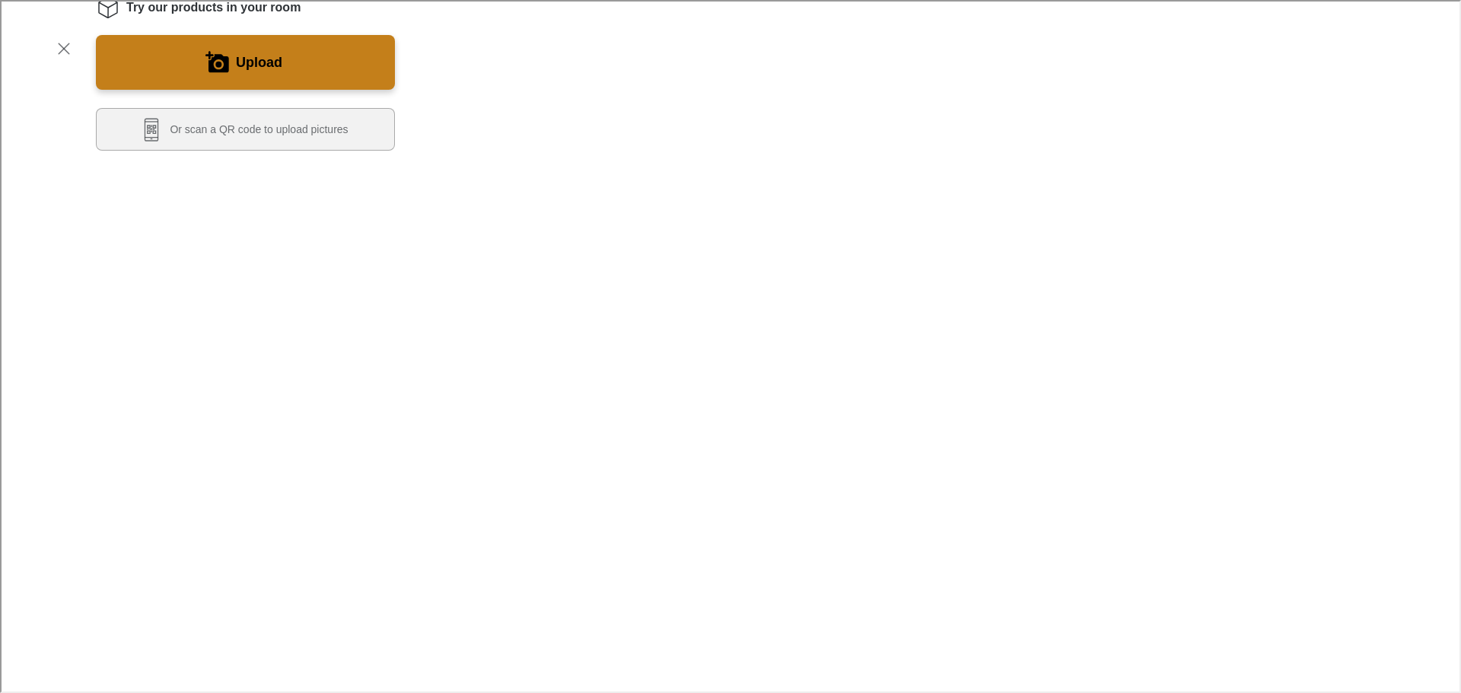
scroll to position [456, 0]
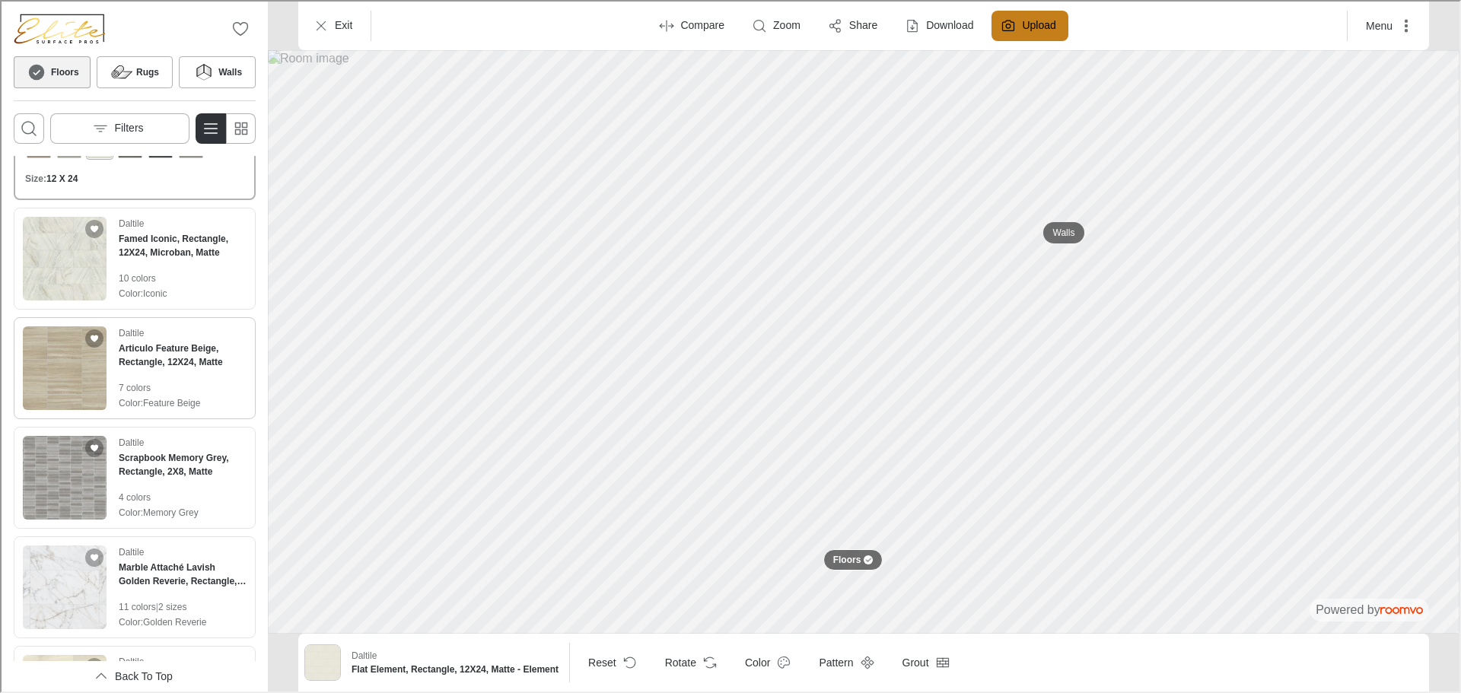
scroll to position [152, 0]
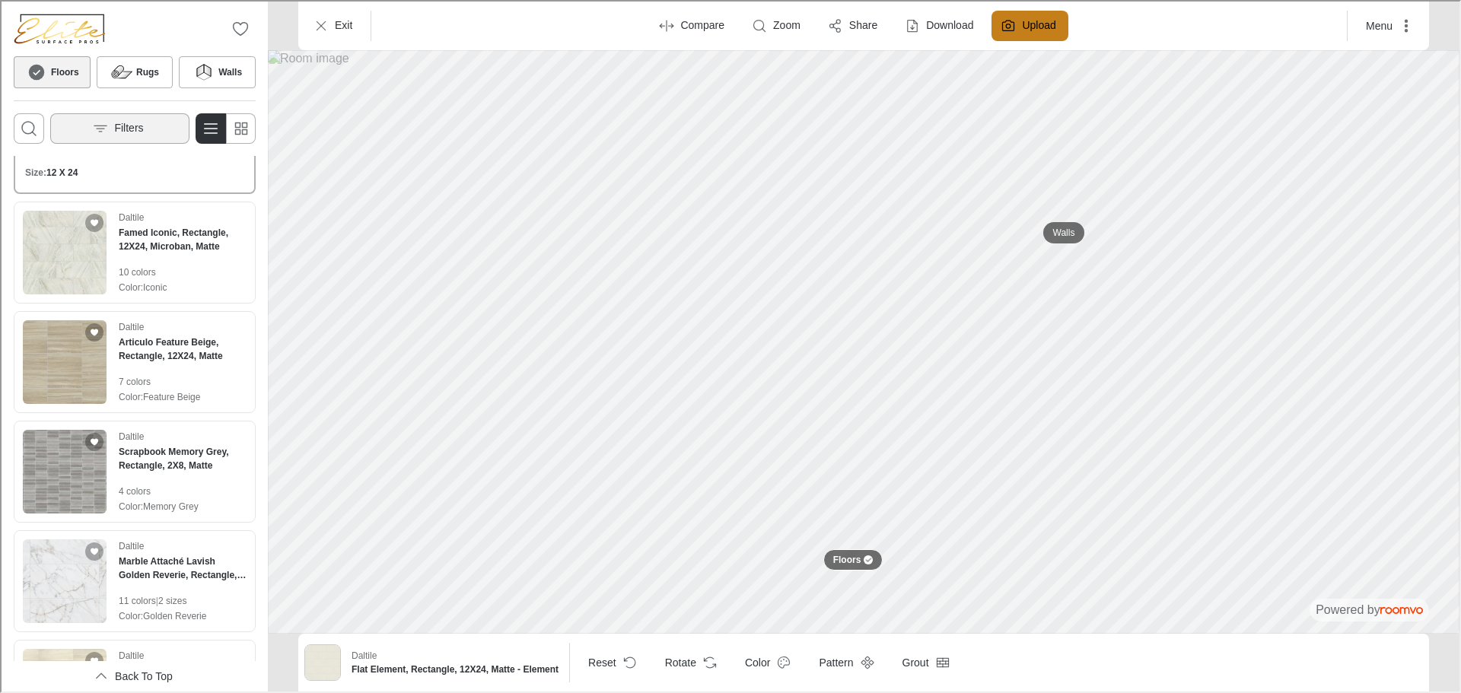
click at [138, 133] on p "Filters" at bounding box center [127, 126] width 29 height 15
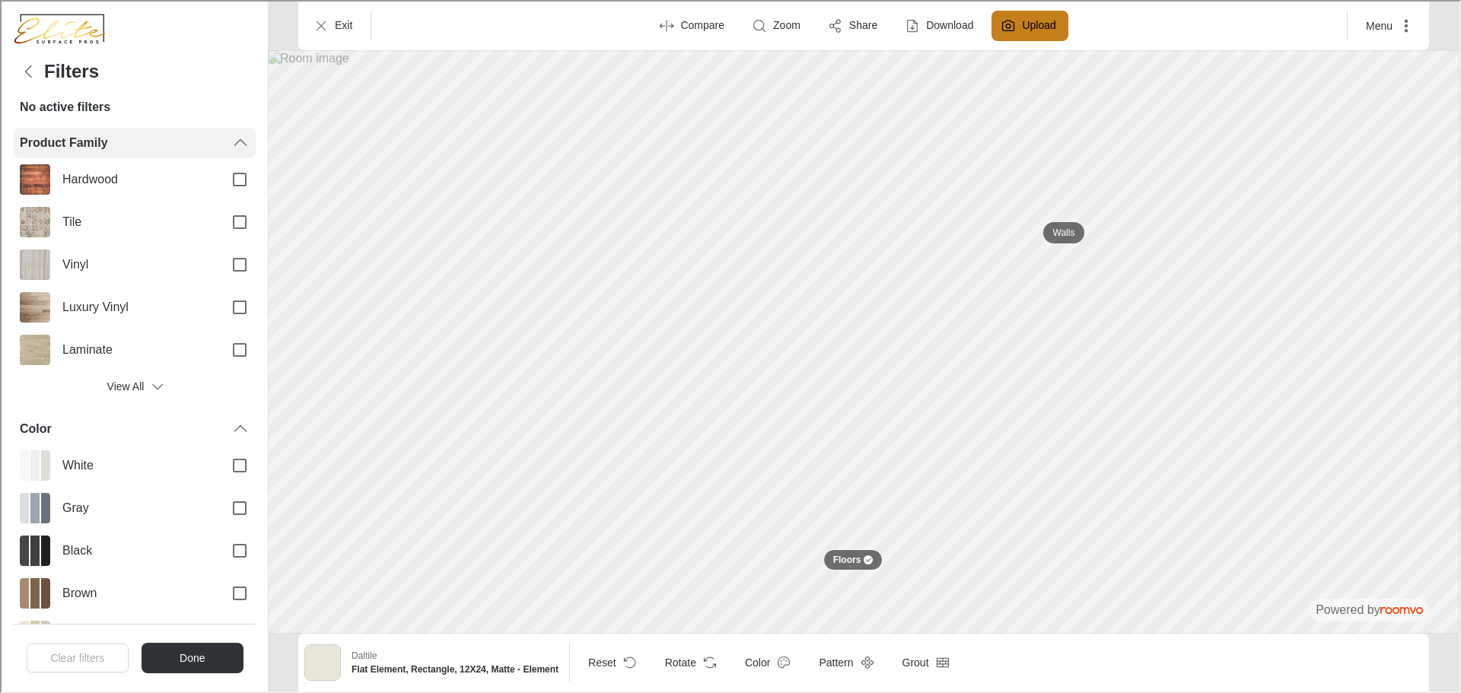
click at [134, 138] on div "Product Family" at bounding box center [123, 141] width 211 height 17
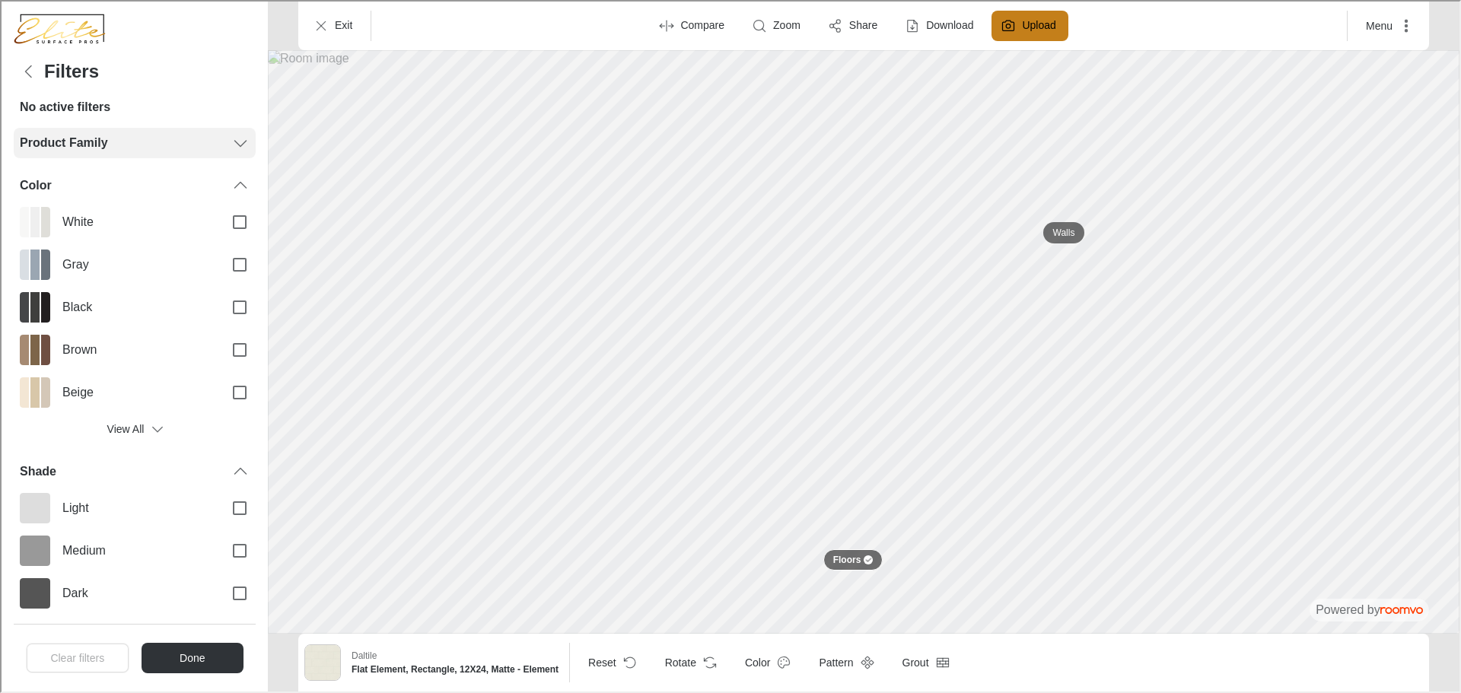
click at [204, 145] on div "Product Family" at bounding box center [123, 141] width 211 height 17
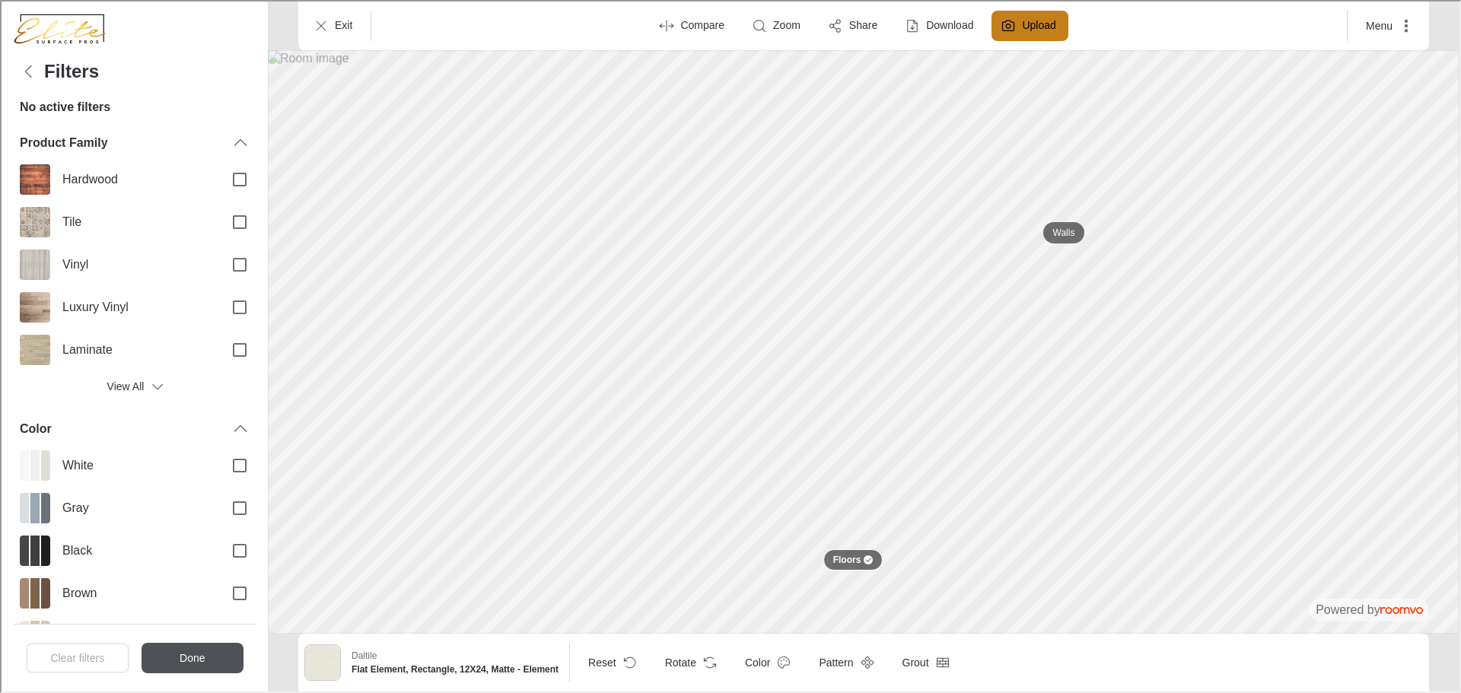
click at [207, 646] on button "Done" at bounding box center [191, 656] width 102 height 30
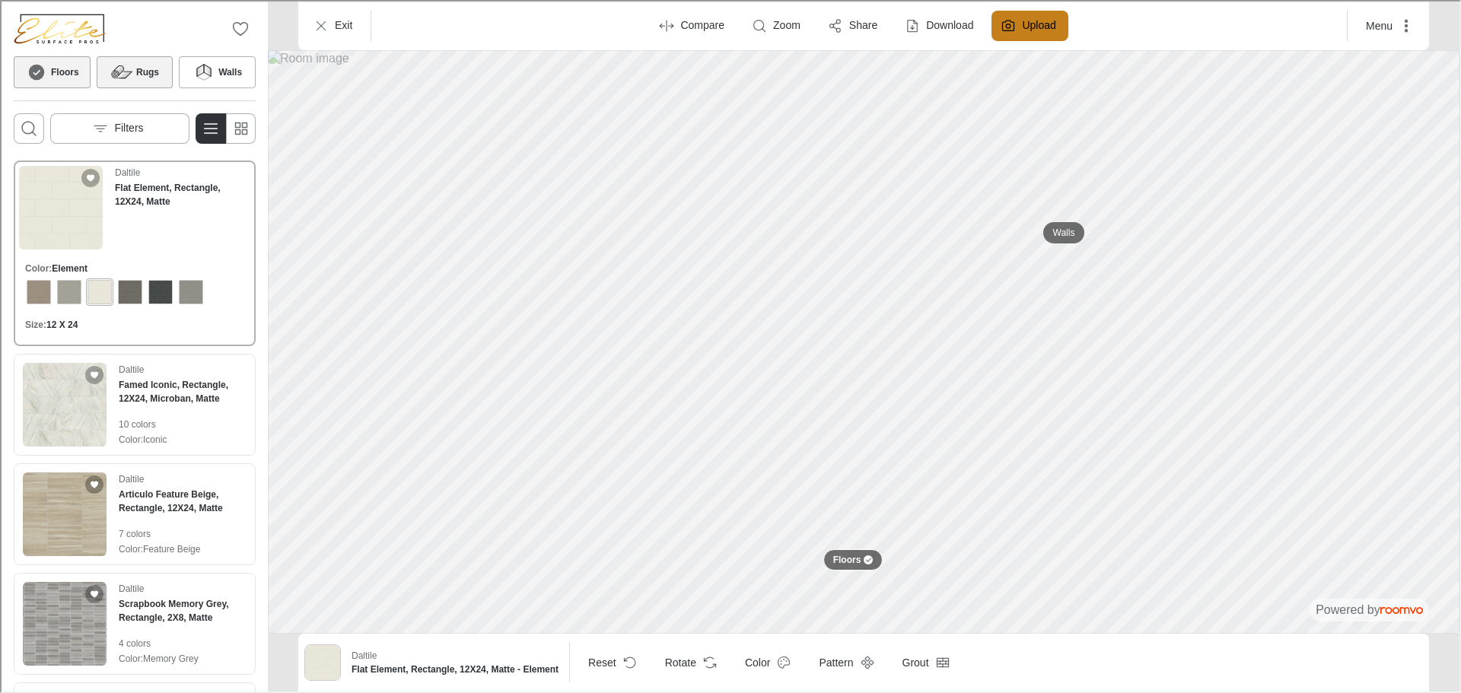
click at [138, 72] on h6 "Rugs" at bounding box center [146, 71] width 23 height 14
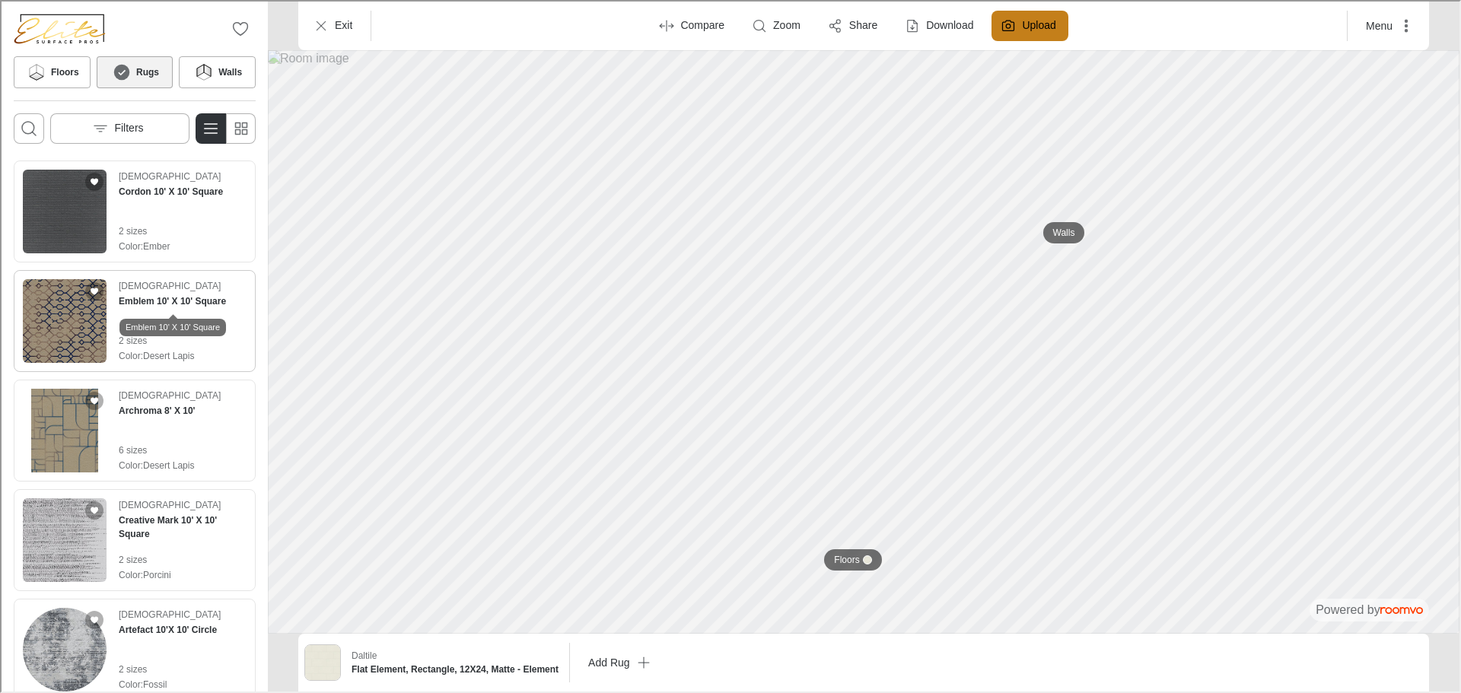
click at [184, 310] on div "Emblem 10' X 10' Square" at bounding box center [171, 321] width 106 height 28
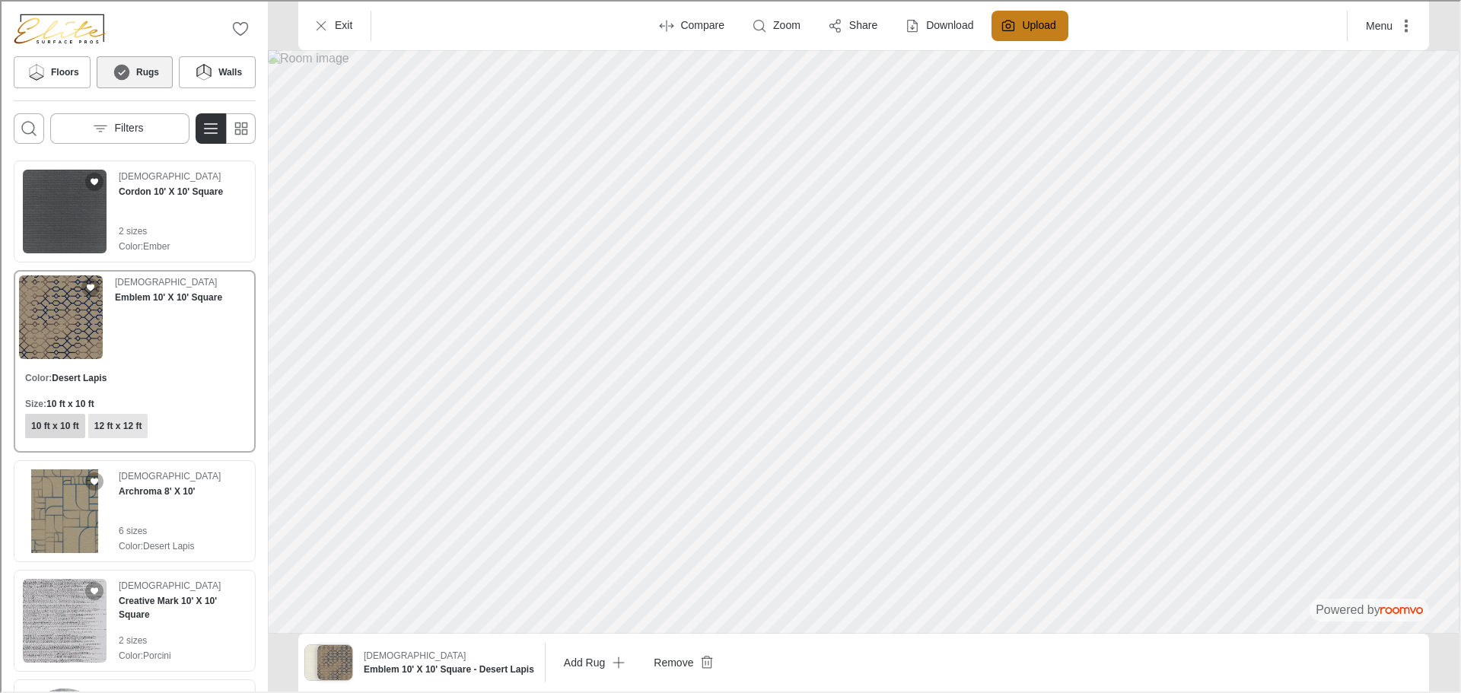
click at [128, 418] on h6 "12 ft x 12 ft" at bounding box center [117, 425] width 48 height 14
click at [87, 621] on img "See Creative Mark 10' X 10' Square in the room" at bounding box center [63, 619] width 84 height 84
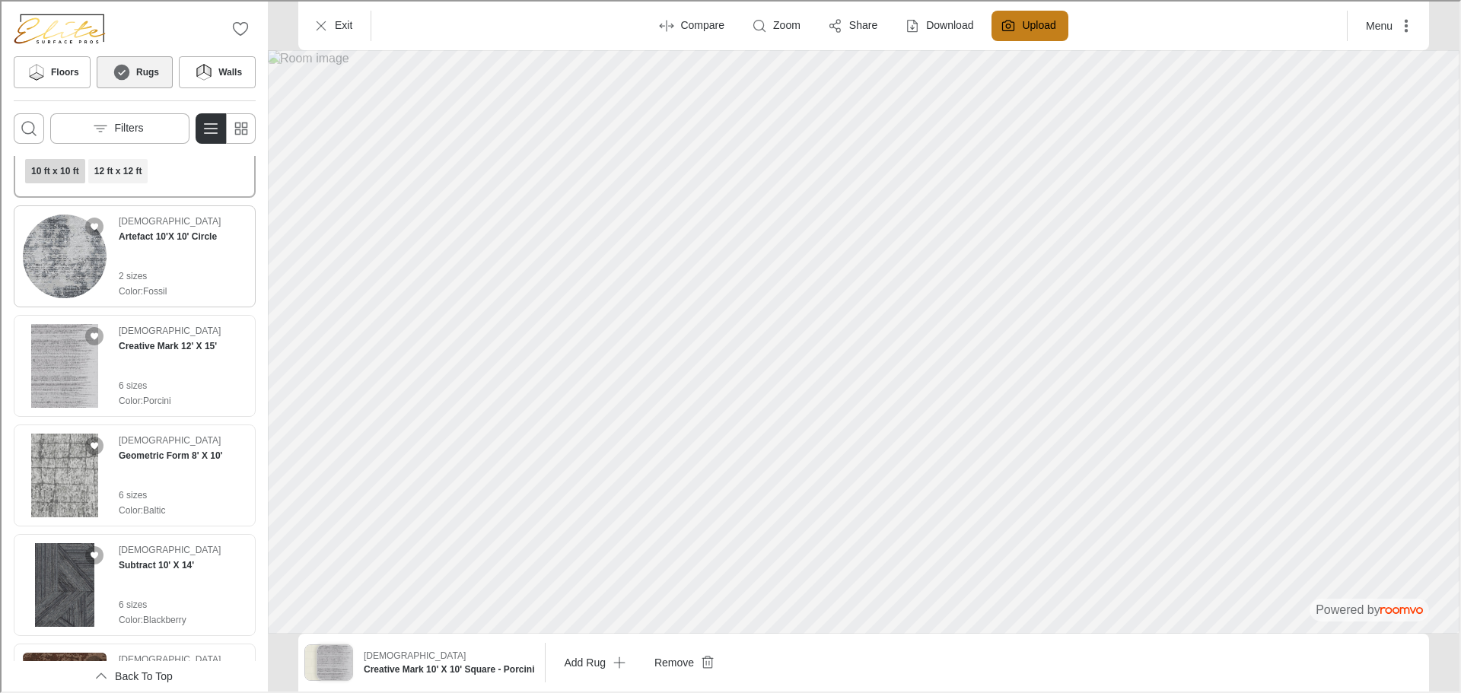
scroll to position [532, 0]
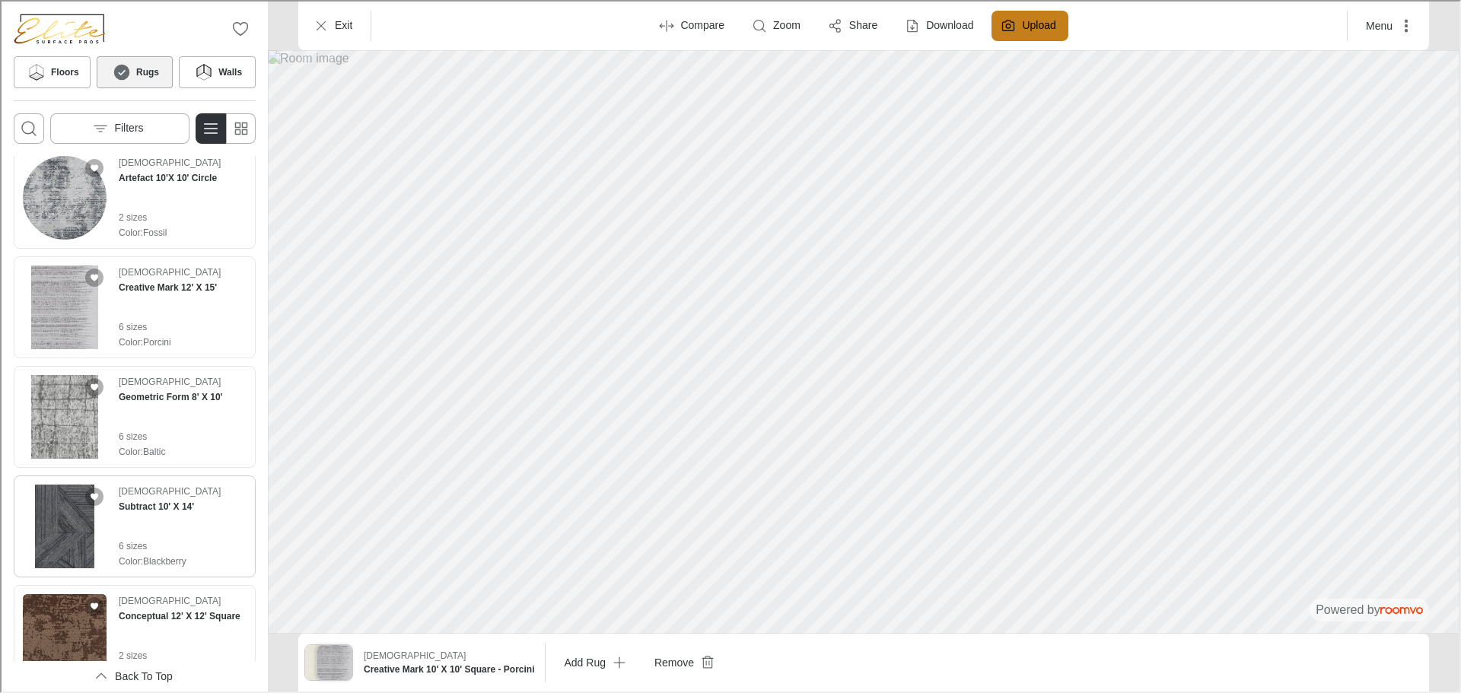
click at [72, 518] on img "See Subtract 10' X 14' in the room" at bounding box center [63, 525] width 84 height 84
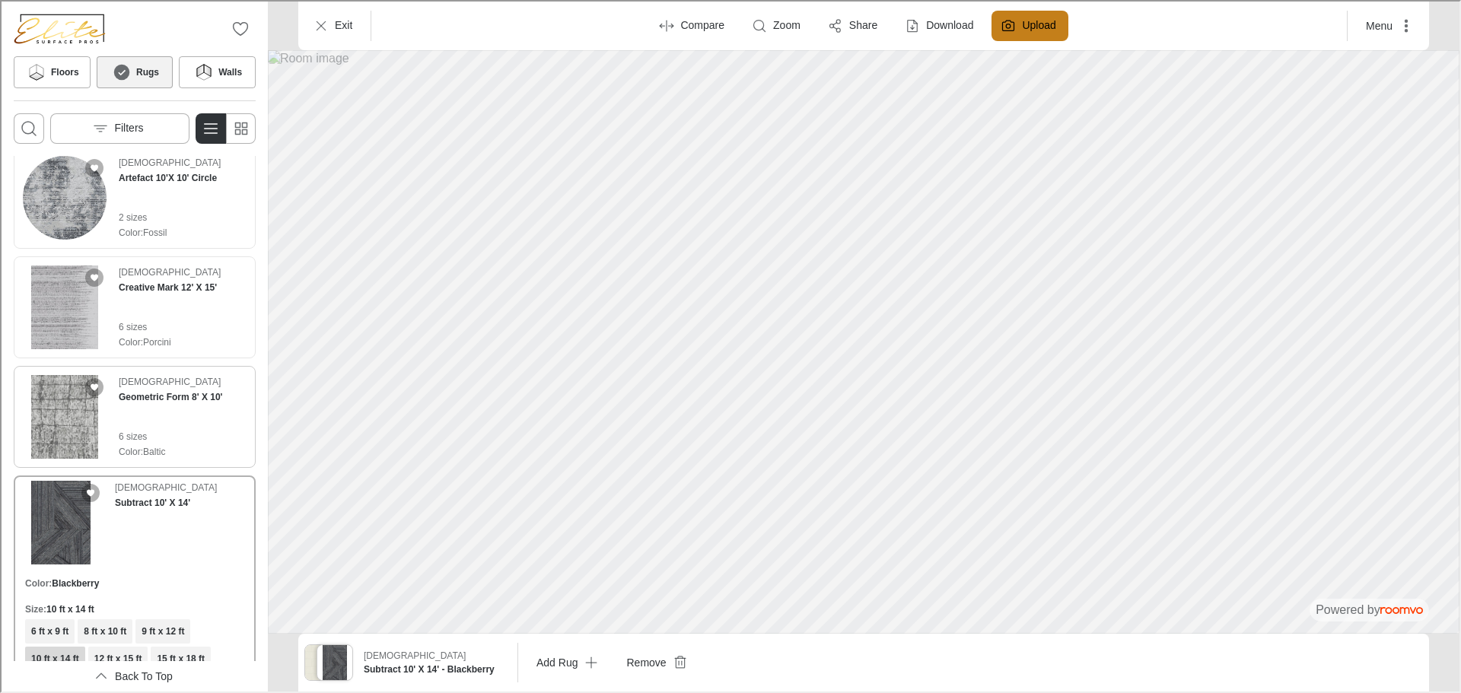
scroll to position [0, 0]
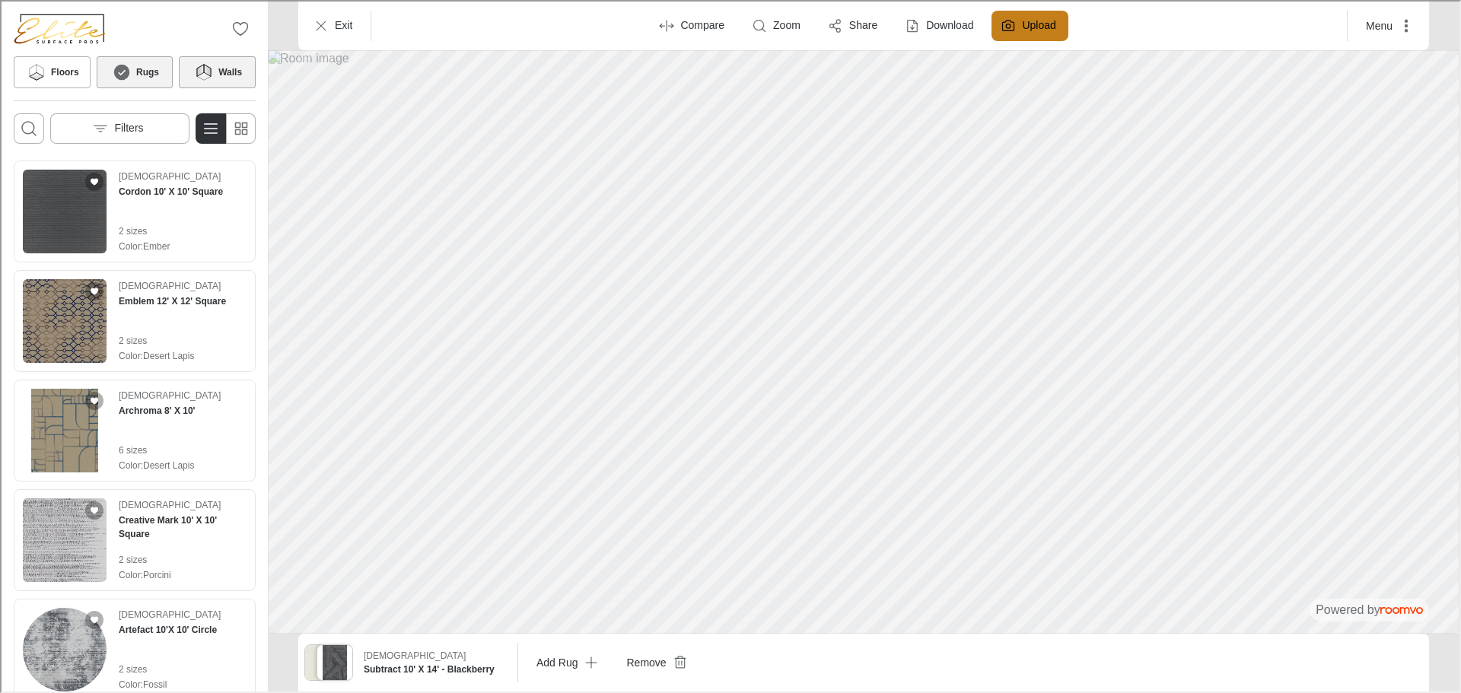
click at [192, 75] on icon at bounding box center [202, 71] width 23 height 18
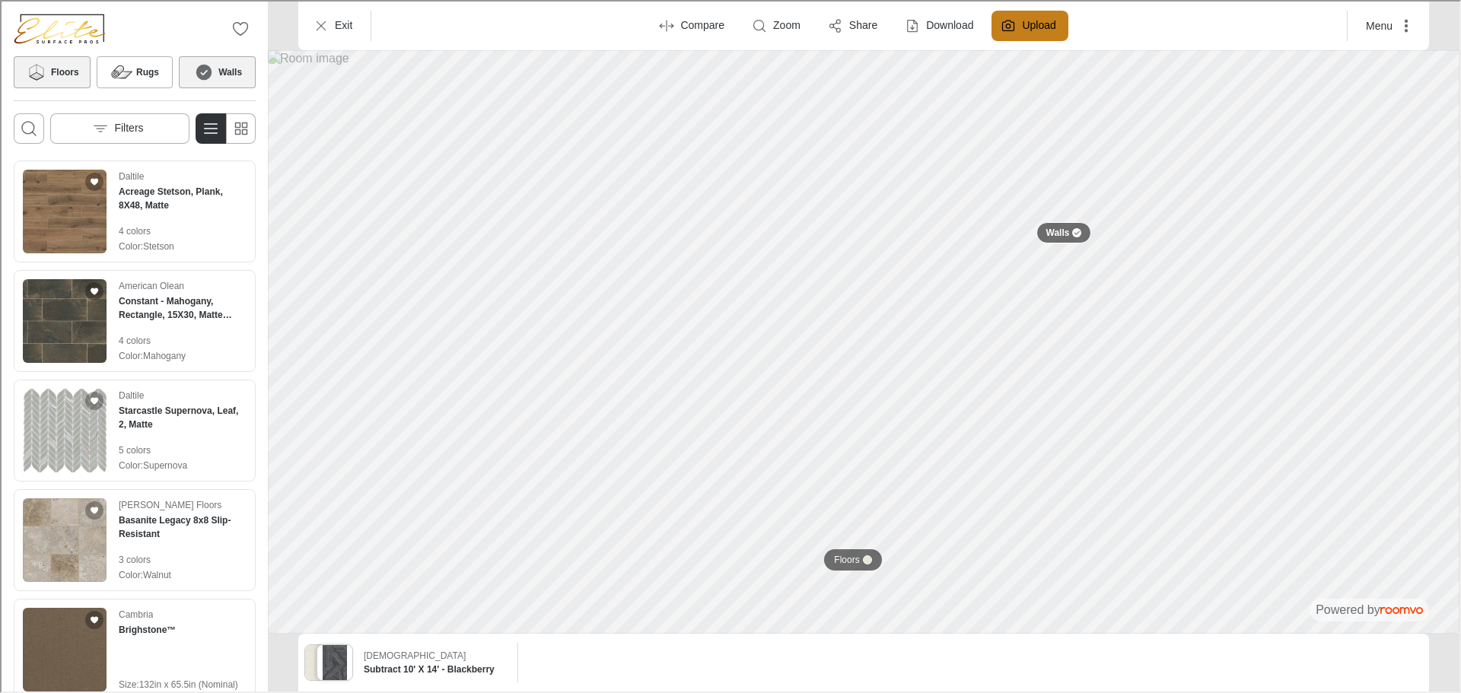
click at [64, 78] on button "Floors" at bounding box center [50, 71] width 77 height 32
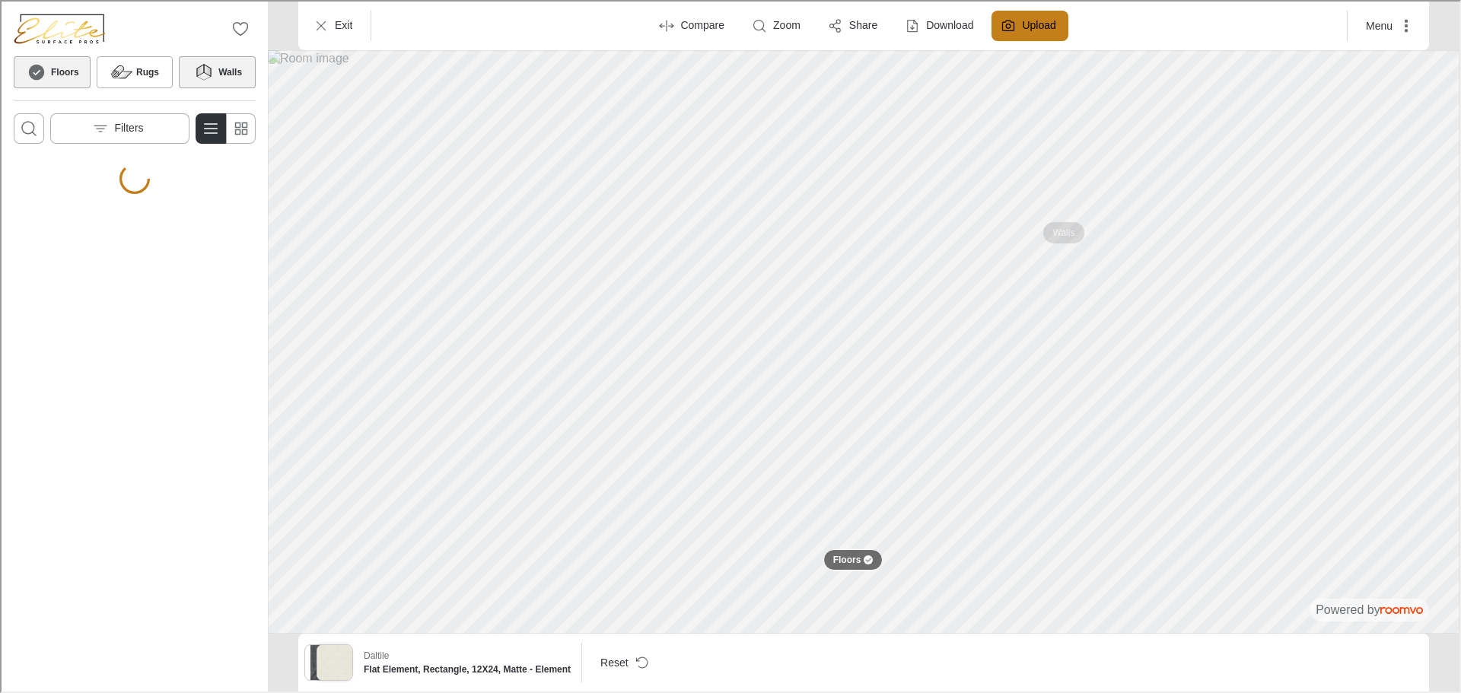
click at [224, 74] on h6 "Walls" at bounding box center [229, 71] width 24 height 14
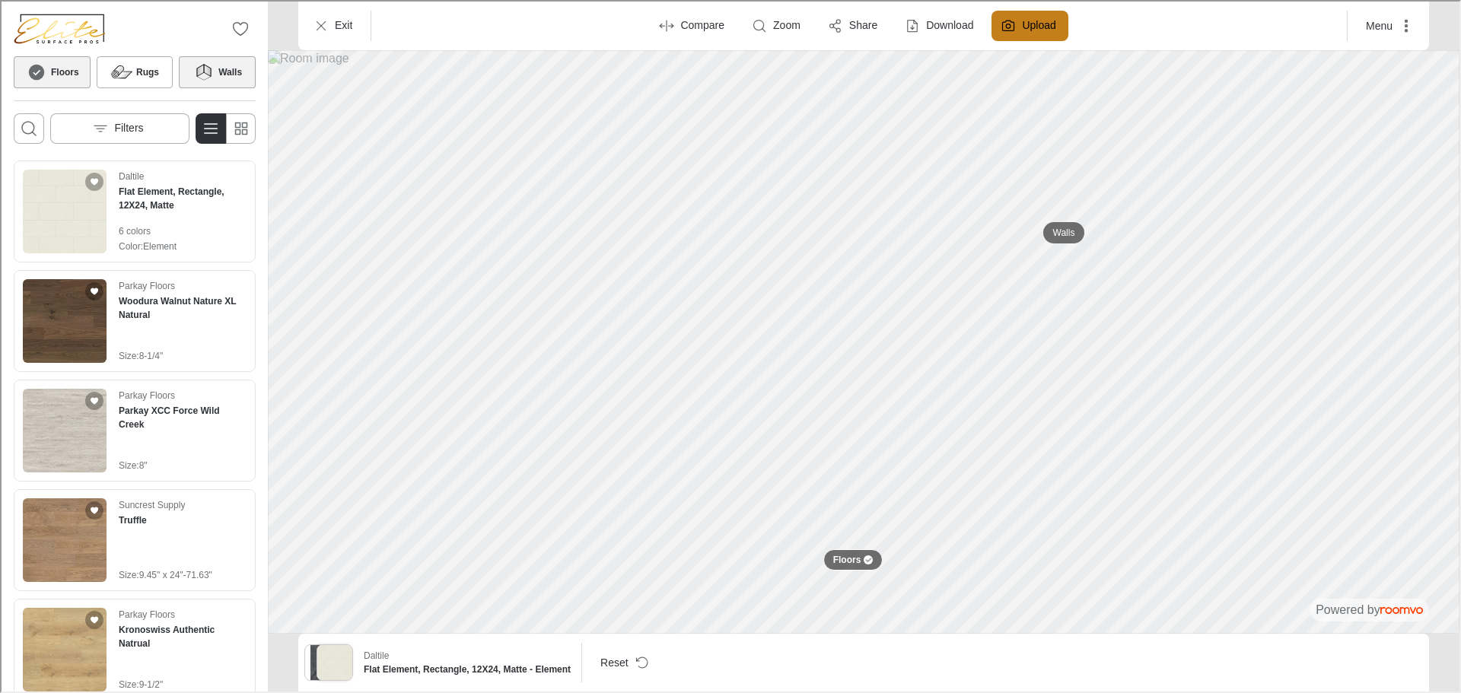
click at [213, 70] on icon at bounding box center [202, 71] width 23 height 18
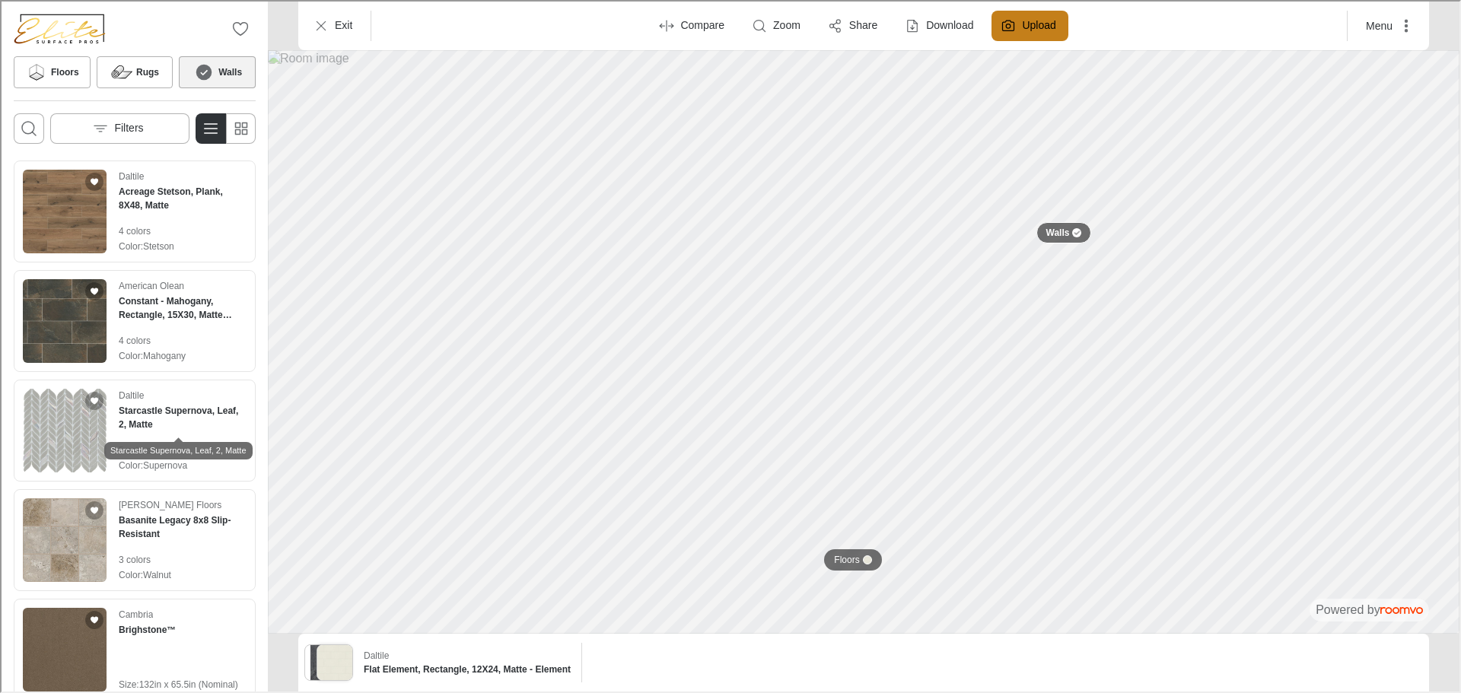
click at [181, 437] on div "Starcastle Supernova, Leaf, 2, Matte" at bounding box center [177, 444] width 148 height 28
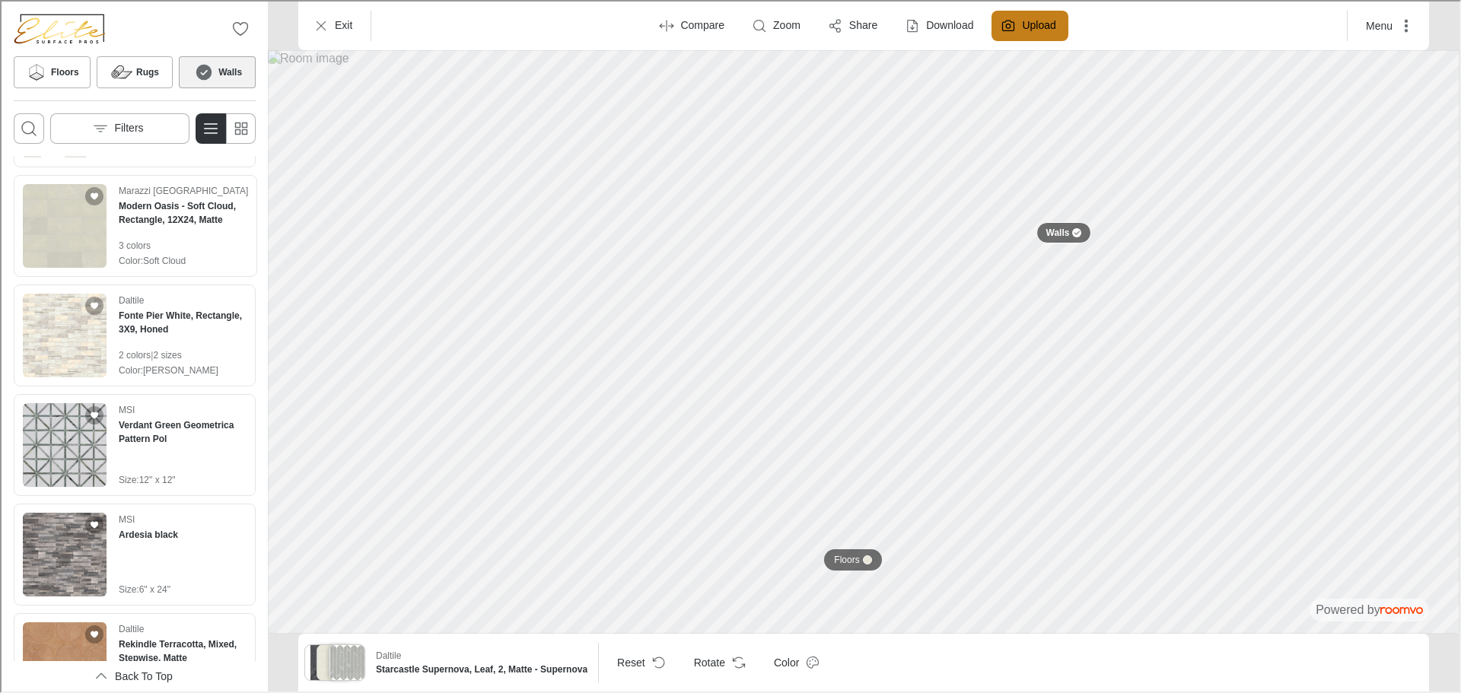
scroll to position [913, 0]
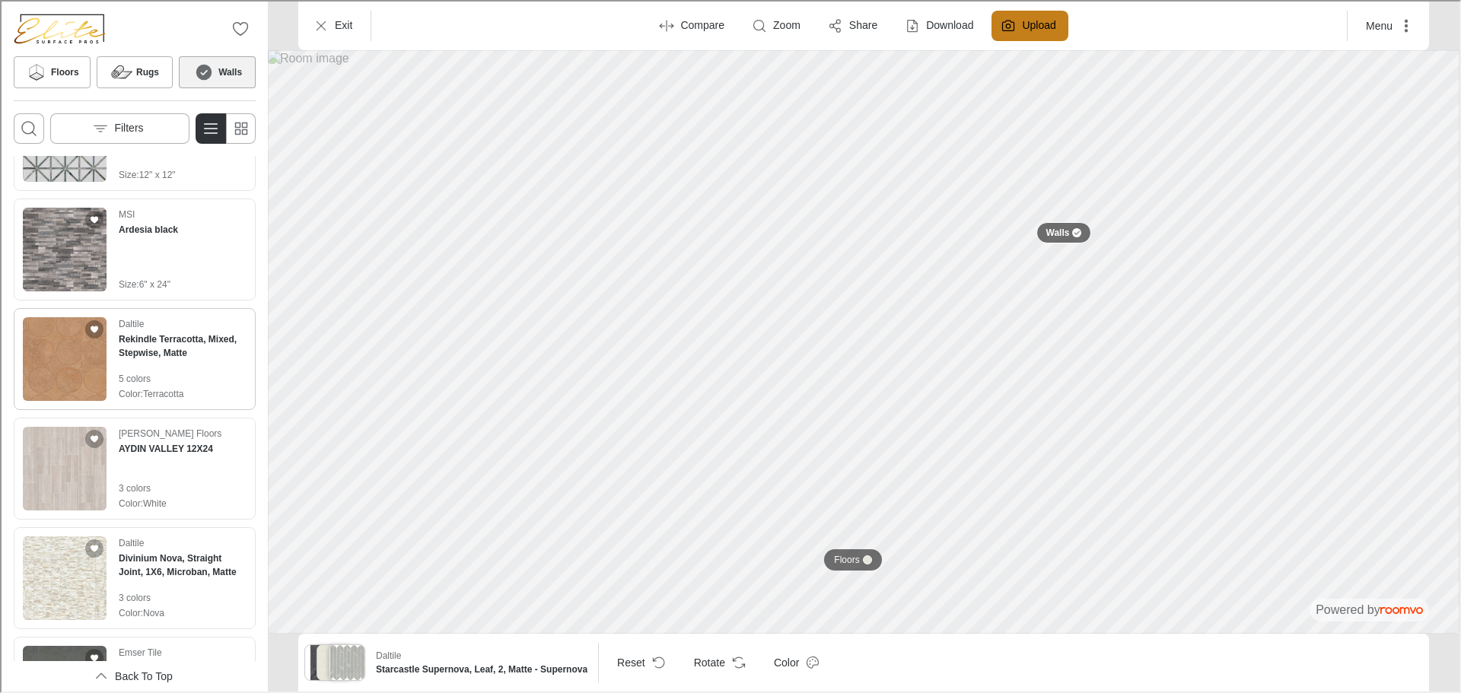
click at [190, 381] on p "5 colors" at bounding box center [181, 377] width 128 height 14
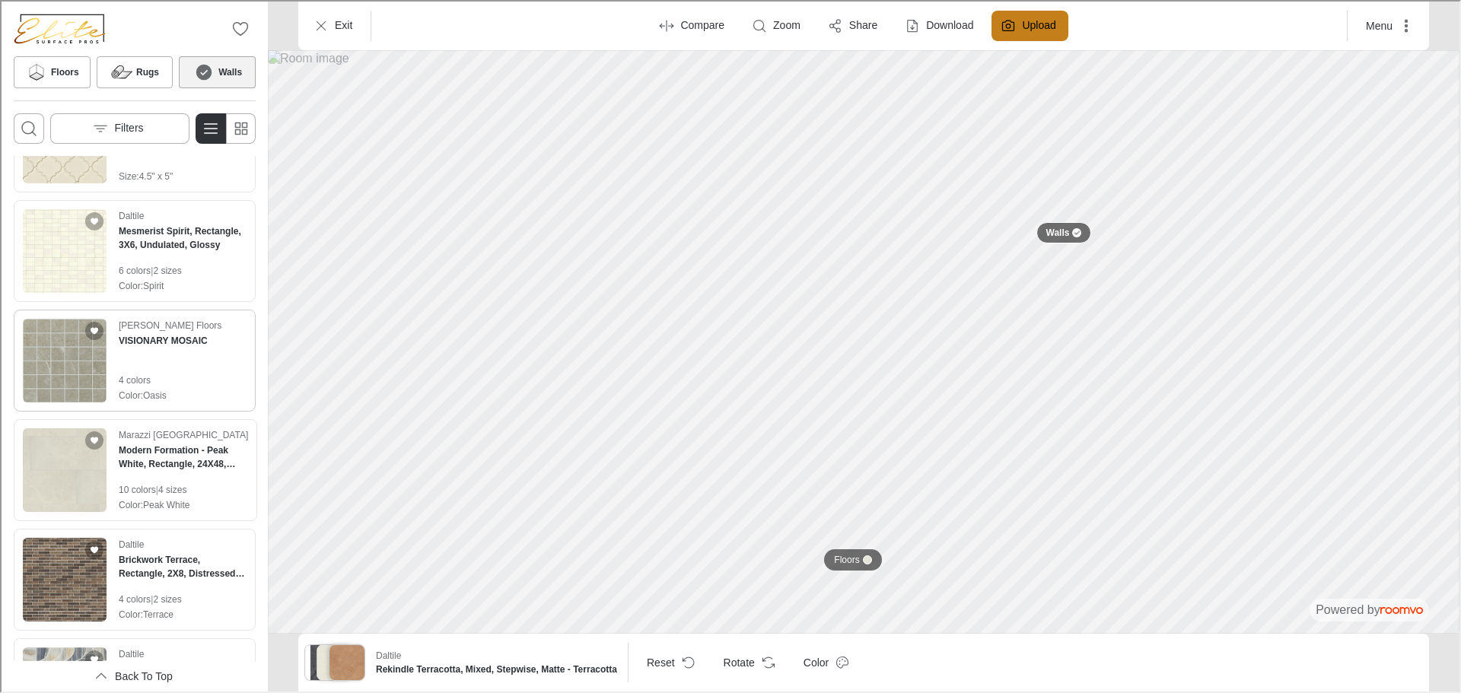
scroll to position [3492, 0]
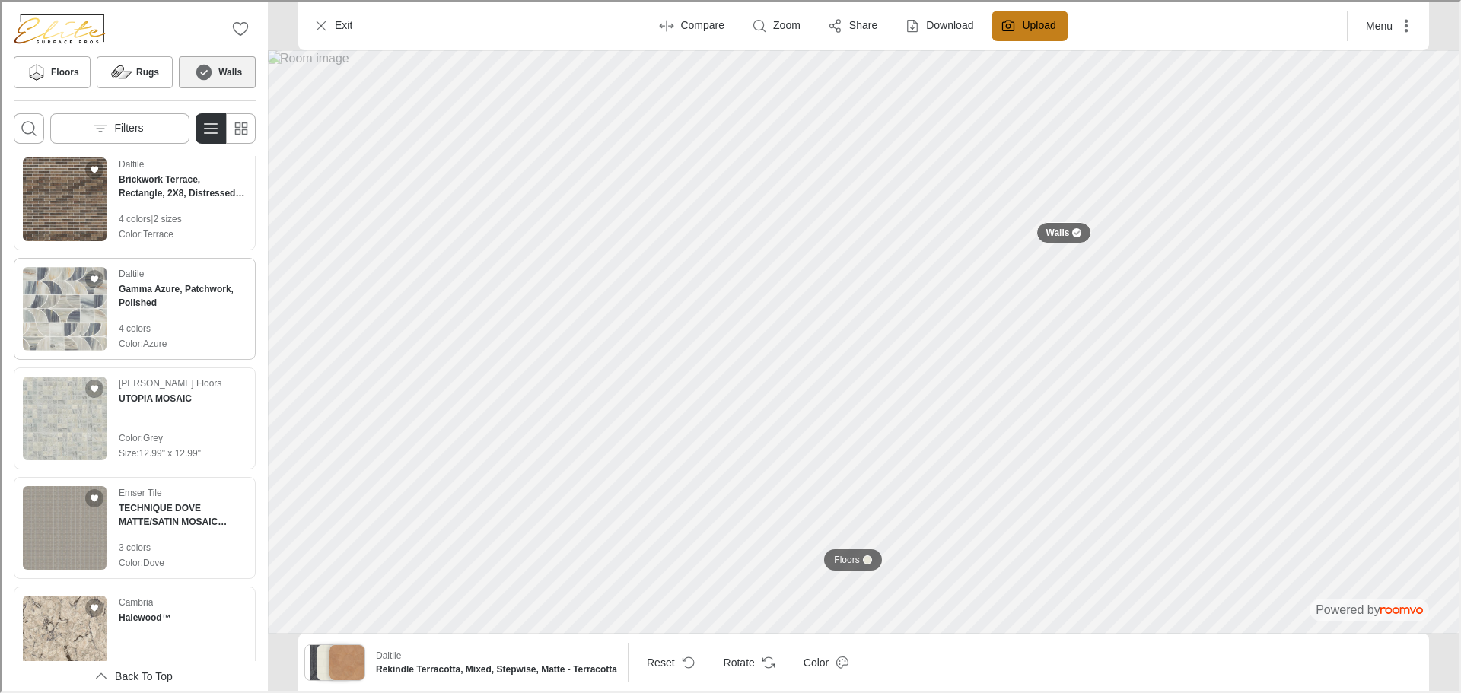
click at [178, 342] on div "Color : Azure" at bounding box center [181, 342] width 128 height 14
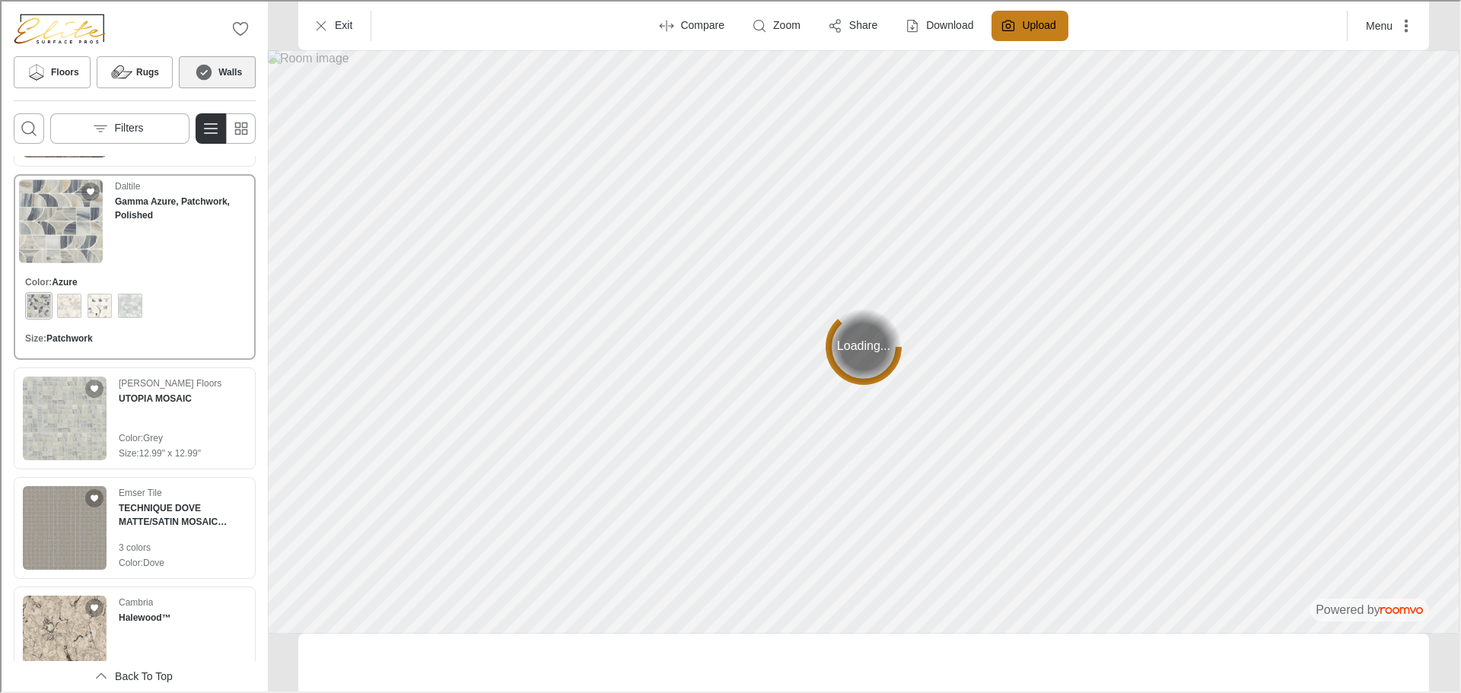
scroll to position [3408, 0]
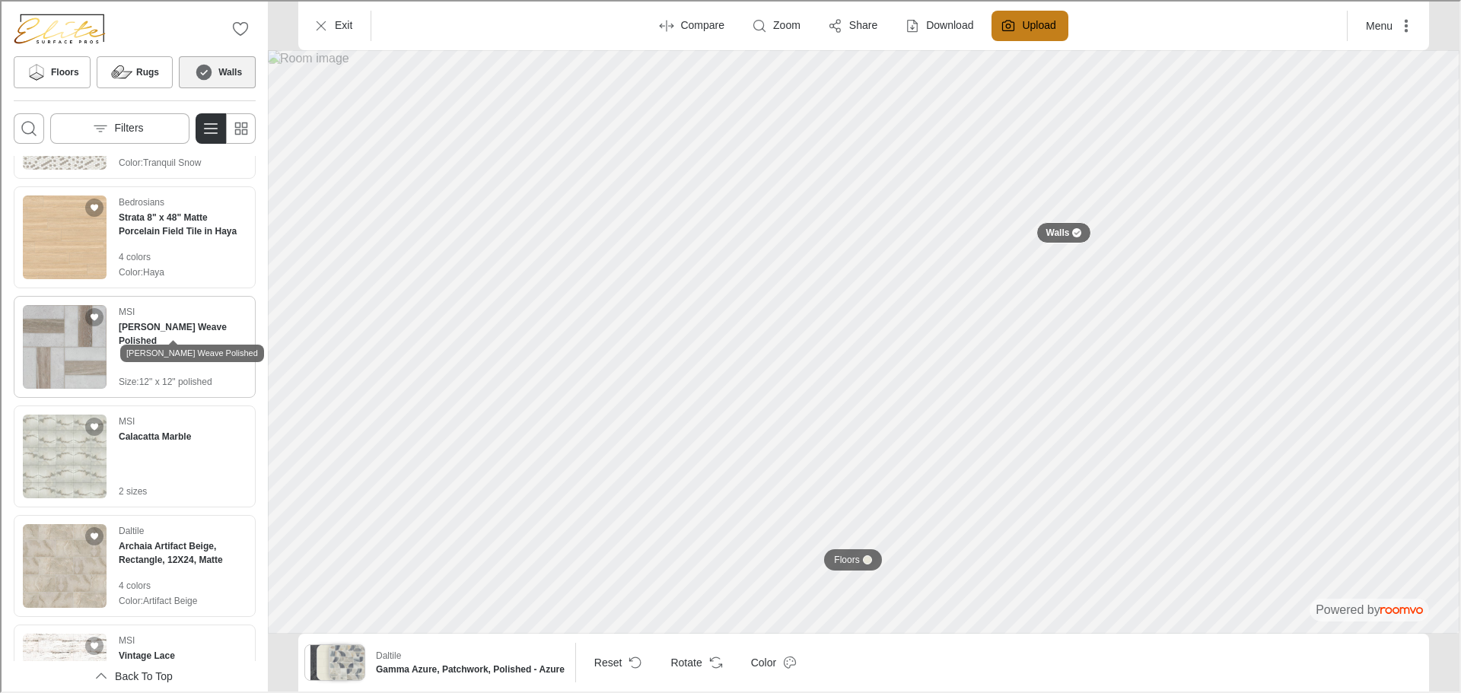
click at [134, 327] on h4 "[PERSON_NAME] Weave Polished" at bounding box center [181, 332] width 128 height 27
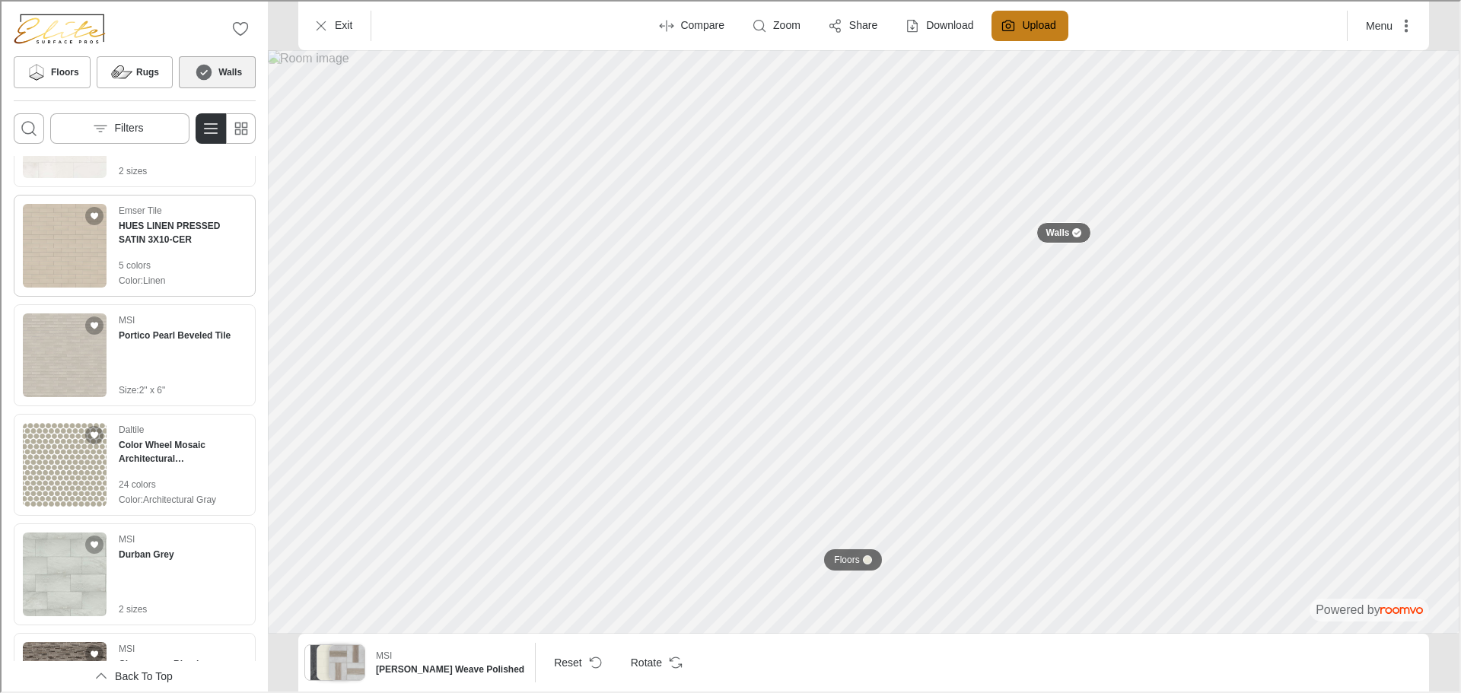
scroll to position [5910, 0]
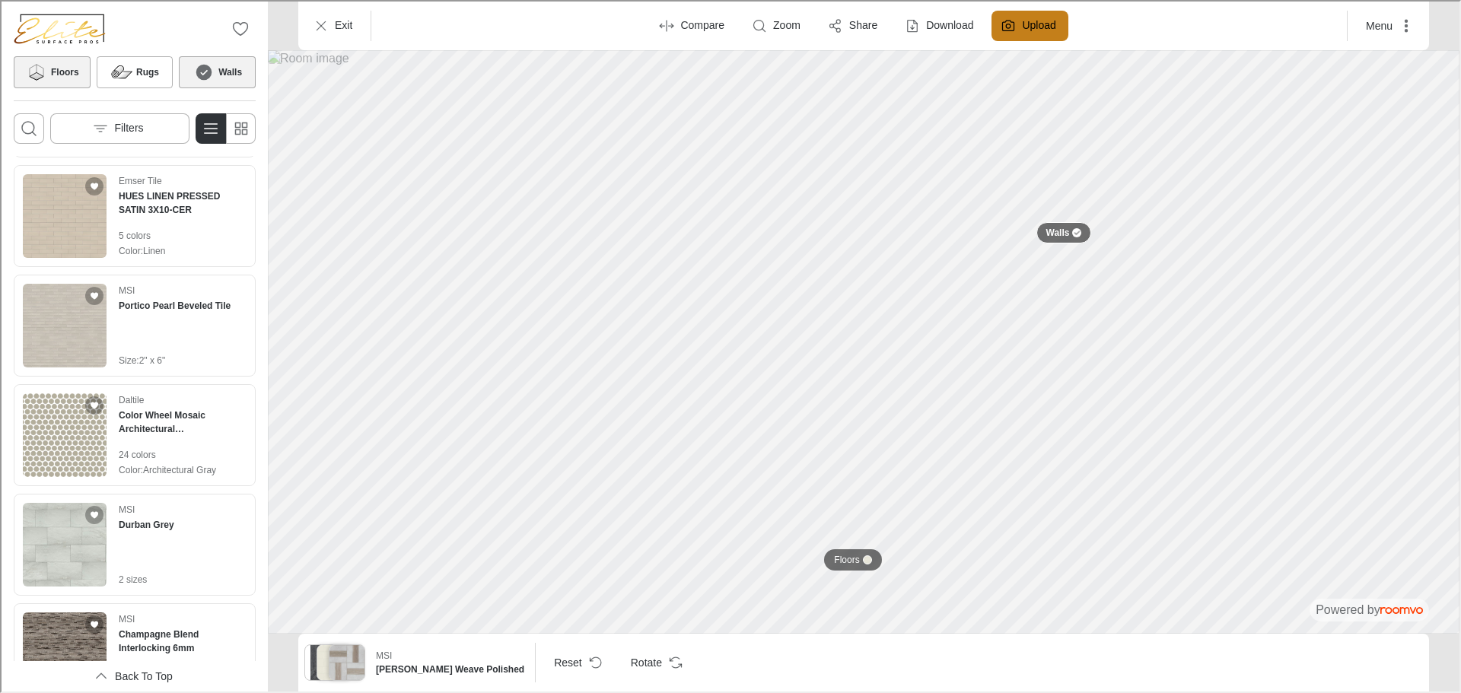
click at [56, 85] on button "Floors" at bounding box center [50, 71] width 77 height 32
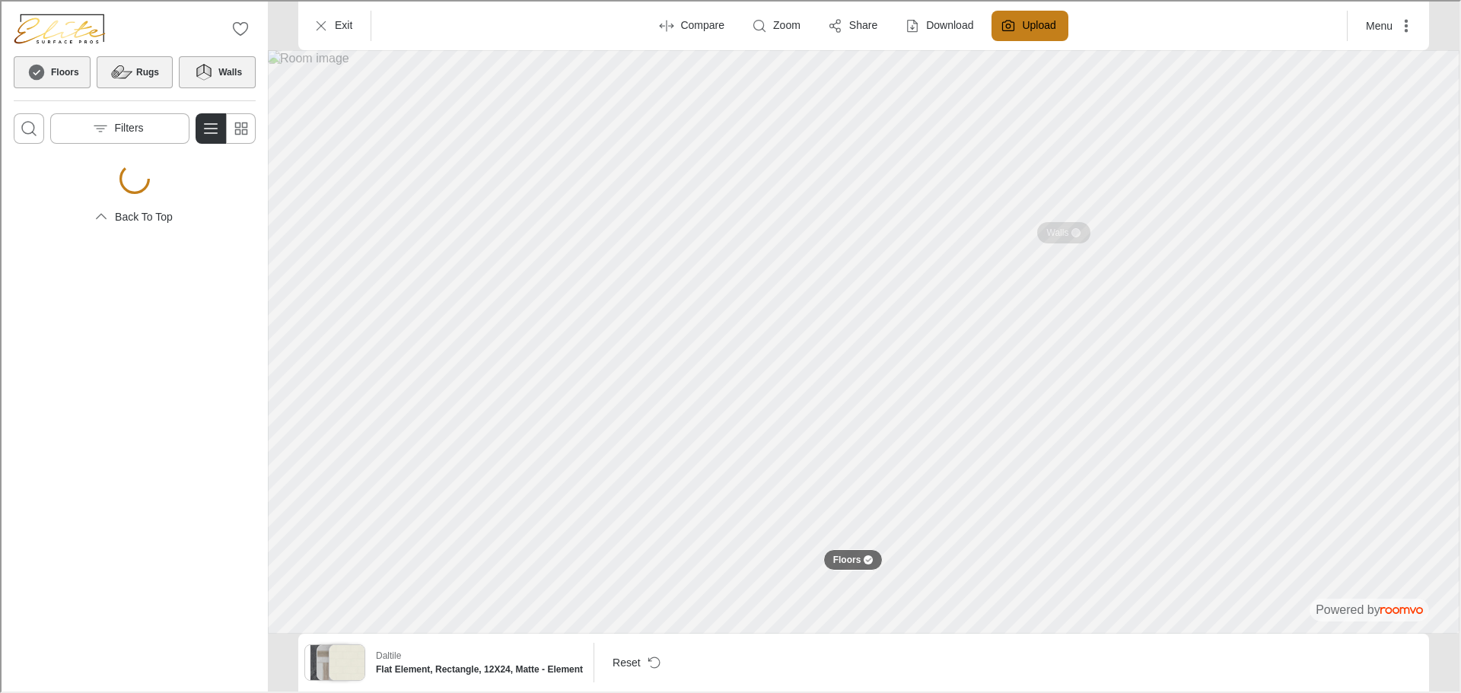
click at [129, 73] on icon at bounding box center [120, 71] width 23 height 18
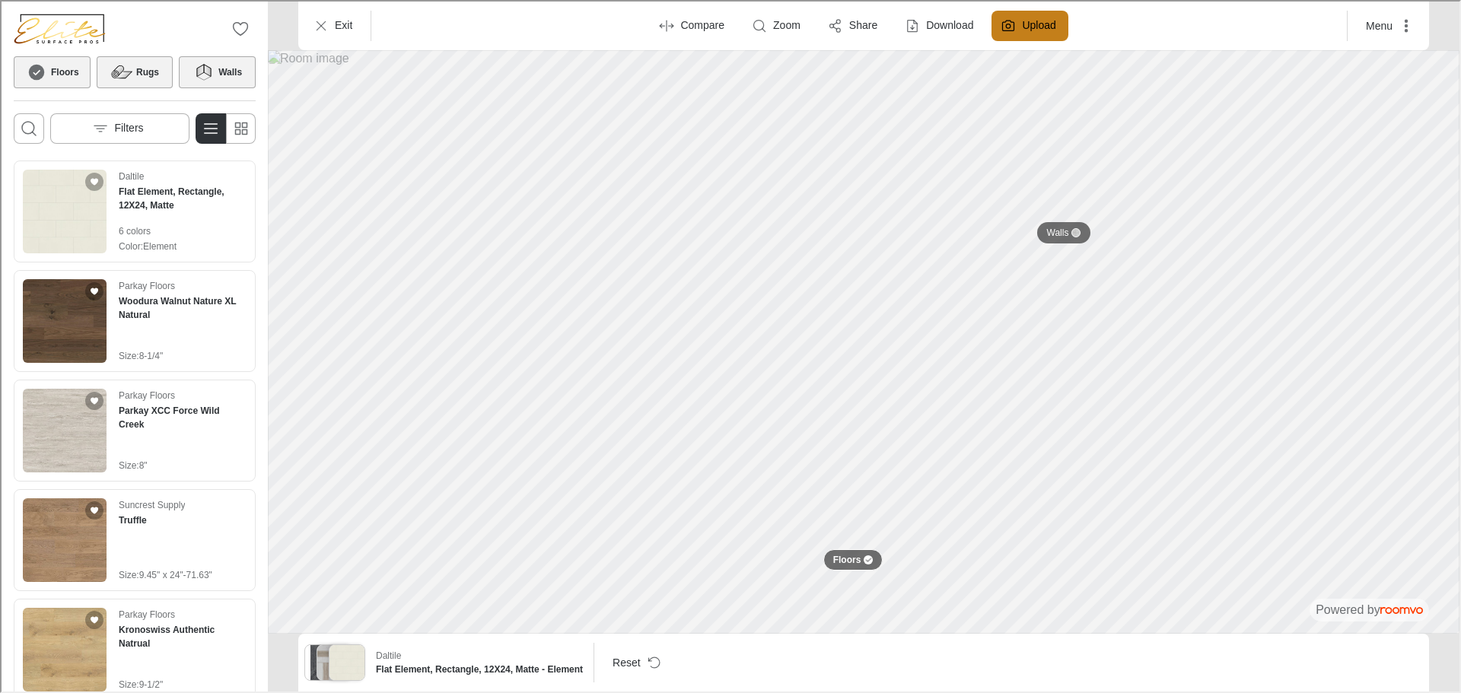
click at [138, 67] on h6 "Rugs" at bounding box center [146, 71] width 23 height 14
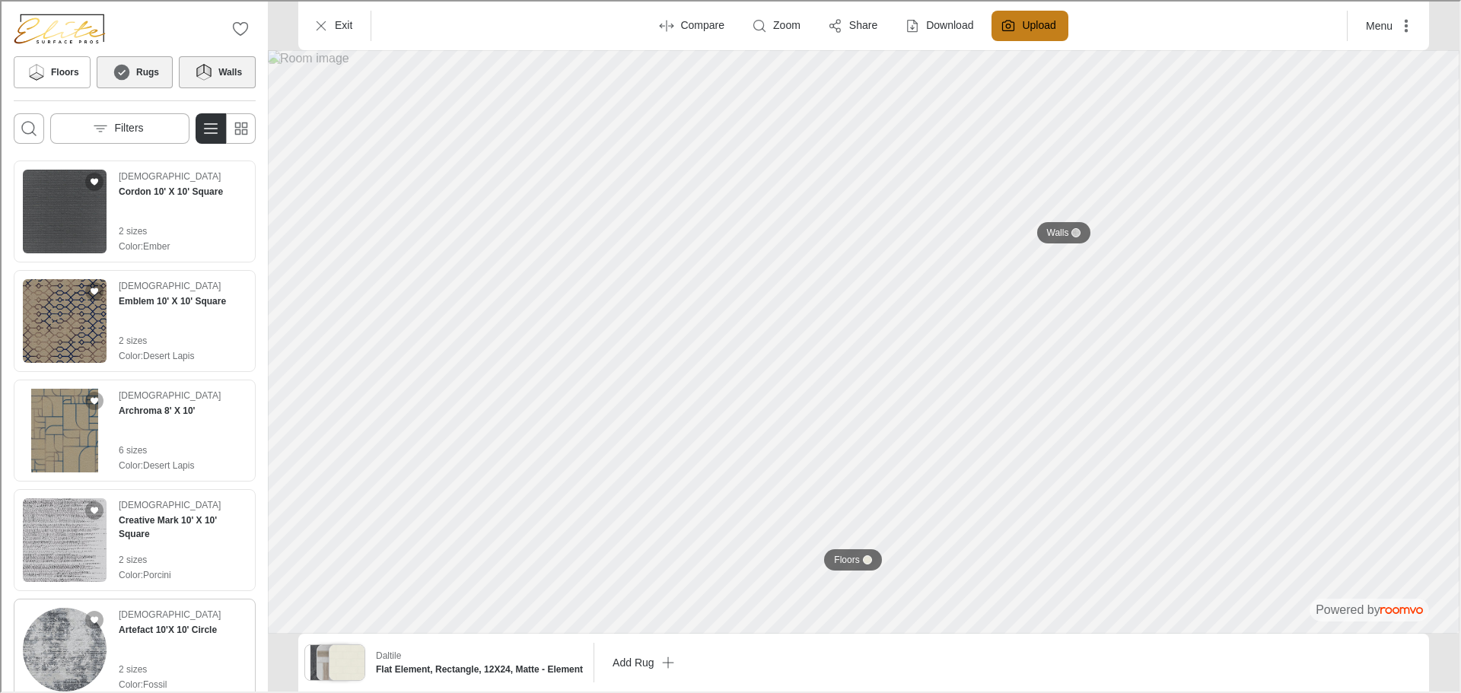
click at [145, 666] on p "2 sizes" at bounding box center [168, 668] width 102 height 14
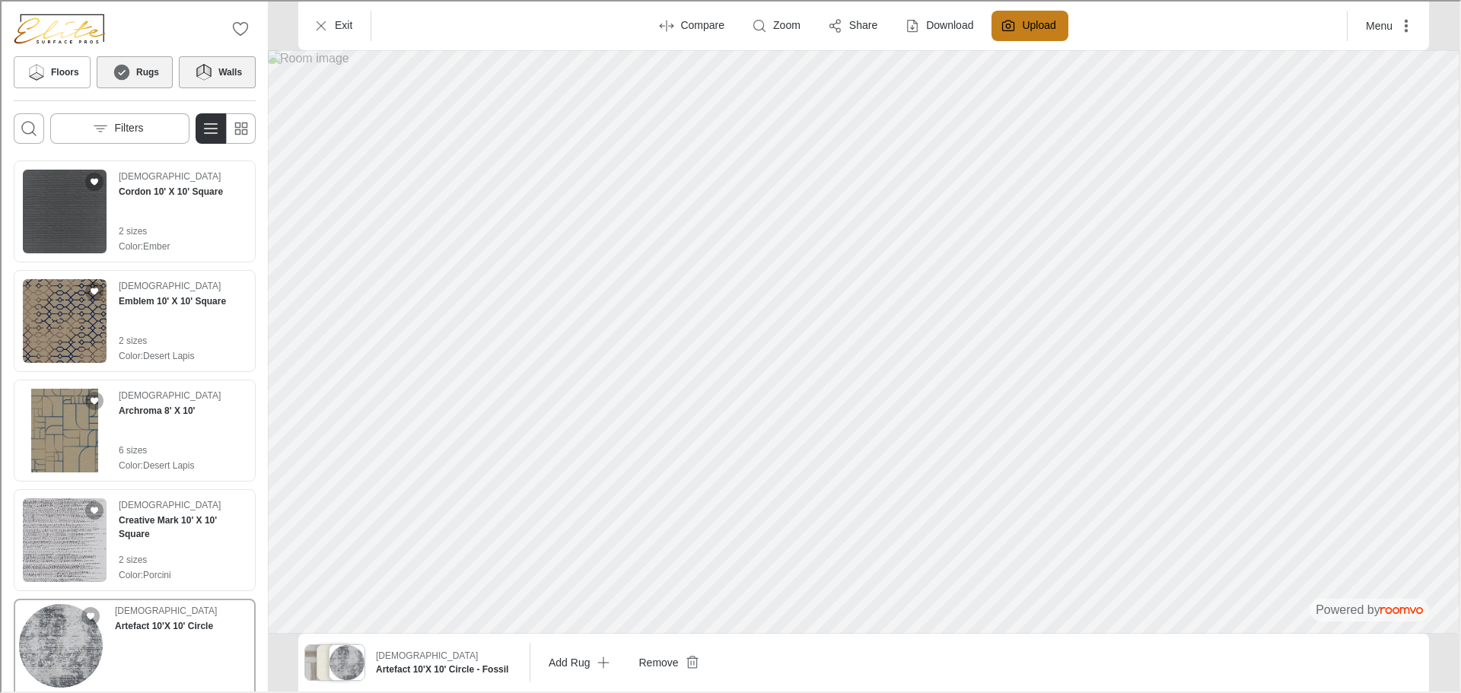
click at [140, 83] on button "Rugs" at bounding box center [133, 71] width 77 height 32
click at [683, 663] on icon "Remove product" at bounding box center [690, 660] width 15 height 15
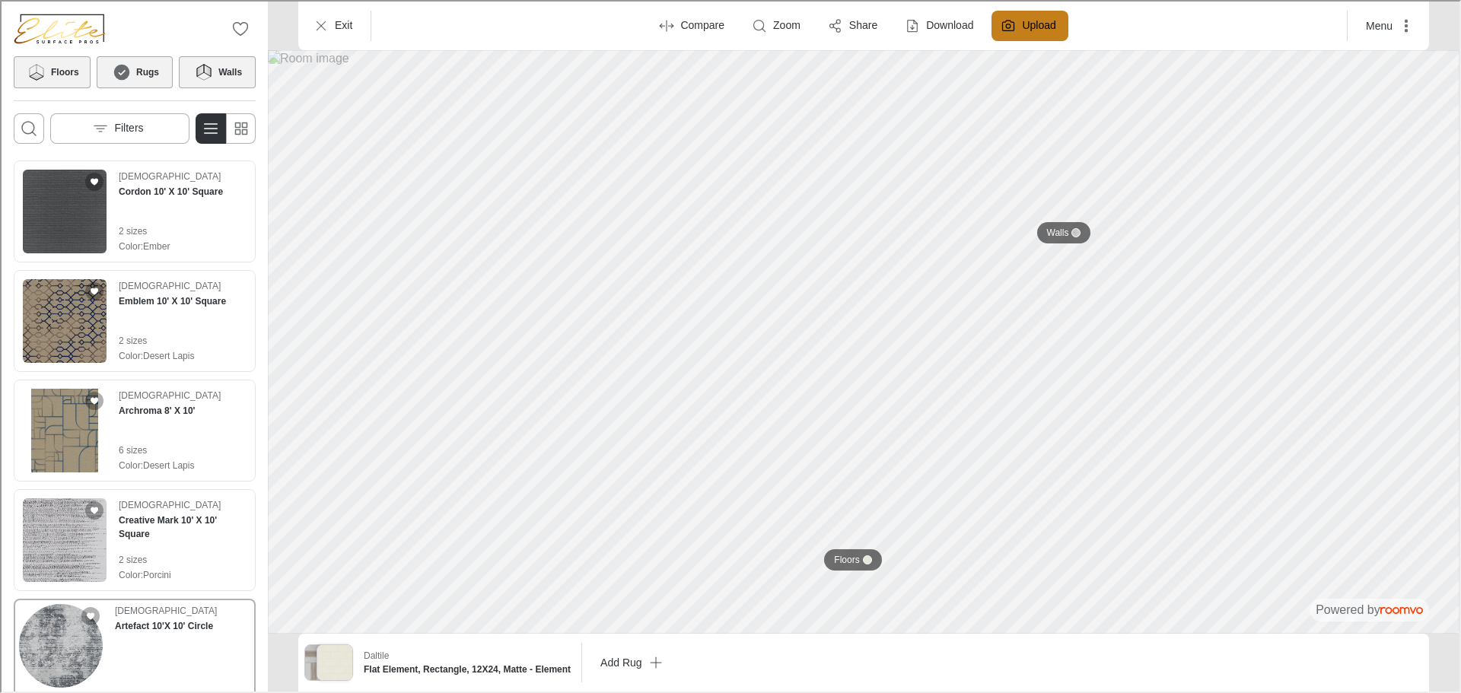
click at [46, 64] on icon at bounding box center [35, 71] width 23 height 18
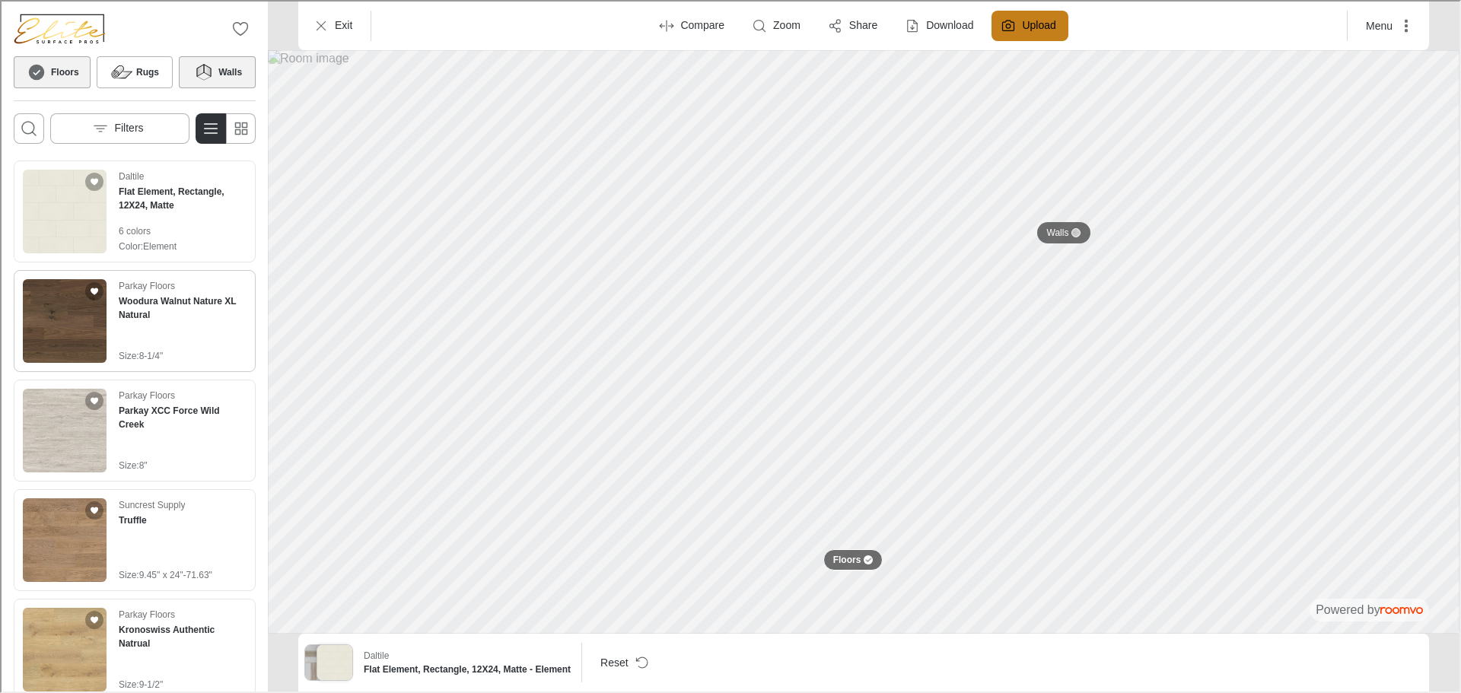
click at [198, 348] on div "Size : 8-1/4"" at bounding box center [181, 355] width 128 height 14
